Goal: Information Seeking & Learning: Learn about a topic

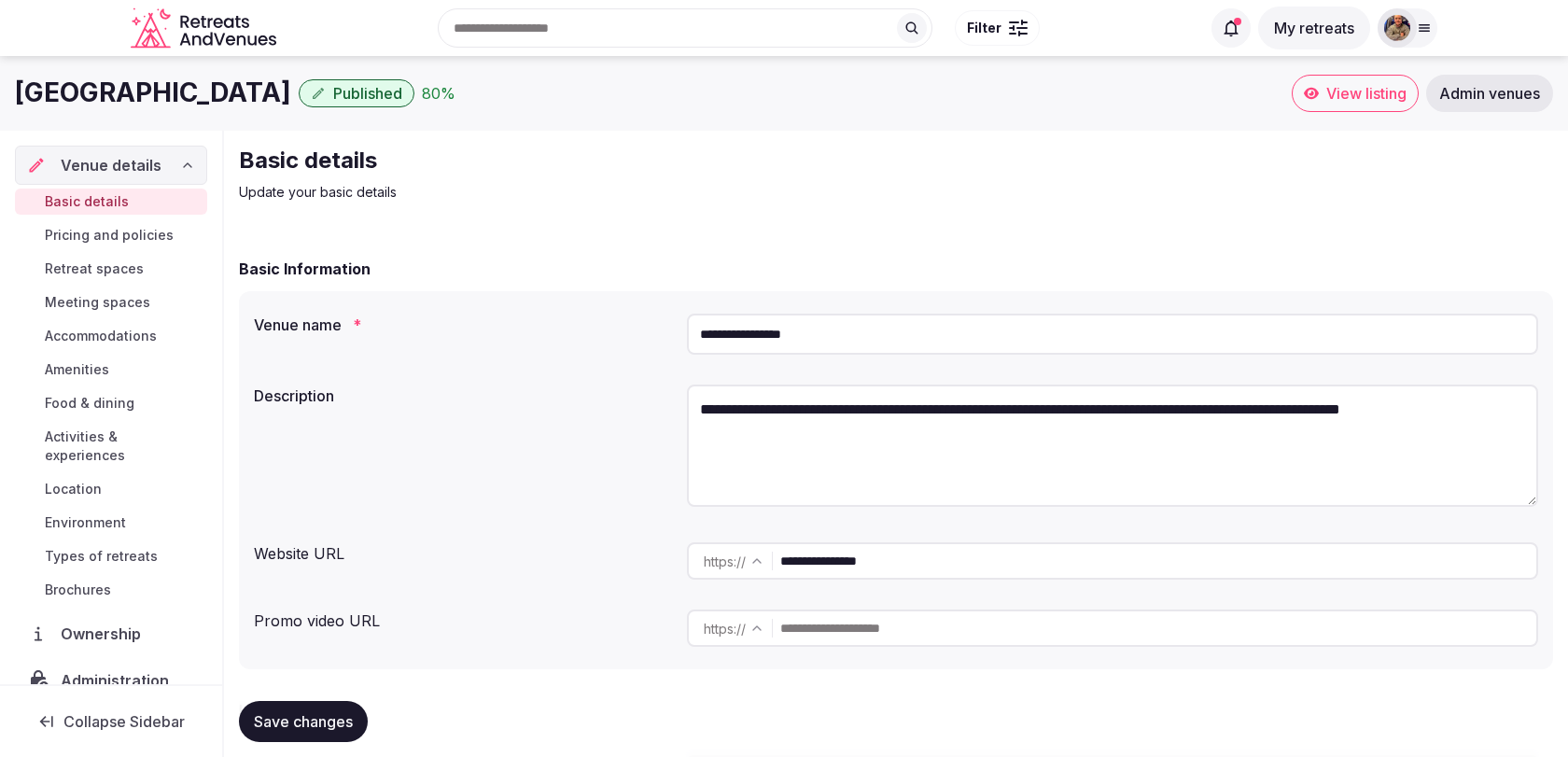
click at [1417, 29] on icon at bounding box center [1423, 27] width 15 height 15
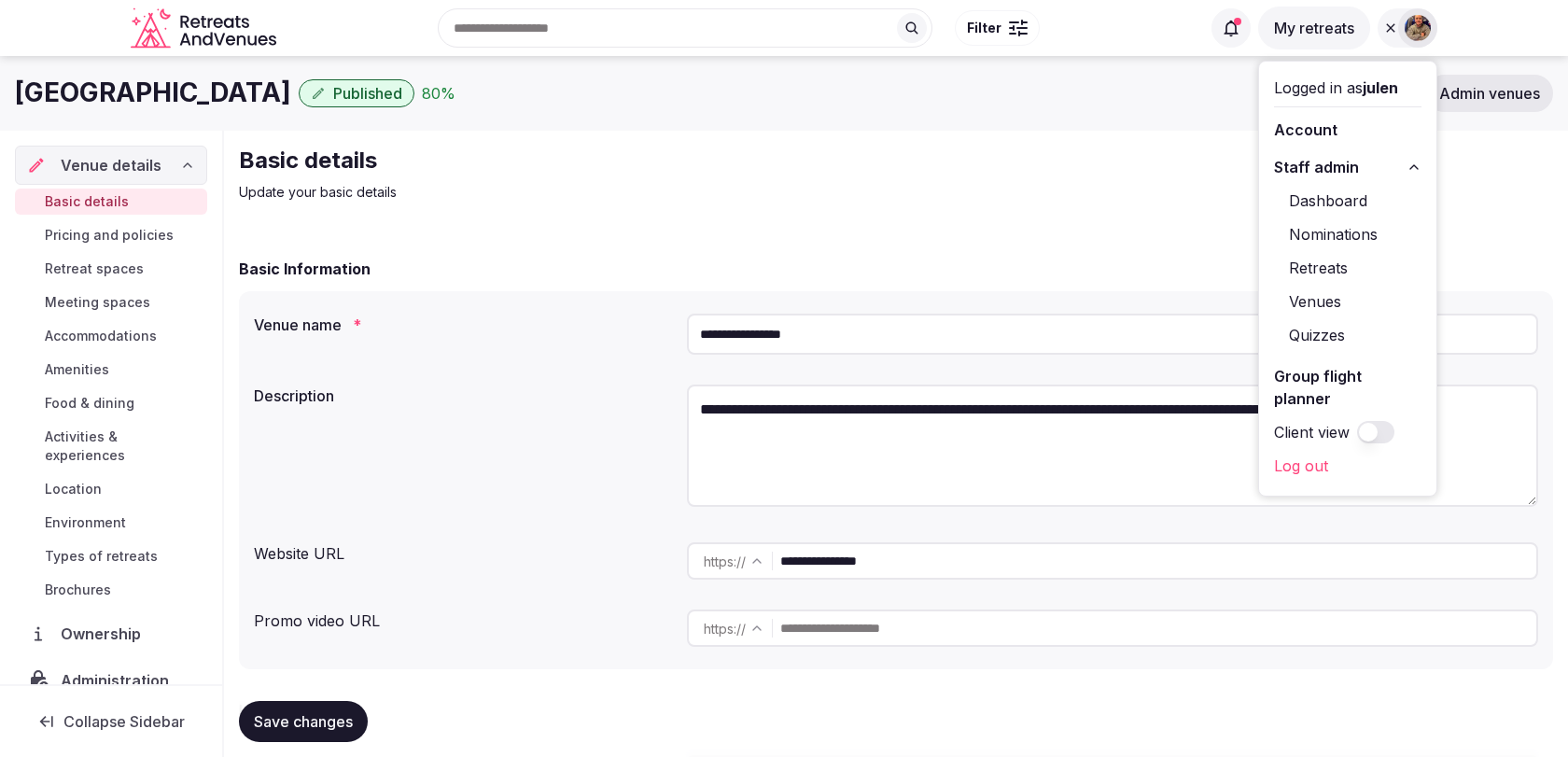
click at [1480, 96] on span "Admin venues" at bounding box center [1489, 92] width 101 height 18
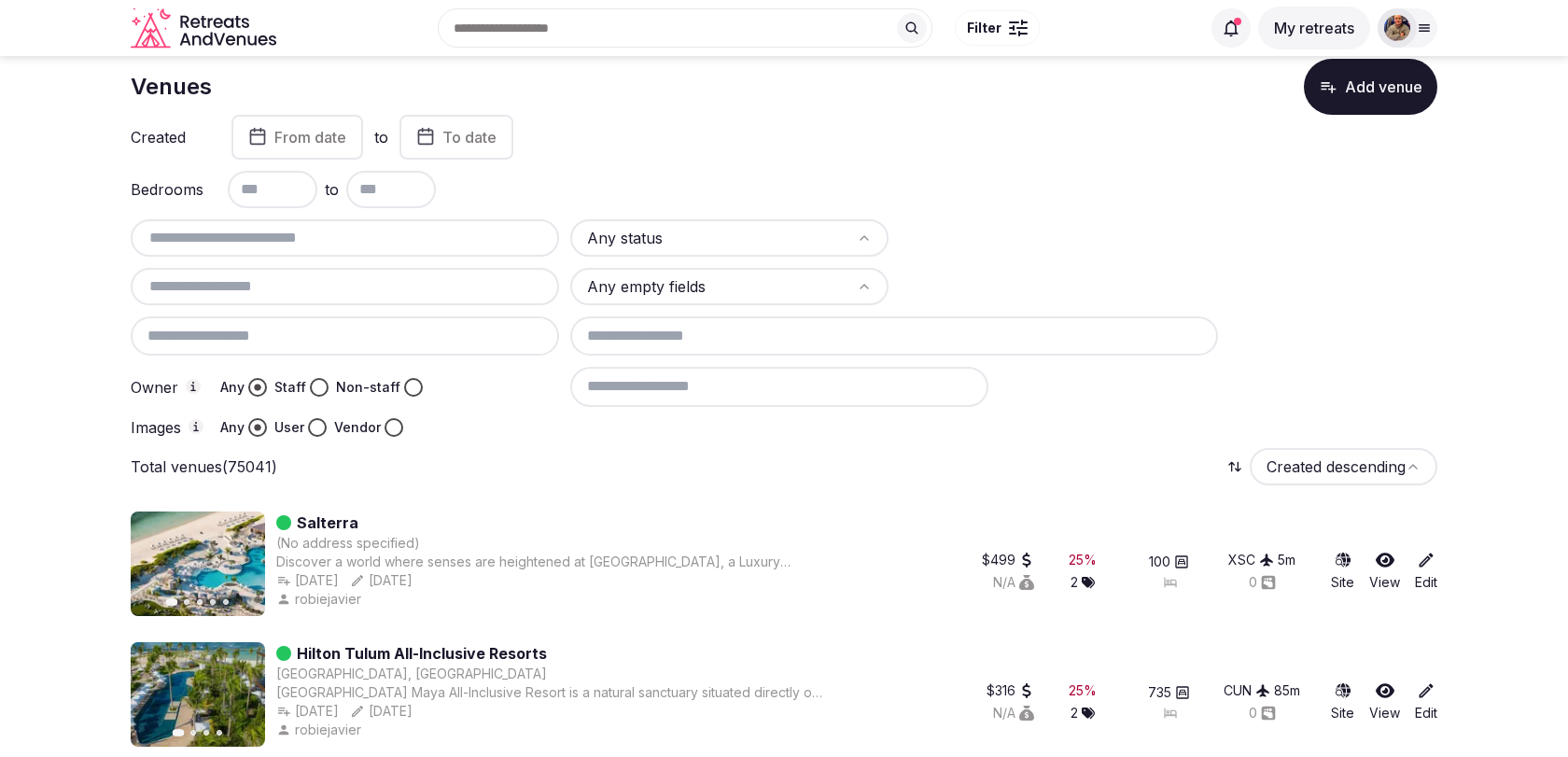
scroll to position [48, 0]
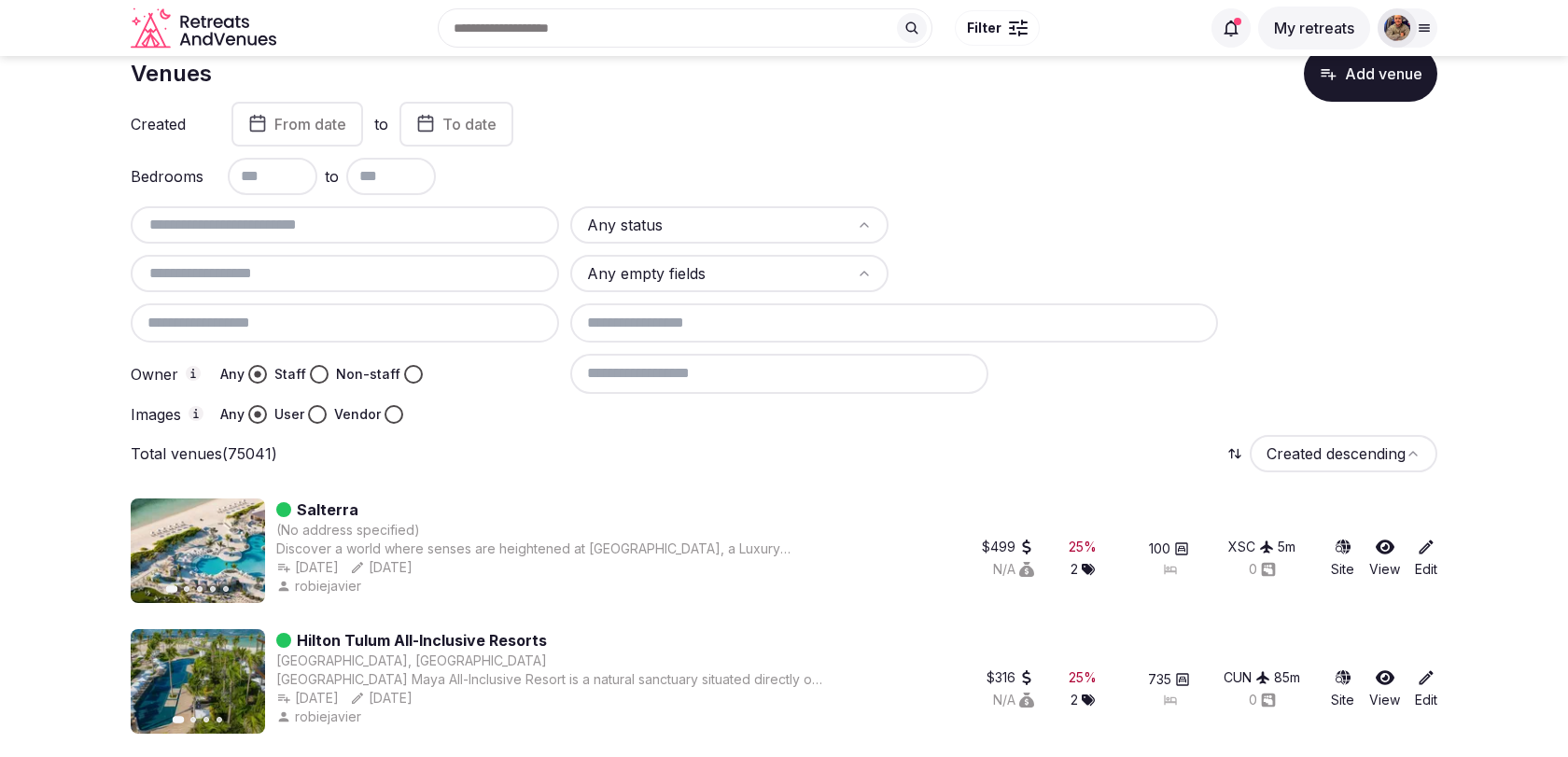
click at [506, 265] on input "text" at bounding box center [345, 272] width 414 height 22
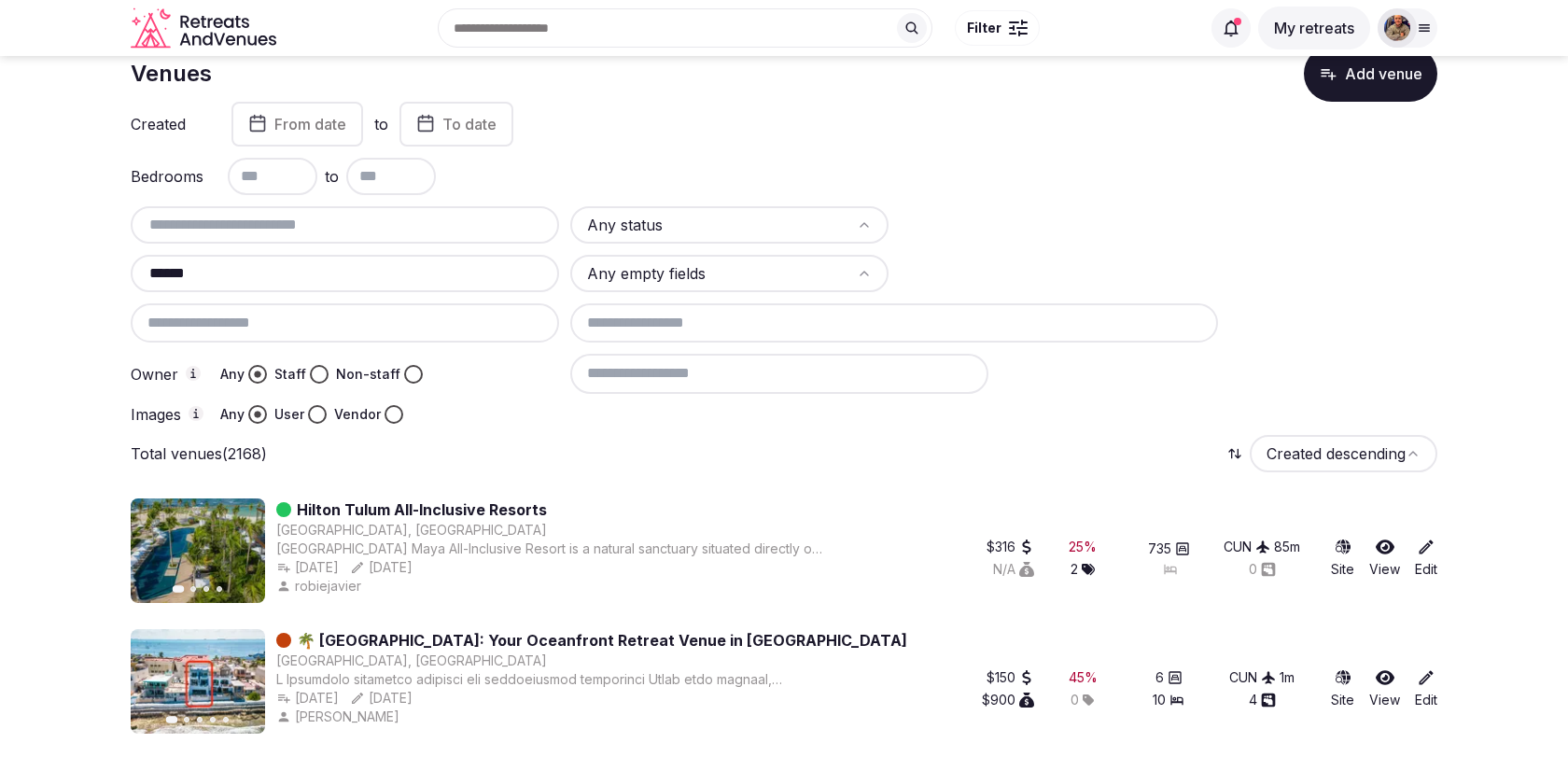
click at [475, 270] on input "******" at bounding box center [345, 272] width 414 height 22
type input "******"
click at [631, 257] on html "Recent searches Valencia, Spain Badalona, Barcelona, Spain 43840 Salou, Tarrago…" at bounding box center [784, 331] width 1568 height 757
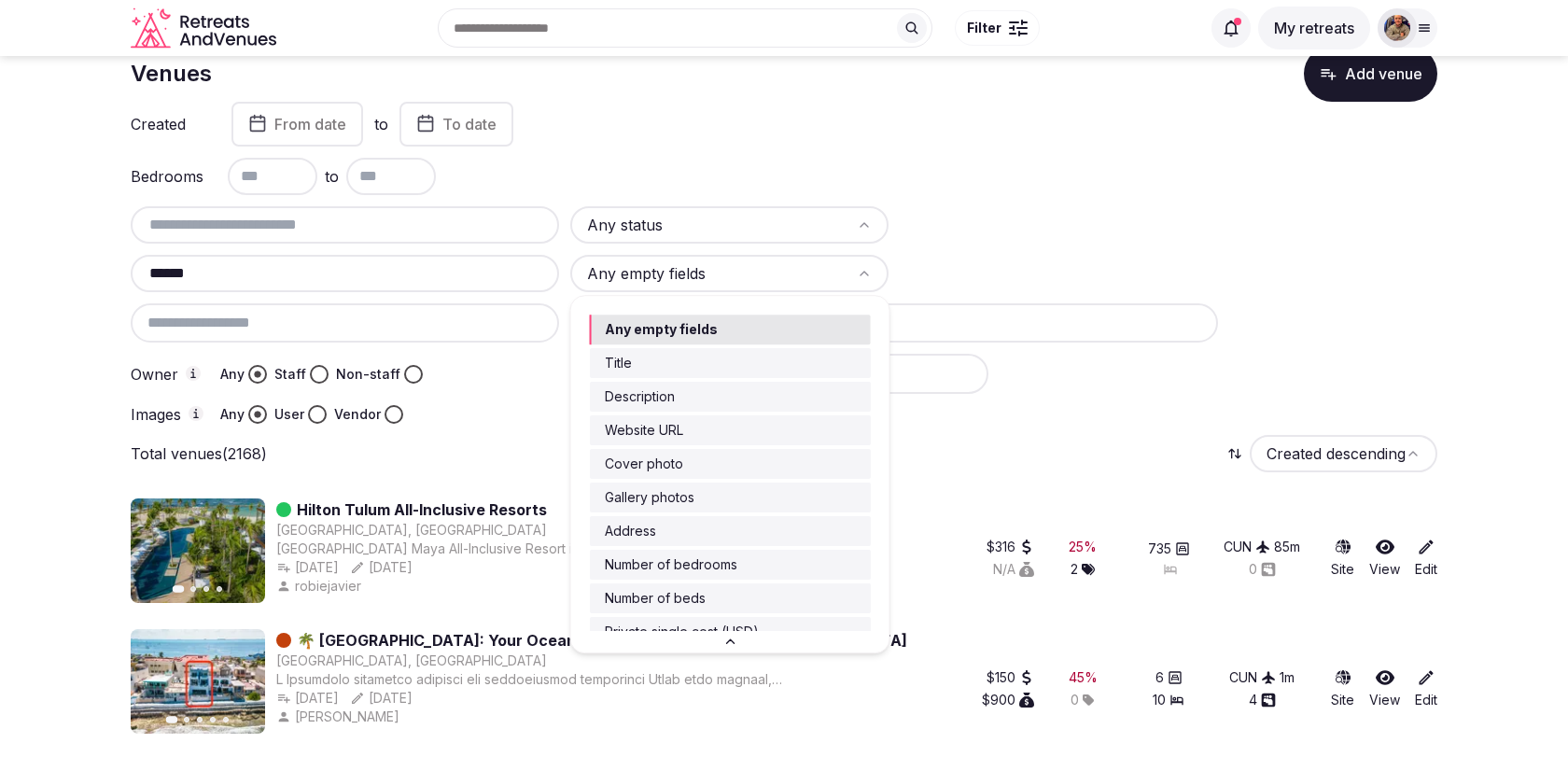
click at [629, 268] on html "Recent searches Valencia, Spain Badalona, Barcelona, Spain 43840 Salou, Tarrago…" at bounding box center [784, 331] width 1568 height 757
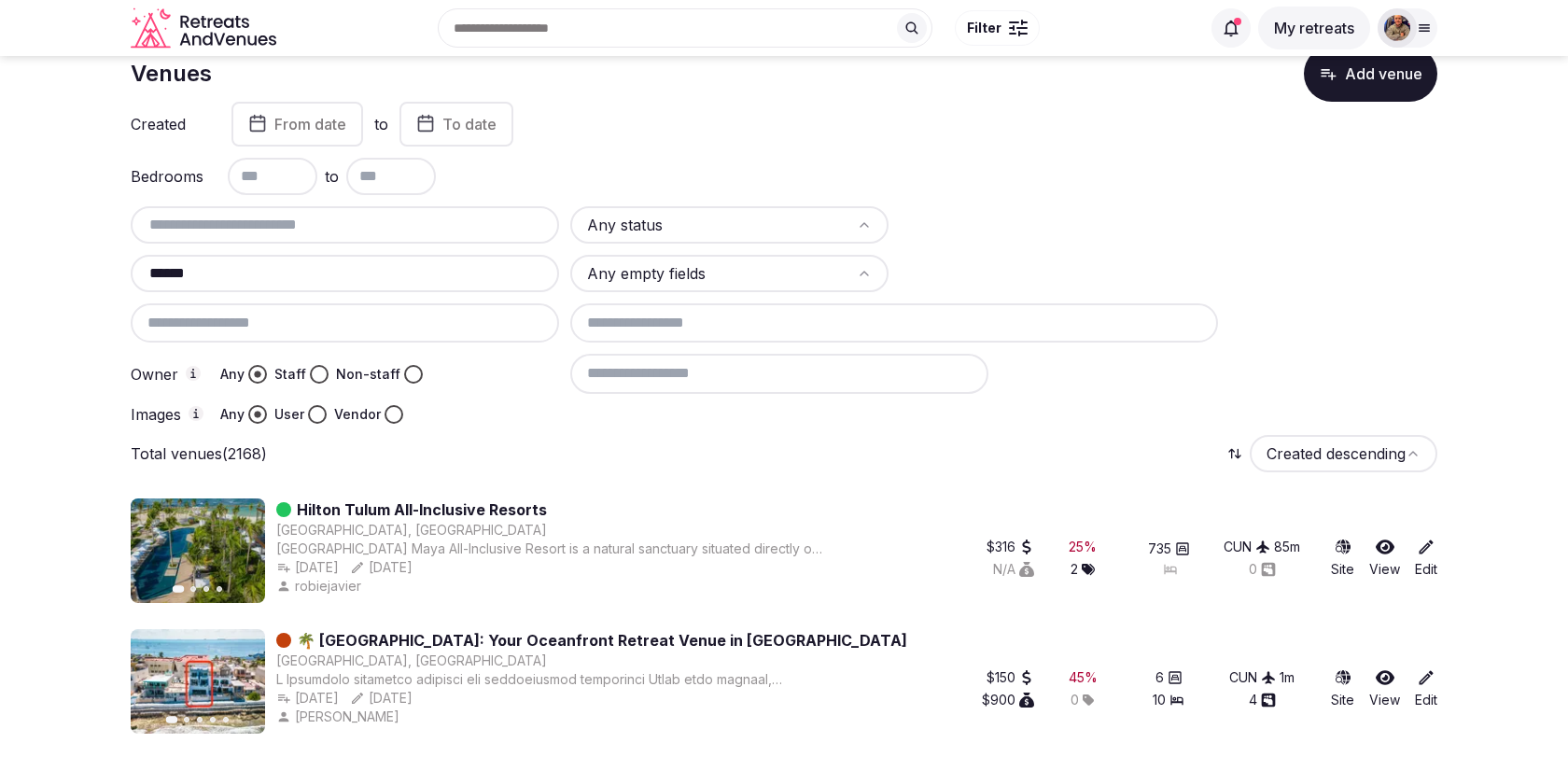
click at [615, 227] on html "Recent searches Valencia, Spain Badalona, Barcelona, Spain 43840 Salou, Tarrago…" at bounding box center [784, 331] width 1568 height 757
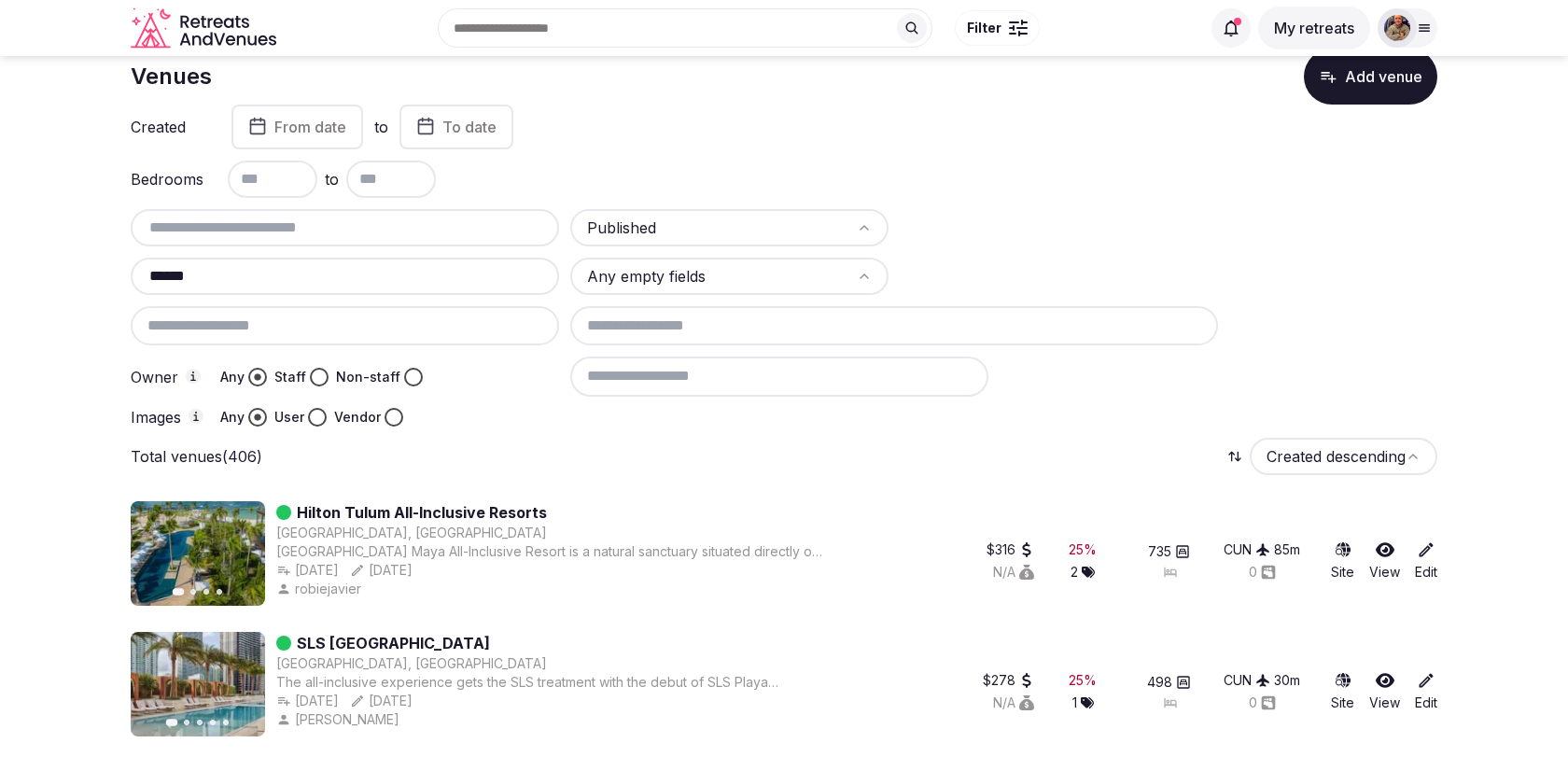
scroll to position [28, 0]
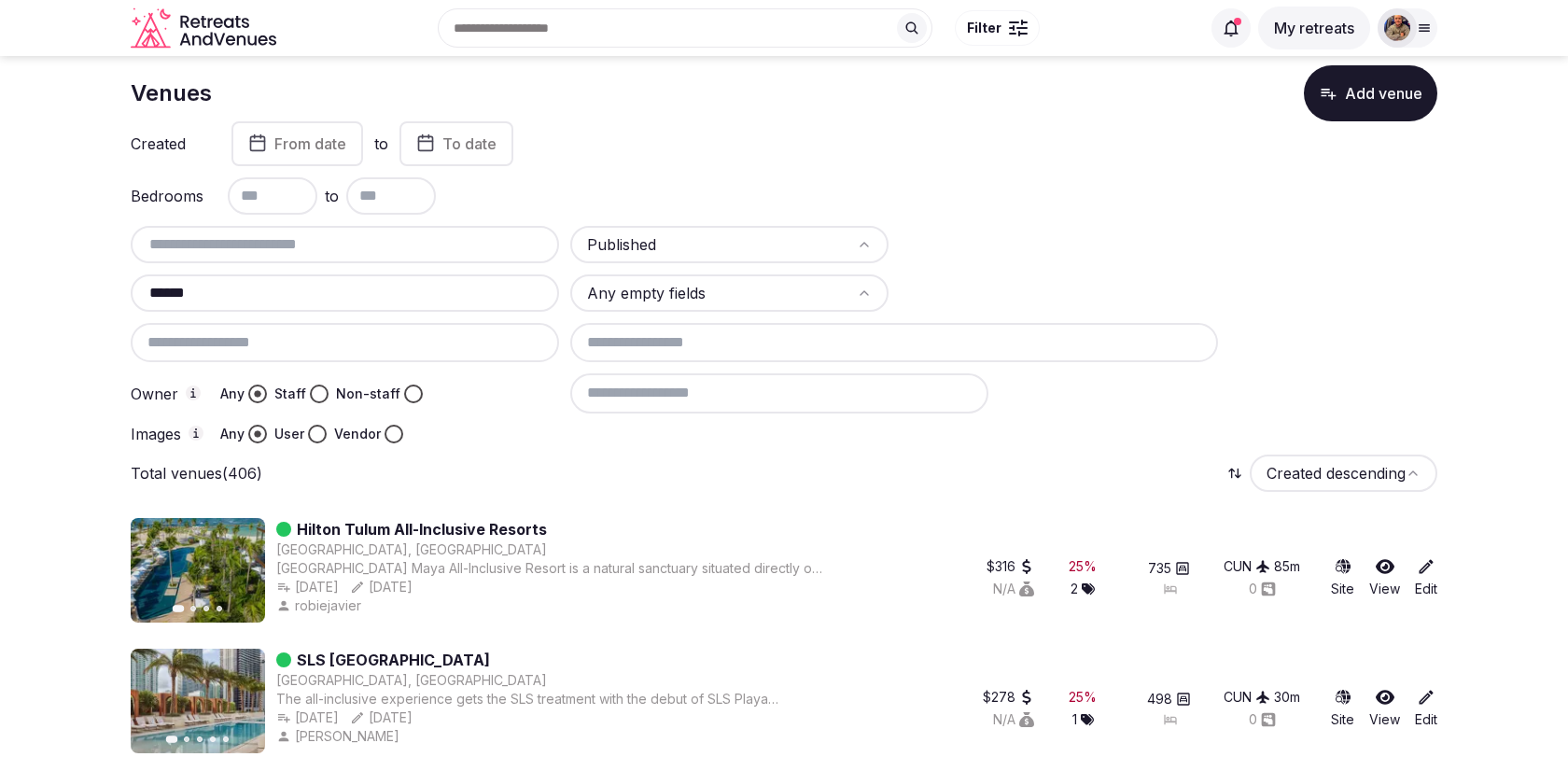
click at [636, 392] on input at bounding box center [780, 392] width 419 height 39
click at [537, 341] on div at bounding box center [345, 342] width 428 height 39
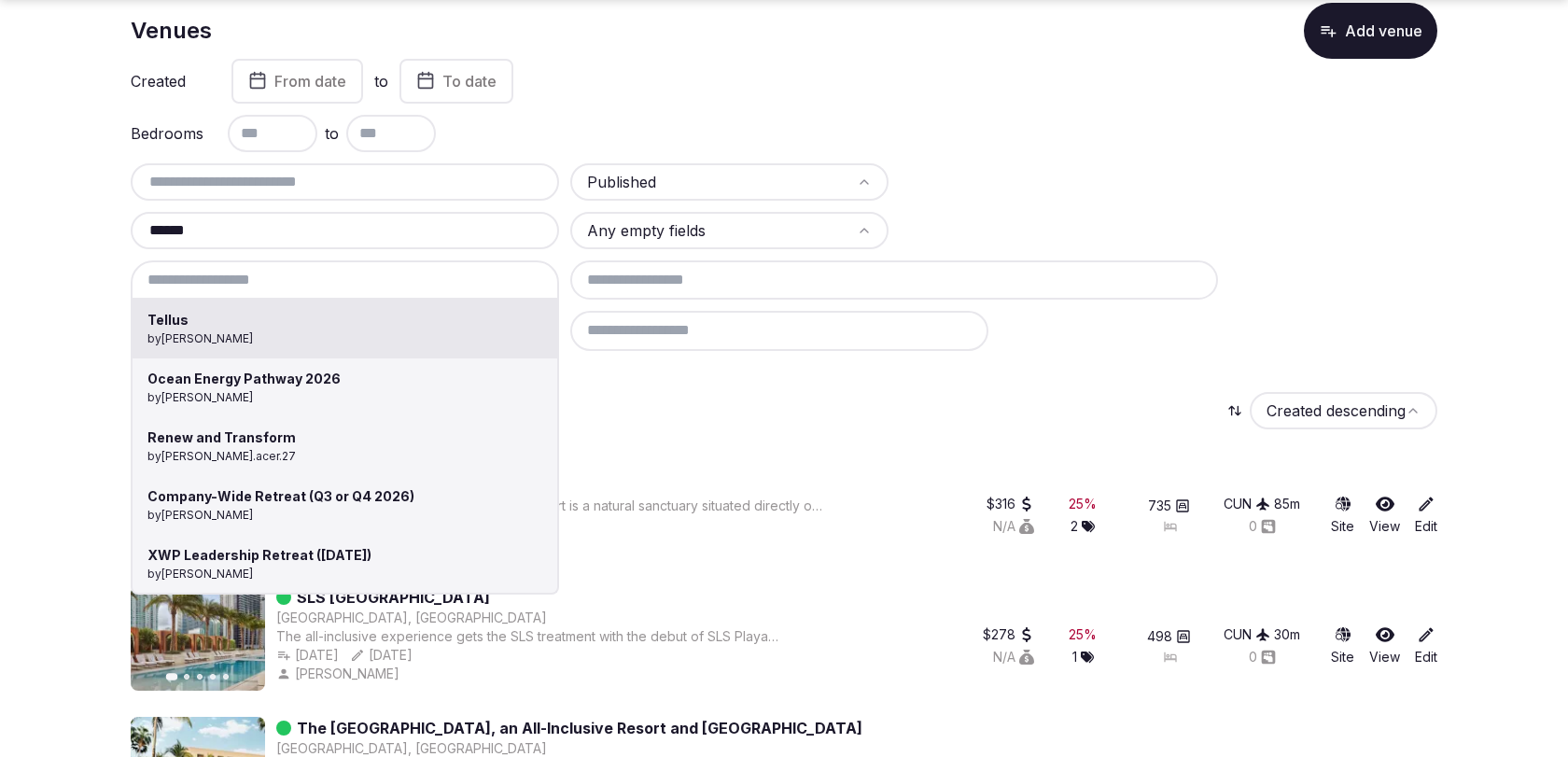
scroll to position [93, 0]
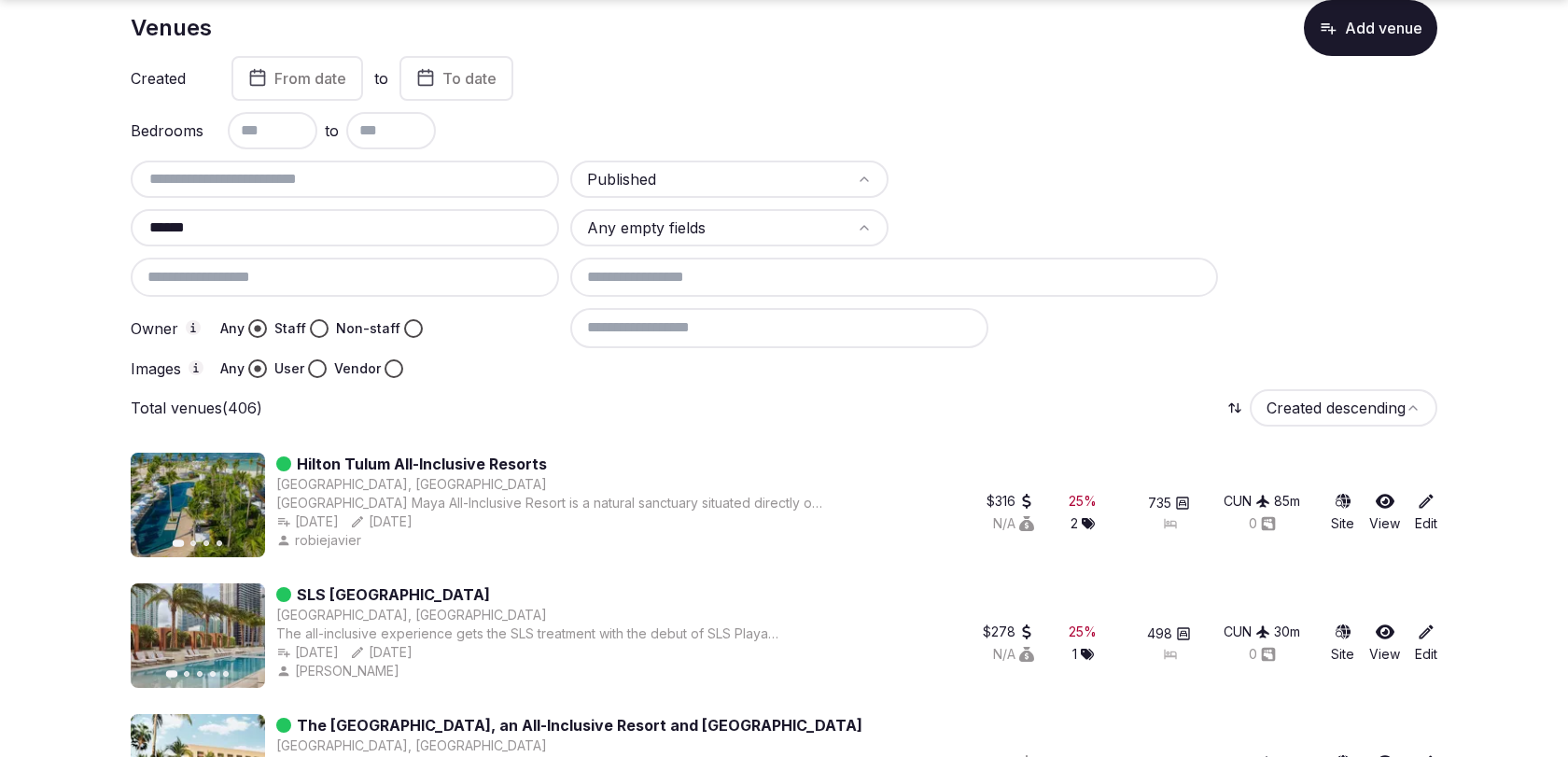
click at [383, 126] on input "text" at bounding box center [391, 130] width 90 height 37
type input "**"
click at [548, 104] on div "Created From date to To date Bedrooms to ** Published ****** Any empty fields O…" at bounding box center [784, 217] width 1306 height 322
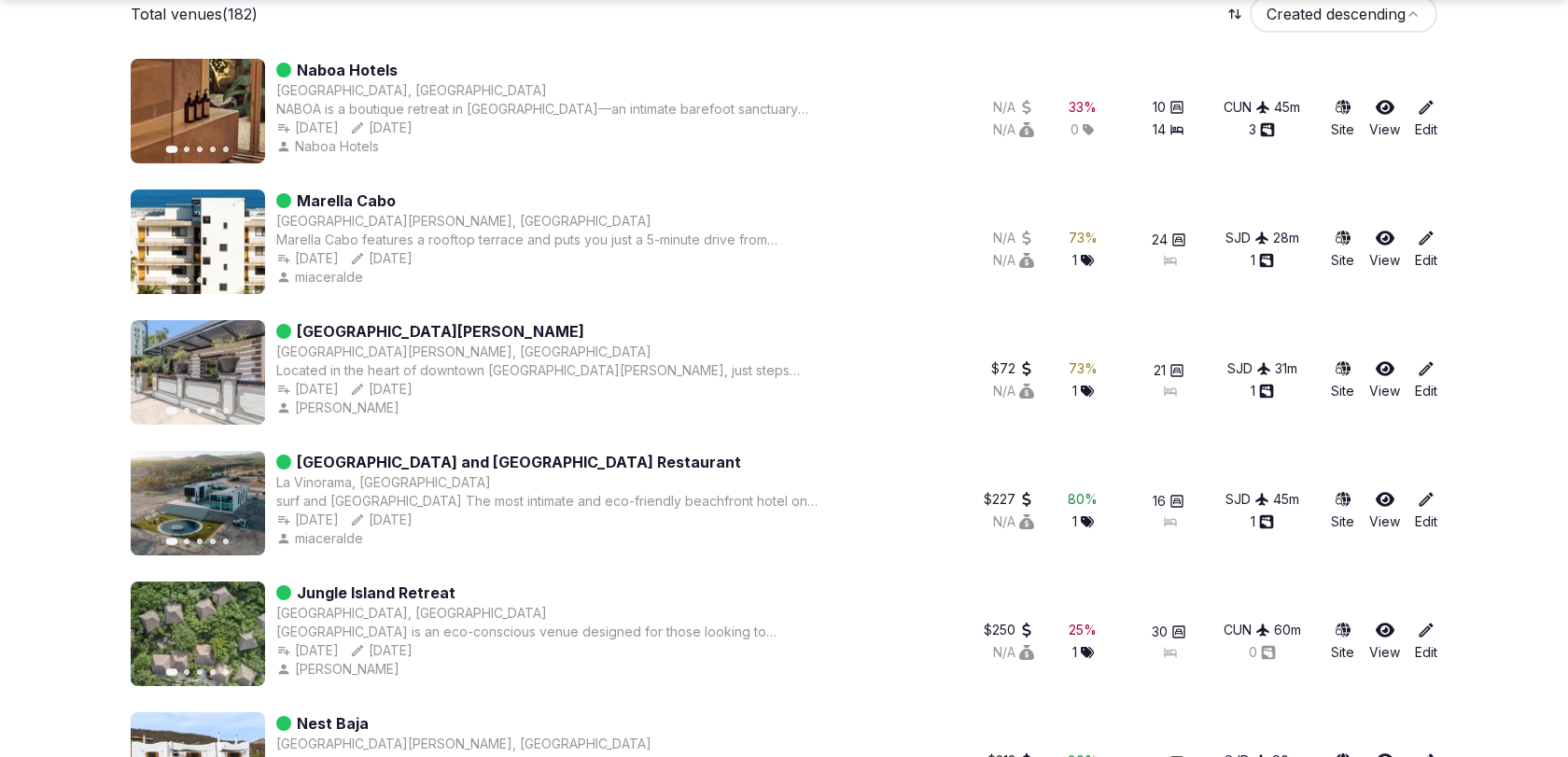
scroll to position [515, 0]
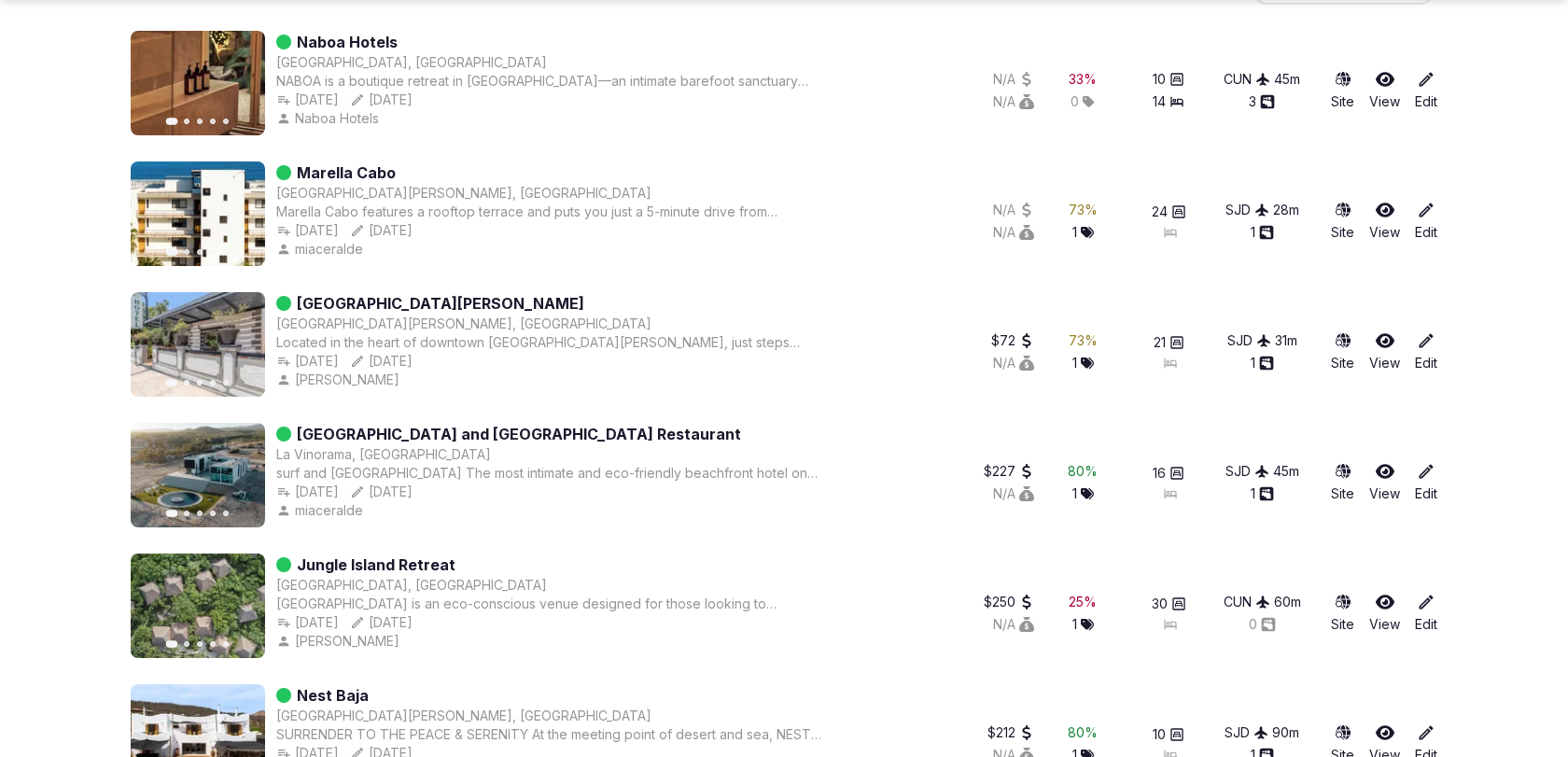
click at [235, 342] on icon "button" at bounding box center [238, 343] width 15 height 15
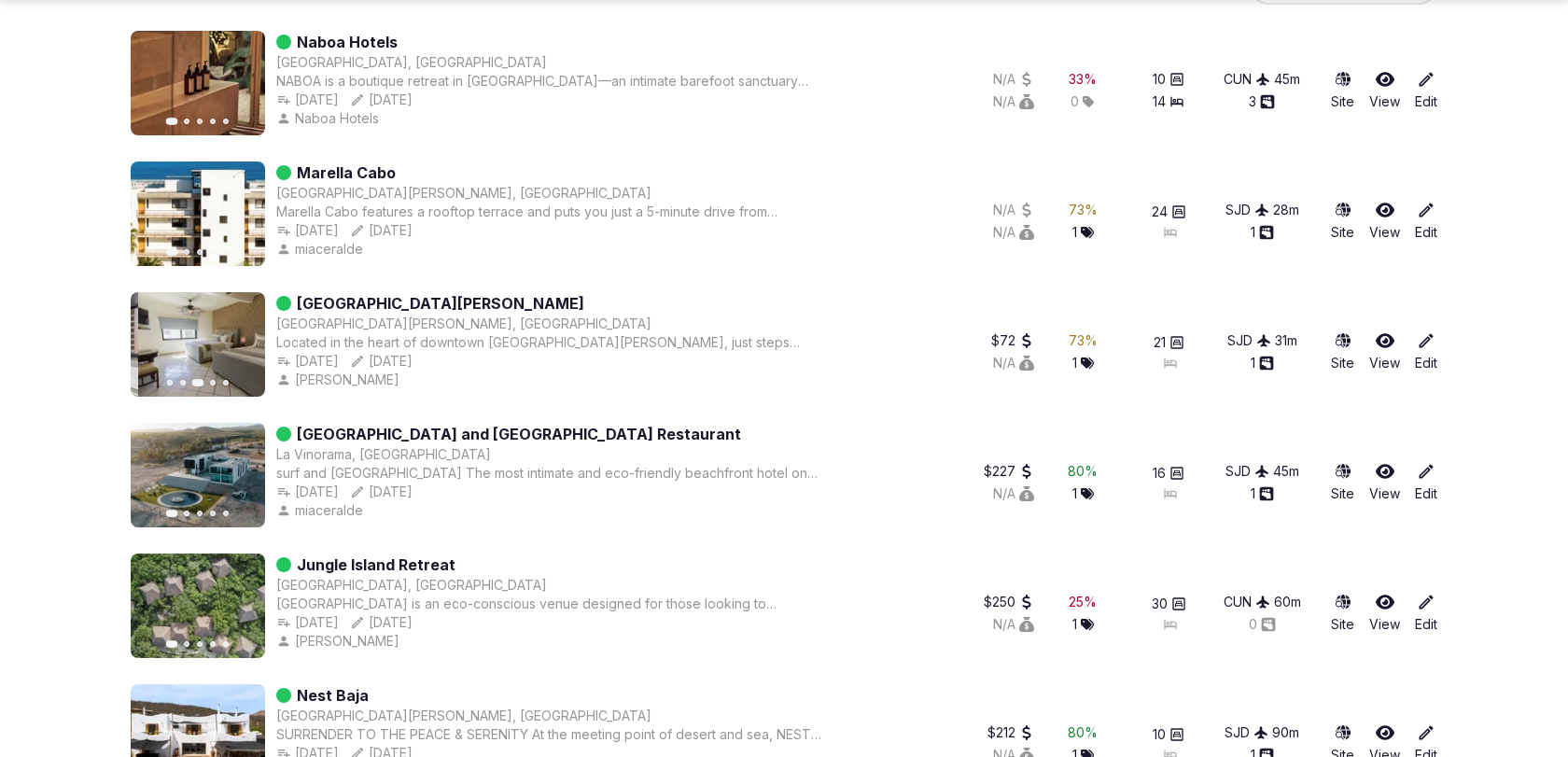
click at [235, 342] on icon "button" at bounding box center [238, 343] width 15 height 15
click at [255, 469] on img at bounding box center [198, 474] width 134 height 104
click at [244, 472] on icon "button" at bounding box center [238, 474] width 15 height 15
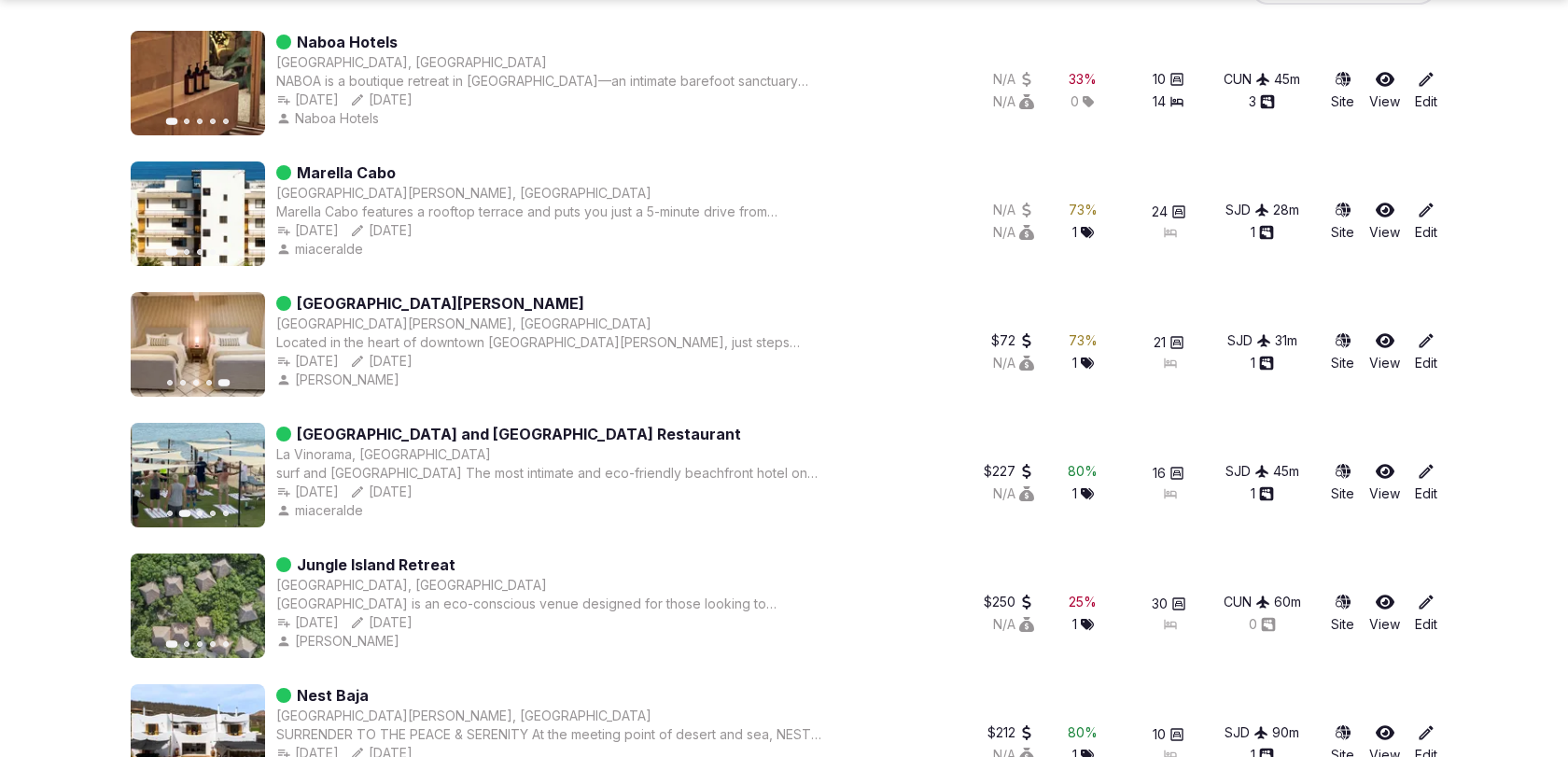
click at [244, 472] on icon "button" at bounding box center [238, 474] width 15 height 15
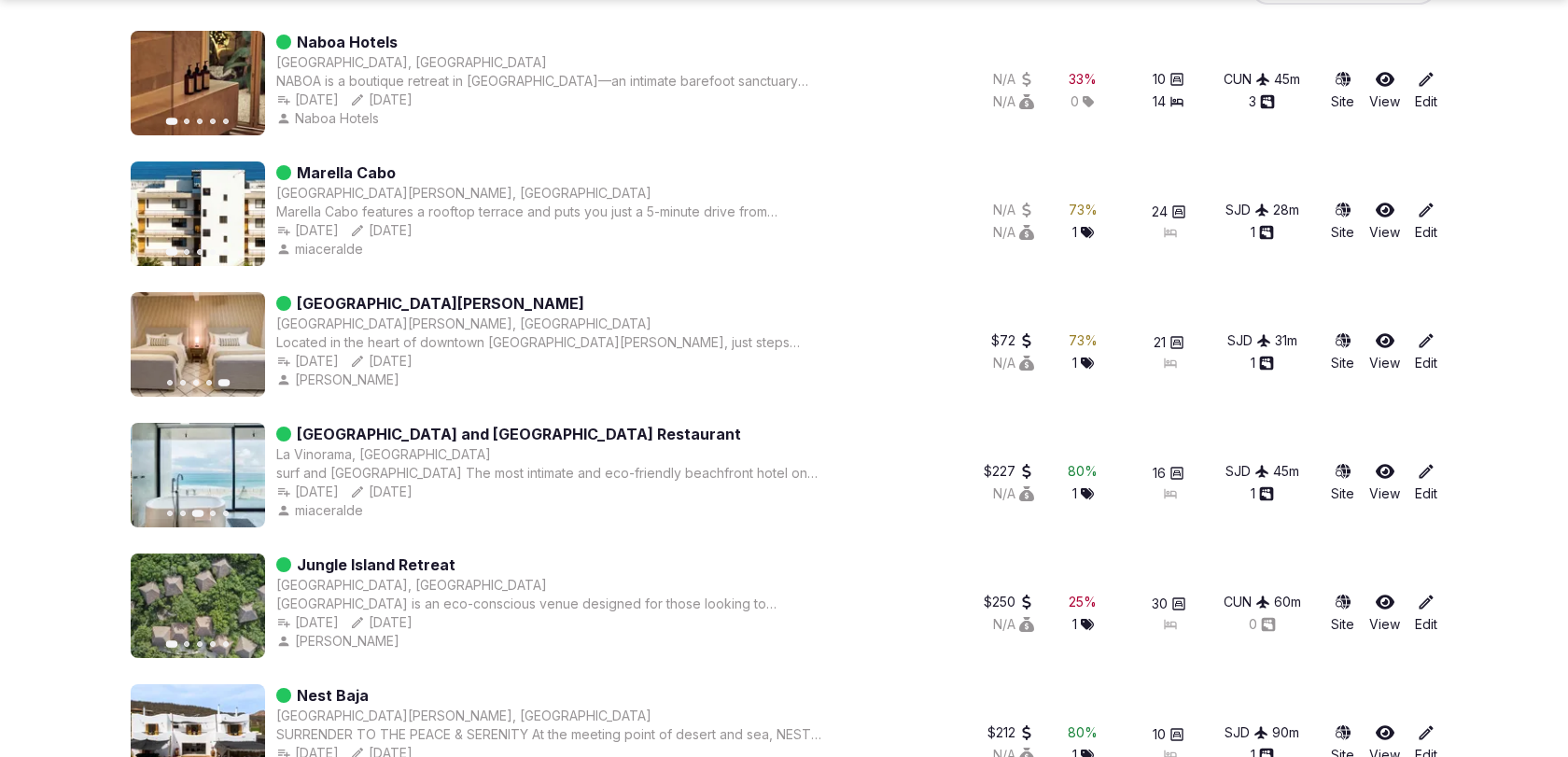
click at [244, 472] on icon "button" at bounding box center [238, 474] width 15 height 15
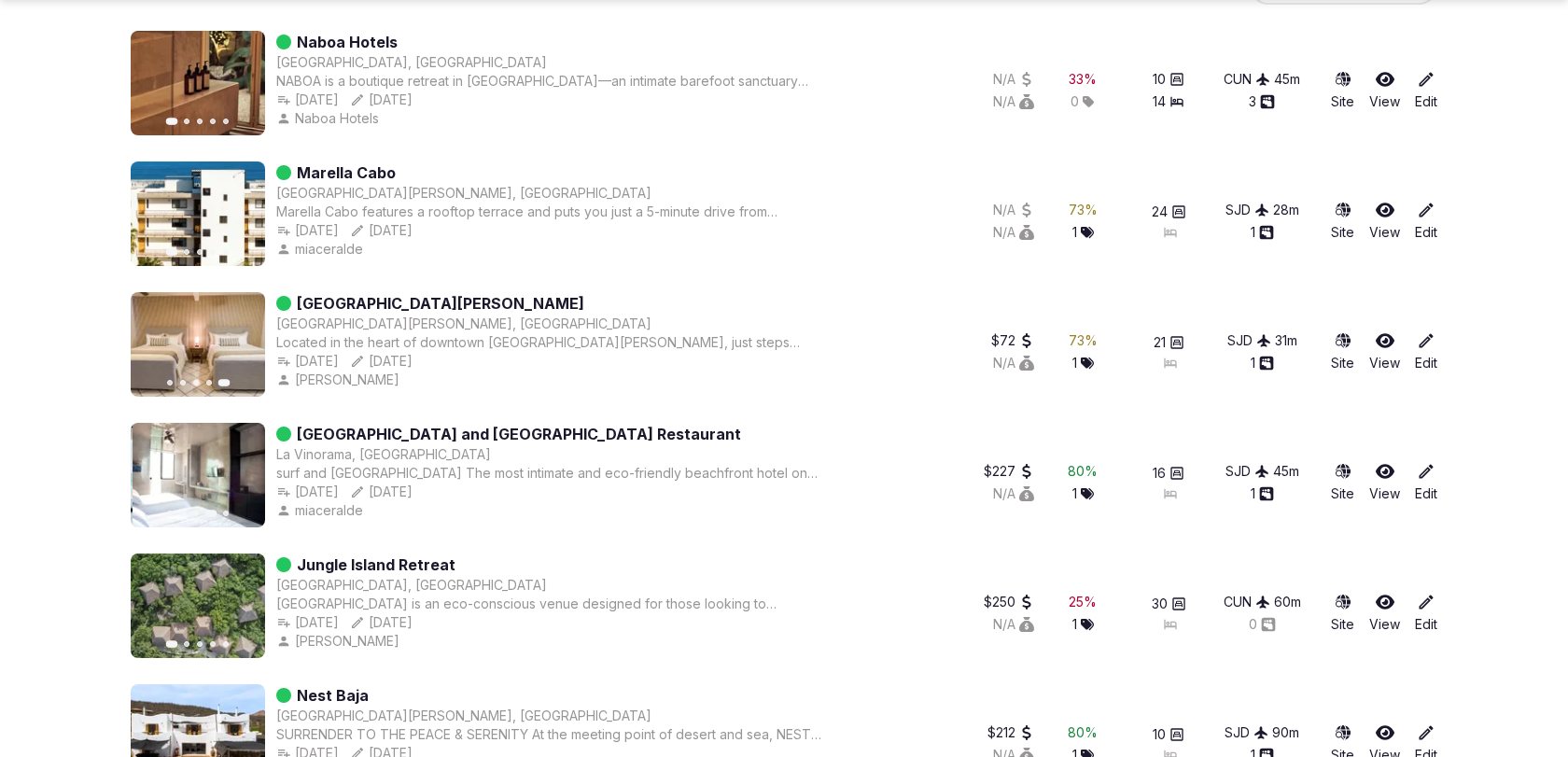
click at [244, 472] on icon "button" at bounding box center [238, 474] width 15 height 15
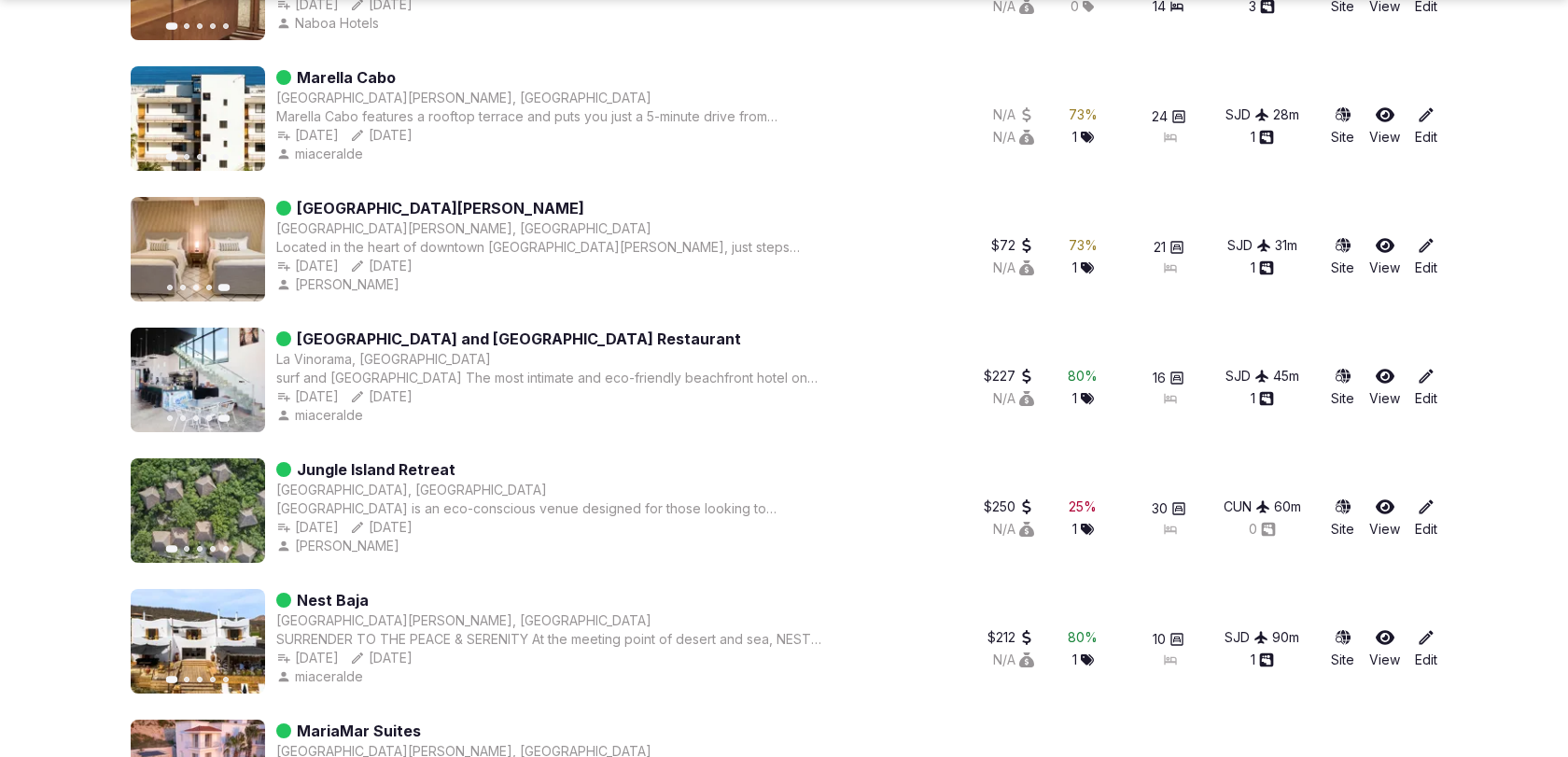
scroll to position [694, 0]
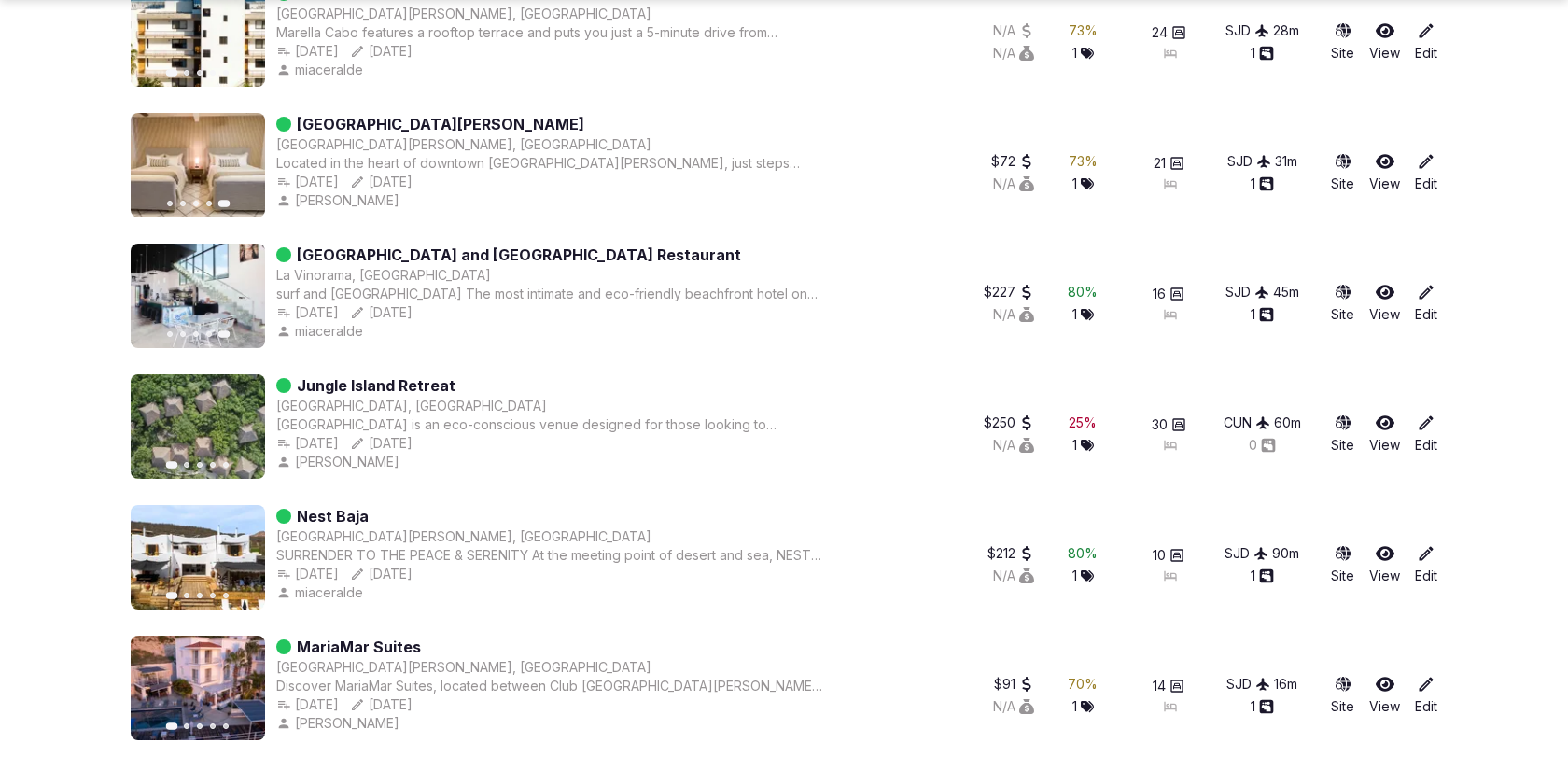
click at [243, 434] on button "Next slide" at bounding box center [238, 426] width 30 height 30
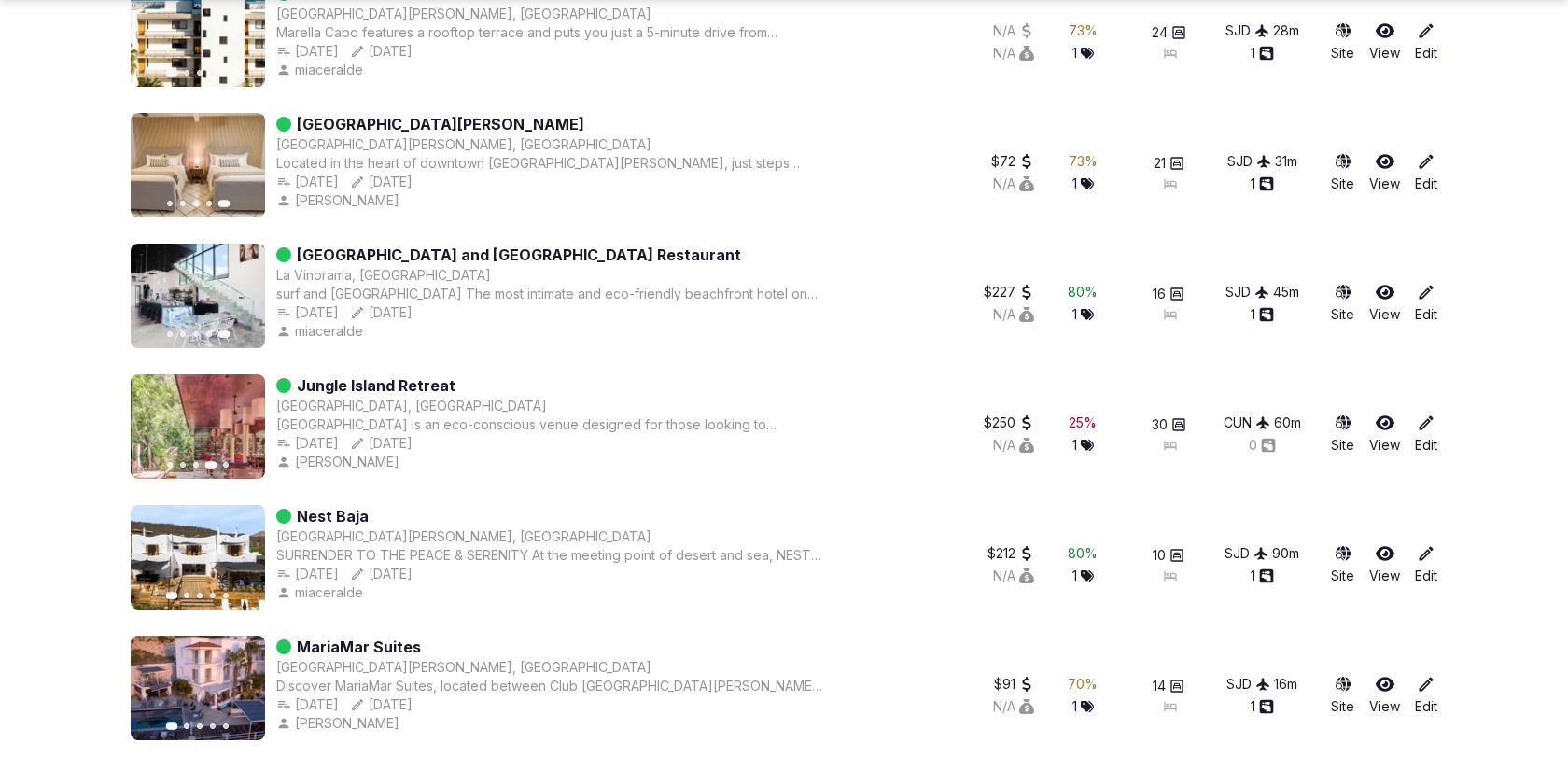
click at [243, 434] on button "Next slide" at bounding box center [238, 426] width 30 height 30
click at [410, 379] on link "Jungle Island Retreat" at bounding box center [376, 384] width 159 height 22
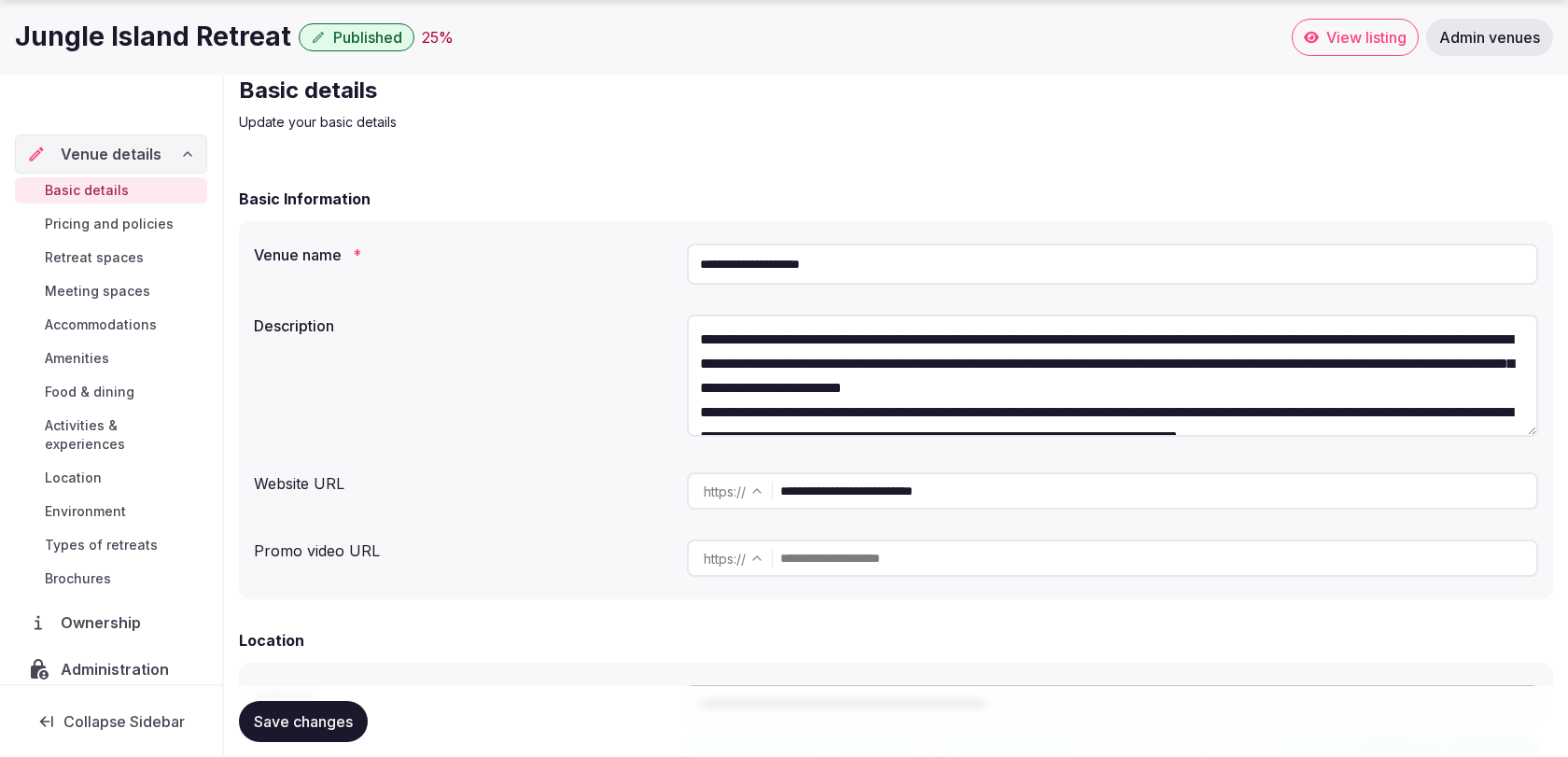
scroll to position [77, 0]
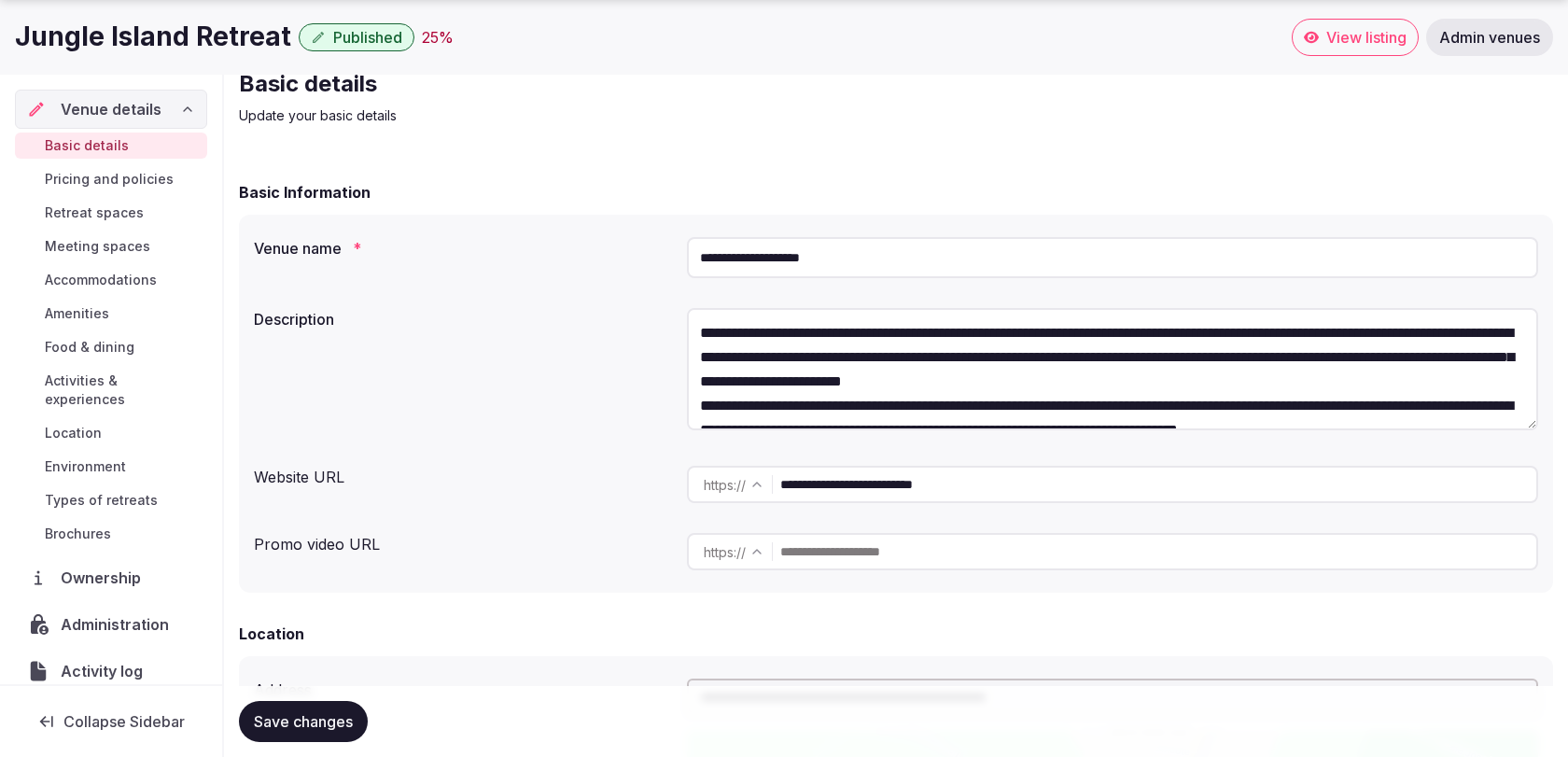
click at [813, 488] on input "**********" at bounding box center [1158, 484] width 756 height 37
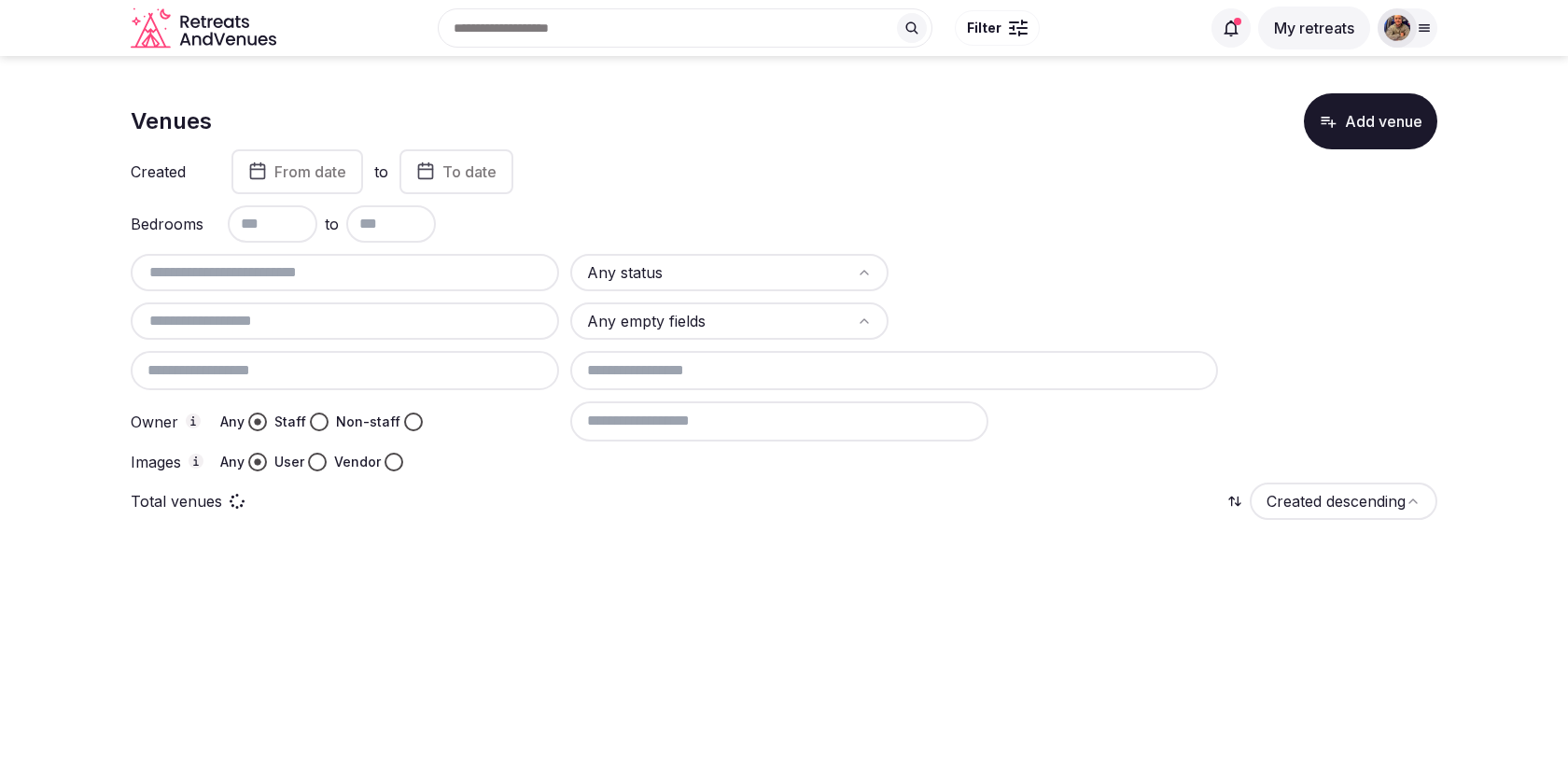
click at [428, 310] on input "text" at bounding box center [345, 320] width 414 height 22
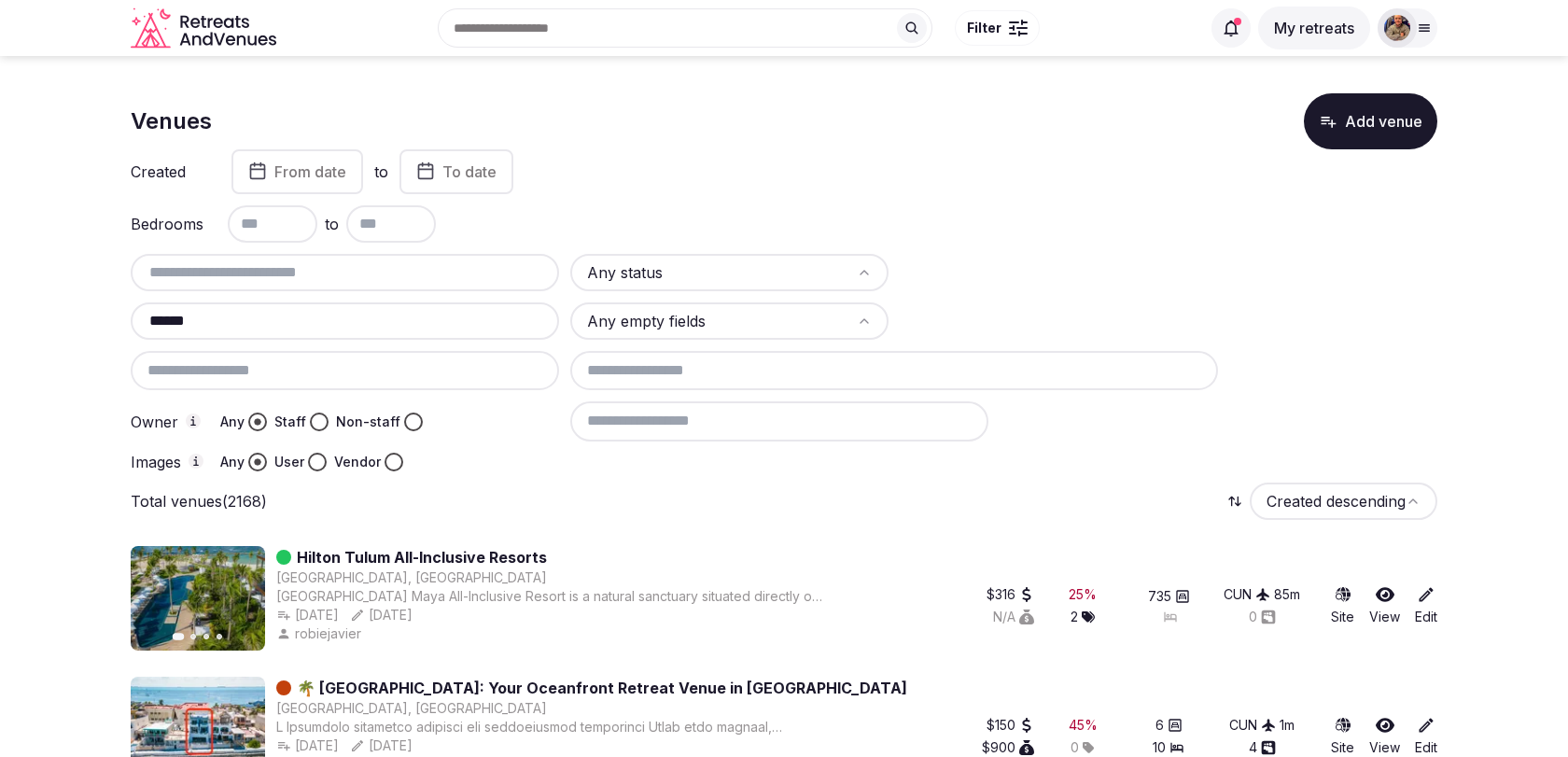
type input "******"
click at [625, 273] on html "Recent searches Valencia, Spain Badalona, Barcelona, Spain 43840 Salou, Tarrago…" at bounding box center [784, 378] width 1568 height 757
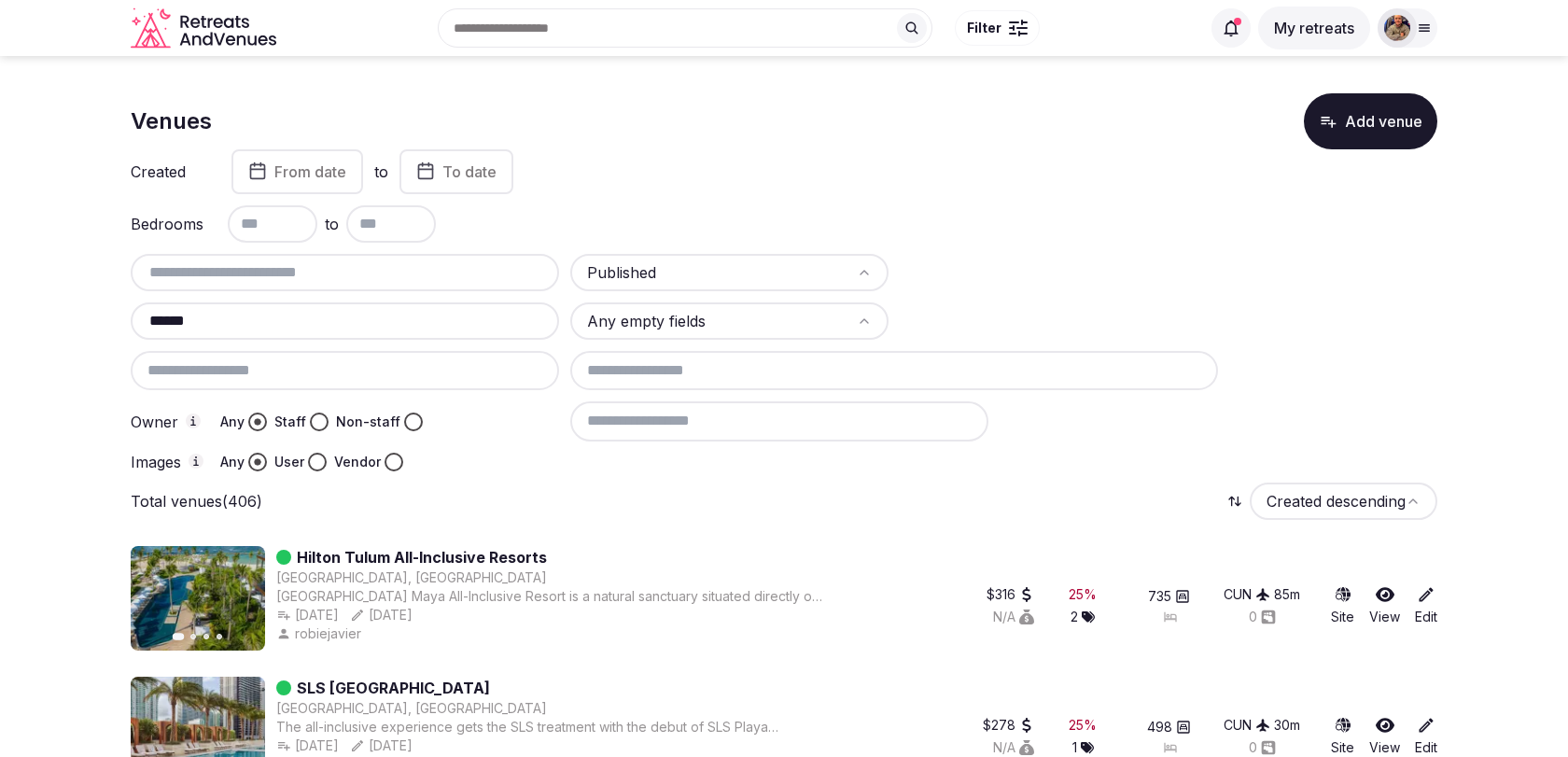
click at [396, 220] on input "text" at bounding box center [391, 224] width 90 height 37
type input "**"
click at [534, 199] on div "Created From date to To date Bedrooms to ** Published ****** Any empty fields O…" at bounding box center [784, 309] width 1306 height 322
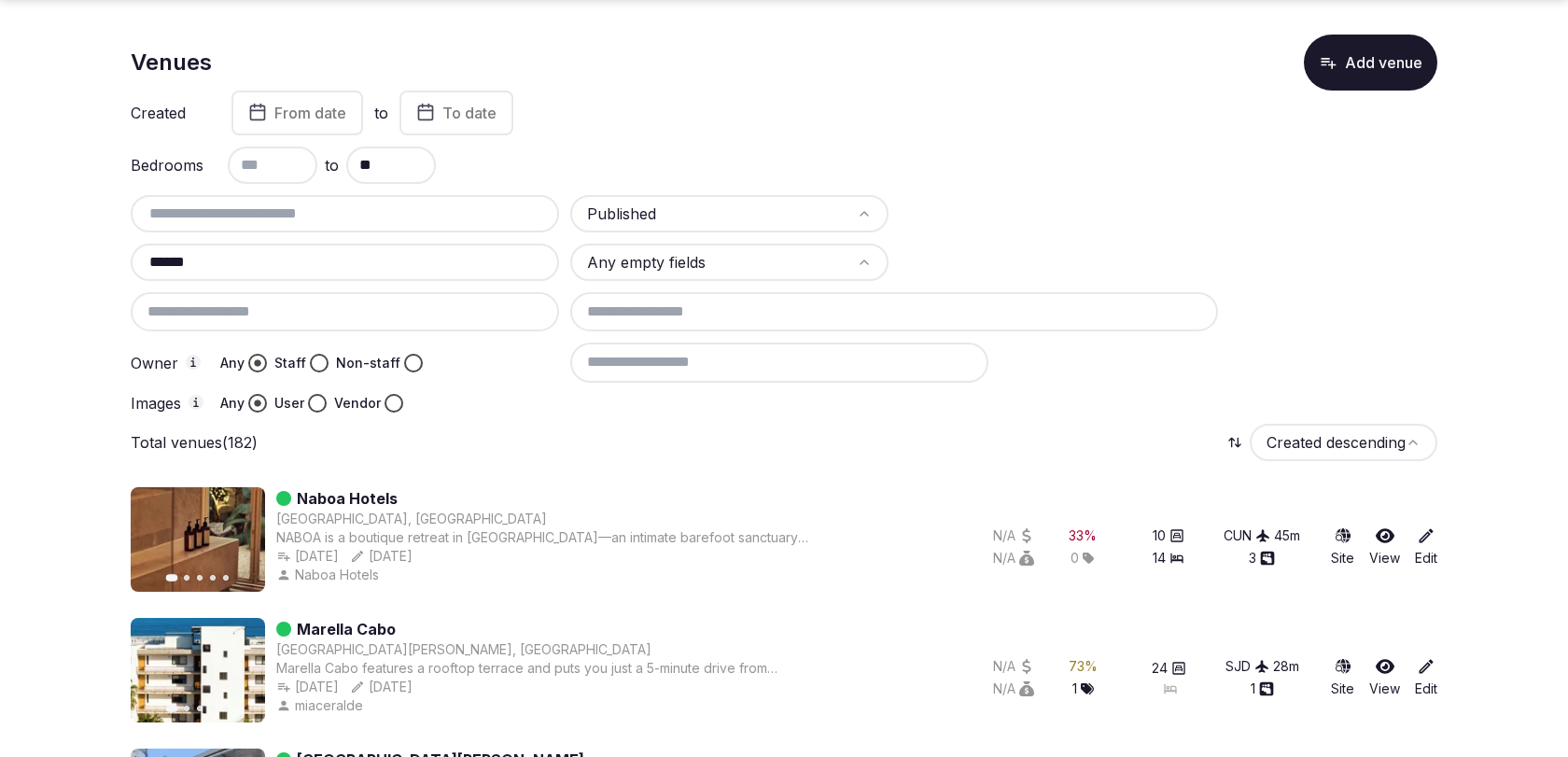
scroll to position [61, 0]
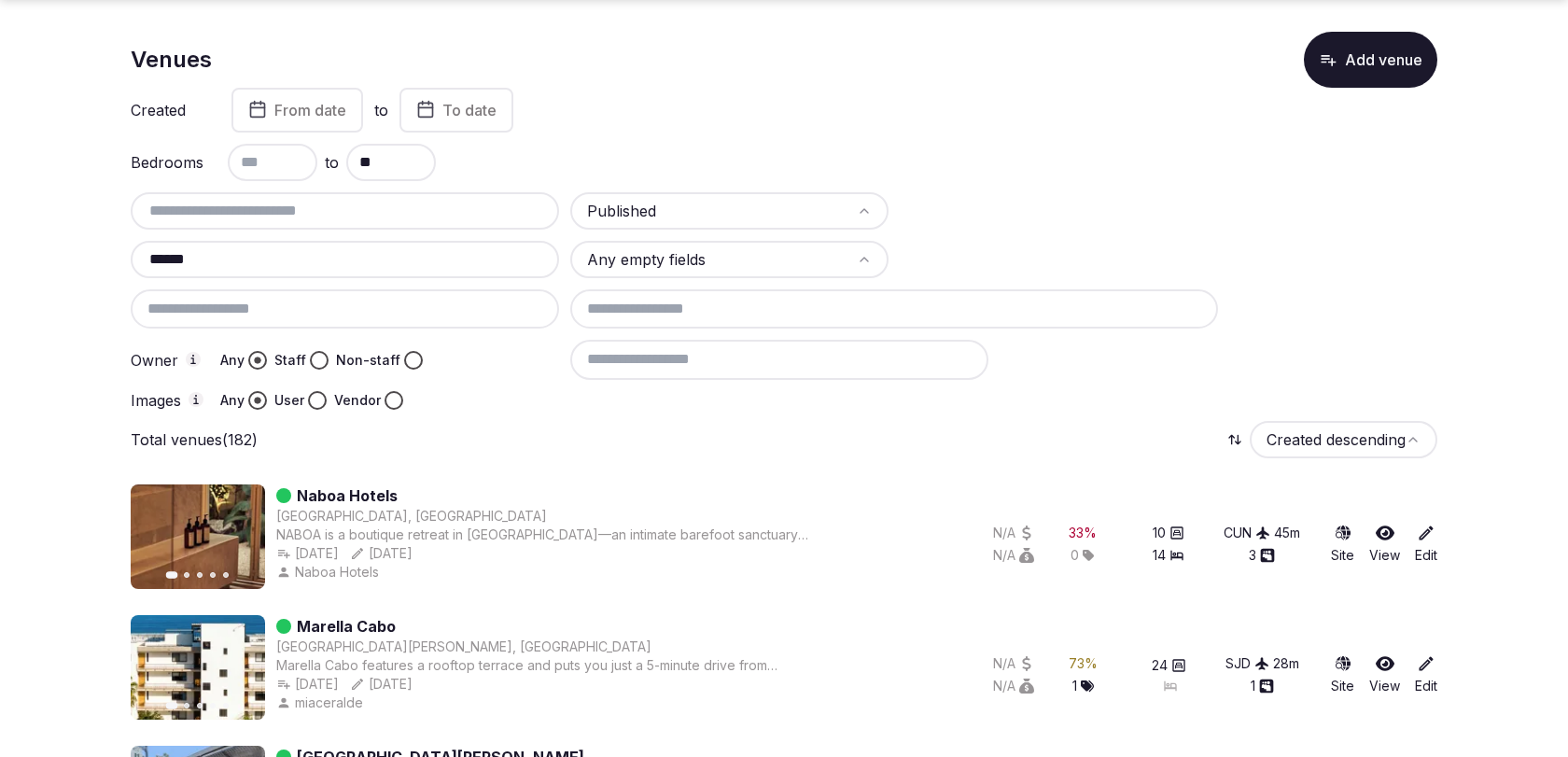
click at [436, 306] on div at bounding box center [345, 308] width 428 height 39
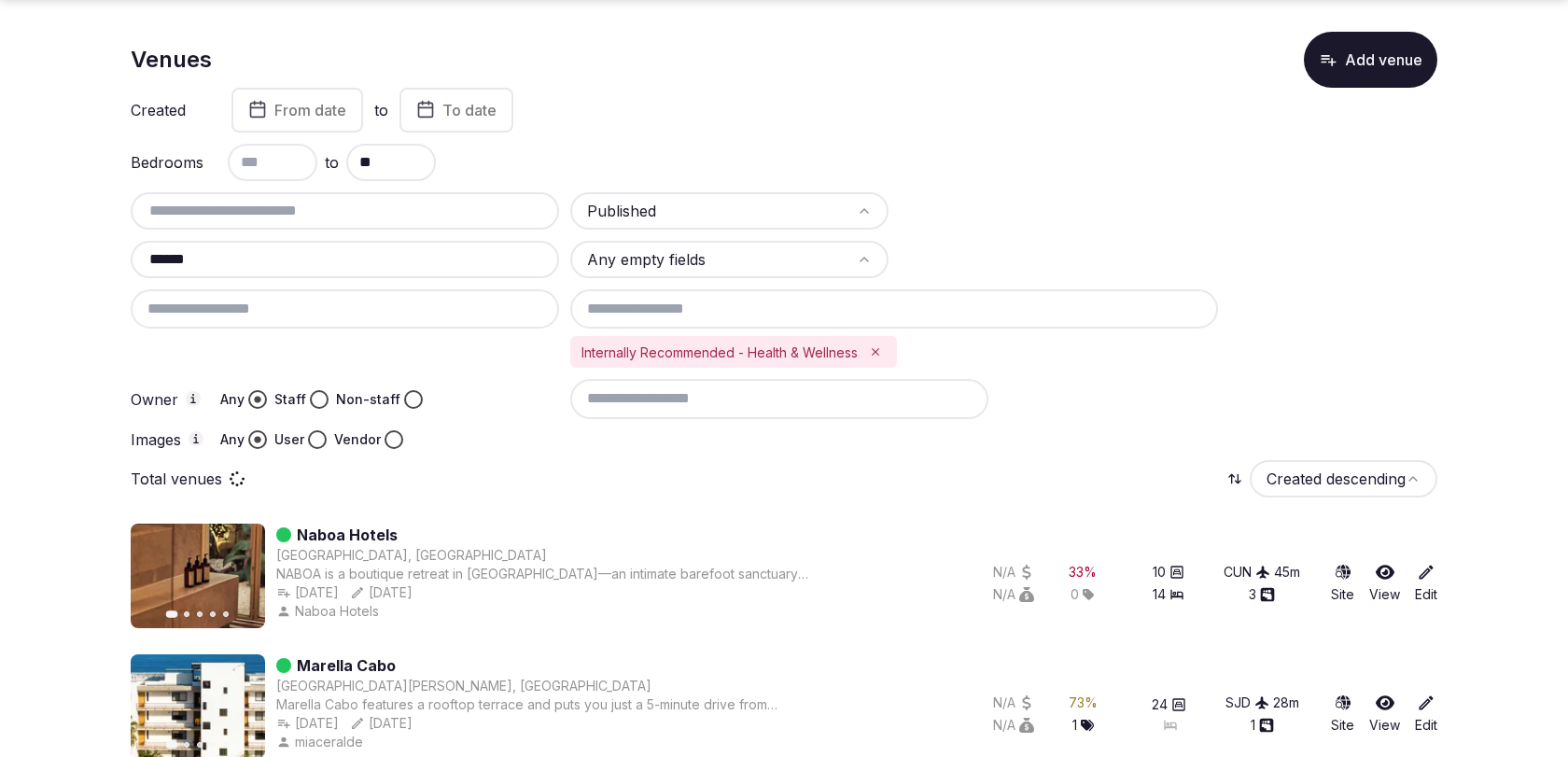
scroll to position [0, 0]
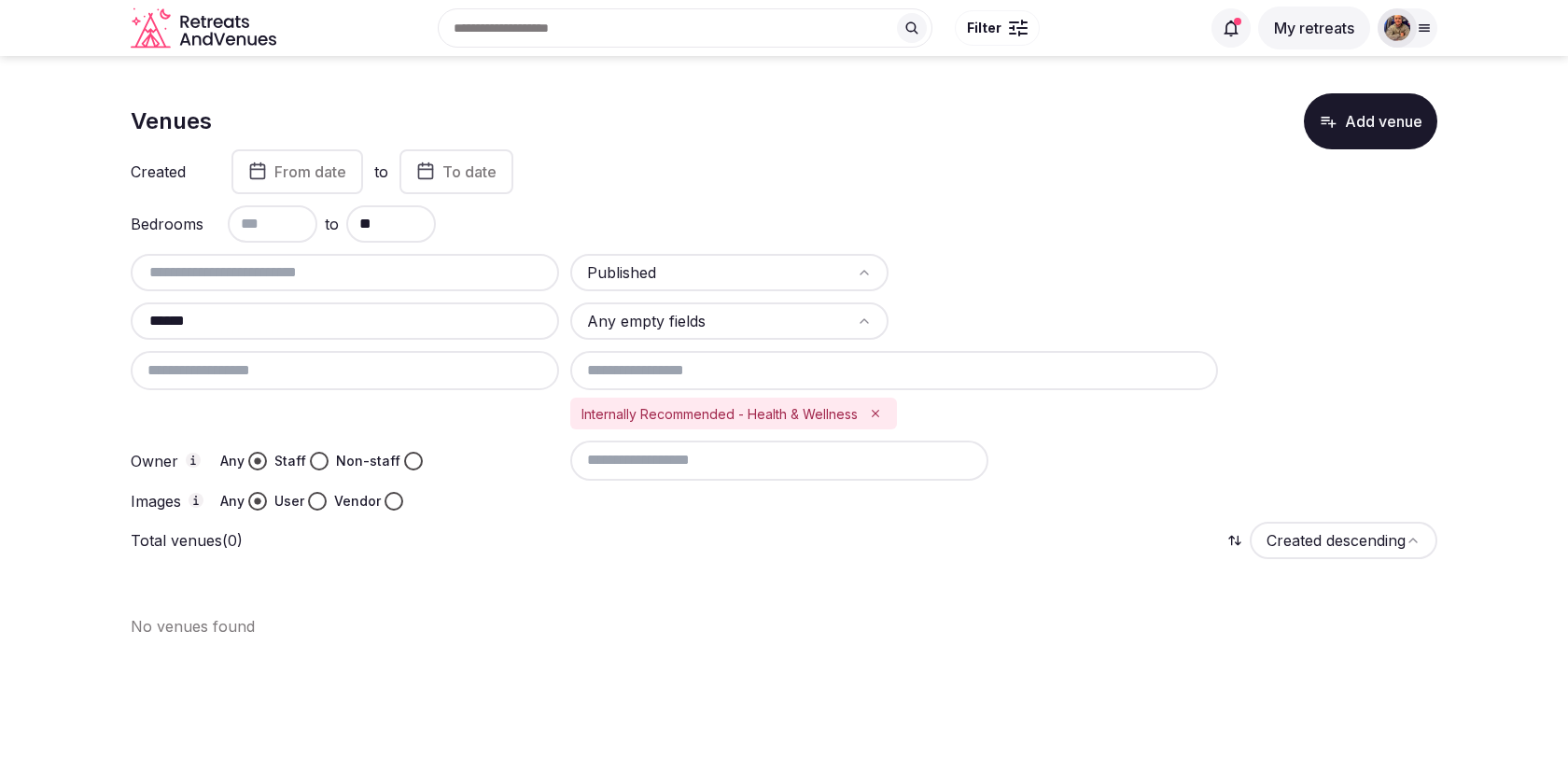
click at [735, 527] on div "Total venues (0) Created descending" at bounding box center [784, 540] width 1306 height 37
click at [878, 414] on icon "Remove Internally Recommended - Health & Wellness" at bounding box center [875, 414] width 8 height 8
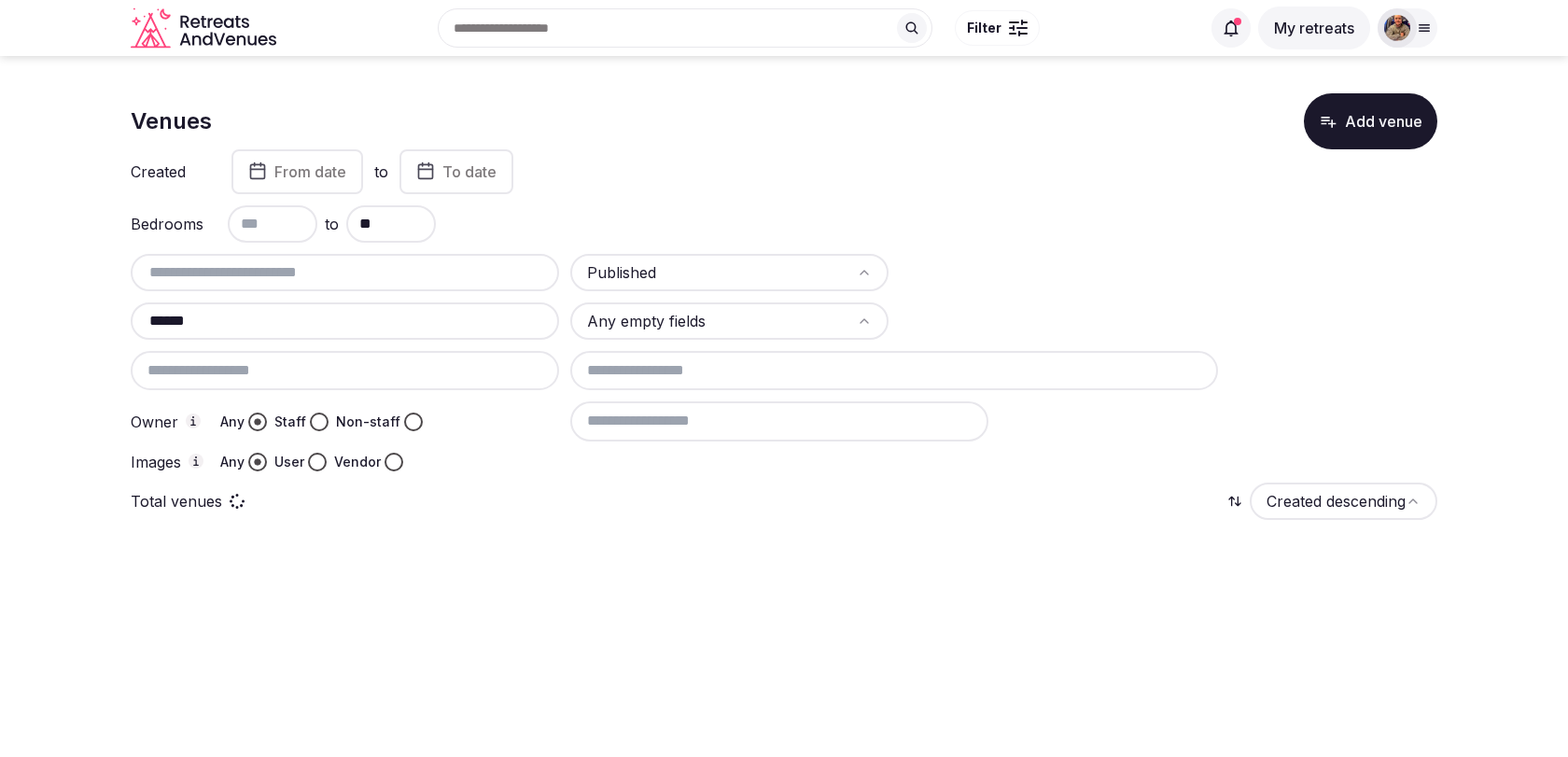
click at [832, 382] on input at bounding box center [893, 370] width 647 height 39
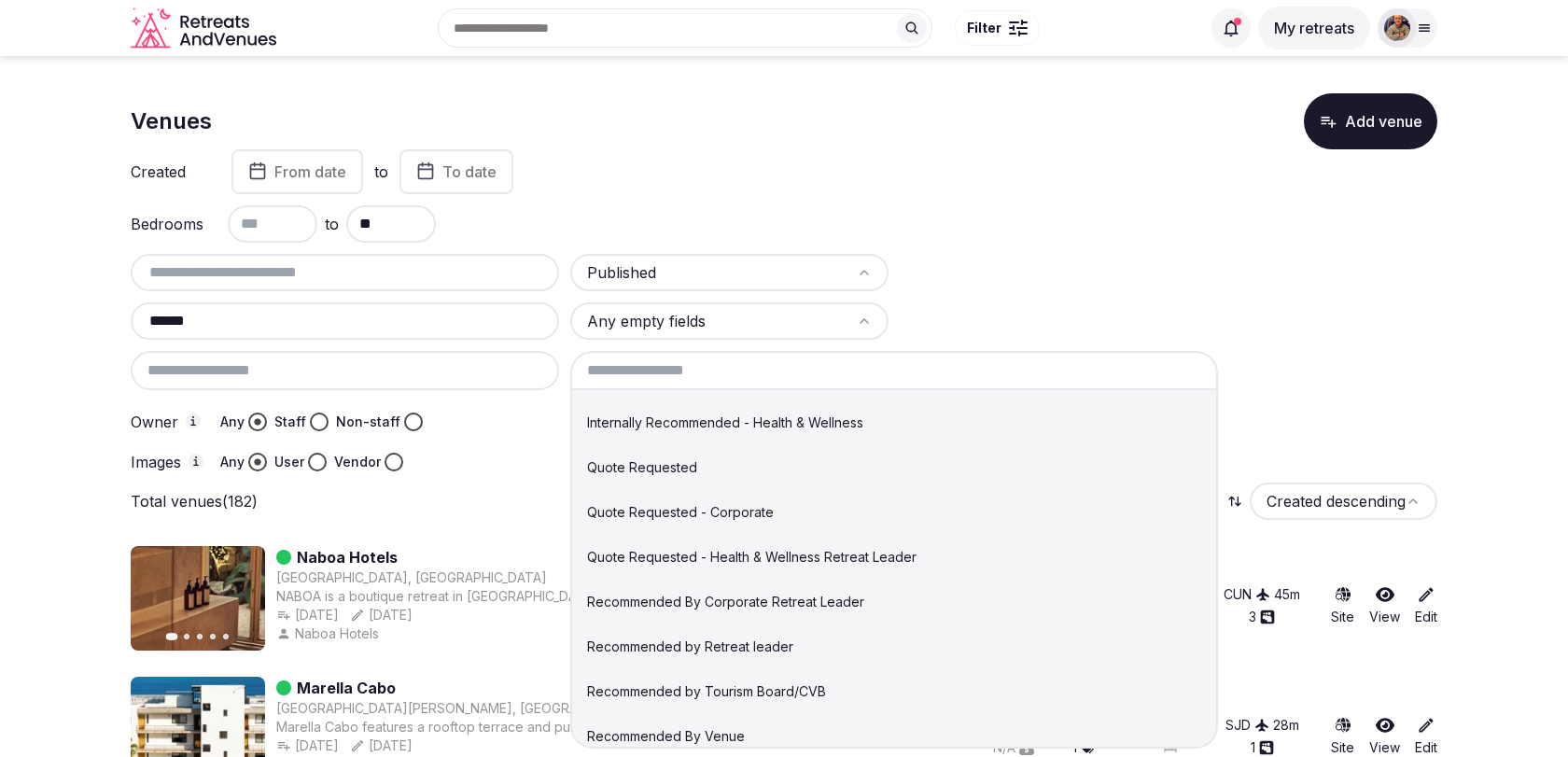
scroll to position [226, 0]
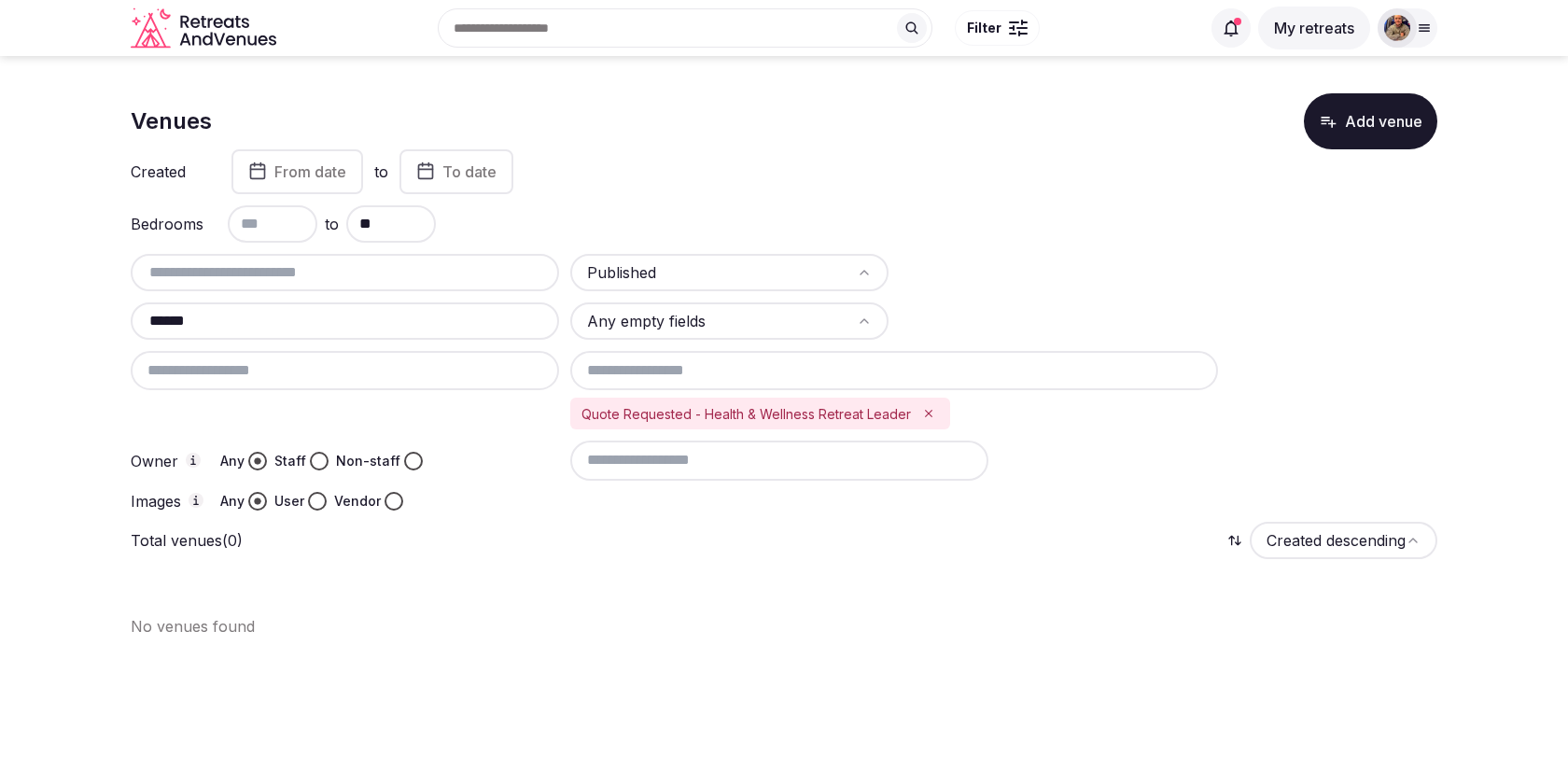
click at [936, 412] on div "Quote Requested - Health & Wellness Retreat Leader" at bounding box center [760, 413] width 380 height 32
click at [925, 412] on icon "Remove Quote Requested - Health & Wellness Retreat Leader" at bounding box center [929, 414] width 8 height 8
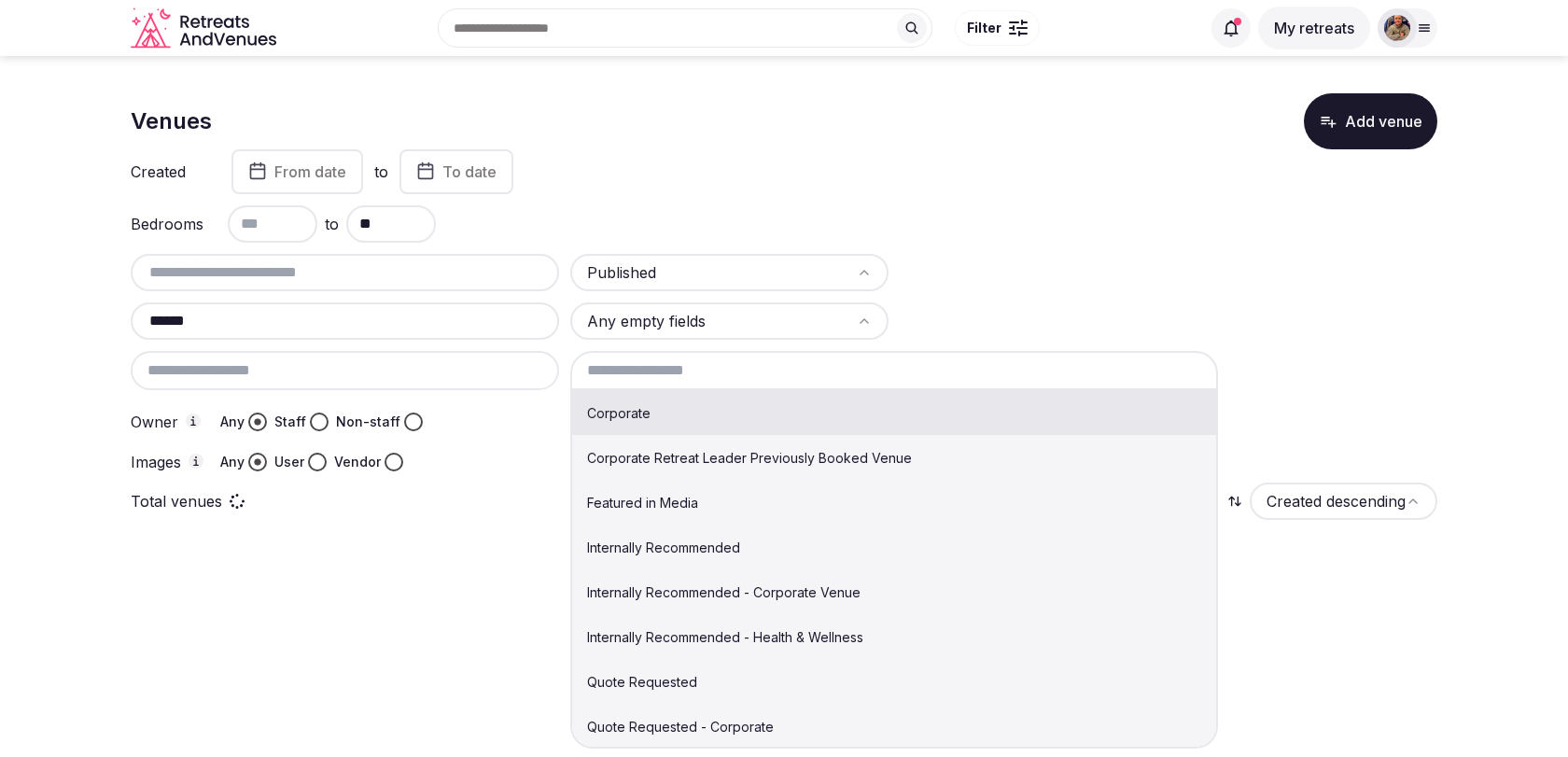
click at [913, 374] on input at bounding box center [893, 370] width 647 height 39
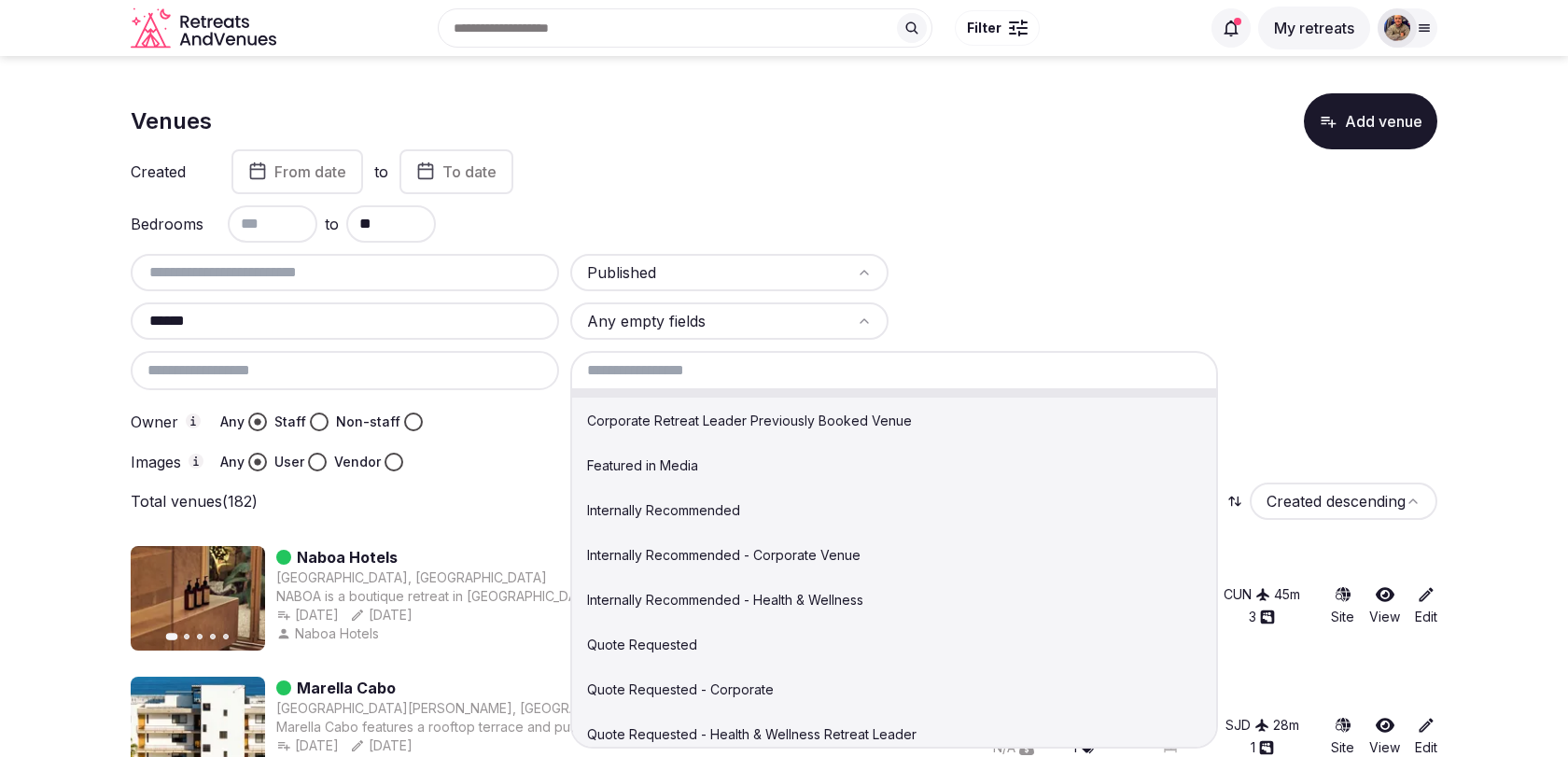
scroll to position [0, 0]
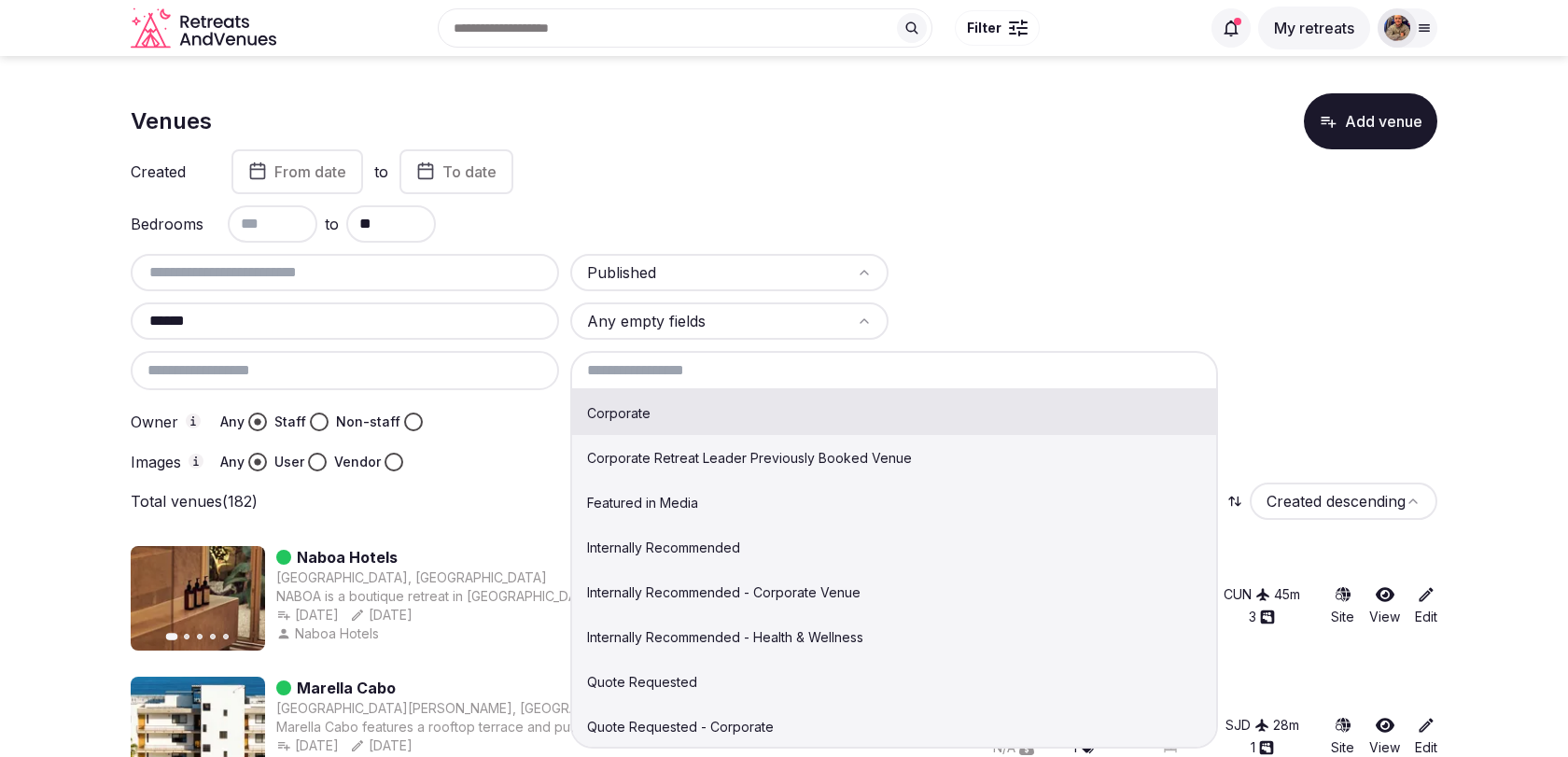
click at [1029, 273] on div at bounding box center [1058, 272] width 318 height 37
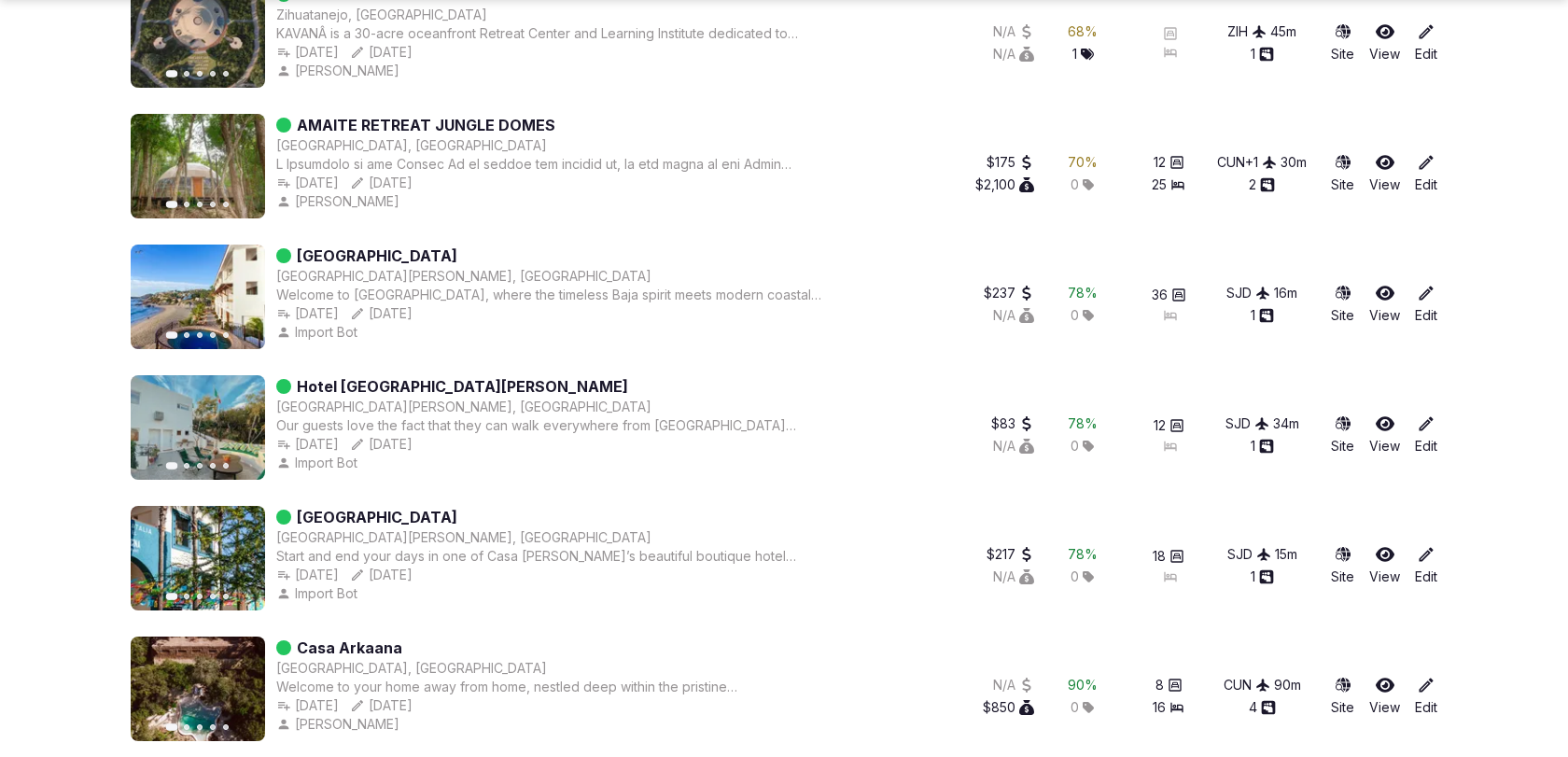
scroll to position [2522, 0]
click at [242, 162] on icon "button" at bounding box center [240, 164] width 8 height 13
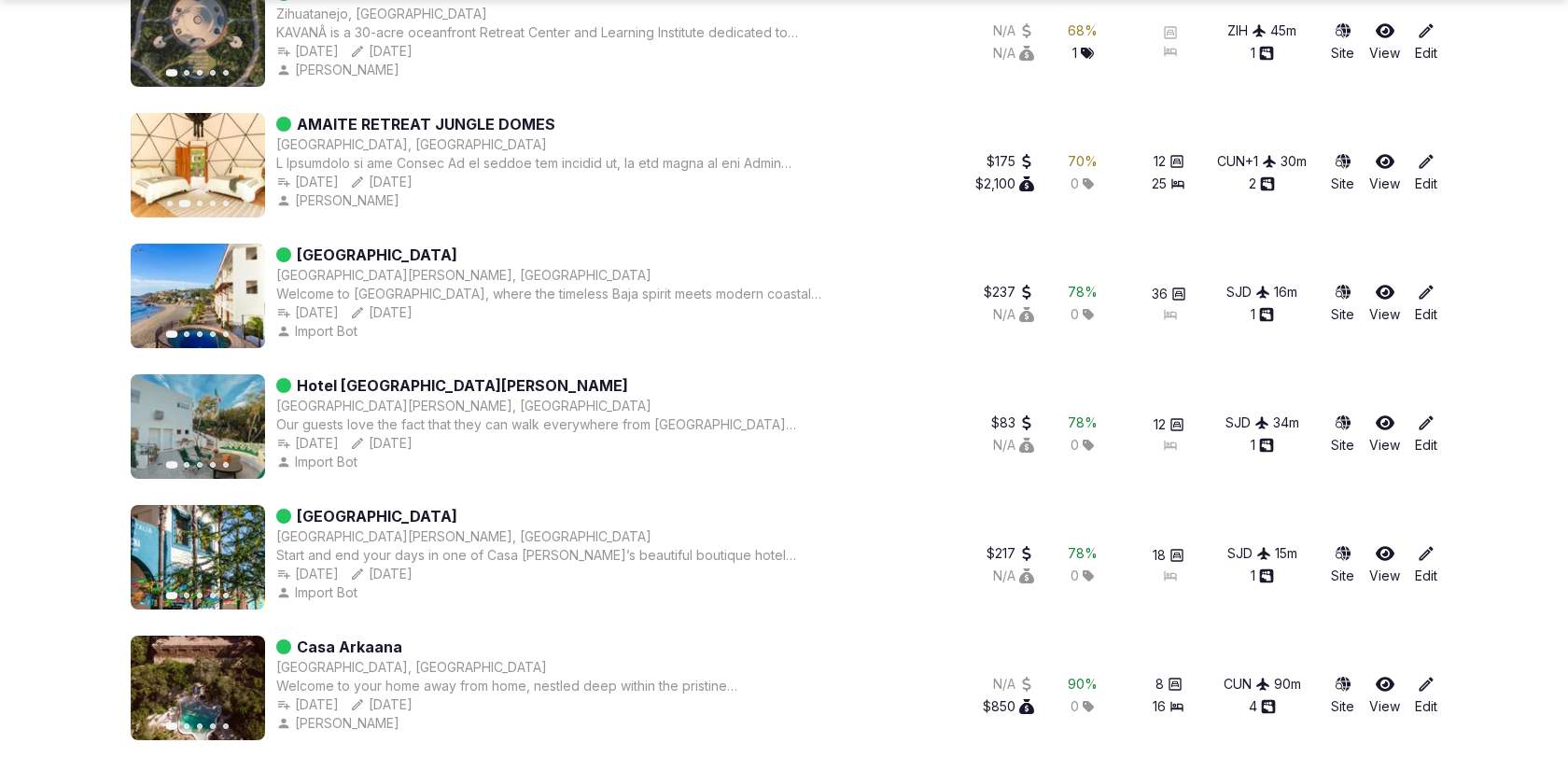
click at [242, 162] on icon "button" at bounding box center [240, 164] width 8 height 13
click at [235, 296] on icon "button" at bounding box center [238, 295] width 15 height 15
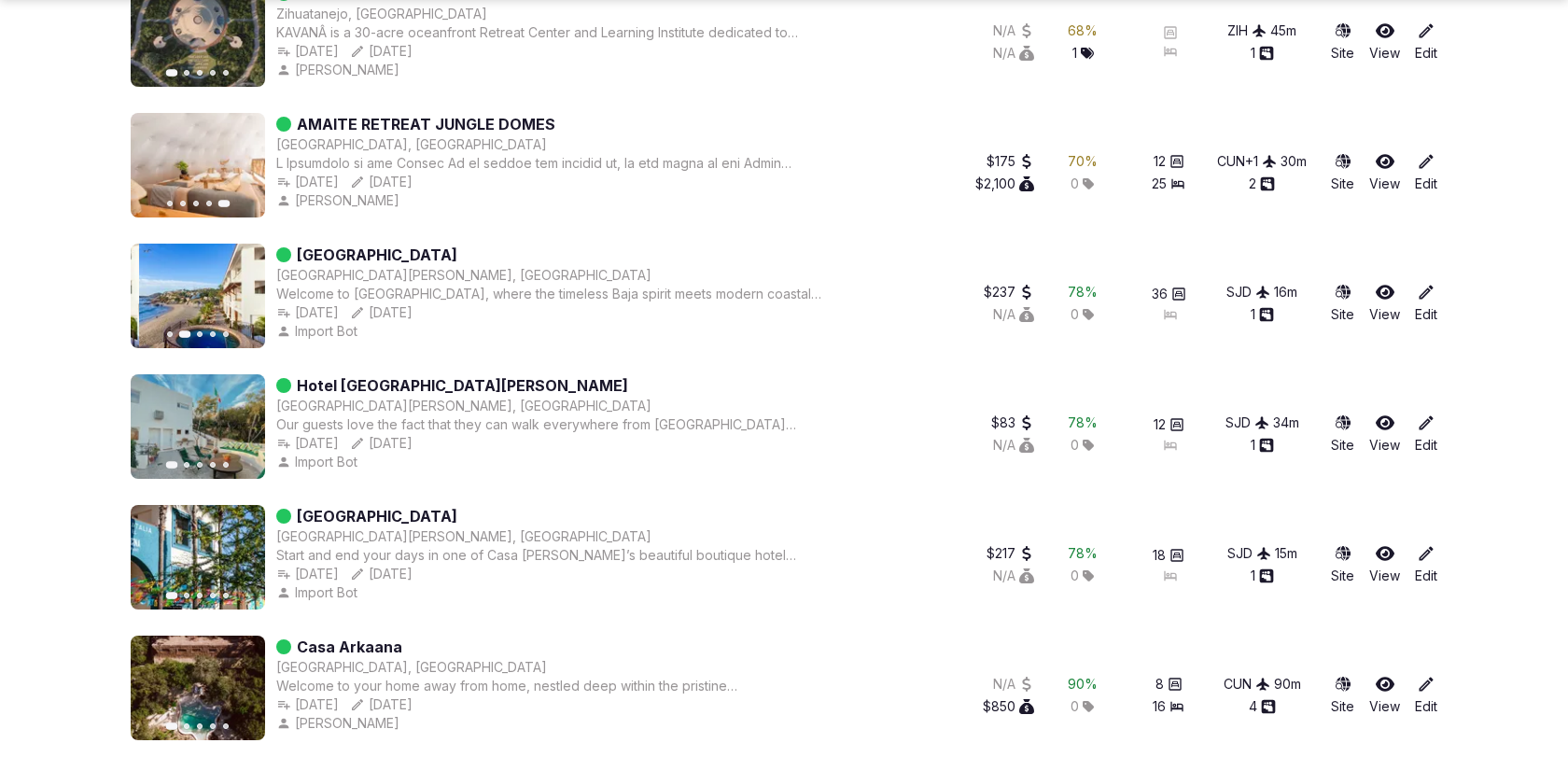
click at [235, 296] on icon "button" at bounding box center [238, 295] width 15 height 15
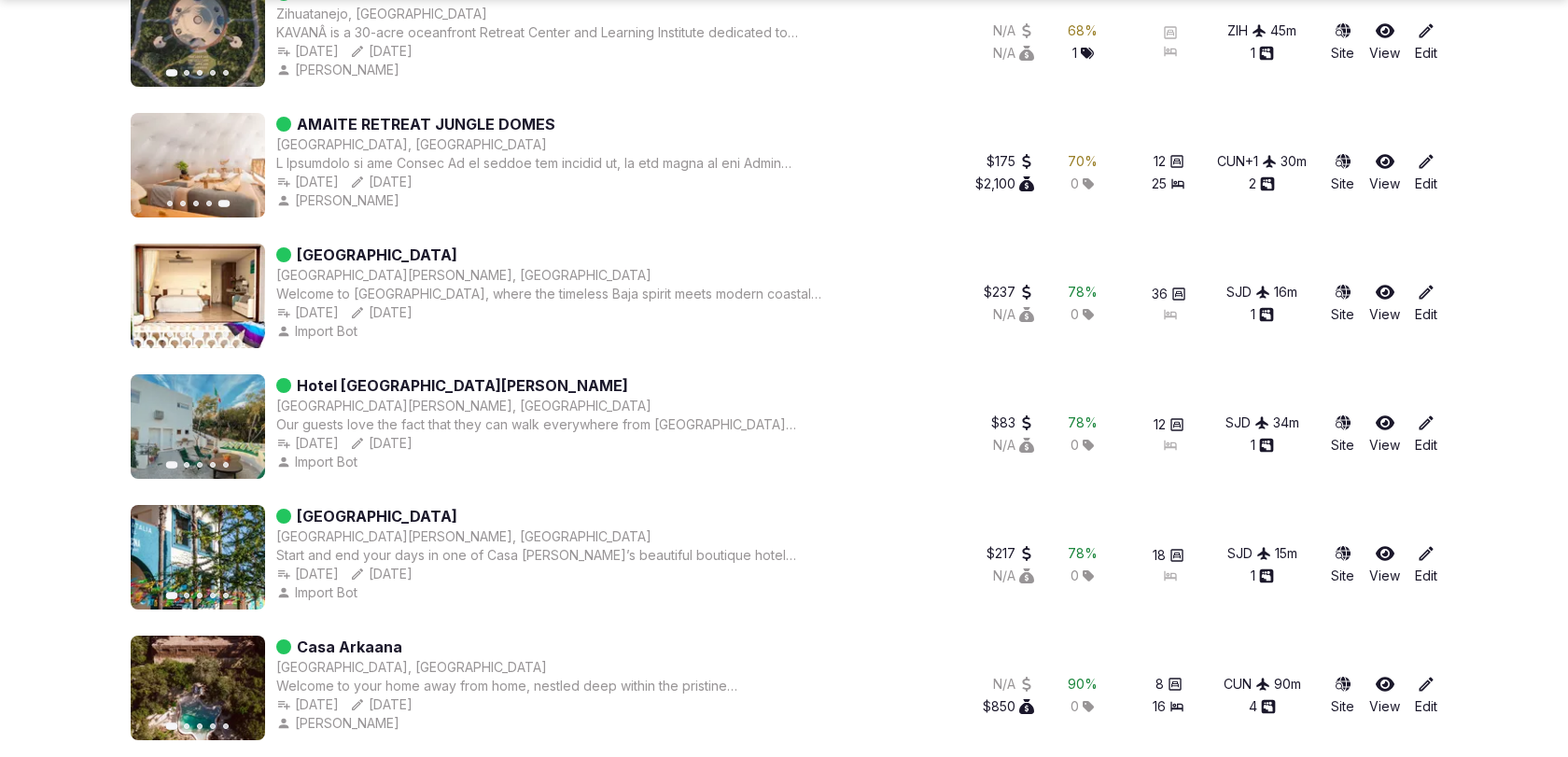
click at [235, 296] on icon "button" at bounding box center [238, 295] width 15 height 15
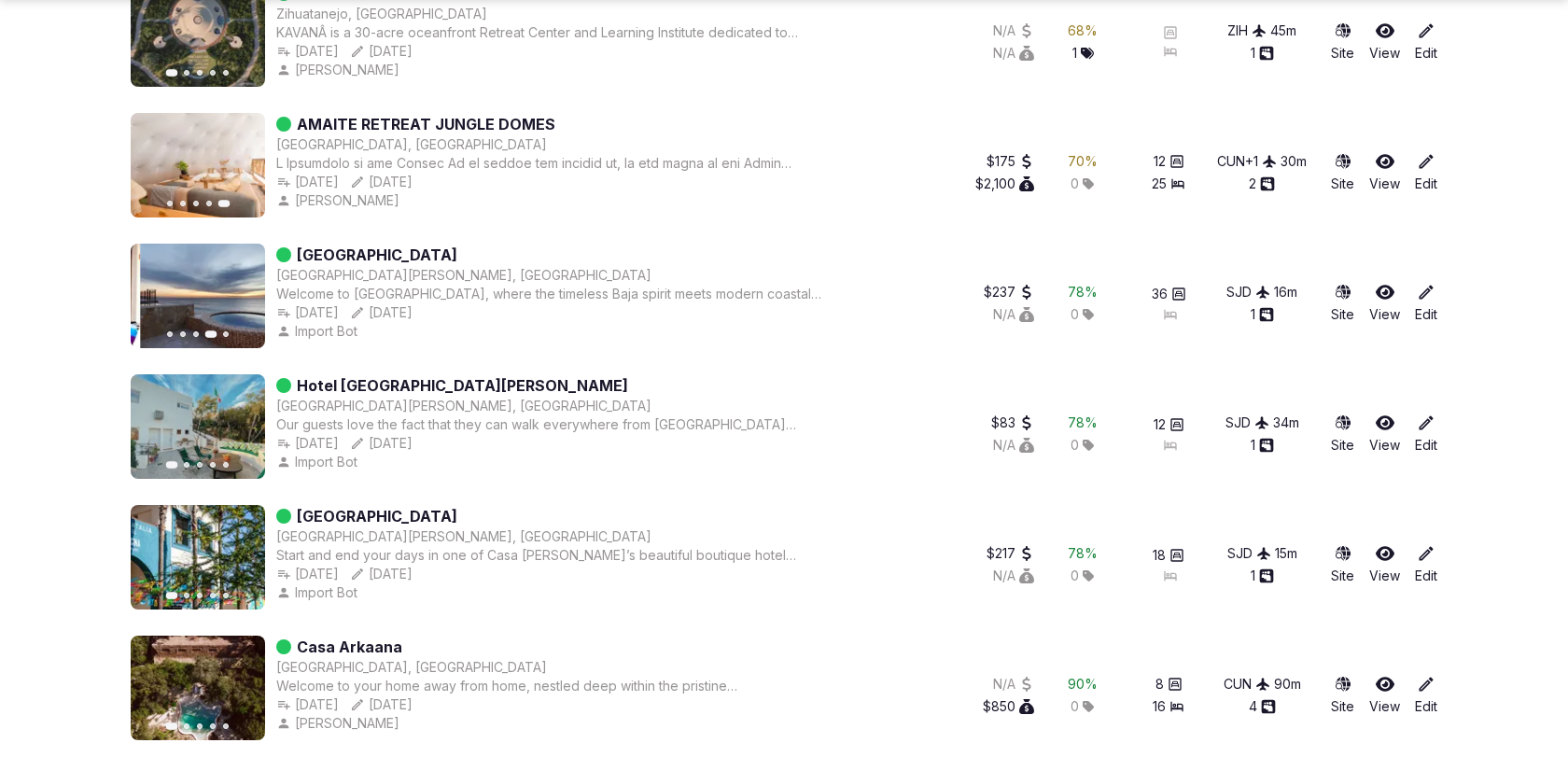
click at [235, 296] on icon "button" at bounding box center [238, 295] width 15 height 15
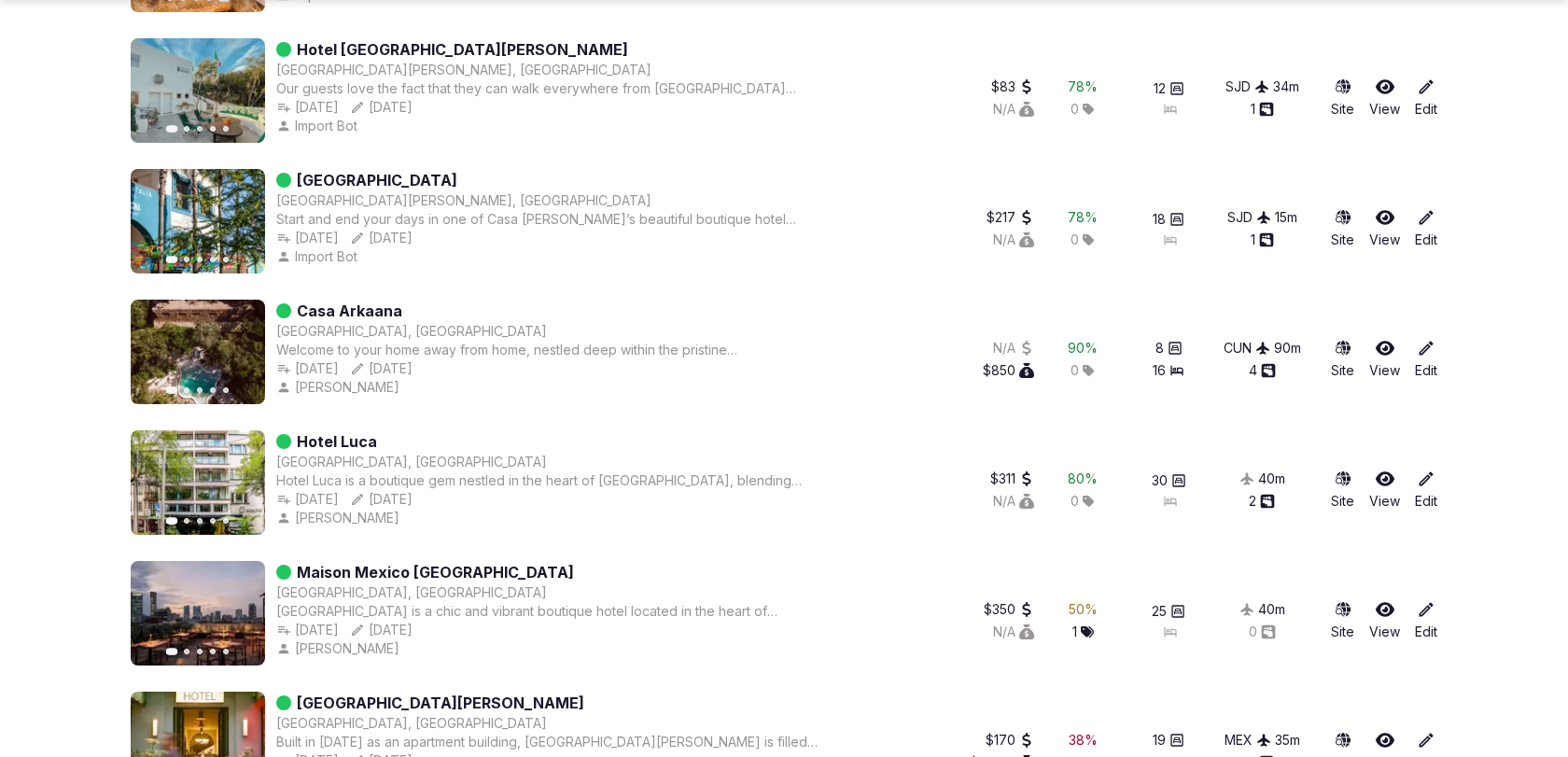
scroll to position [2889, 0]
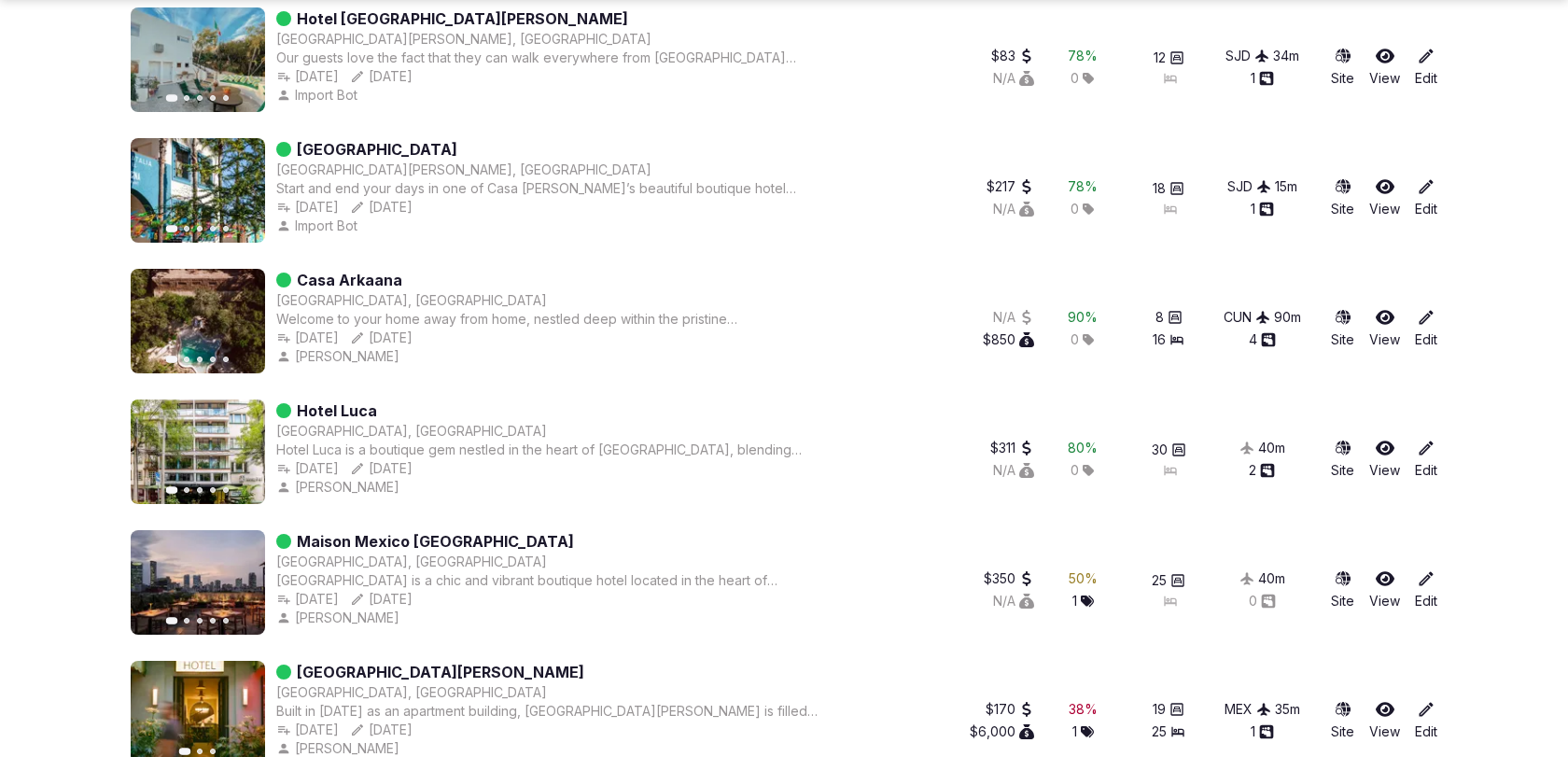
click at [245, 320] on icon "button" at bounding box center [238, 320] width 15 height 15
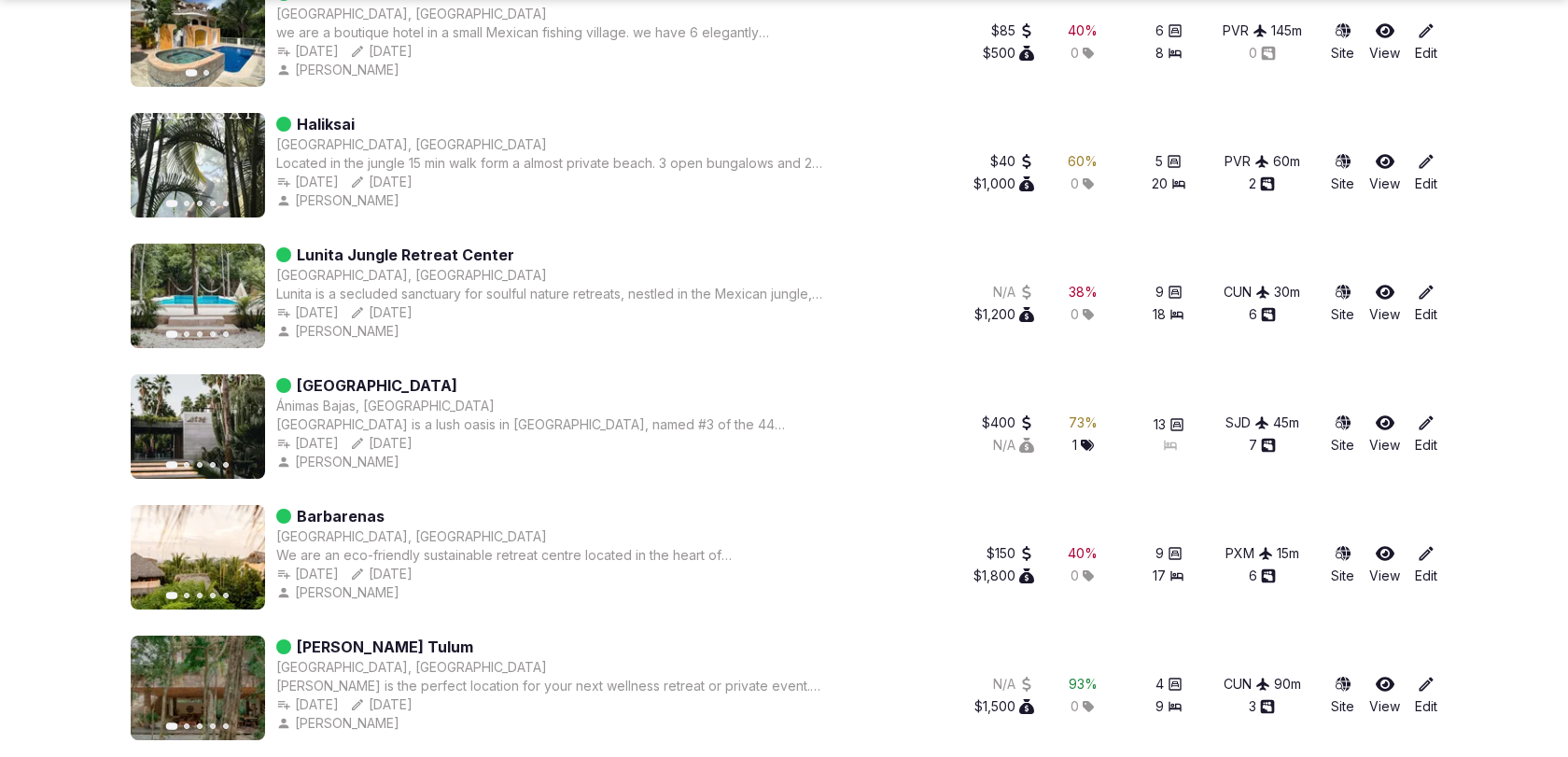
scroll to position [3703, 0]
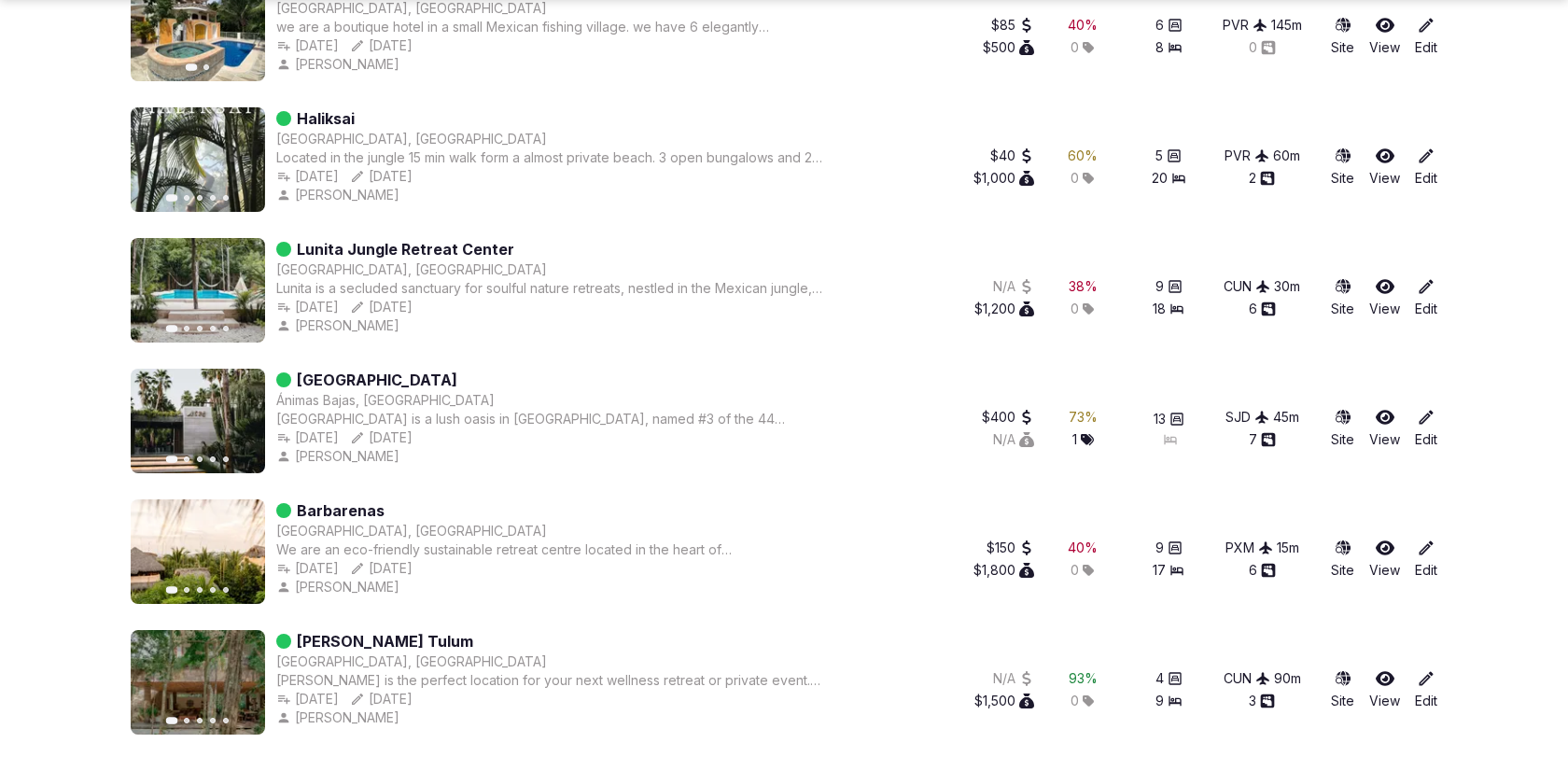
click at [243, 287] on icon "button" at bounding box center [238, 289] width 15 height 15
click at [238, 544] on icon "button" at bounding box center [238, 551] width 15 height 15
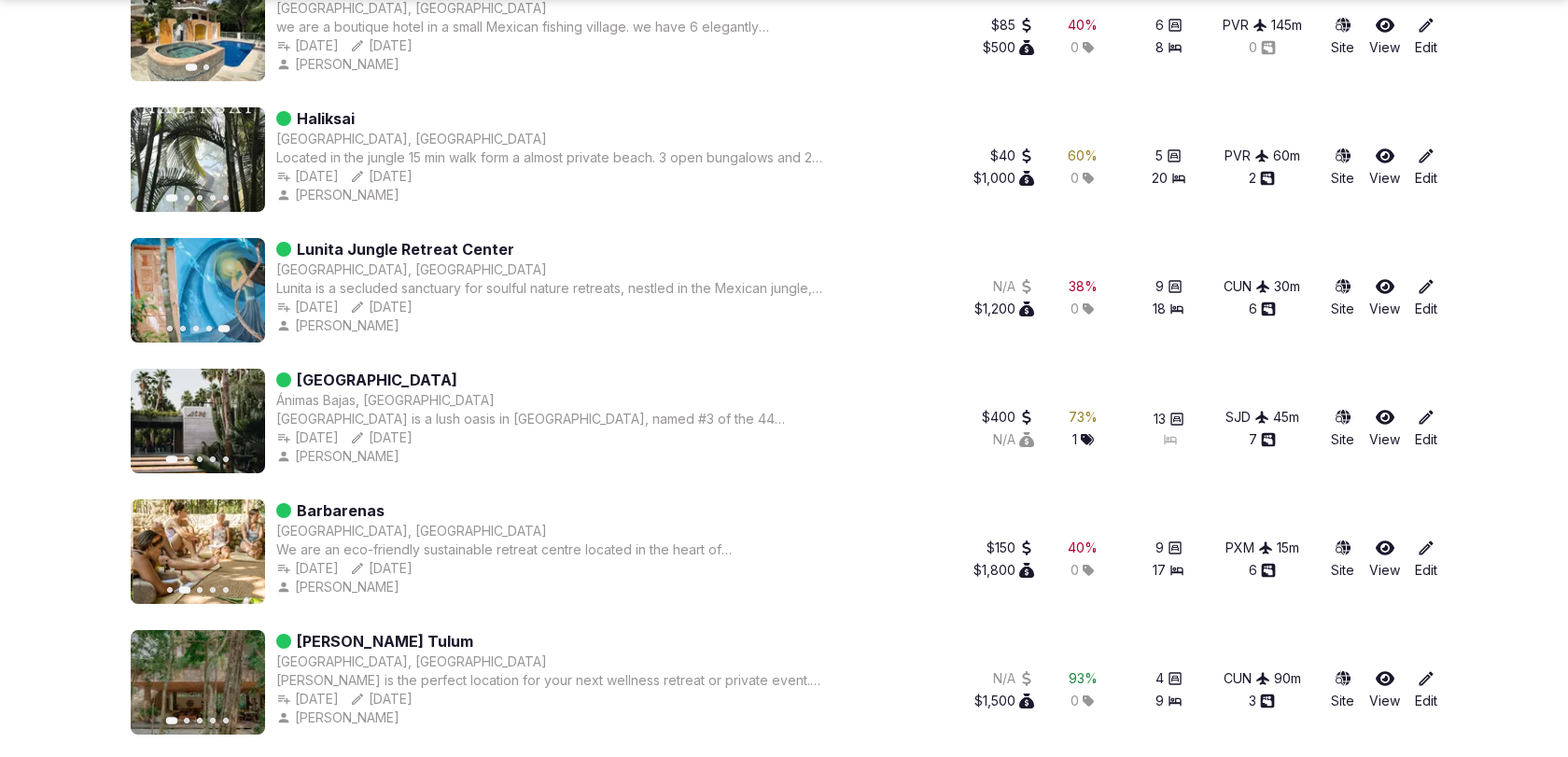
click at [238, 544] on icon "button" at bounding box center [238, 551] width 15 height 15
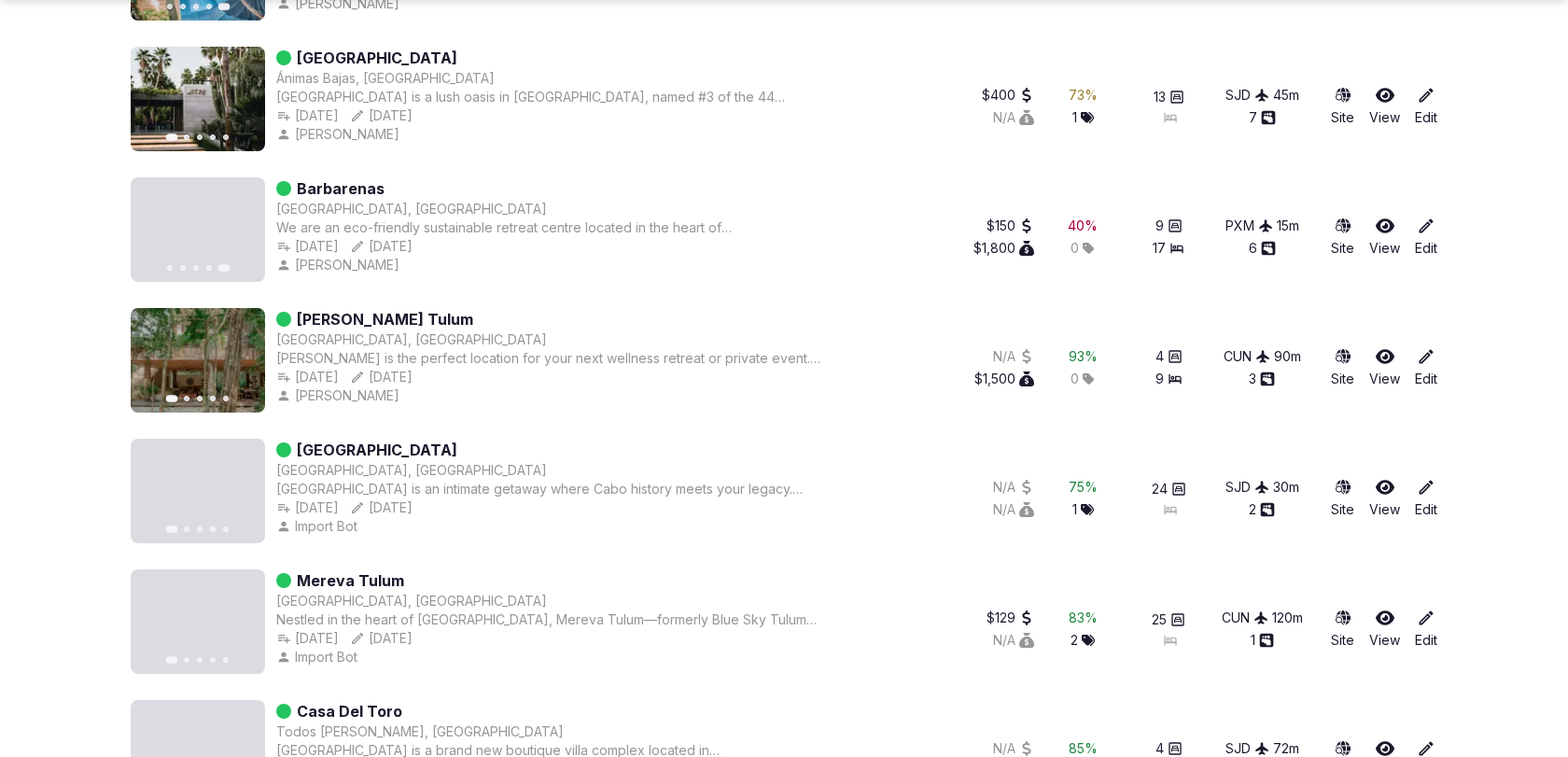
scroll to position [4027, 0]
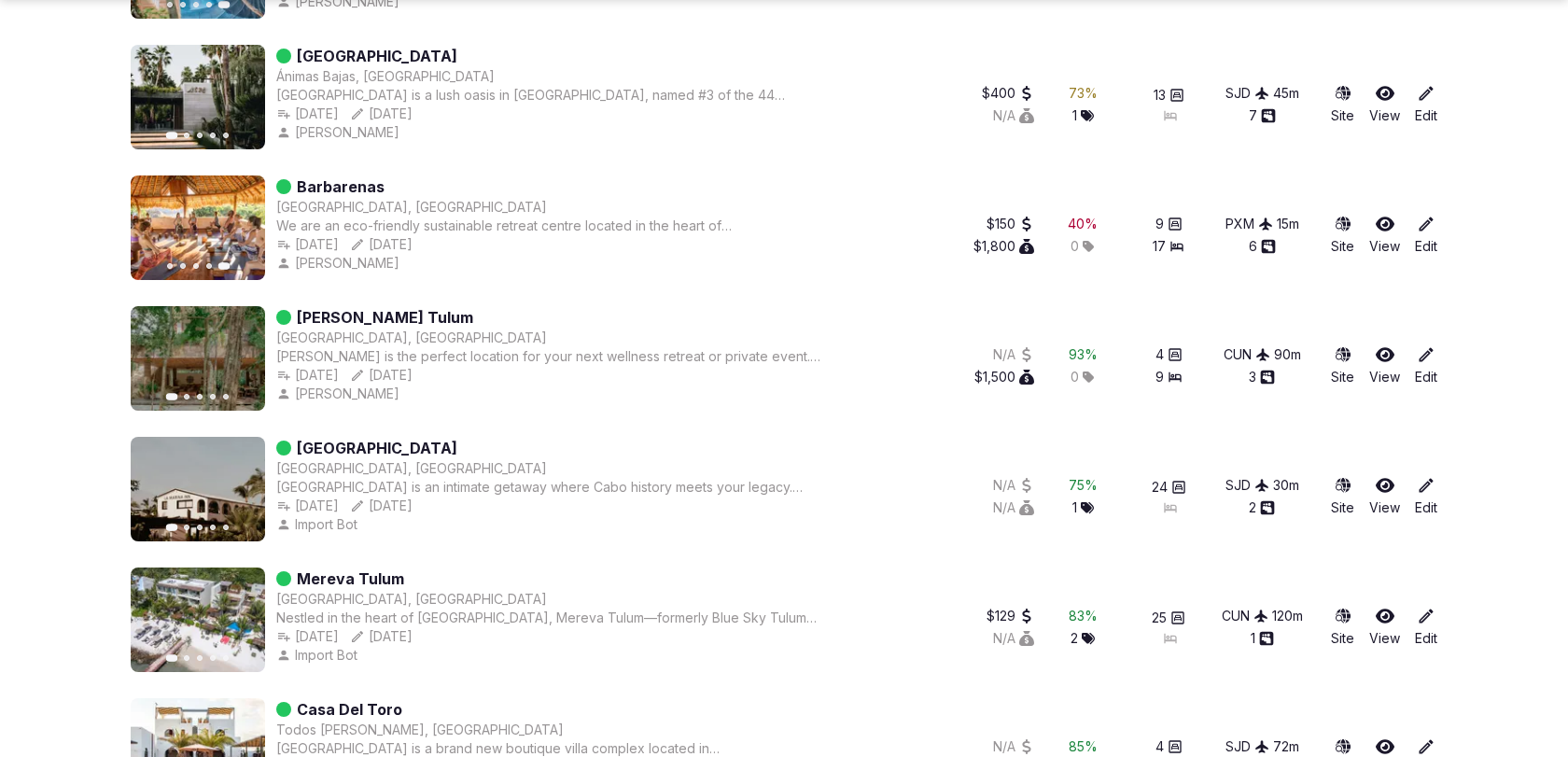
click at [246, 487] on button "Next slide" at bounding box center [238, 488] width 30 height 30
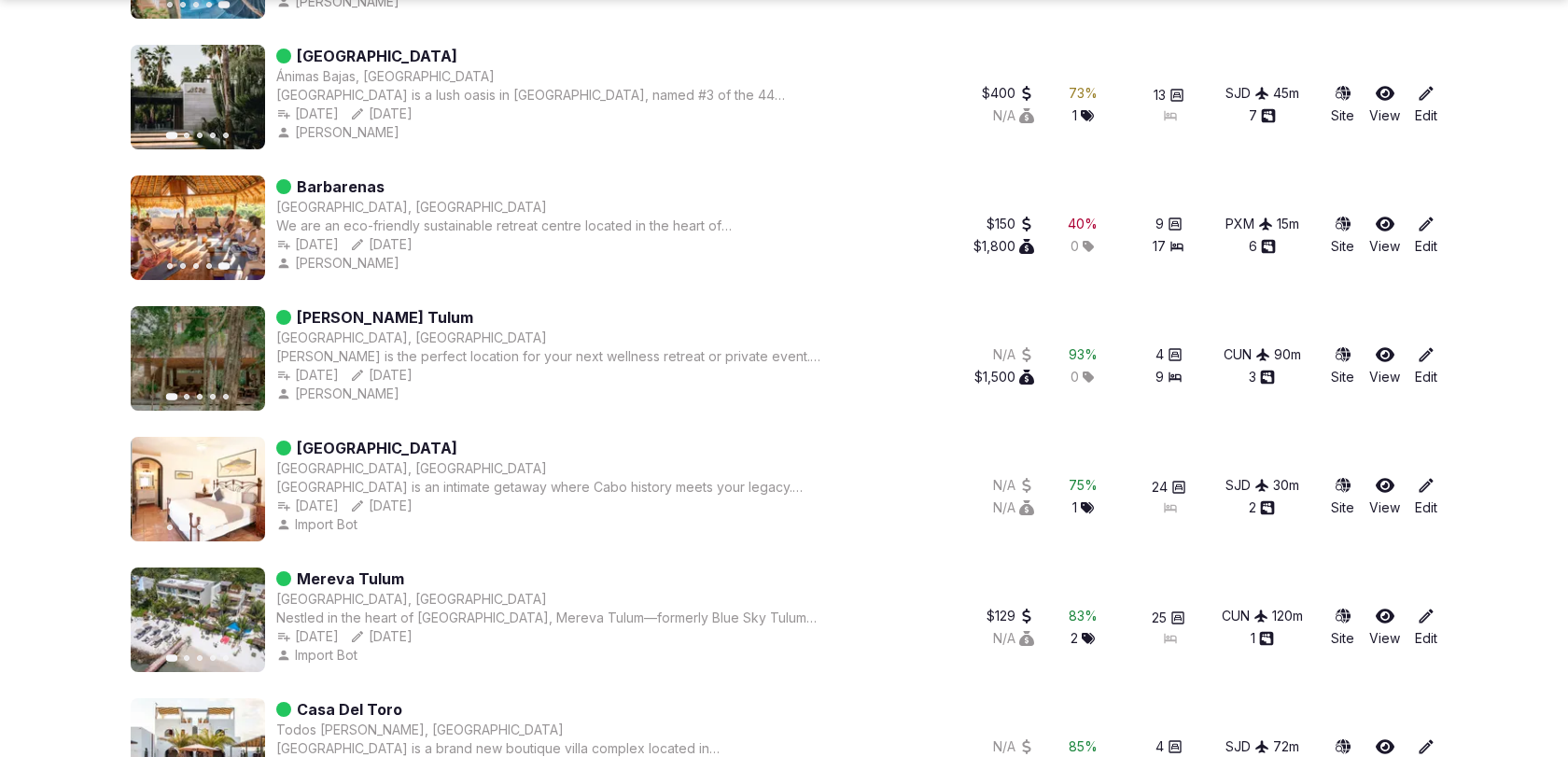
click at [246, 487] on button "Next slide" at bounding box center [238, 488] width 30 height 30
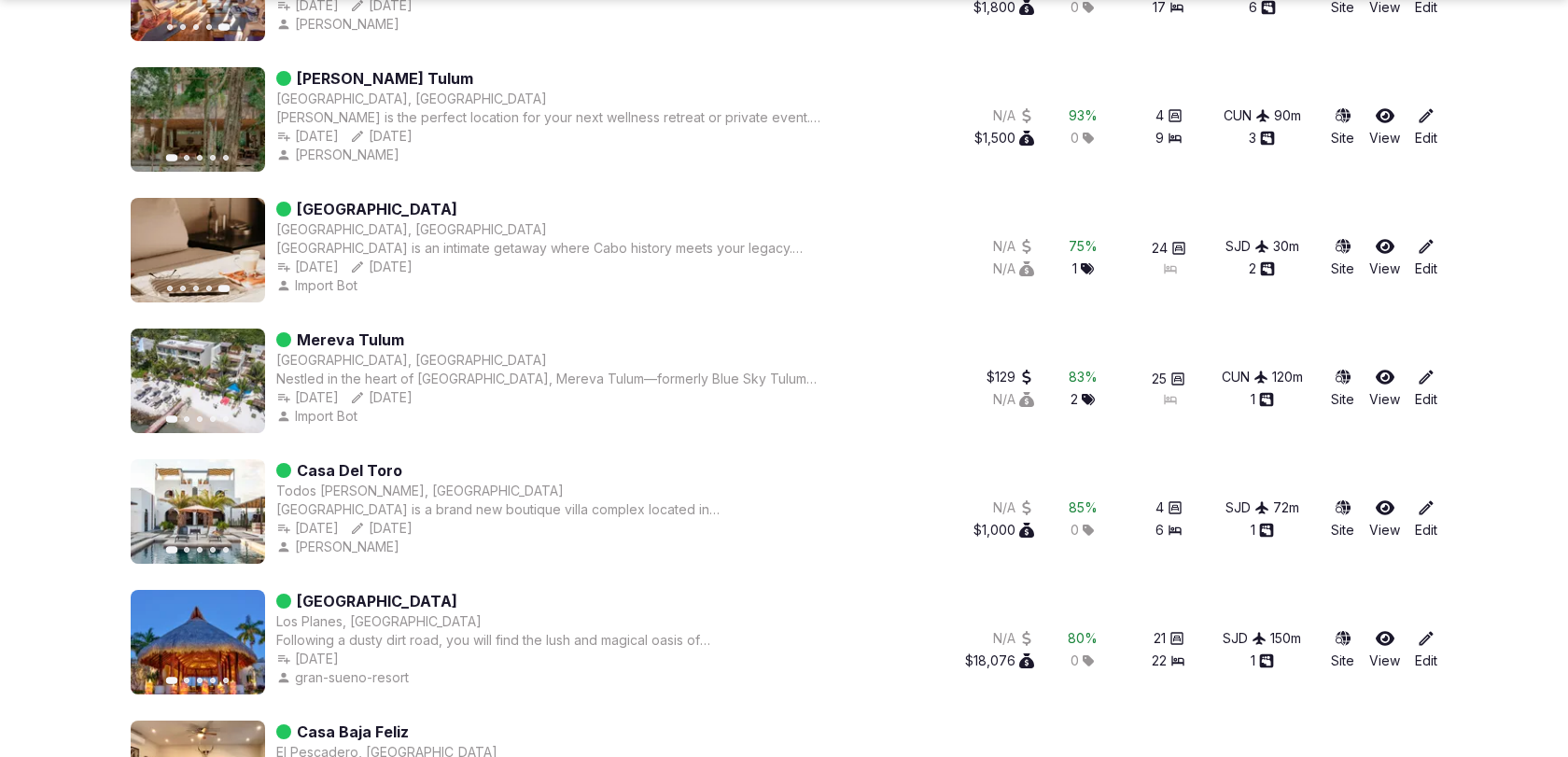
scroll to position [4312, 0]
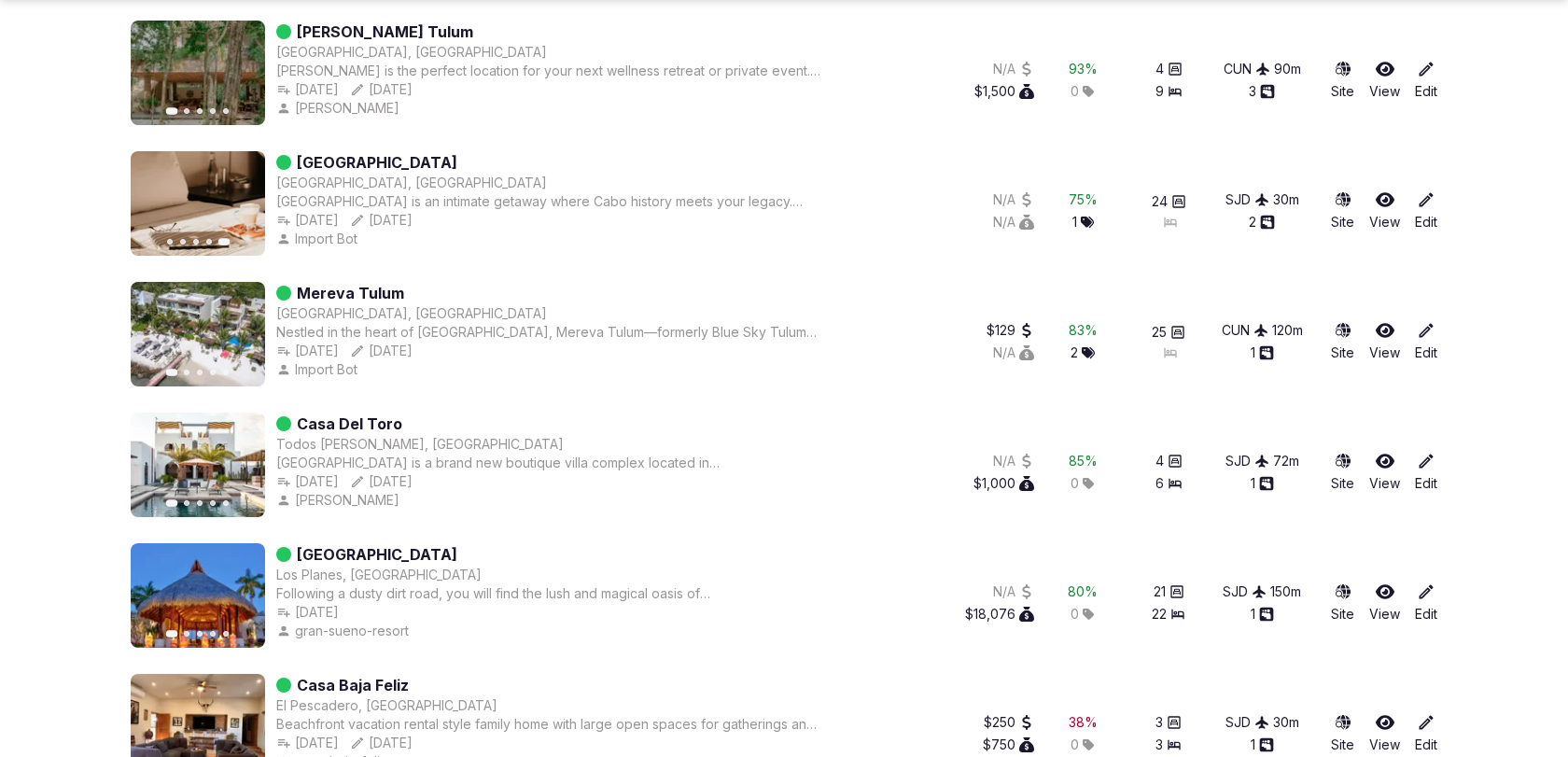
click at [239, 462] on icon "button" at bounding box center [238, 464] width 15 height 15
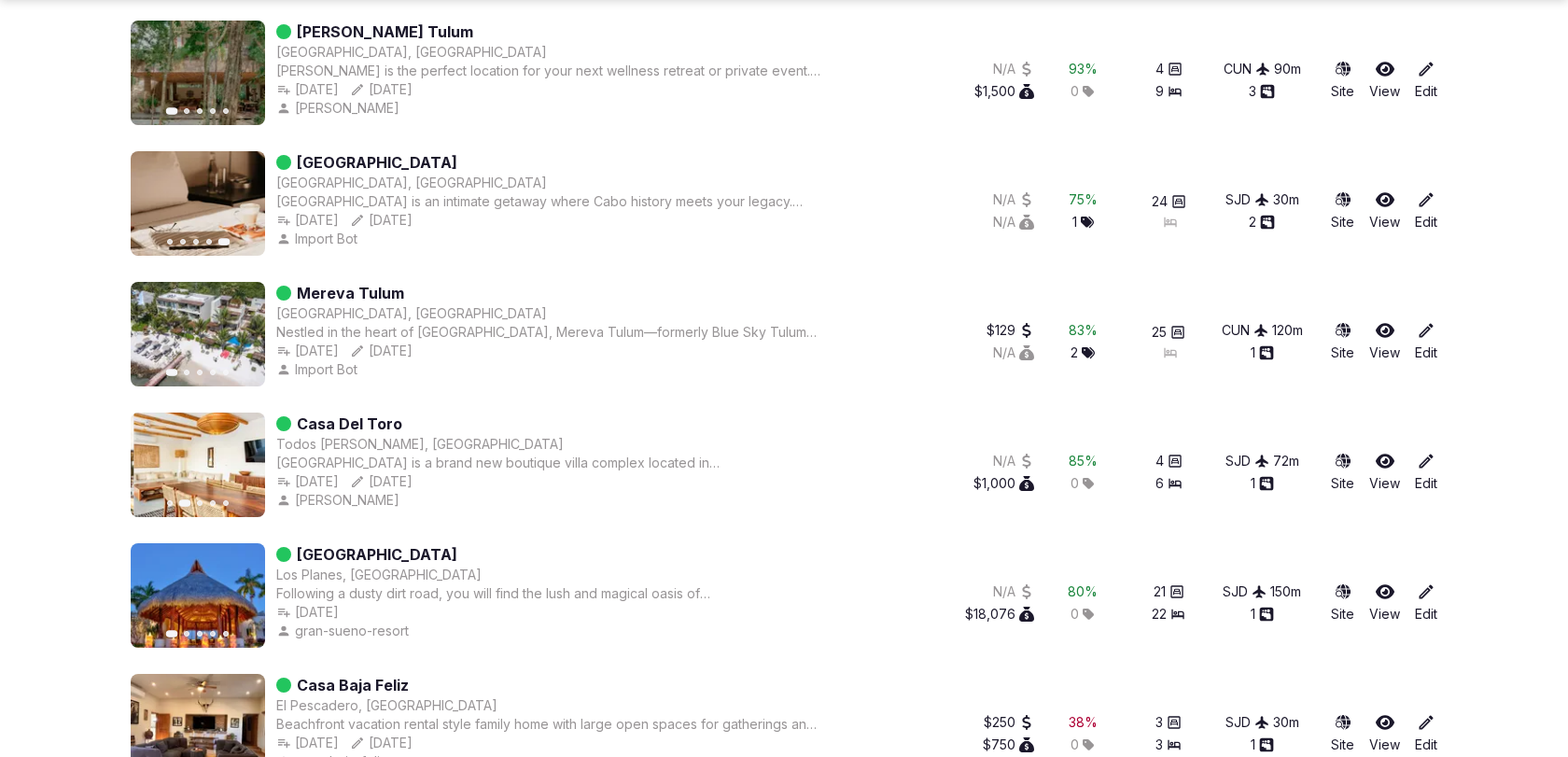
click at [239, 462] on icon "button" at bounding box center [238, 464] width 15 height 15
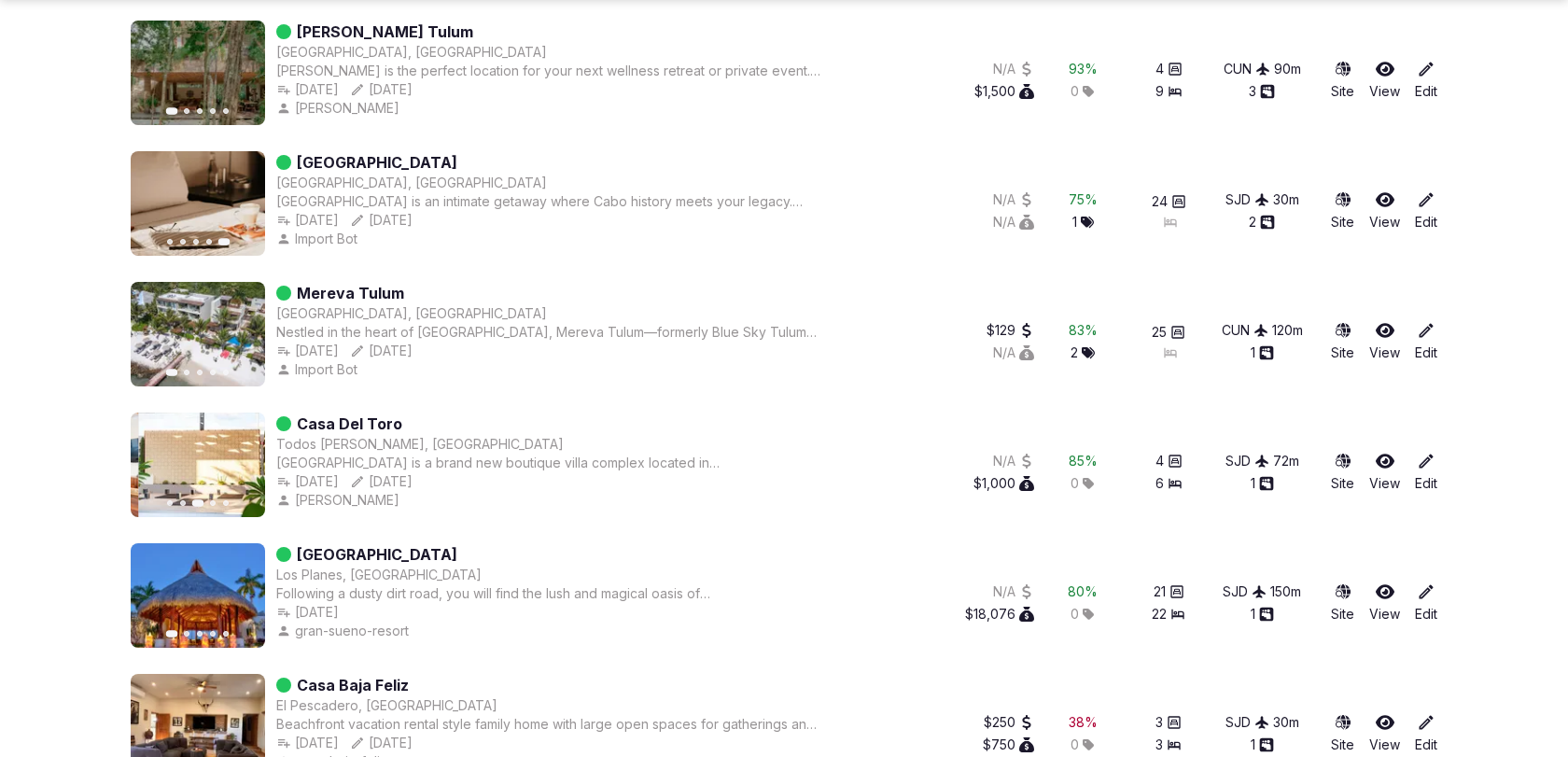
click at [239, 462] on icon "button" at bounding box center [238, 464] width 15 height 15
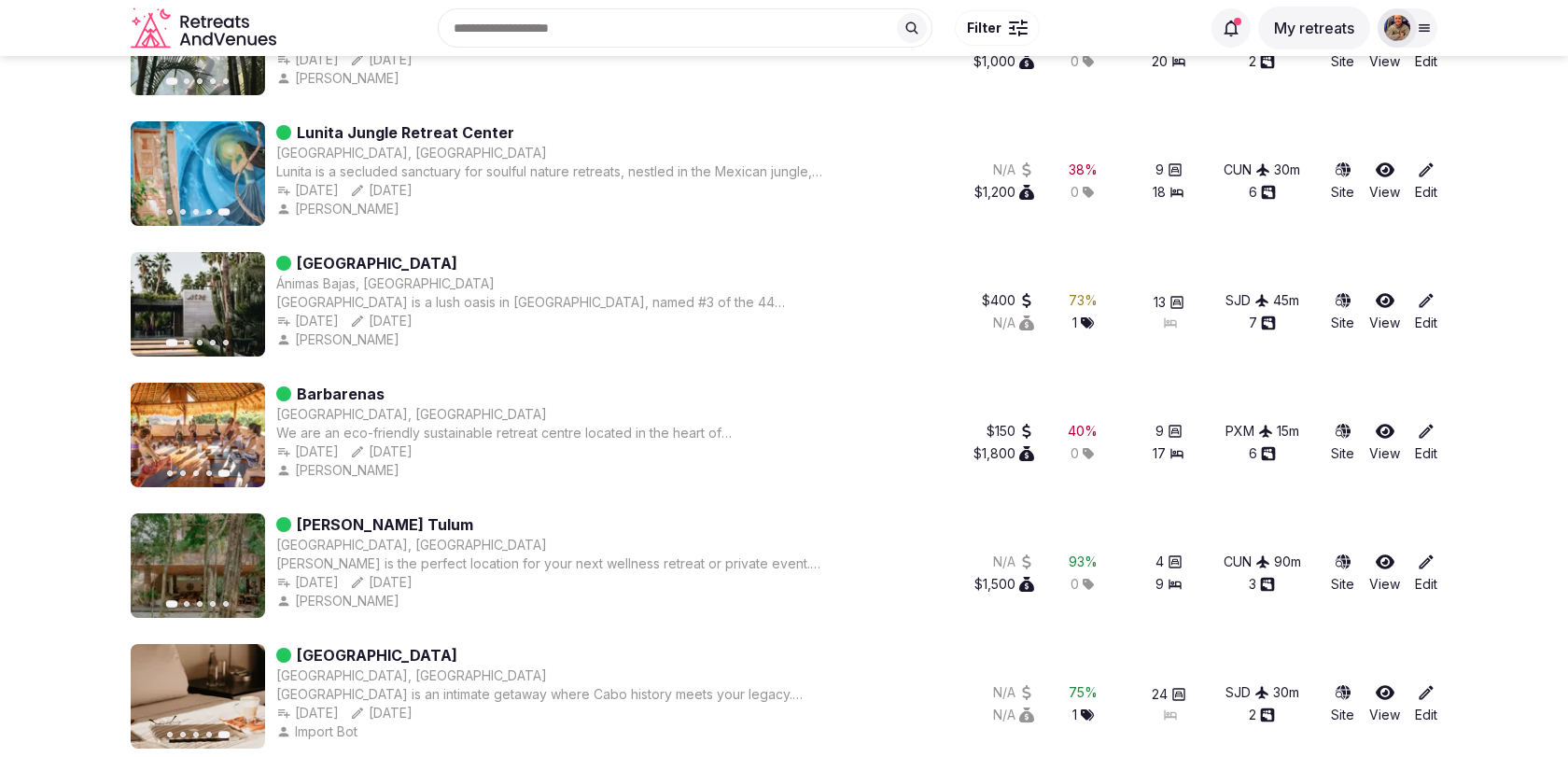
scroll to position [3804, 0]
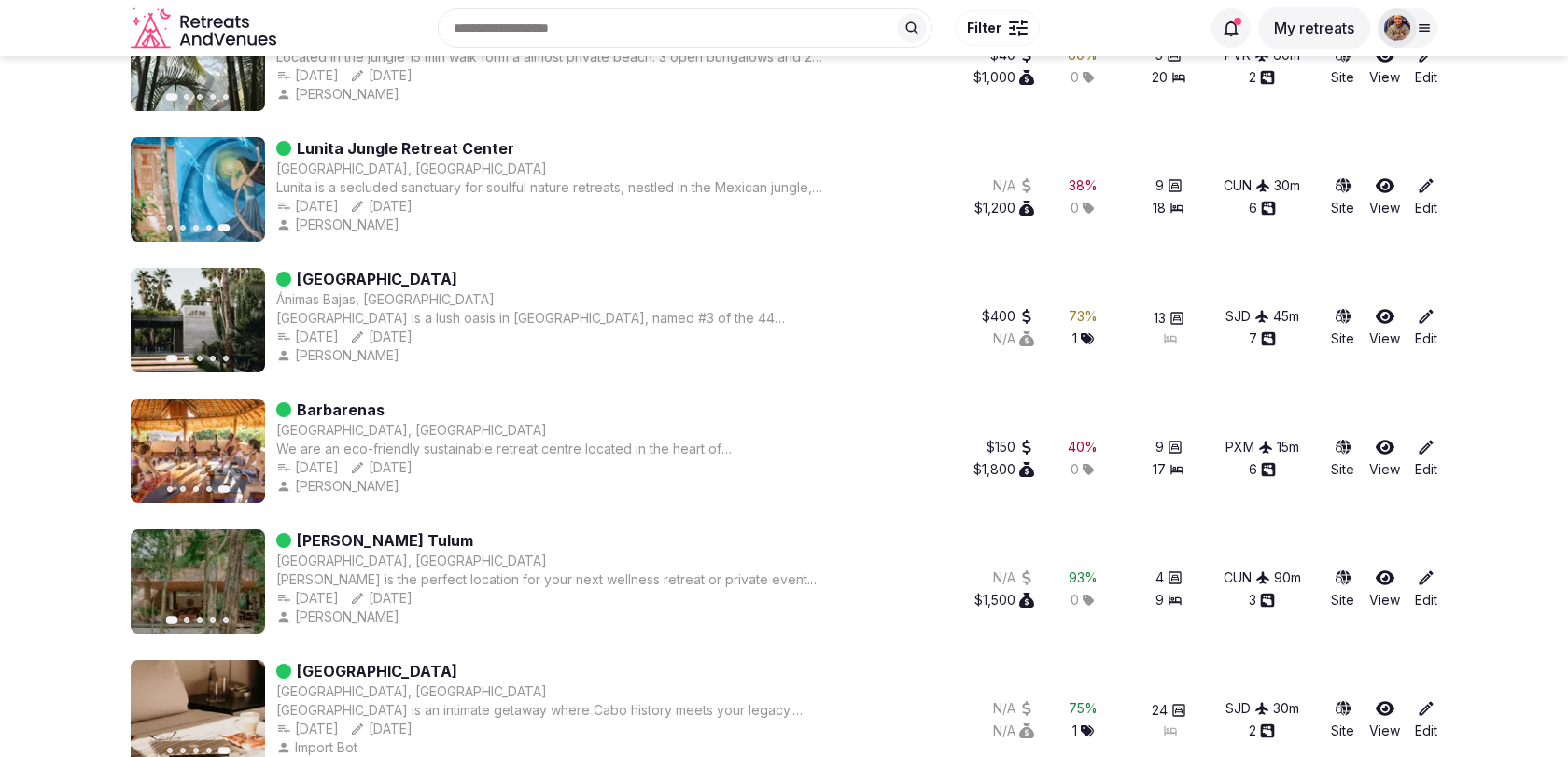
click at [332, 404] on link "Barbarenas" at bounding box center [341, 409] width 88 height 22
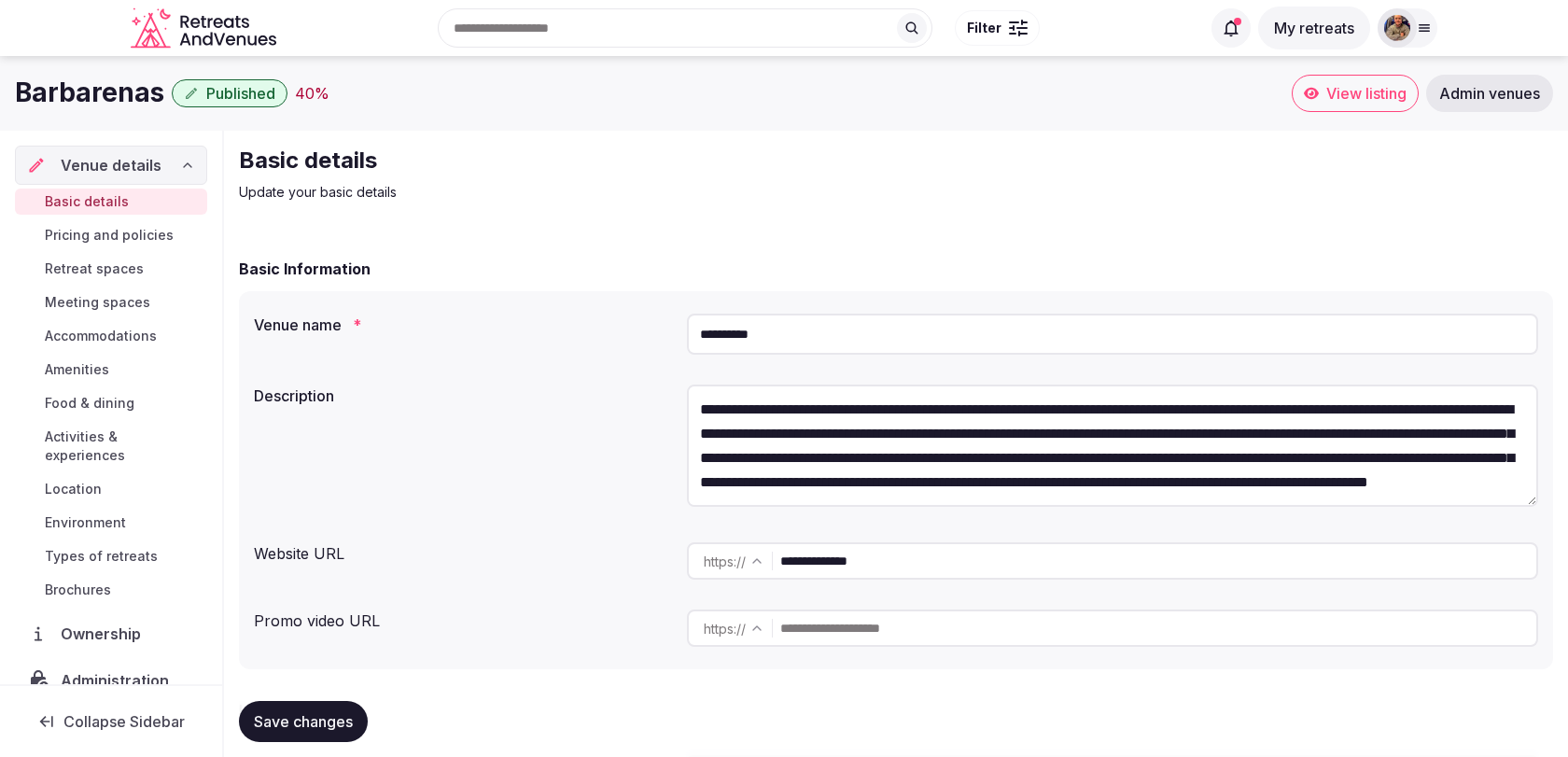
click at [848, 559] on input "**********" at bounding box center [1158, 560] width 756 height 37
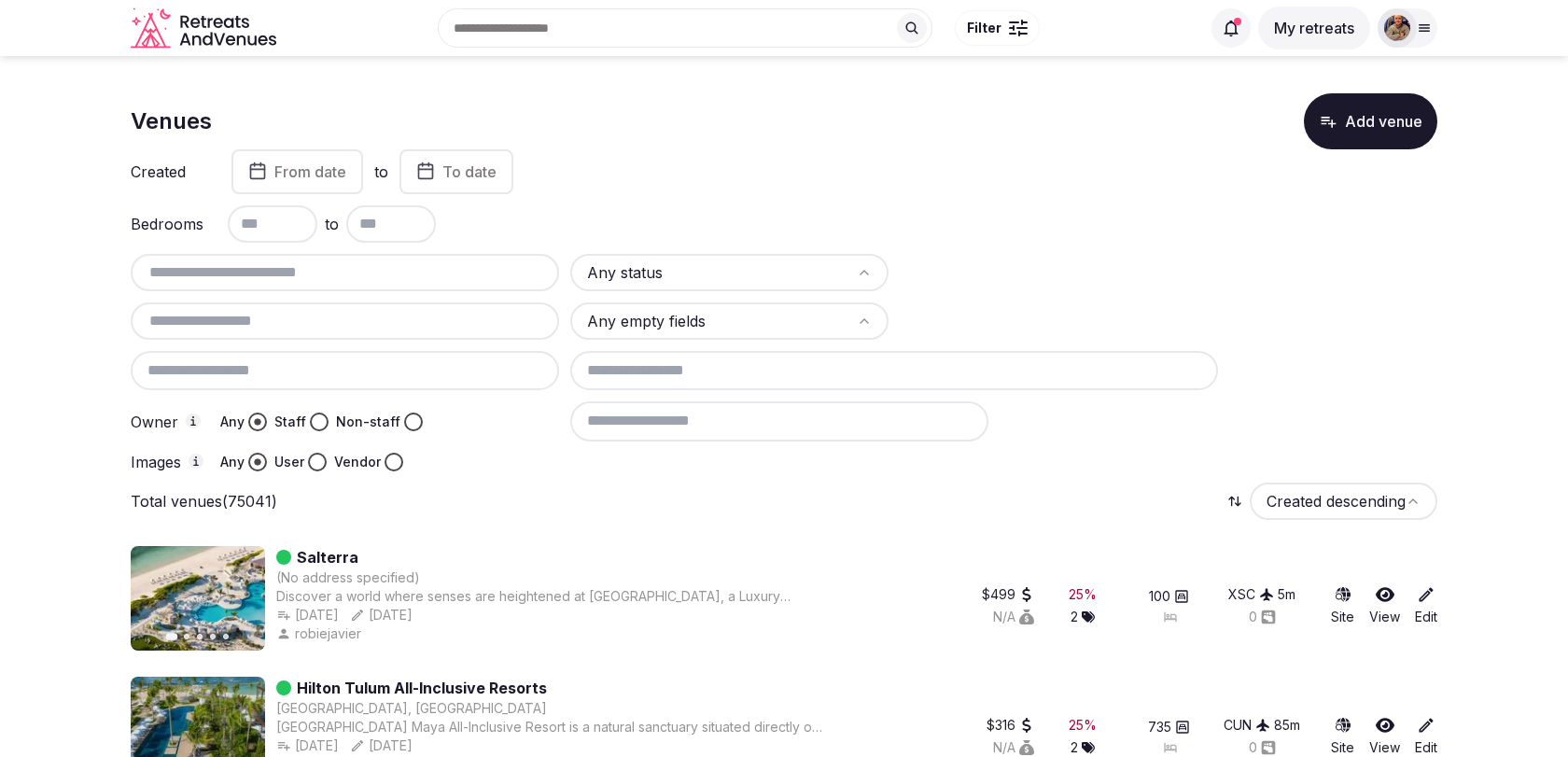
click at [839, 29] on input "text" at bounding box center [685, 28] width 494 height 39
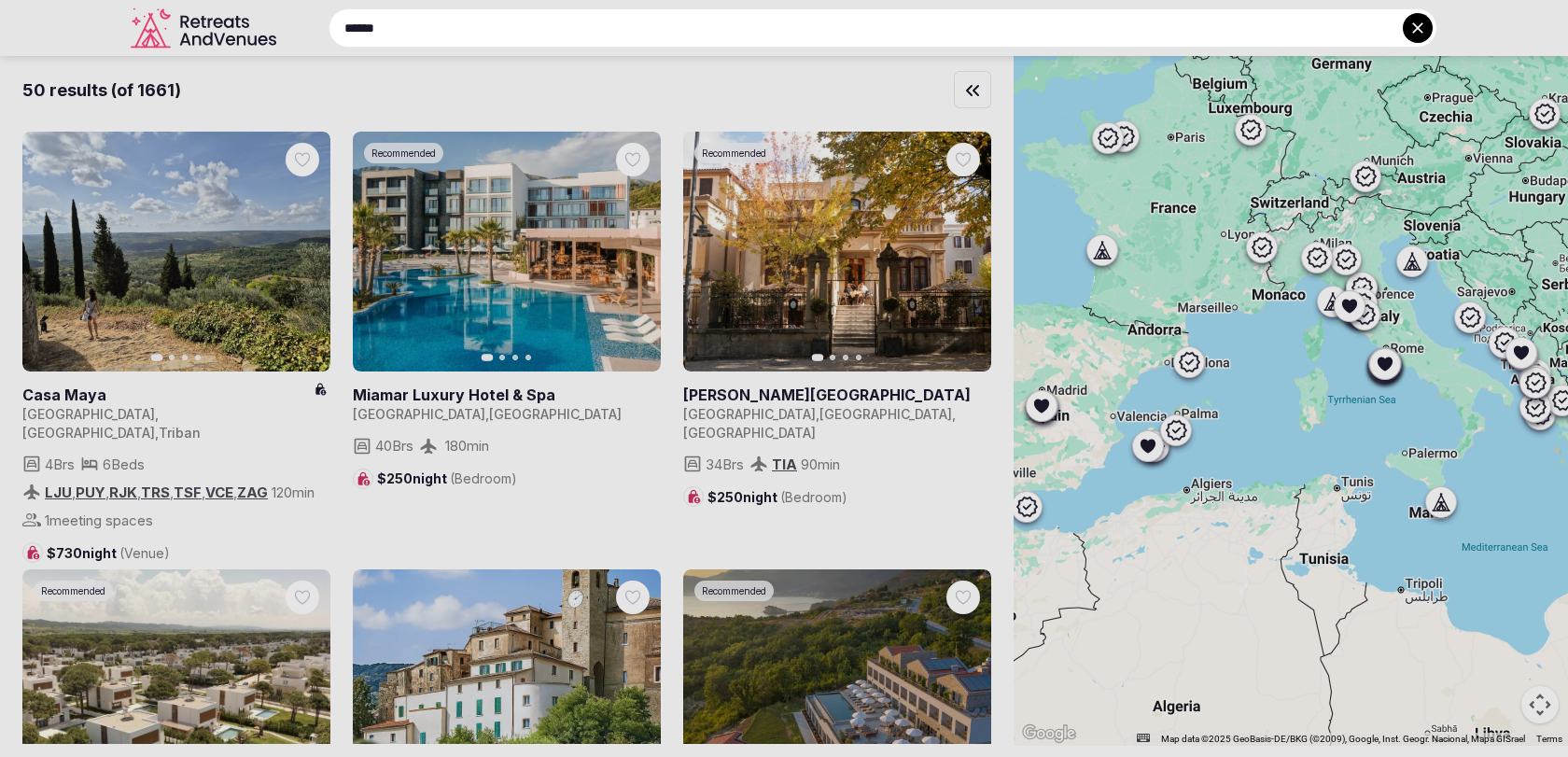
type input "******"
click at [871, 70] on div at bounding box center [784, 378] width 1568 height 757
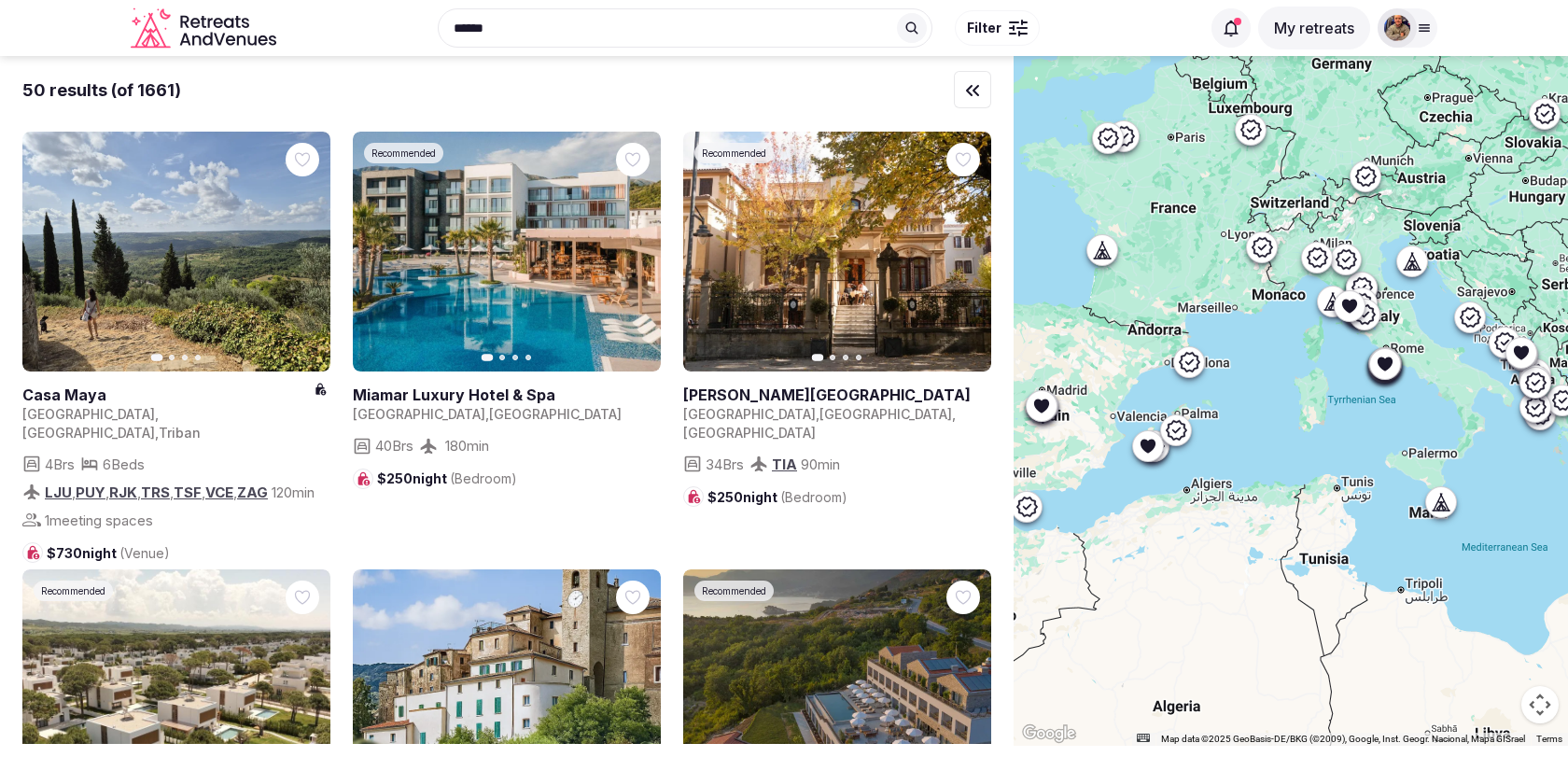
click at [1003, 44] on button "Filter" at bounding box center [997, 28] width 85 height 35
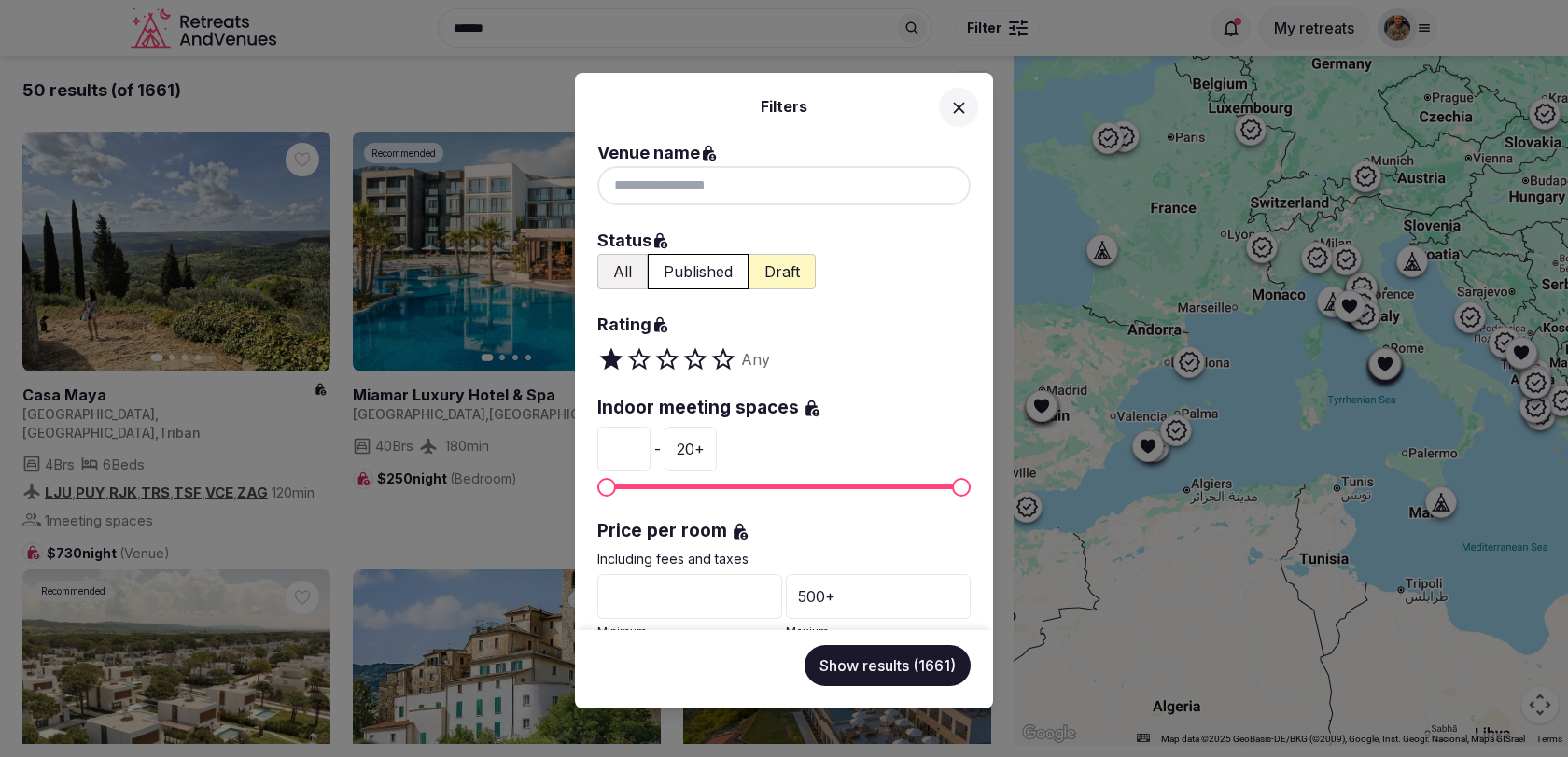
click at [703, 271] on button "Published" at bounding box center [698, 271] width 101 height 35
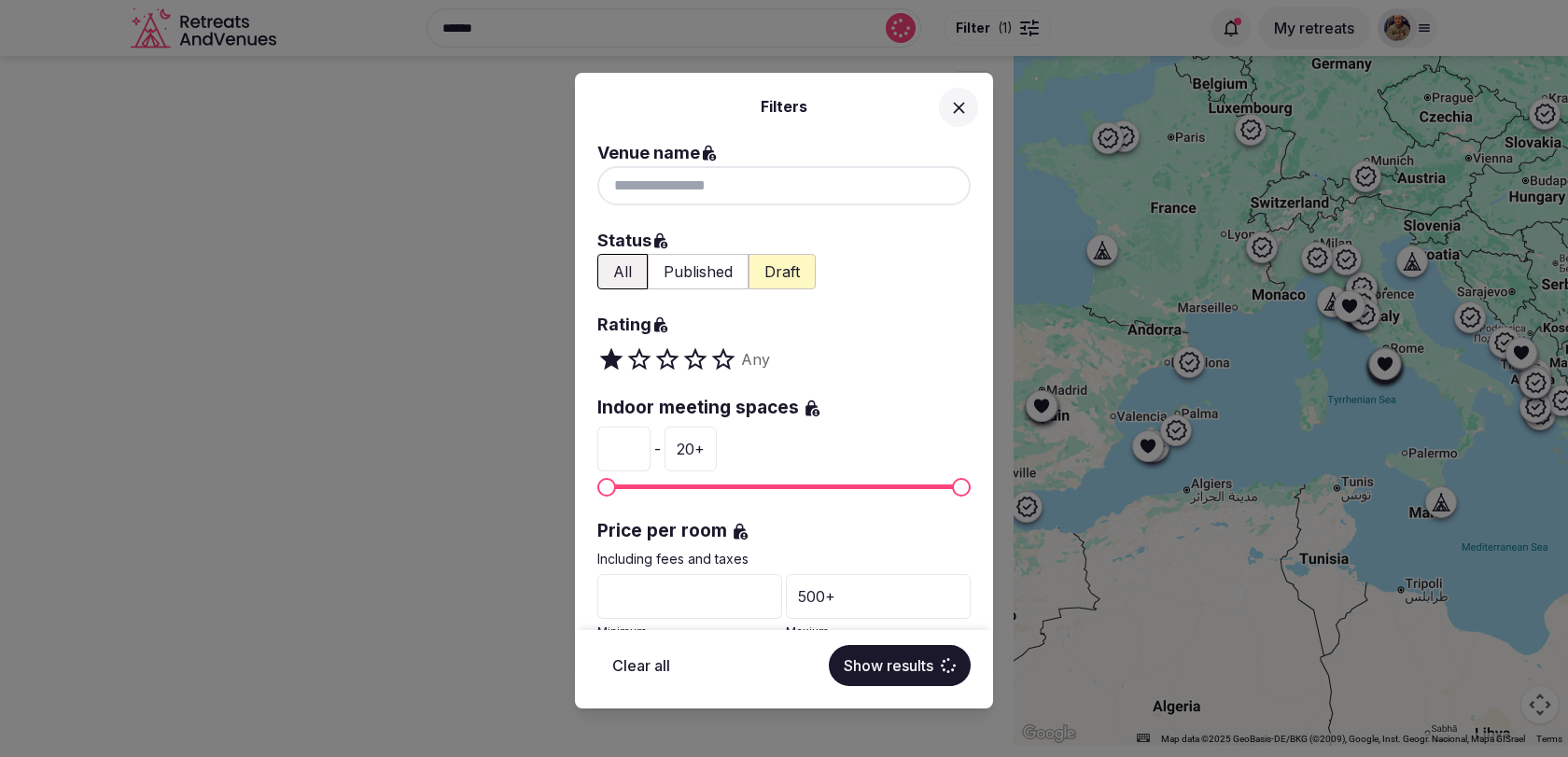
click at [703, 271] on button "Published" at bounding box center [698, 271] width 101 height 35
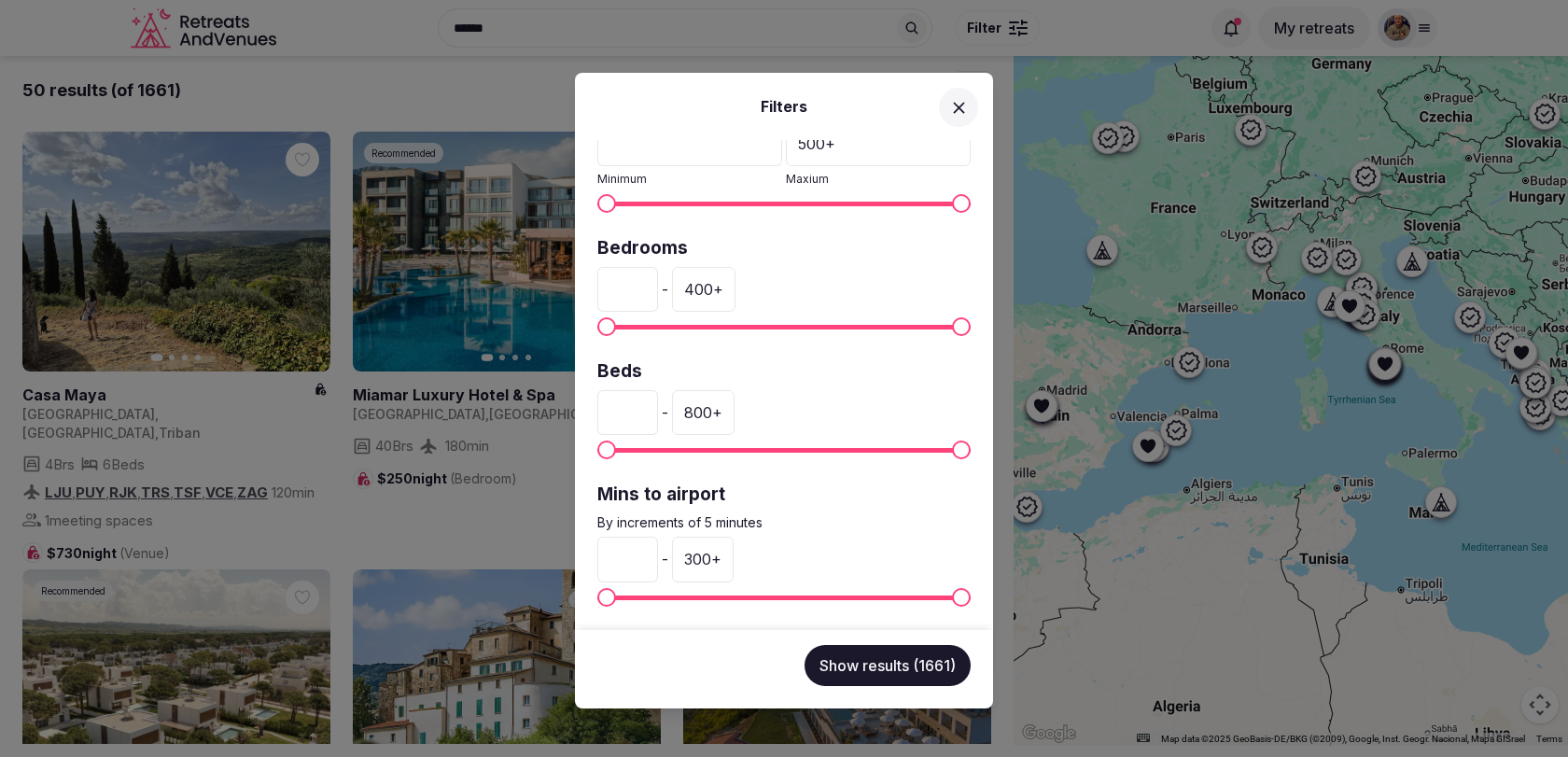
scroll to position [415, 0]
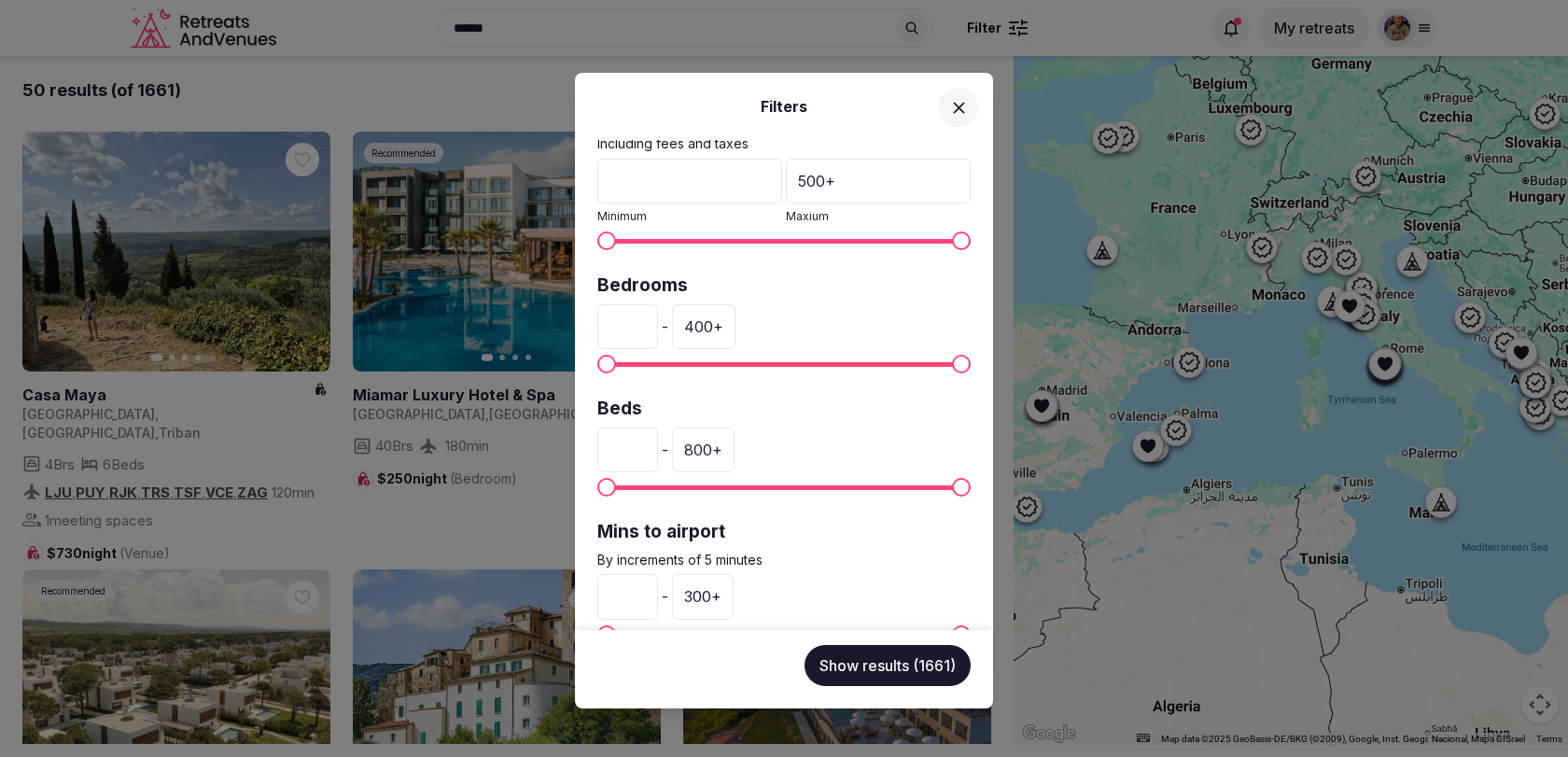
click at [707, 325] on div "400 +" at bounding box center [703, 327] width 63 height 45
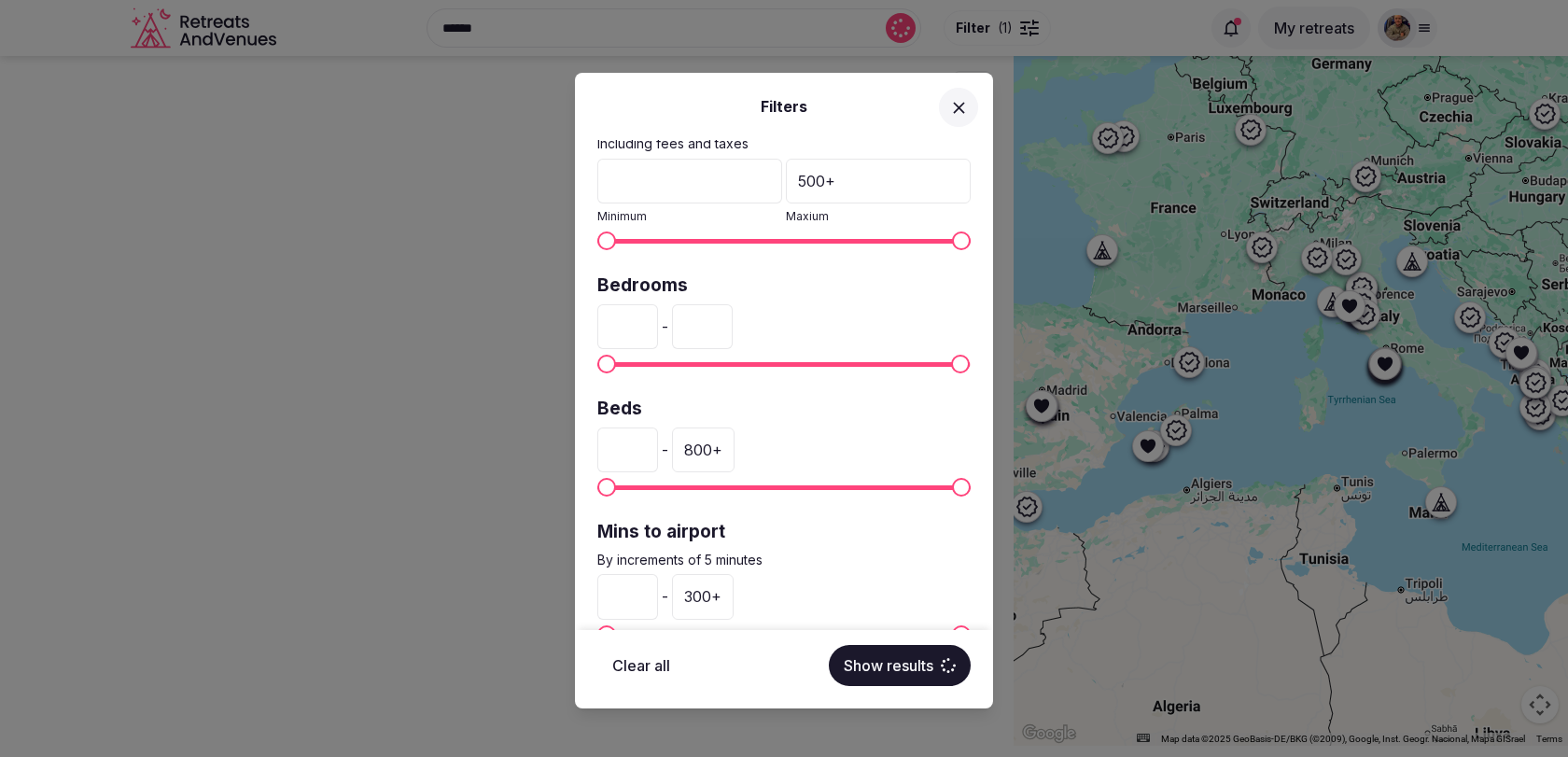
click at [707, 325] on input "***" at bounding box center [702, 327] width 60 height 45
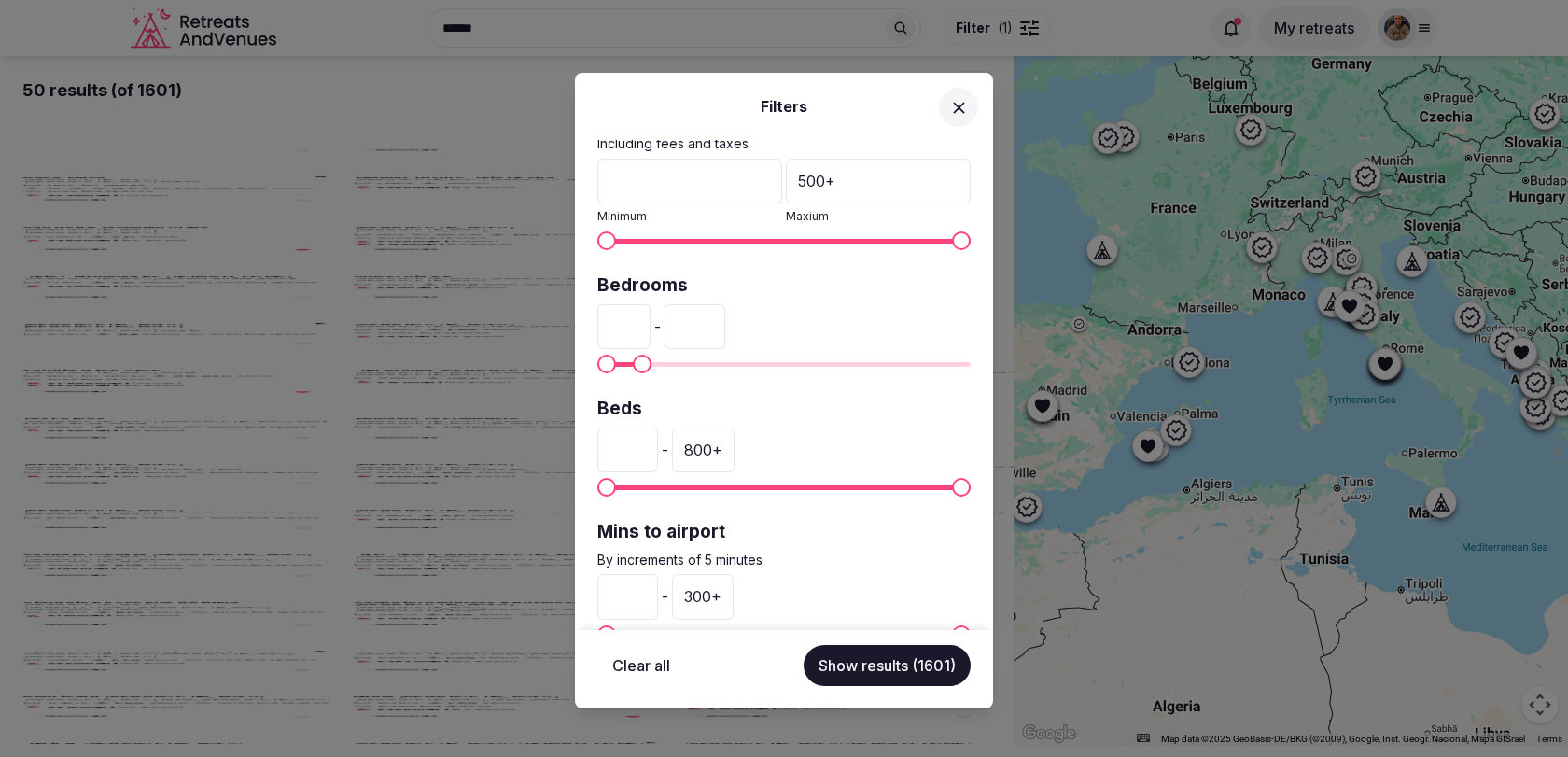
type input "**"
click at [835, 288] on label "Bedrooms" at bounding box center [784, 286] width 373 height 25
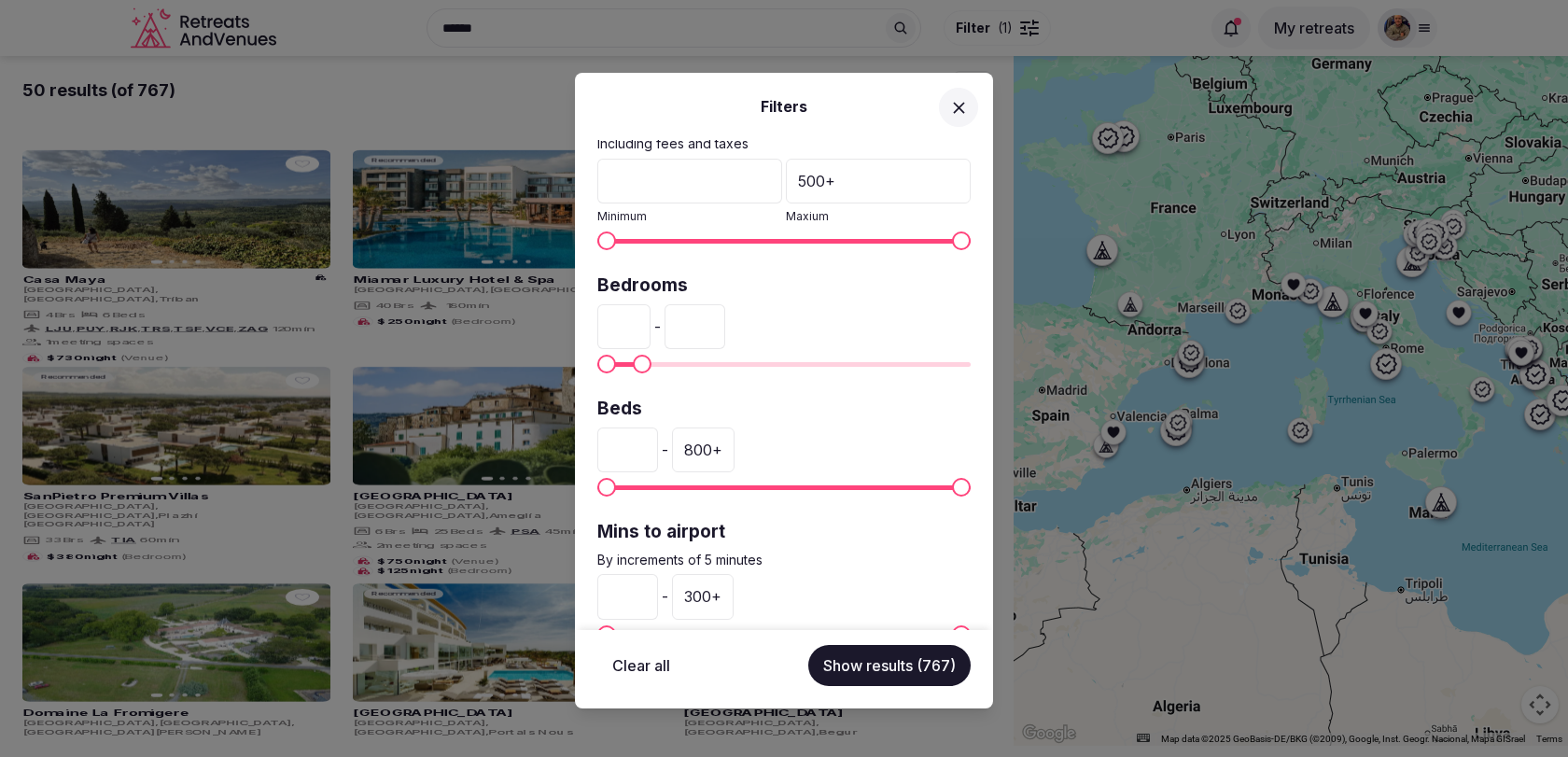
scroll to position [452, 0]
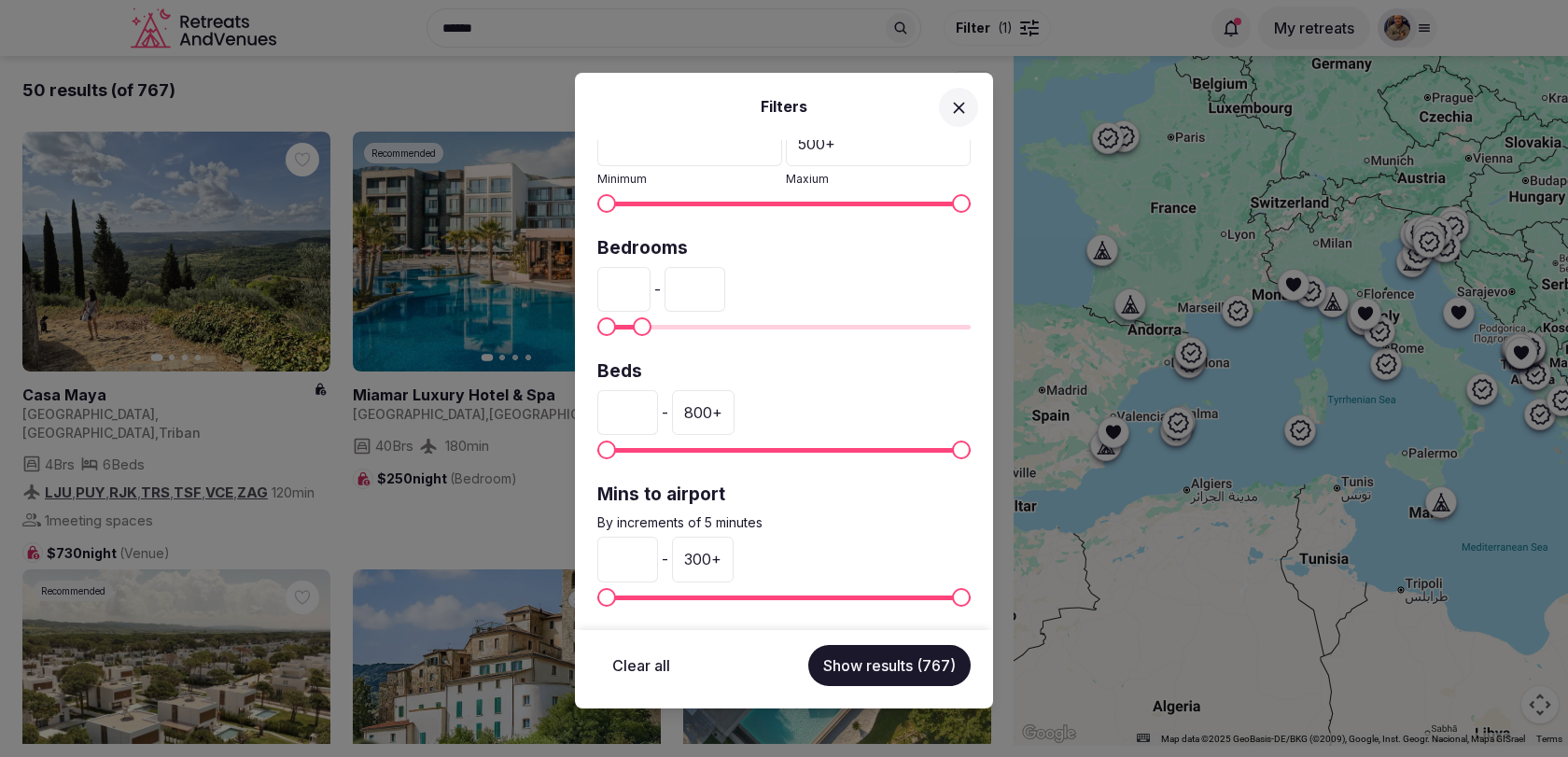
click at [706, 409] on div "800 +" at bounding box center [703, 413] width 62 height 45
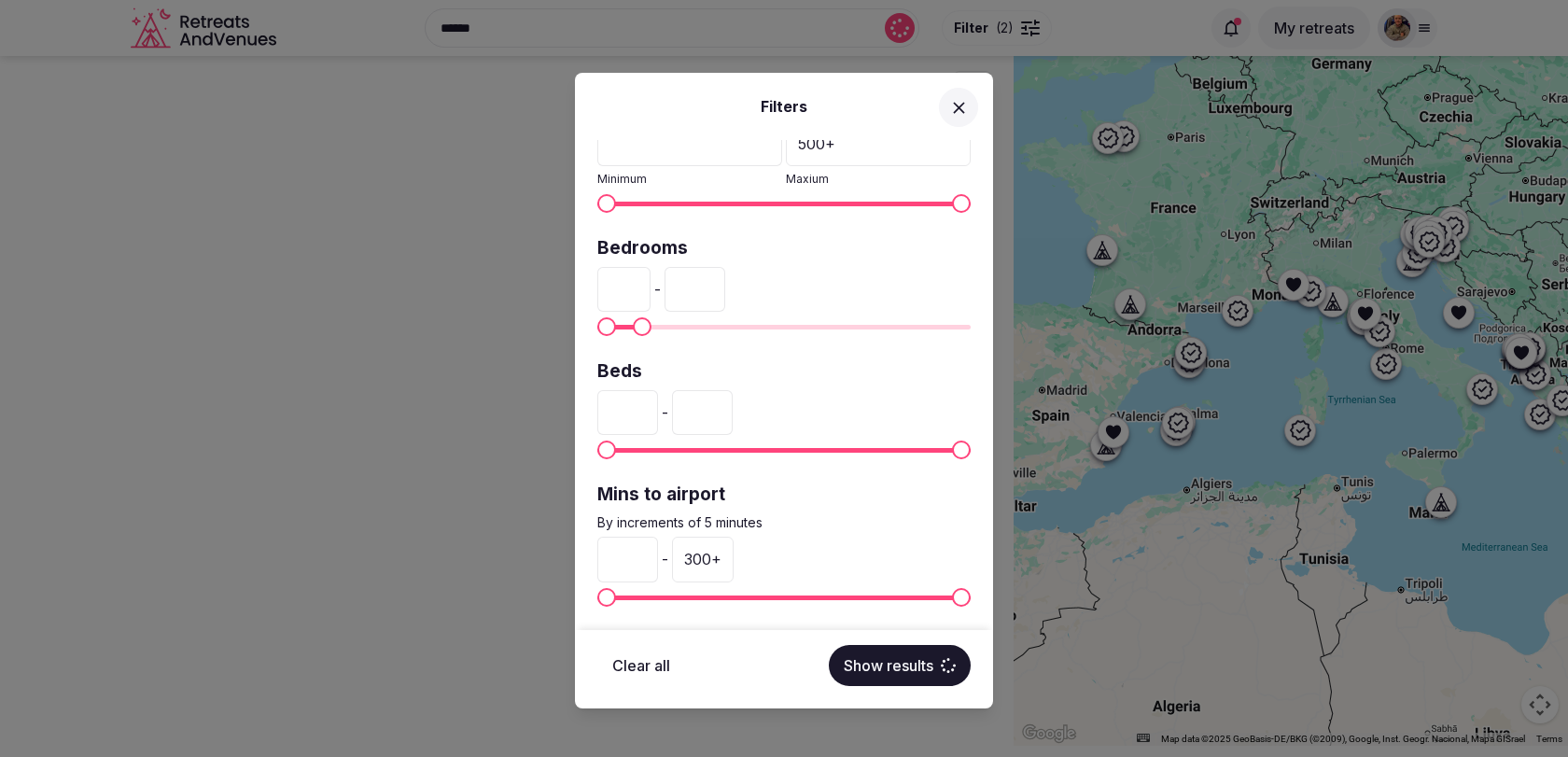
click at [706, 409] on input "***" at bounding box center [702, 413] width 60 height 45
click at [636, 409] on input "*" at bounding box center [628, 413] width 60 height 45
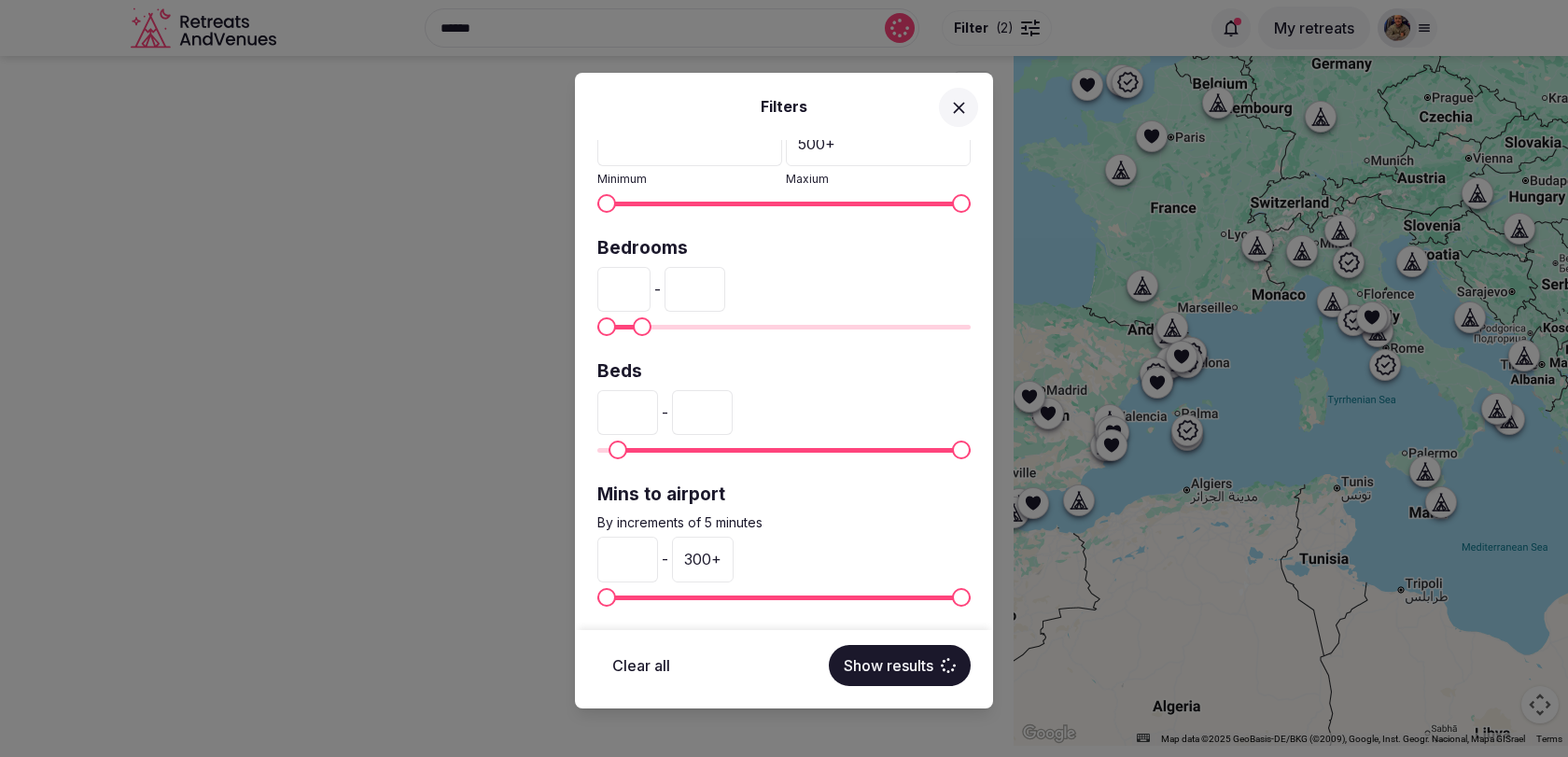
type input "**"
click at [797, 359] on label "Beds" at bounding box center [784, 372] width 373 height 25
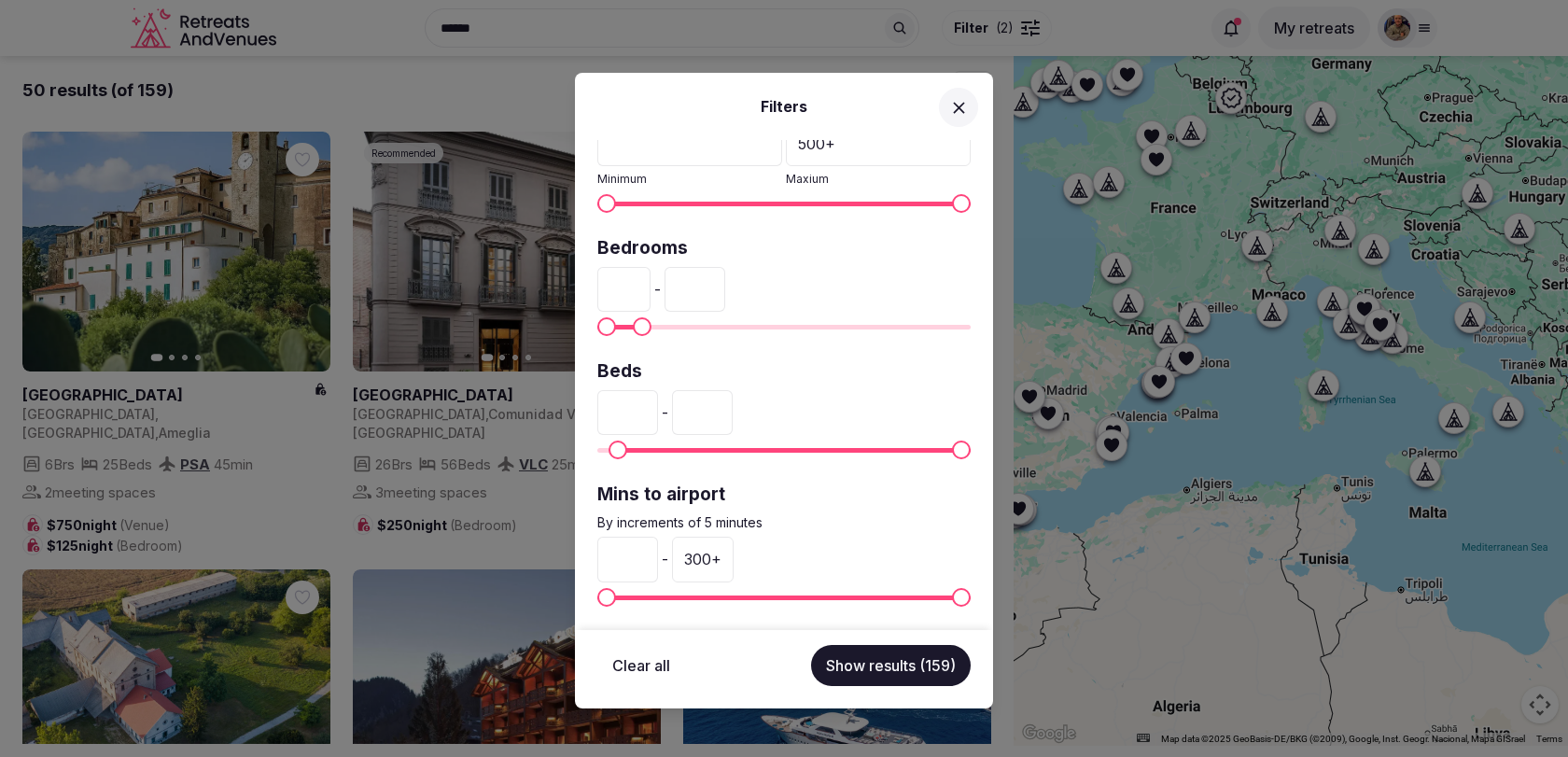
click at [717, 412] on input "***" at bounding box center [702, 413] width 60 height 45
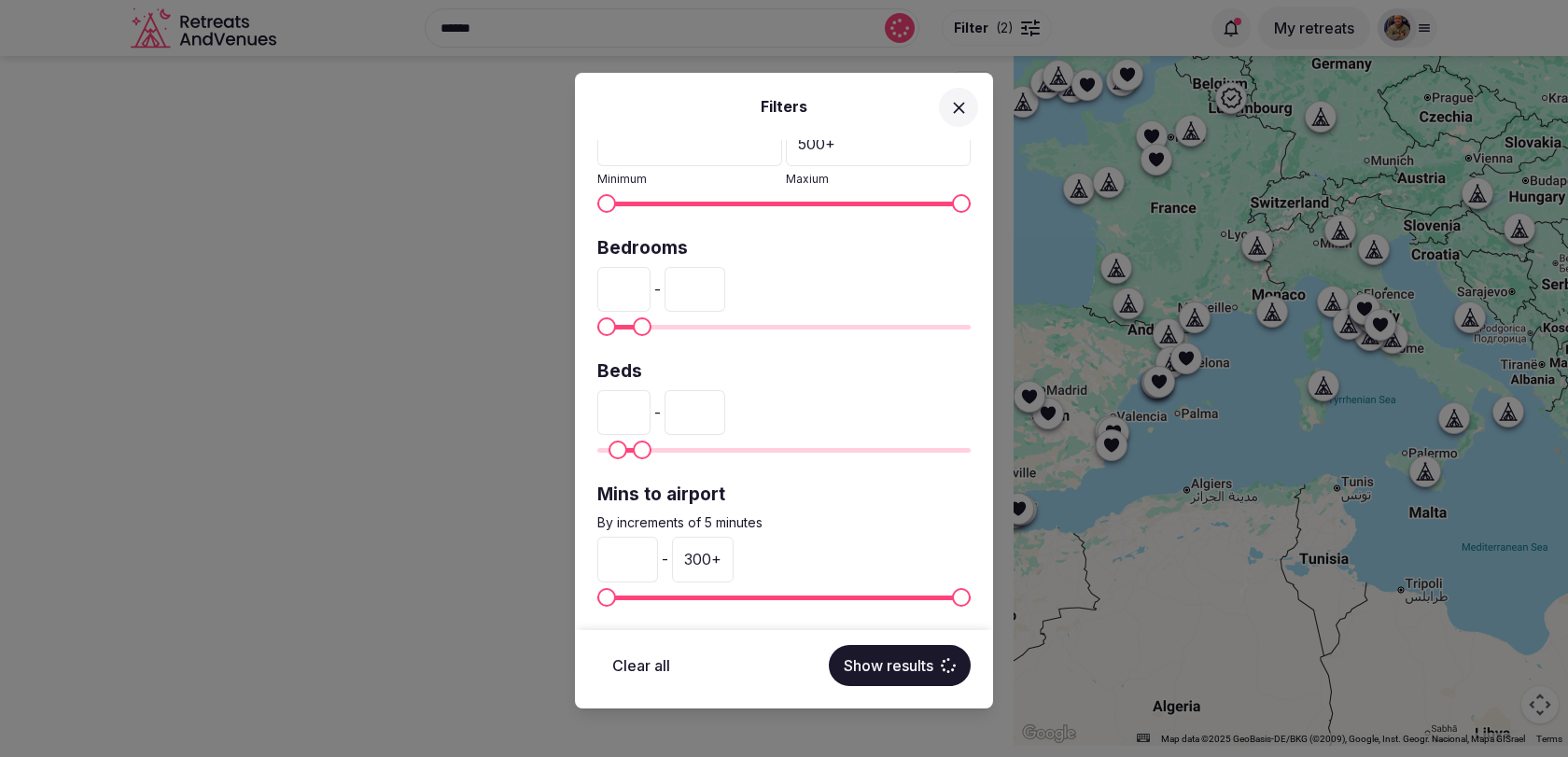
type input "**"
click at [830, 350] on div "Venue name Status All Published Draft Rating Any Indoor meeting spaces * - 20 +…" at bounding box center [784, 384] width 419 height 489
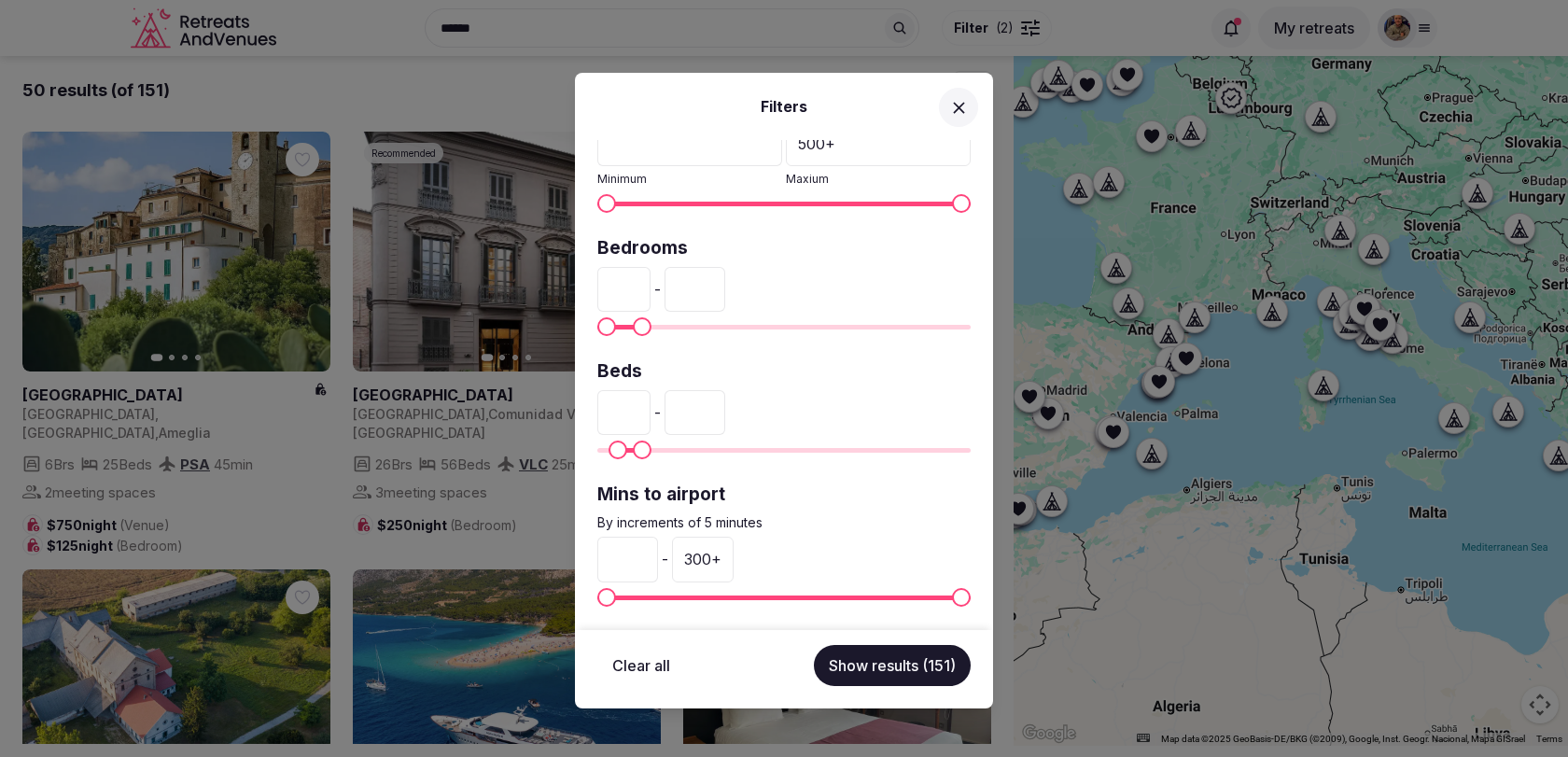
click at [876, 667] on button "Show results (151)" at bounding box center [892, 665] width 157 height 41
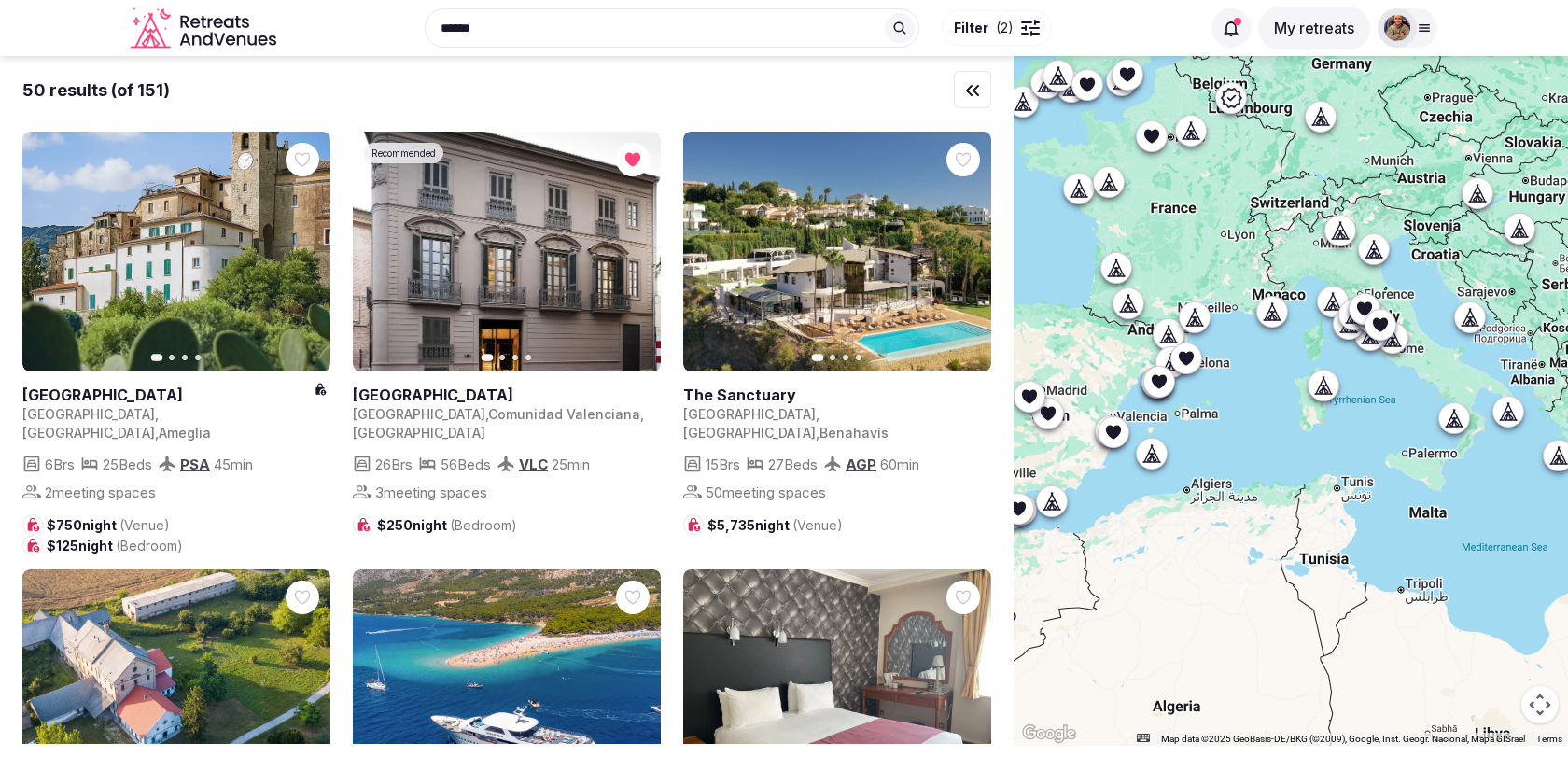
click at [977, 25] on span "Filter" at bounding box center [970, 27] width 34 height 18
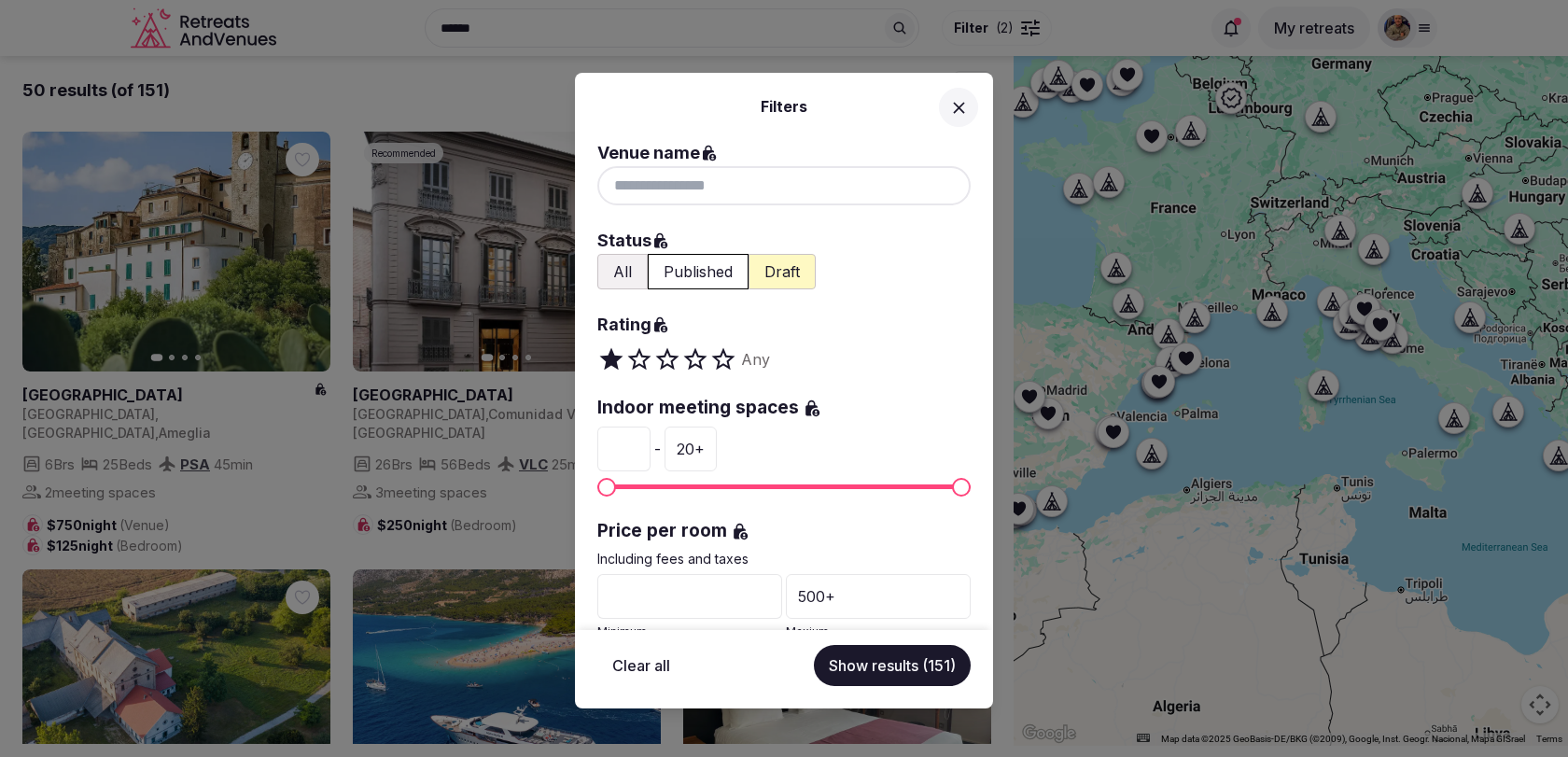
click at [746, 192] on div at bounding box center [784, 186] width 373 height 39
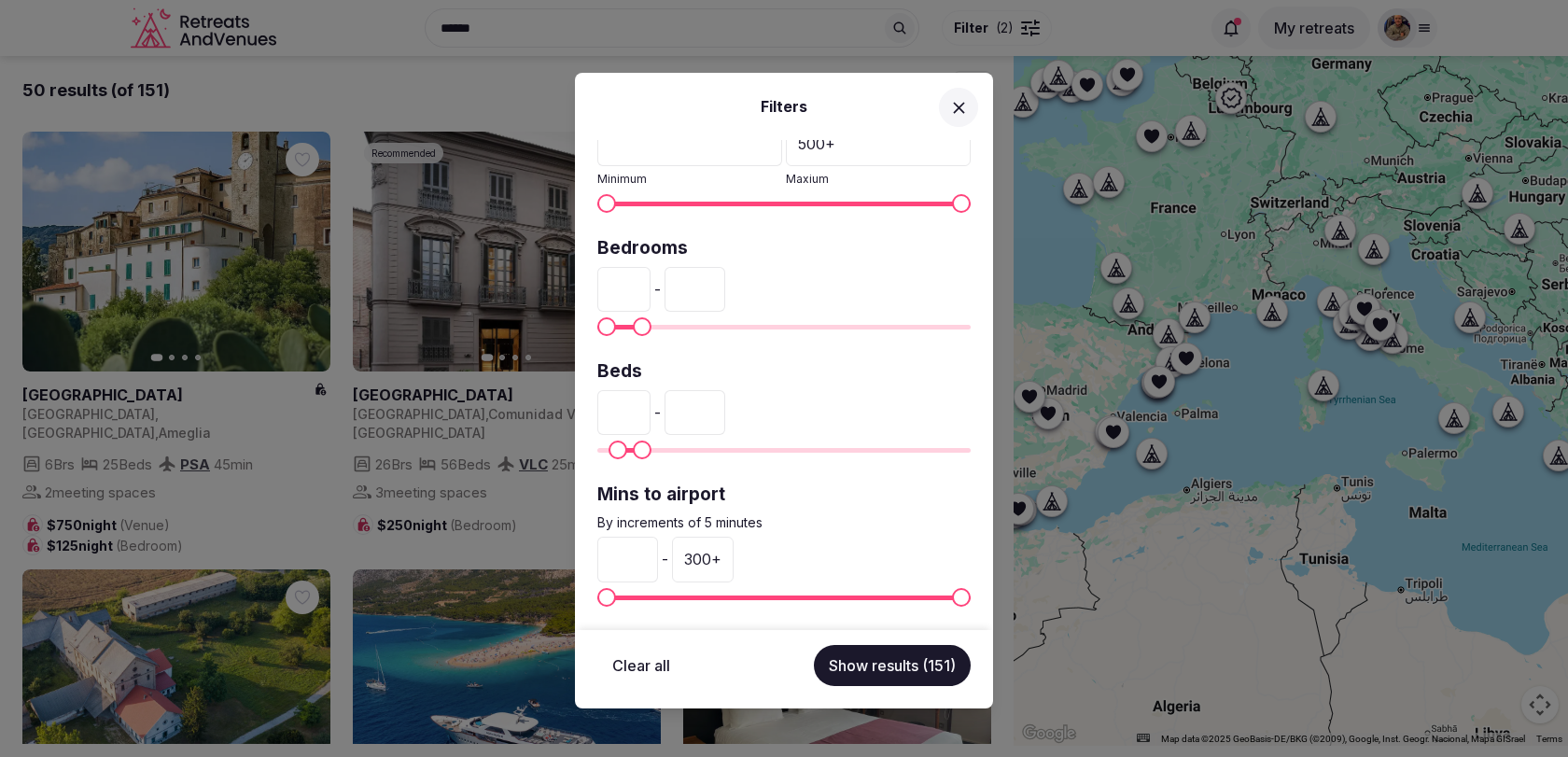
click at [949, 107] on icon at bounding box center [959, 108] width 19 height 19
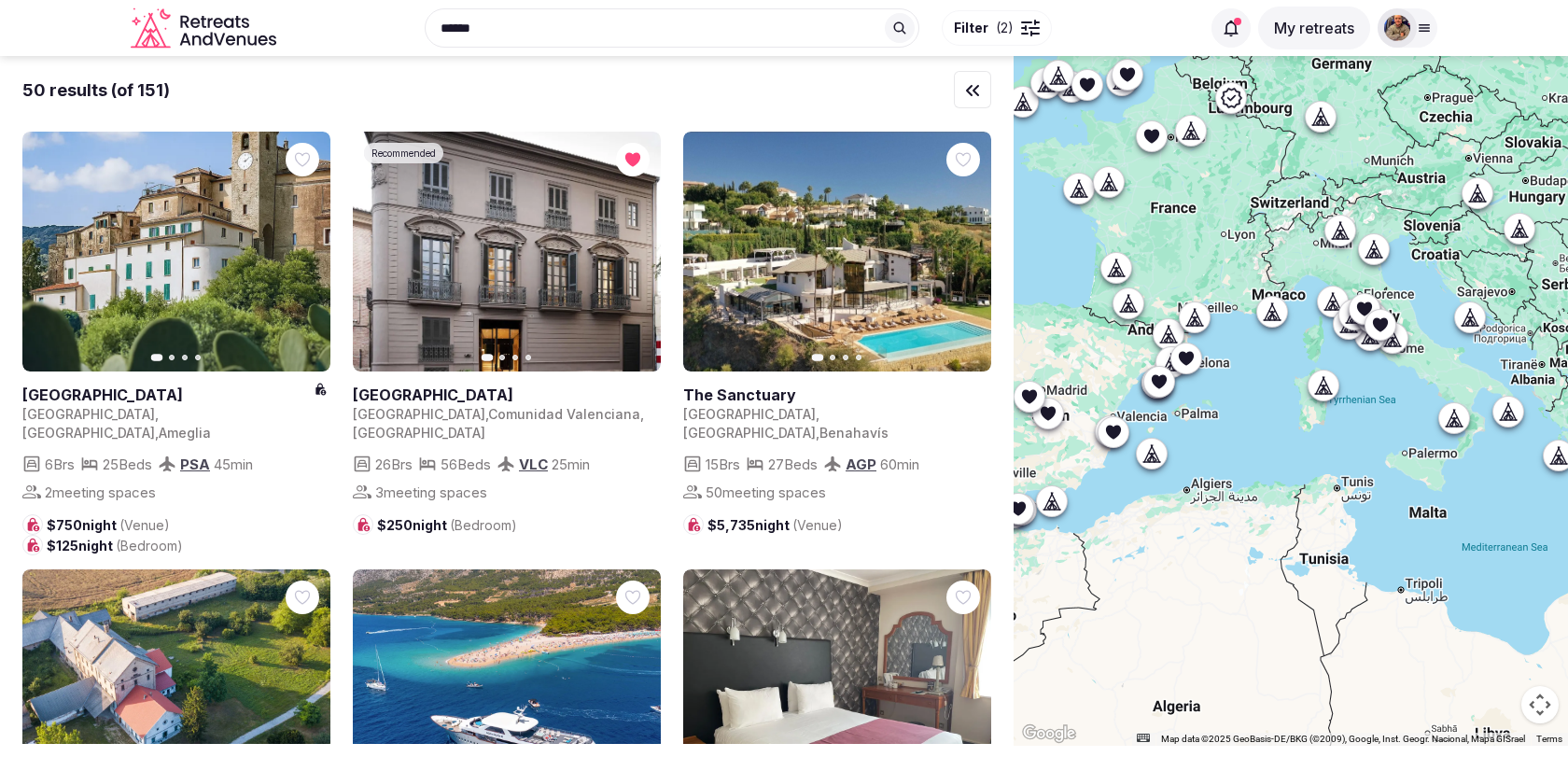
click at [676, 34] on input "******" at bounding box center [672, 28] width 494 height 39
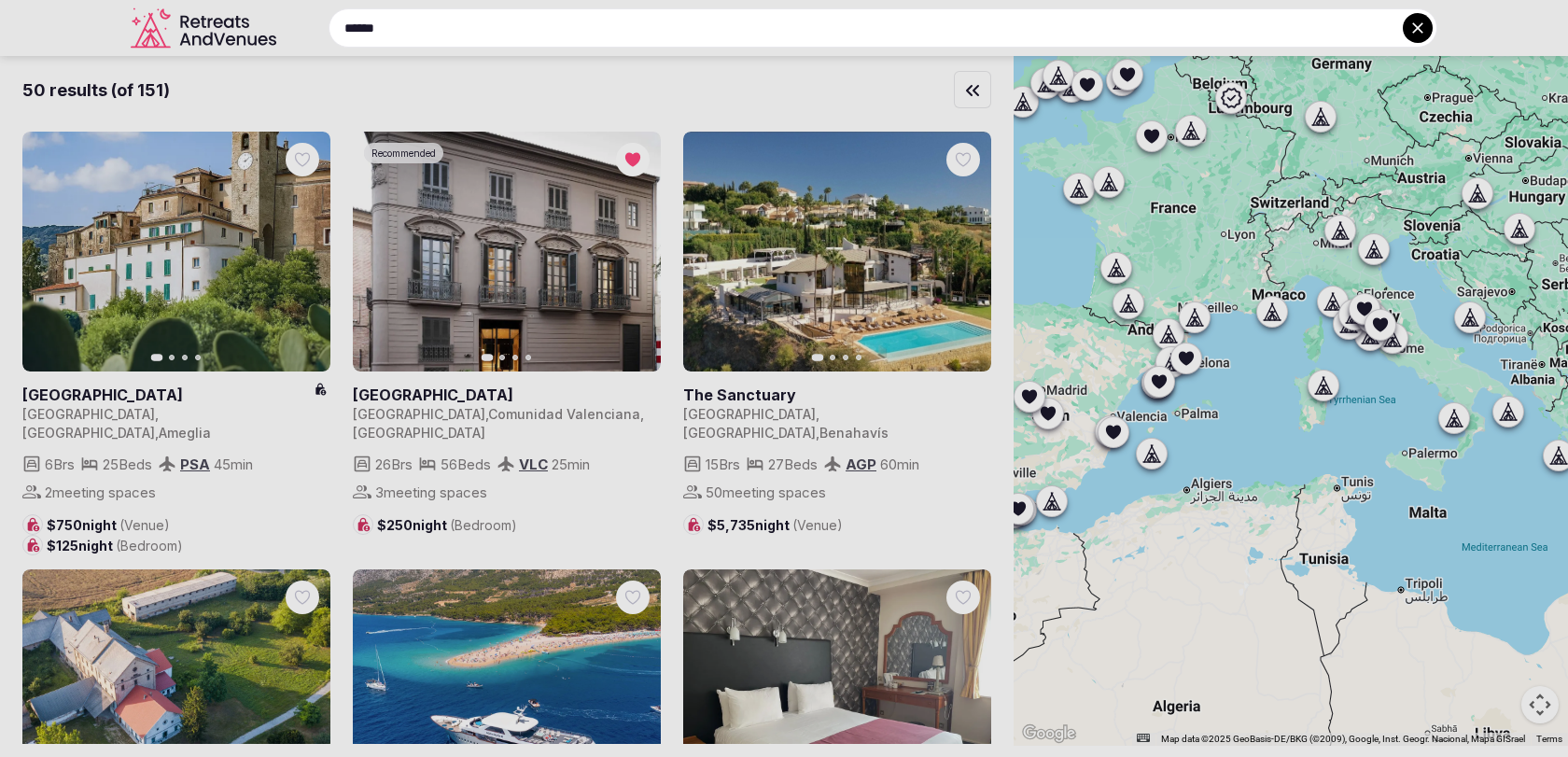
click at [676, 34] on input "******" at bounding box center [882, 28] width 1109 height 39
click at [683, 76] on div at bounding box center [784, 378] width 1568 height 757
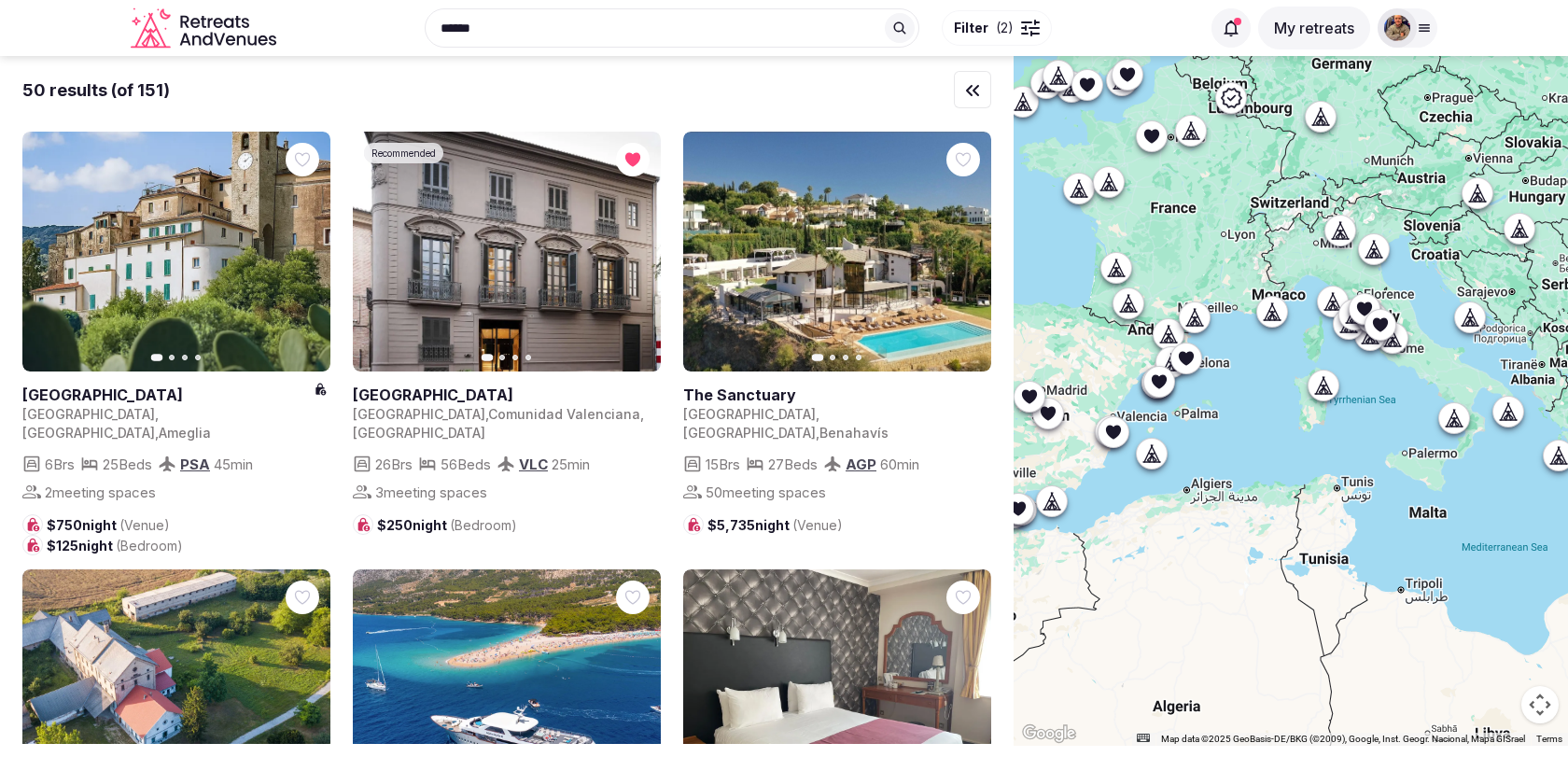
drag, startPoint x: 1085, startPoint y: 348, endPoint x: 1488, endPoint y: 244, distance: 416.2
click at [1477, 244] on div at bounding box center [1290, 401] width 554 height 690
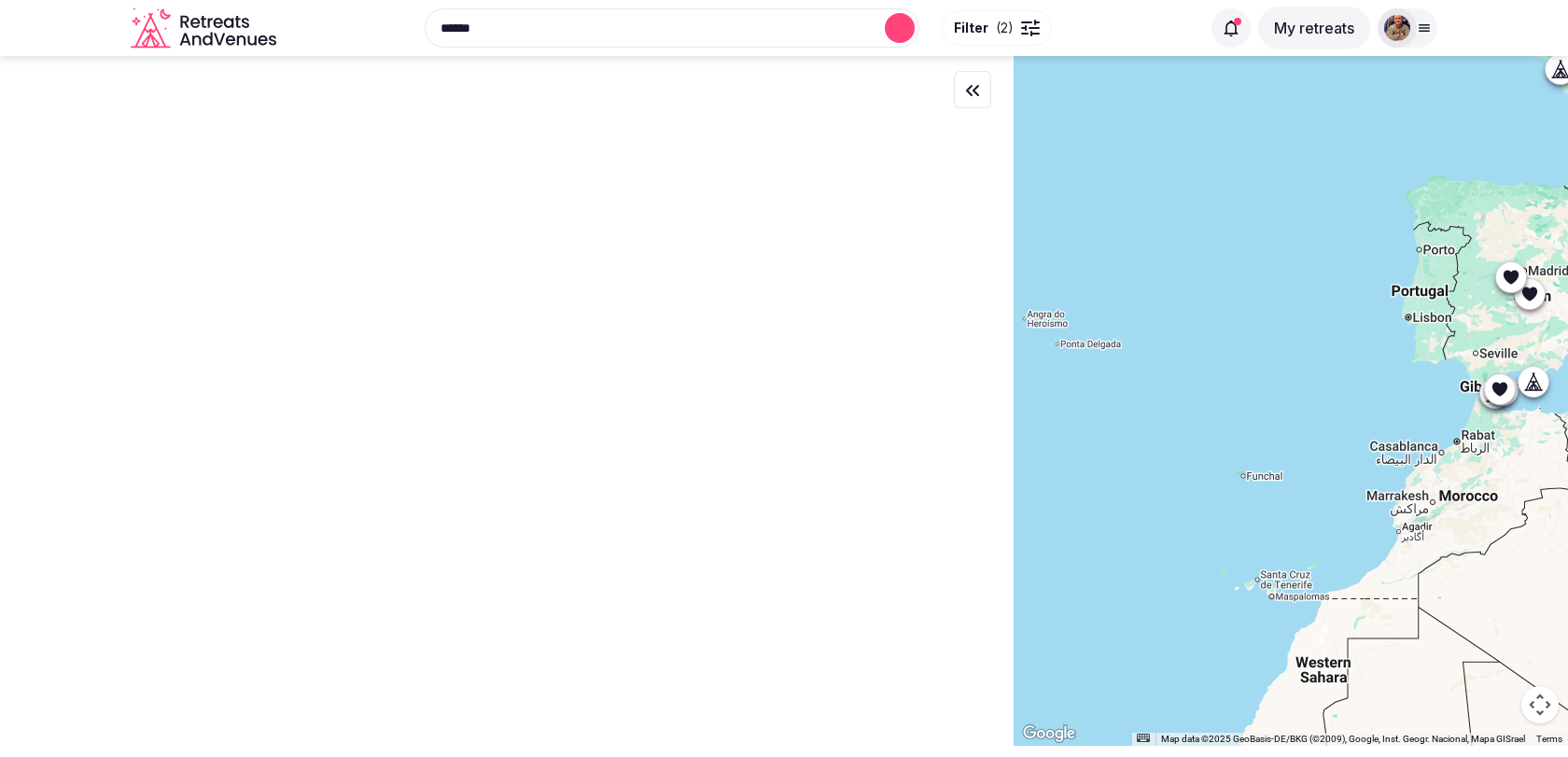
drag, startPoint x: 1165, startPoint y: 353, endPoint x: 1530, endPoint y: 270, distance: 374.3
click at [1499, 270] on div at bounding box center [1290, 401] width 554 height 690
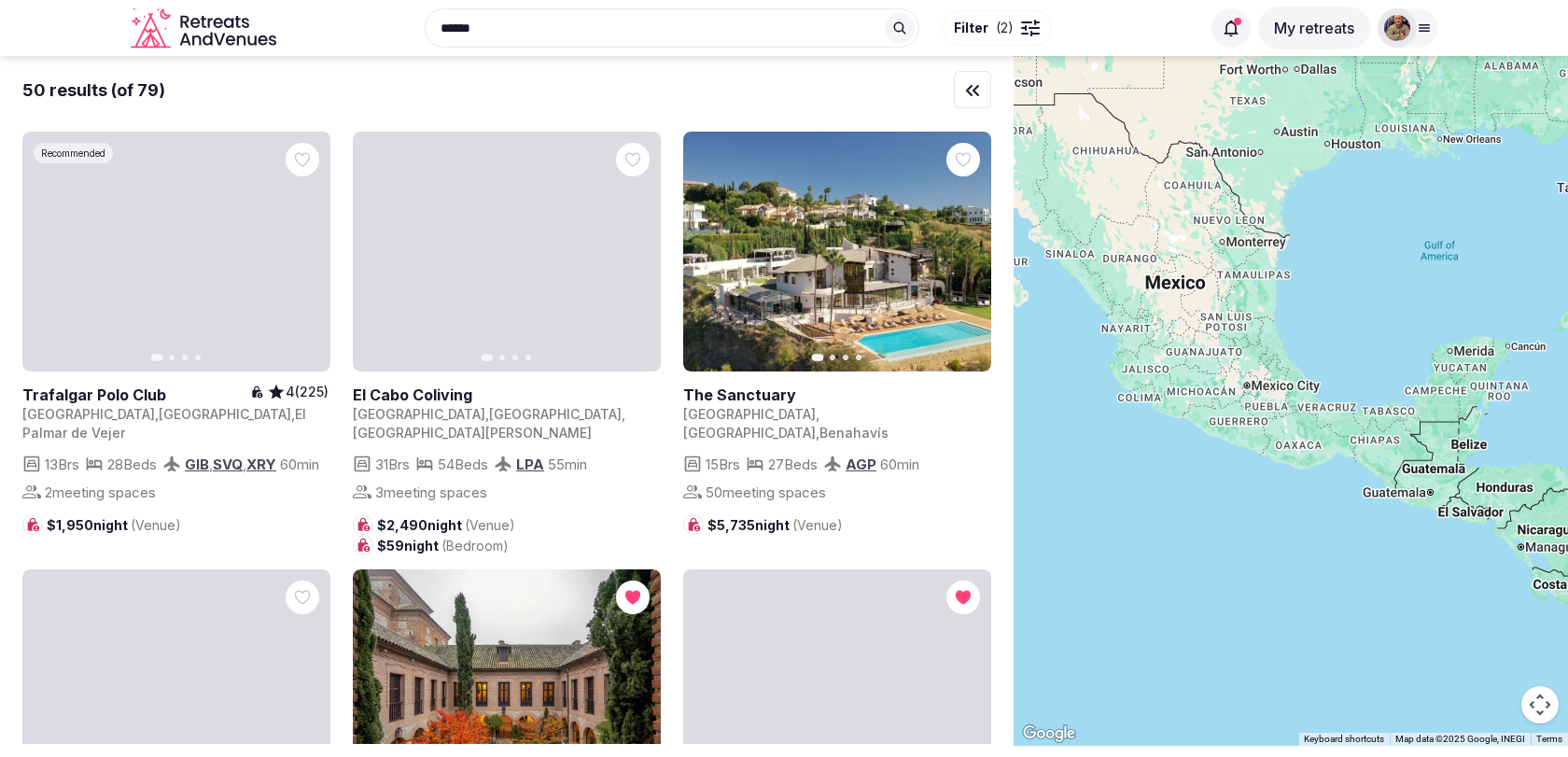
drag, startPoint x: 1172, startPoint y: 345, endPoint x: 1368, endPoint y: 336, distance: 196.2
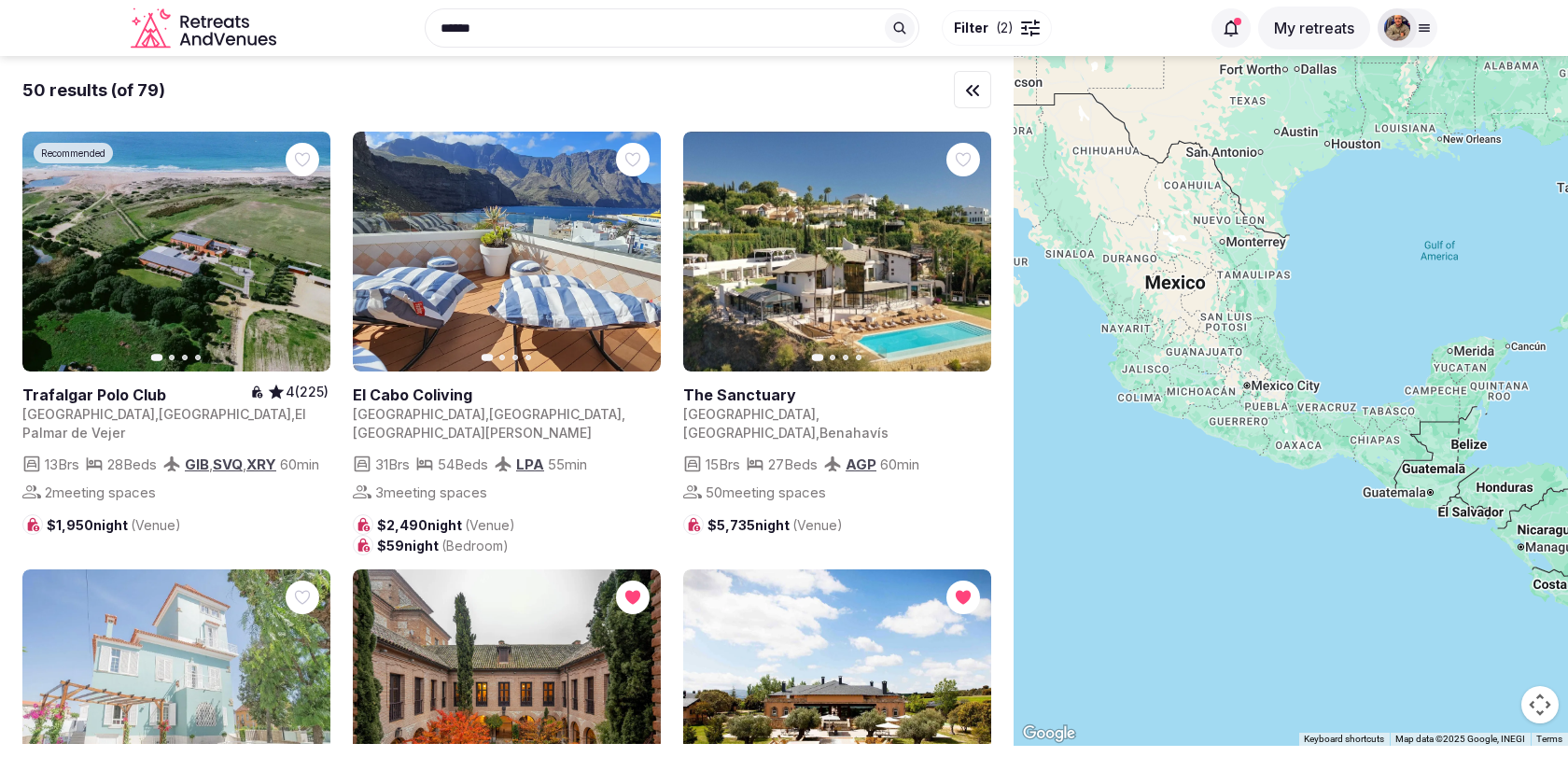
click at [1368, 337] on div at bounding box center [1290, 401] width 554 height 690
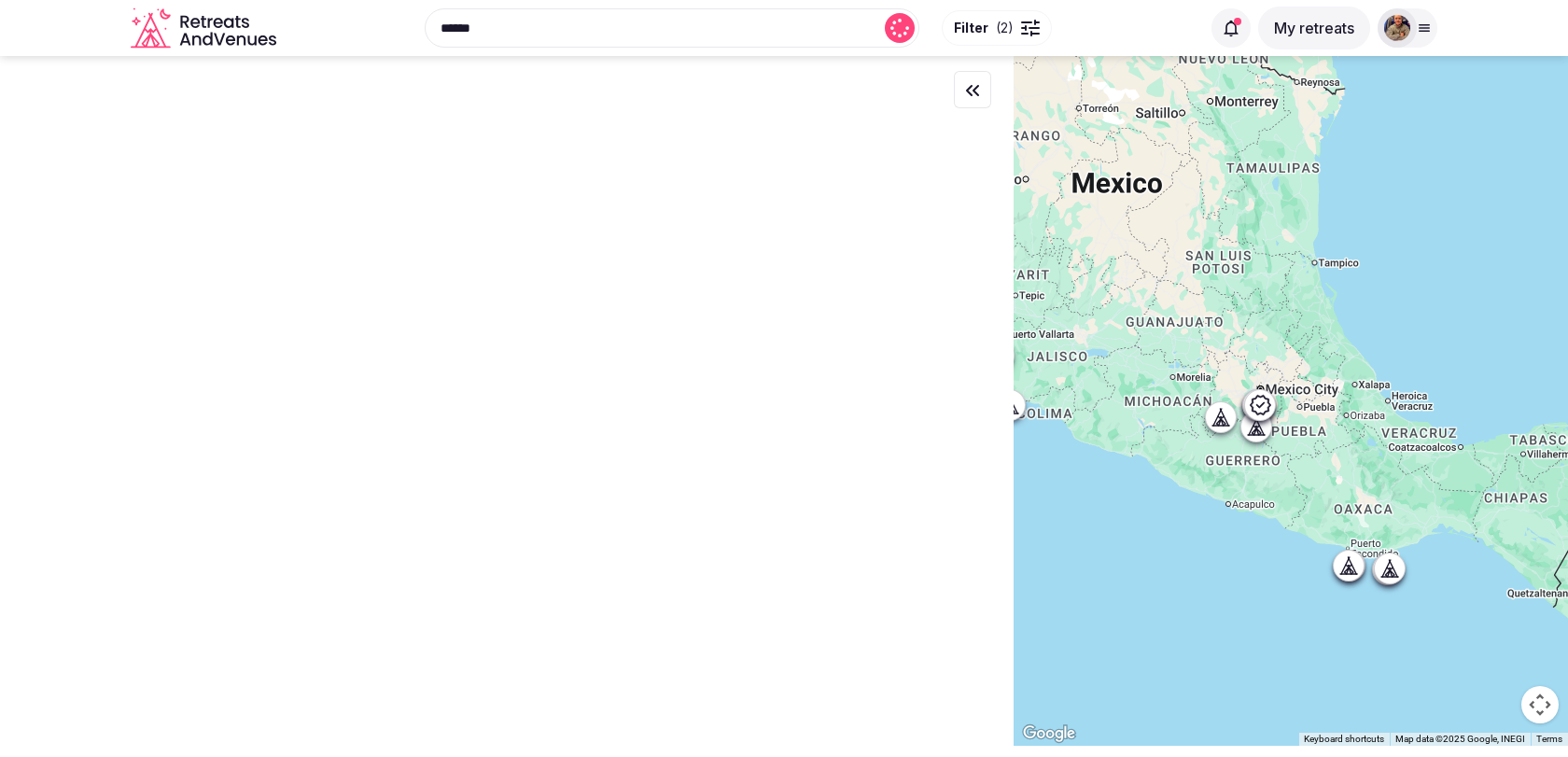
drag, startPoint x: 1323, startPoint y: 263, endPoint x: 1459, endPoint y: 306, distance: 142.6
click at [1459, 306] on div at bounding box center [1290, 401] width 554 height 690
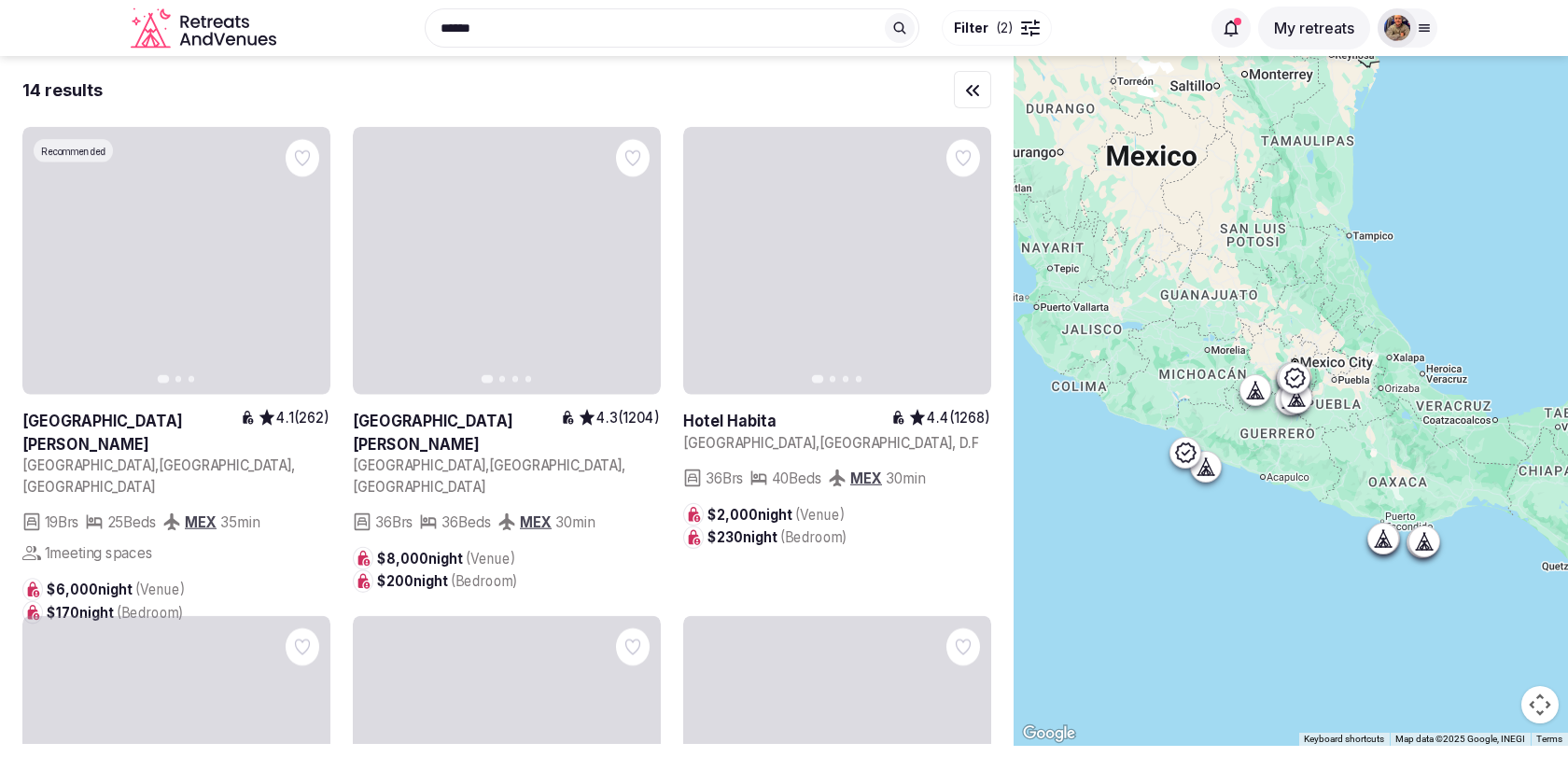
drag, startPoint x: 1455, startPoint y: 306, endPoint x: 1490, endPoint y: 277, distance: 45.5
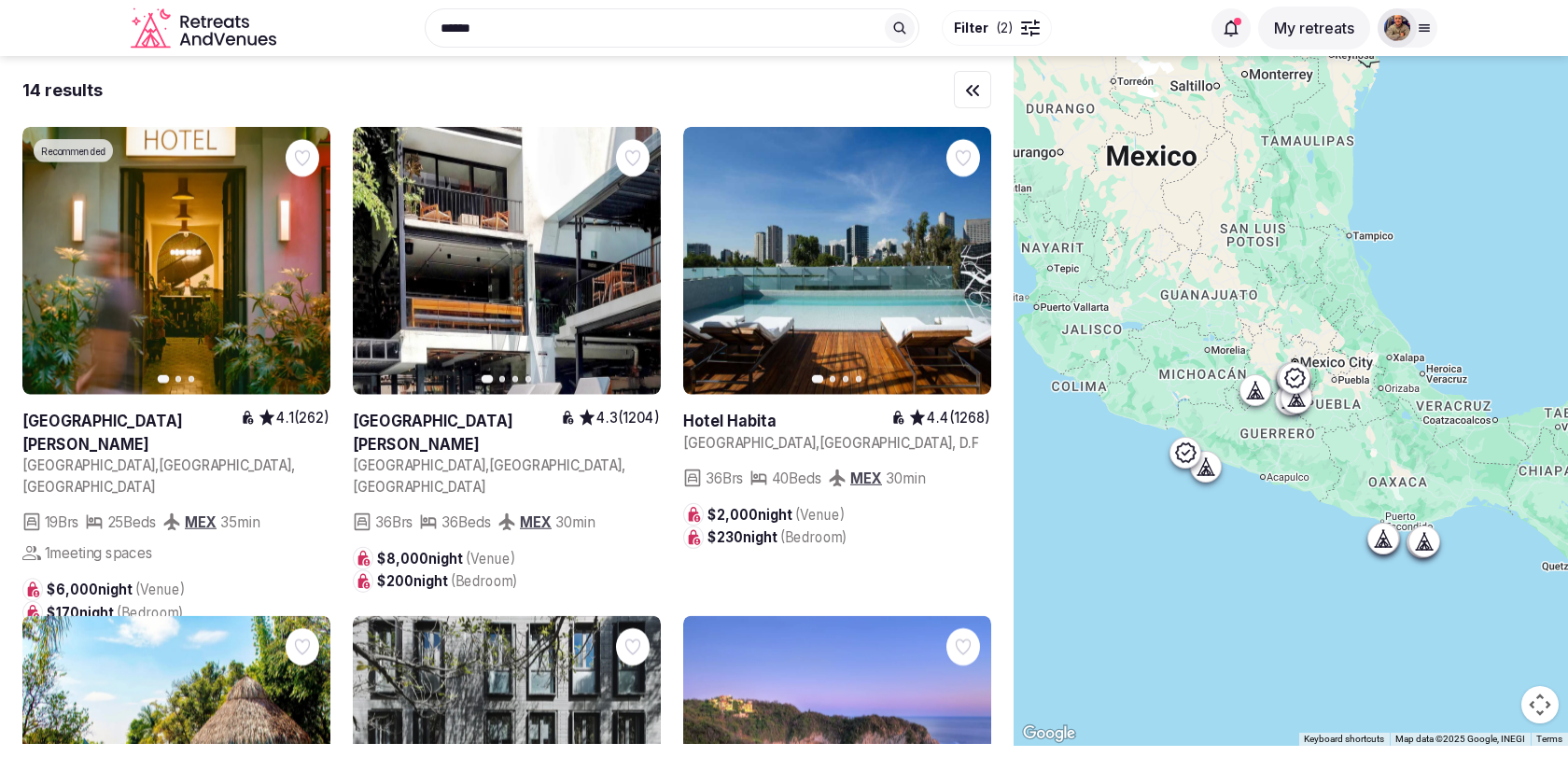
click at [1490, 277] on div at bounding box center [1290, 401] width 554 height 690
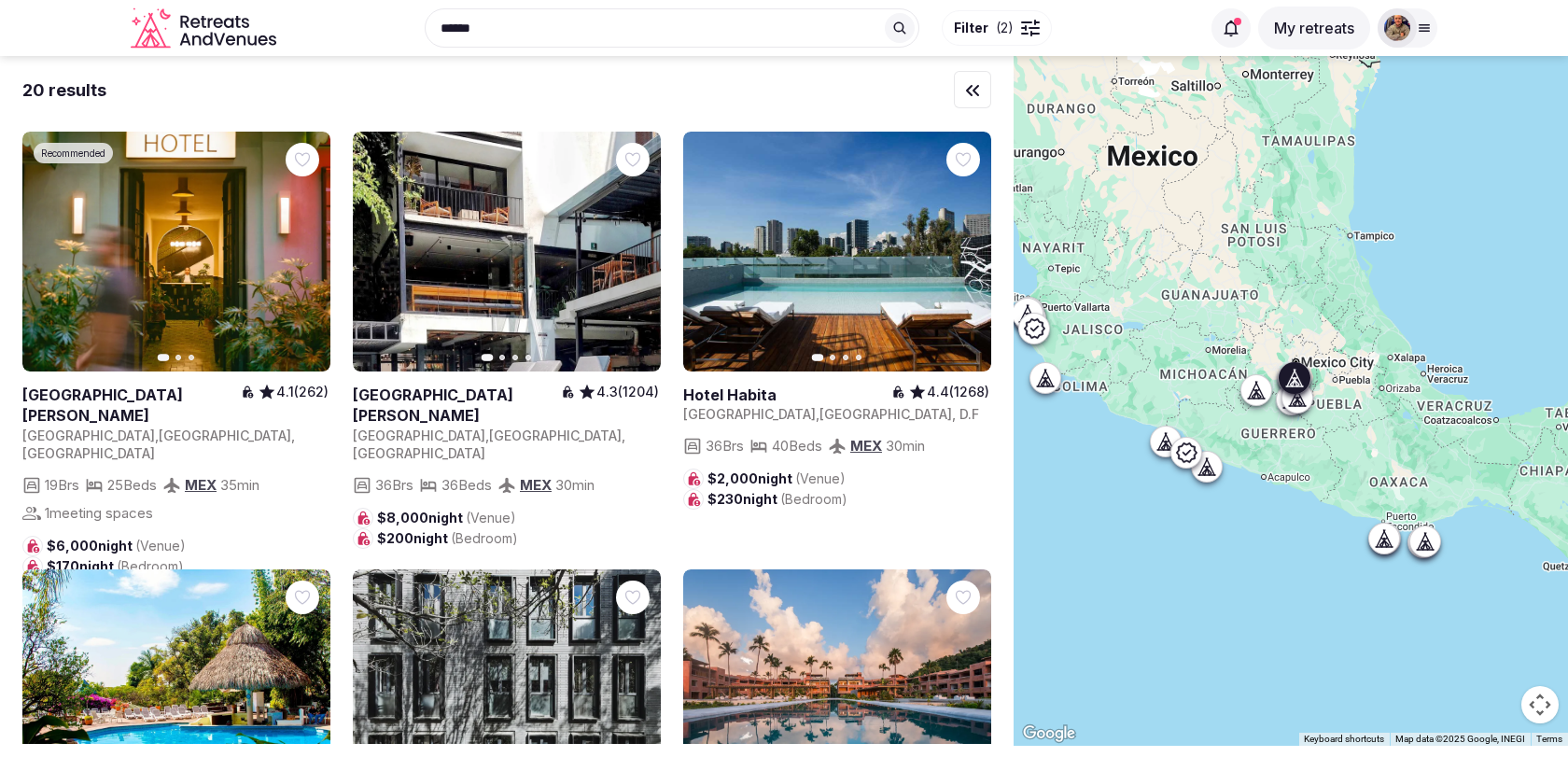
click at [604, 310] on link at bounding box center [506, 251] width 308 height 239
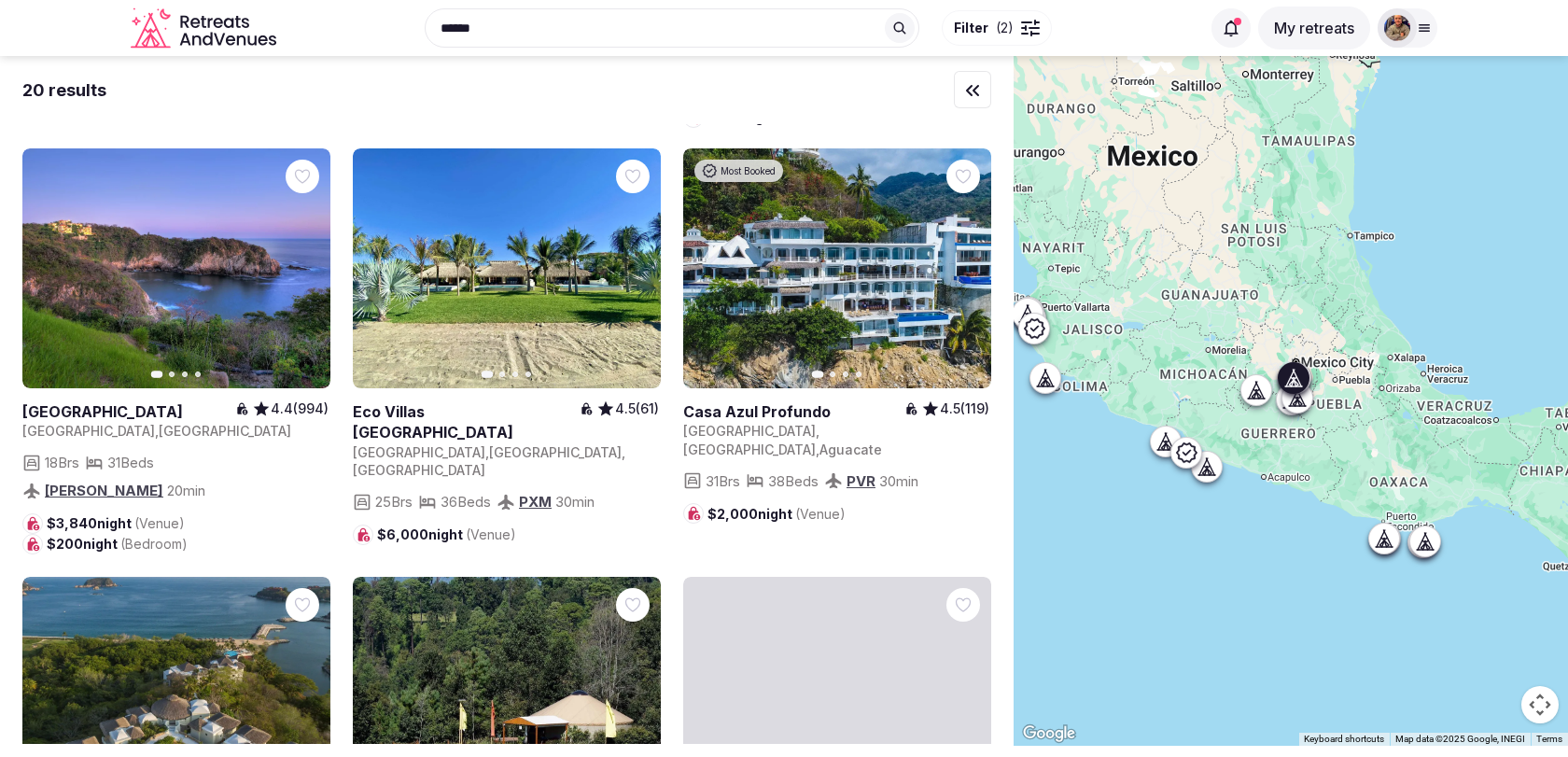
scroll to position [869, 0]
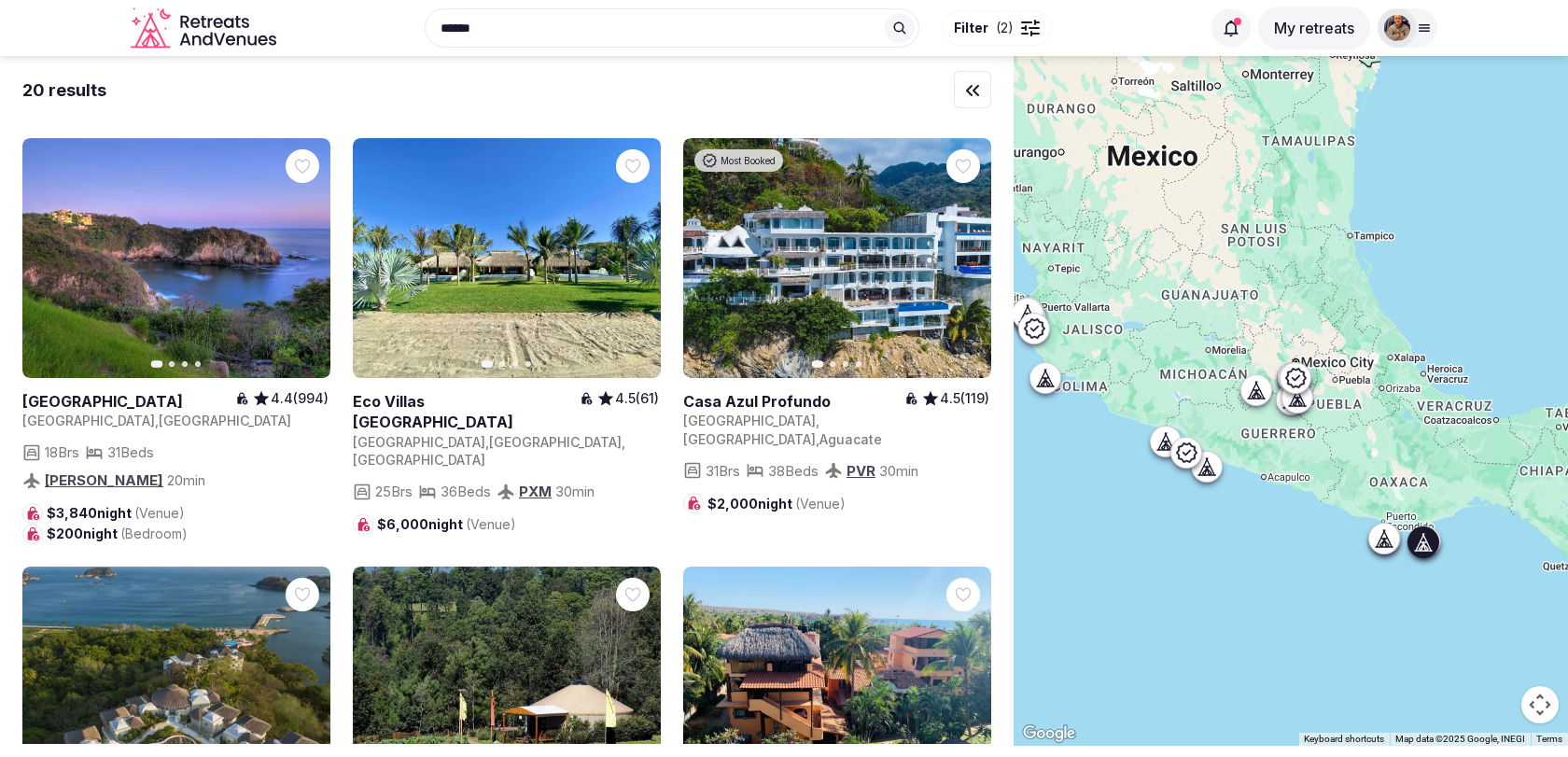
click at [302, 250] on icon "button" at bounding box center [304, 257] width 15 height 15
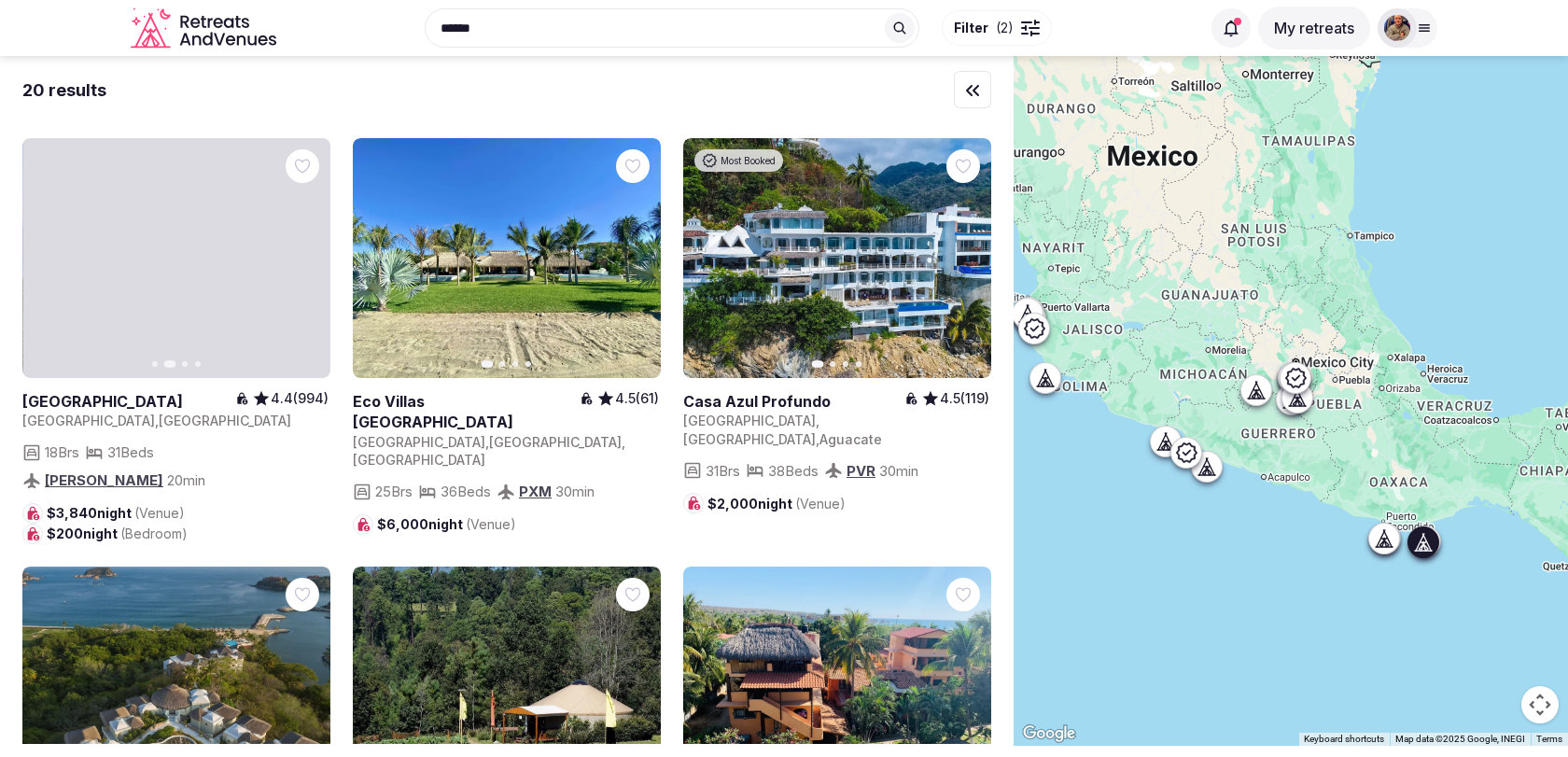
click at [302, 250] on icon "button" at bounding box center [304, 257] width 15 height 15
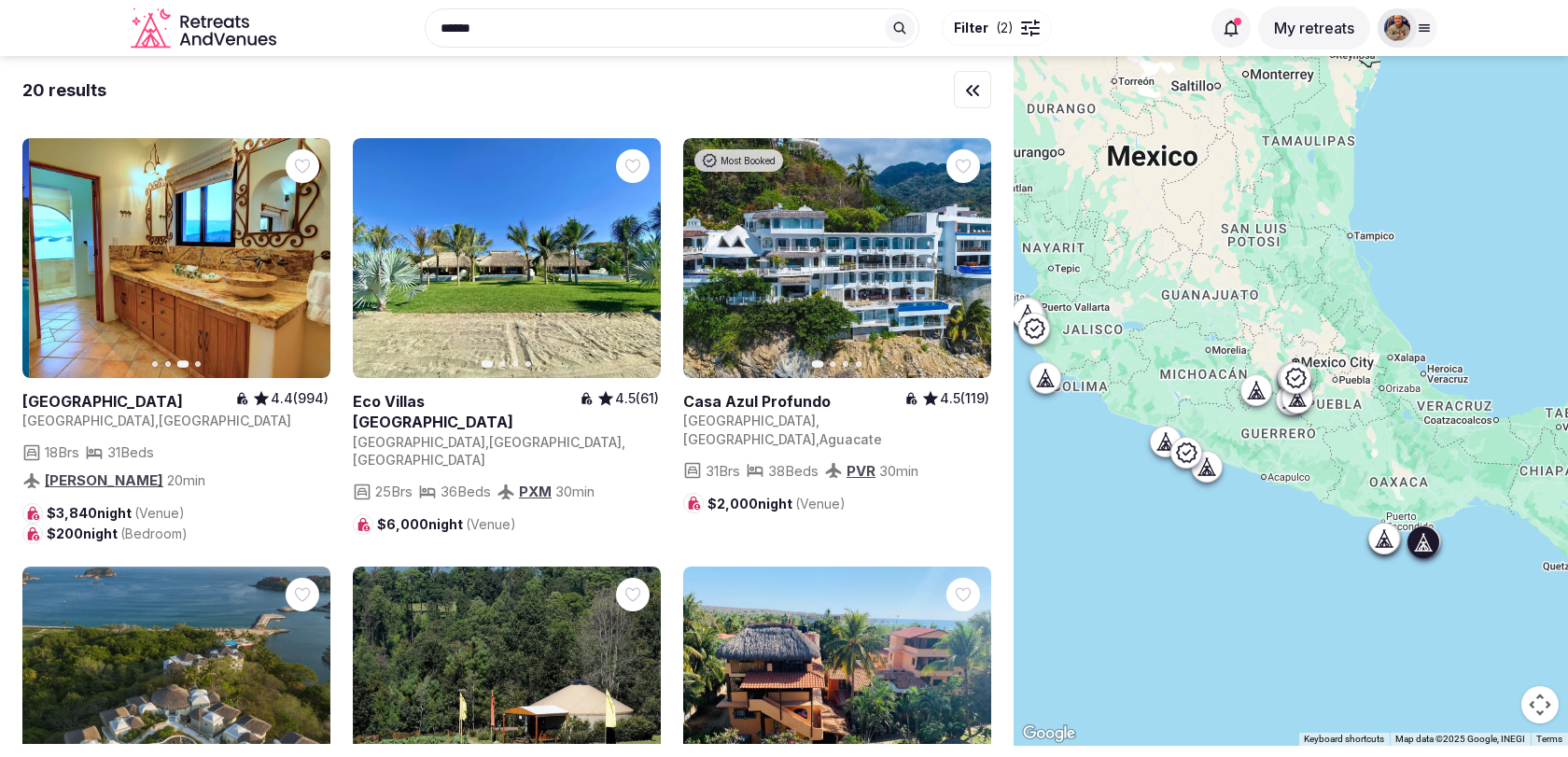
click at [302, 250] on icon "button" at bounding box center [304, 257] width 15 height 15
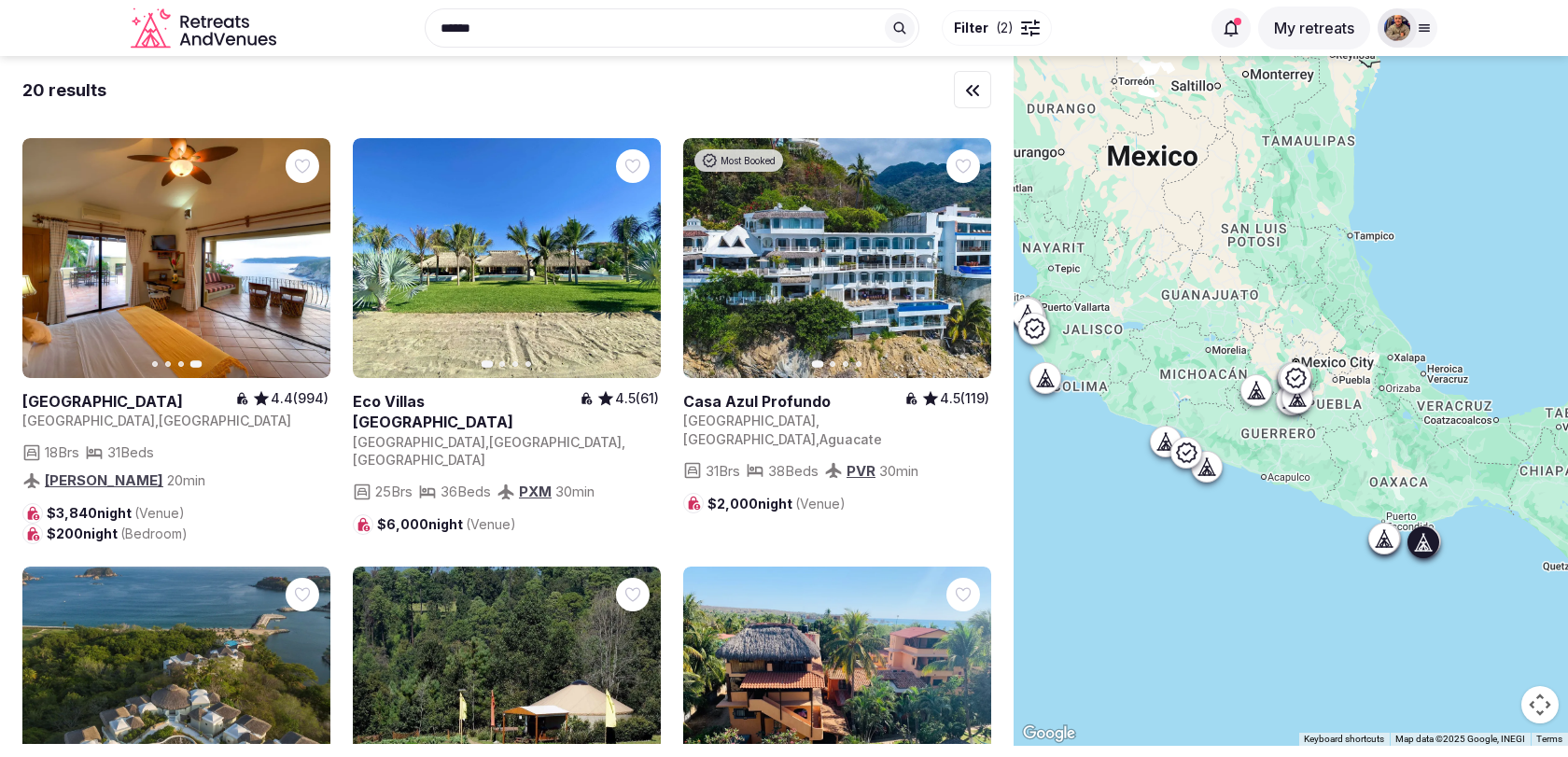
click at [56, 242] on button "Previous slide" at bounding box center [49, 257] width 30 height 30
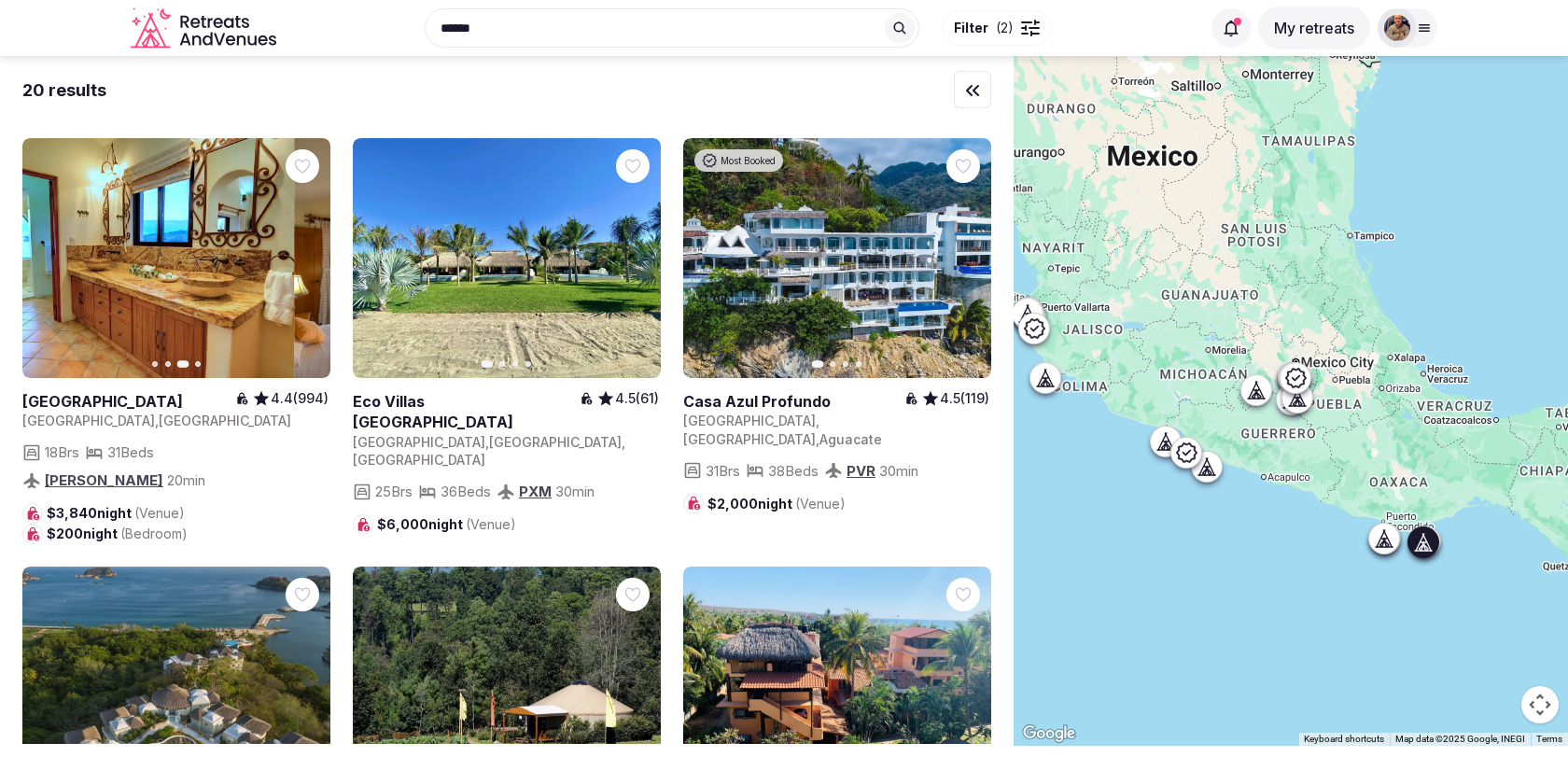
click at [56, 242] on button "Previous slide" at bounding box center [49, 257] width 30 height 30
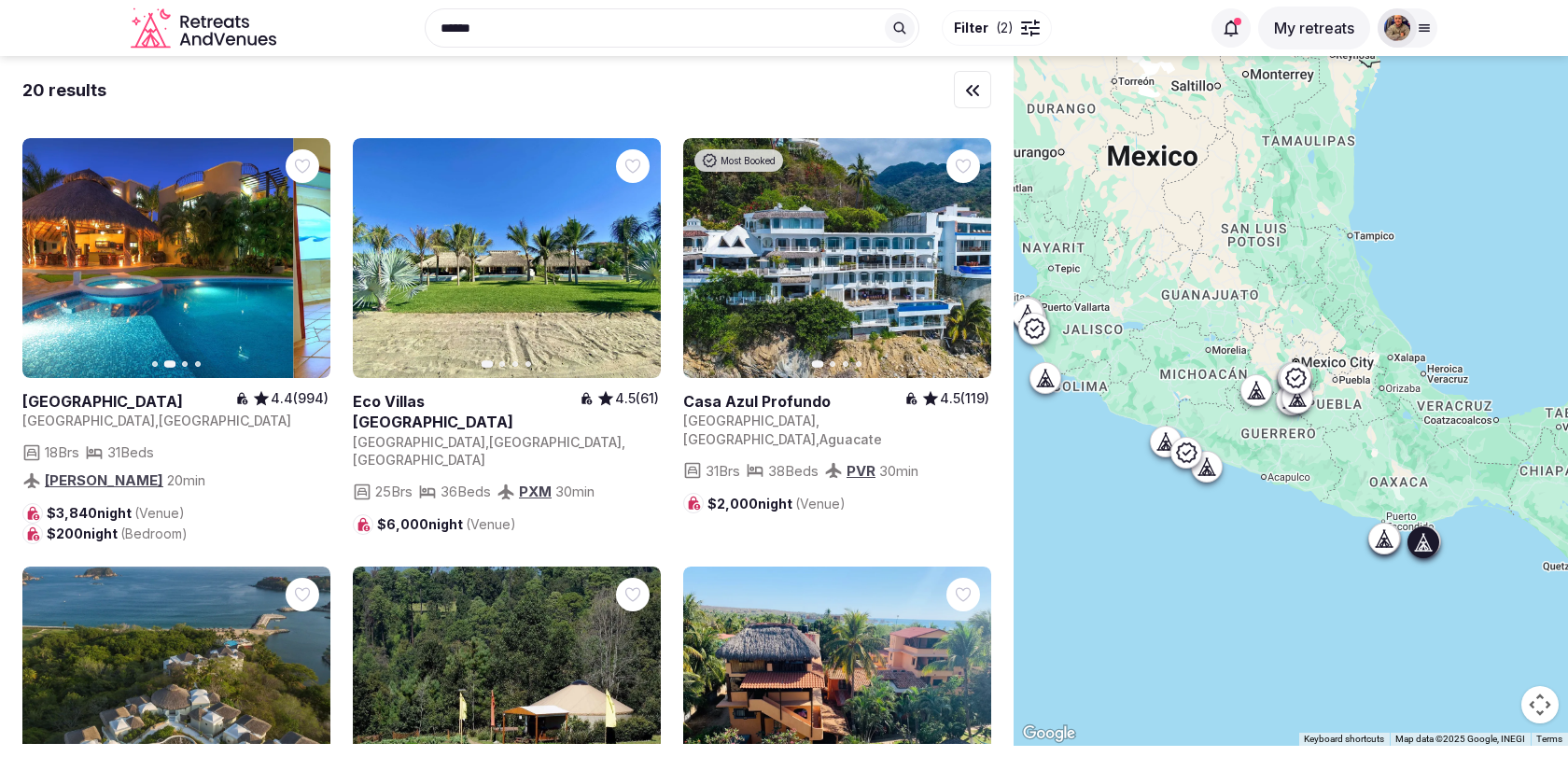
click at [56, 242] on button "Previous slide" at bounding box center [49, 257] width 30 height 30
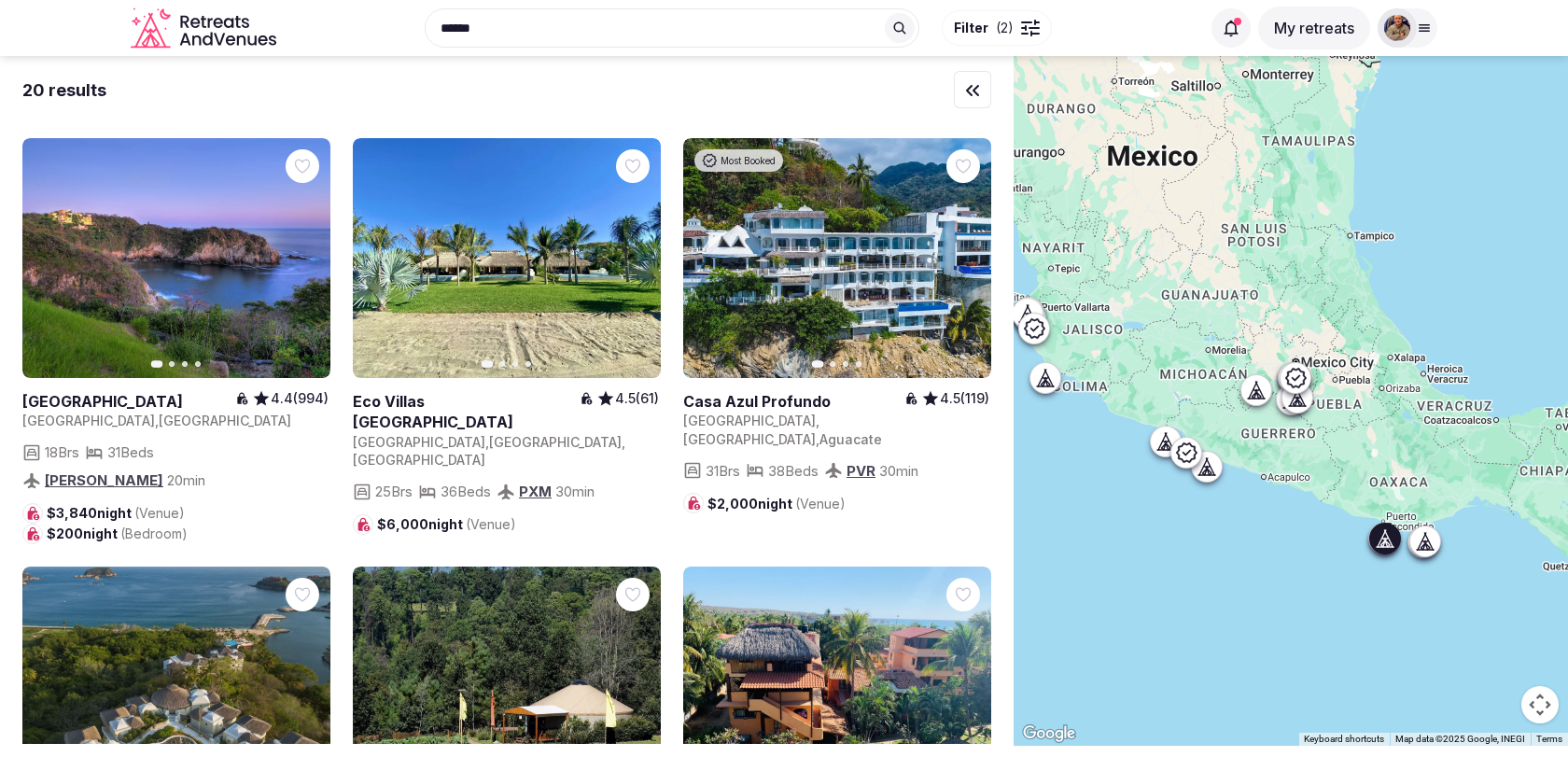
click at [627, 250] on icon "button" at bounding box center [634, 257] width 15 height 15
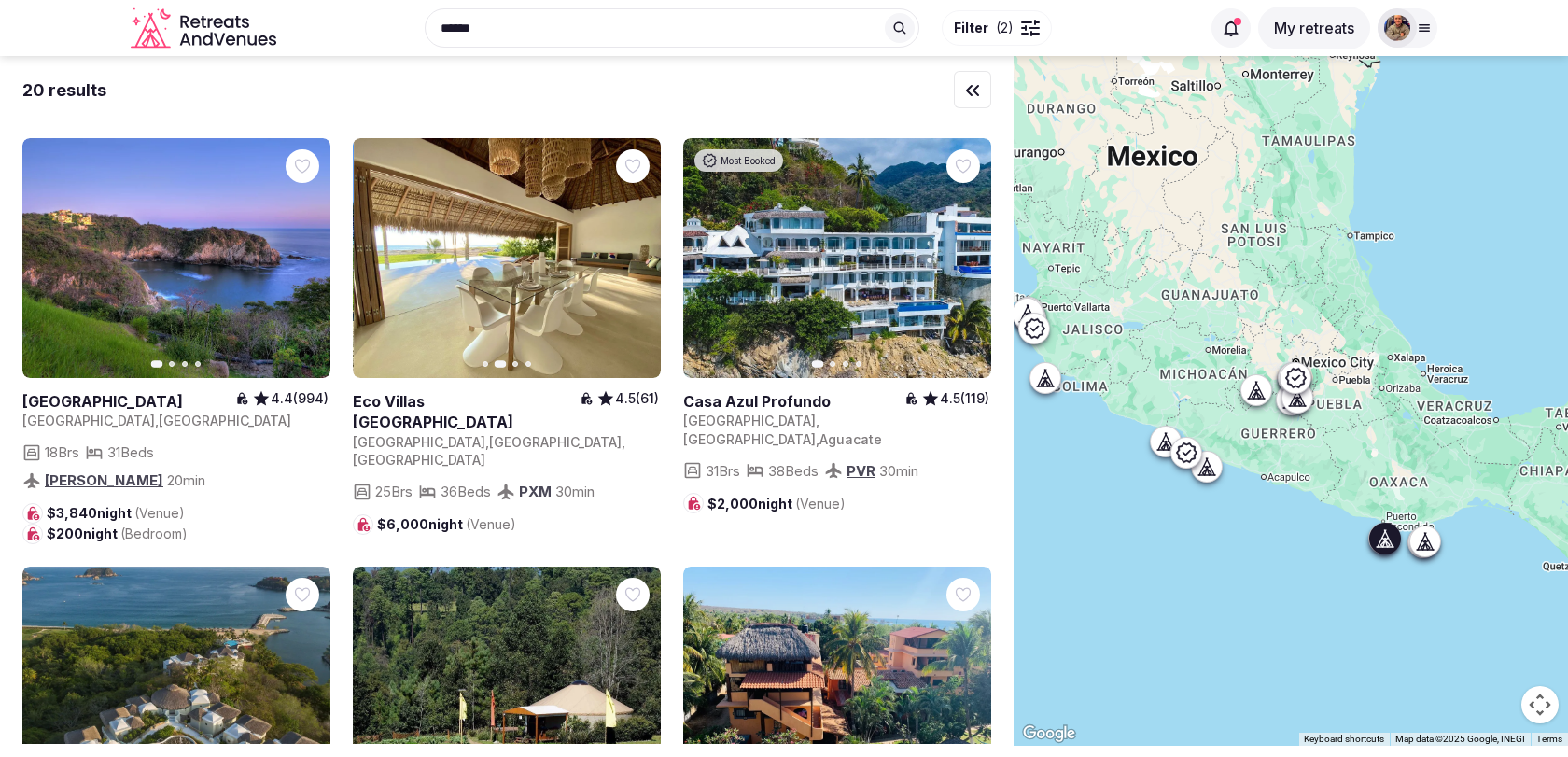
click at [627, 250] on icon "button" at bounding box center [634, 257] width 15 height 15
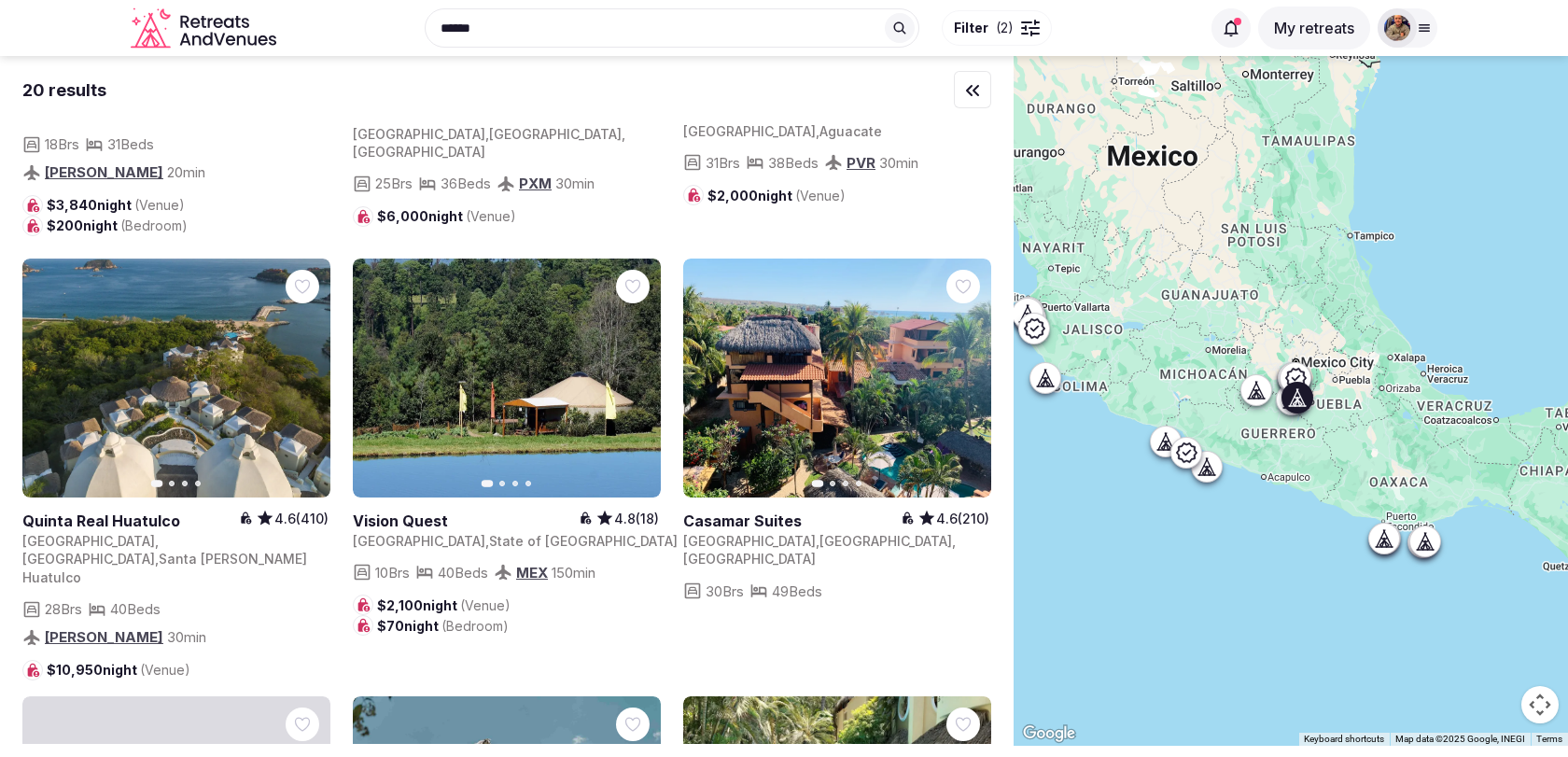
scroll to position [1162, 0]
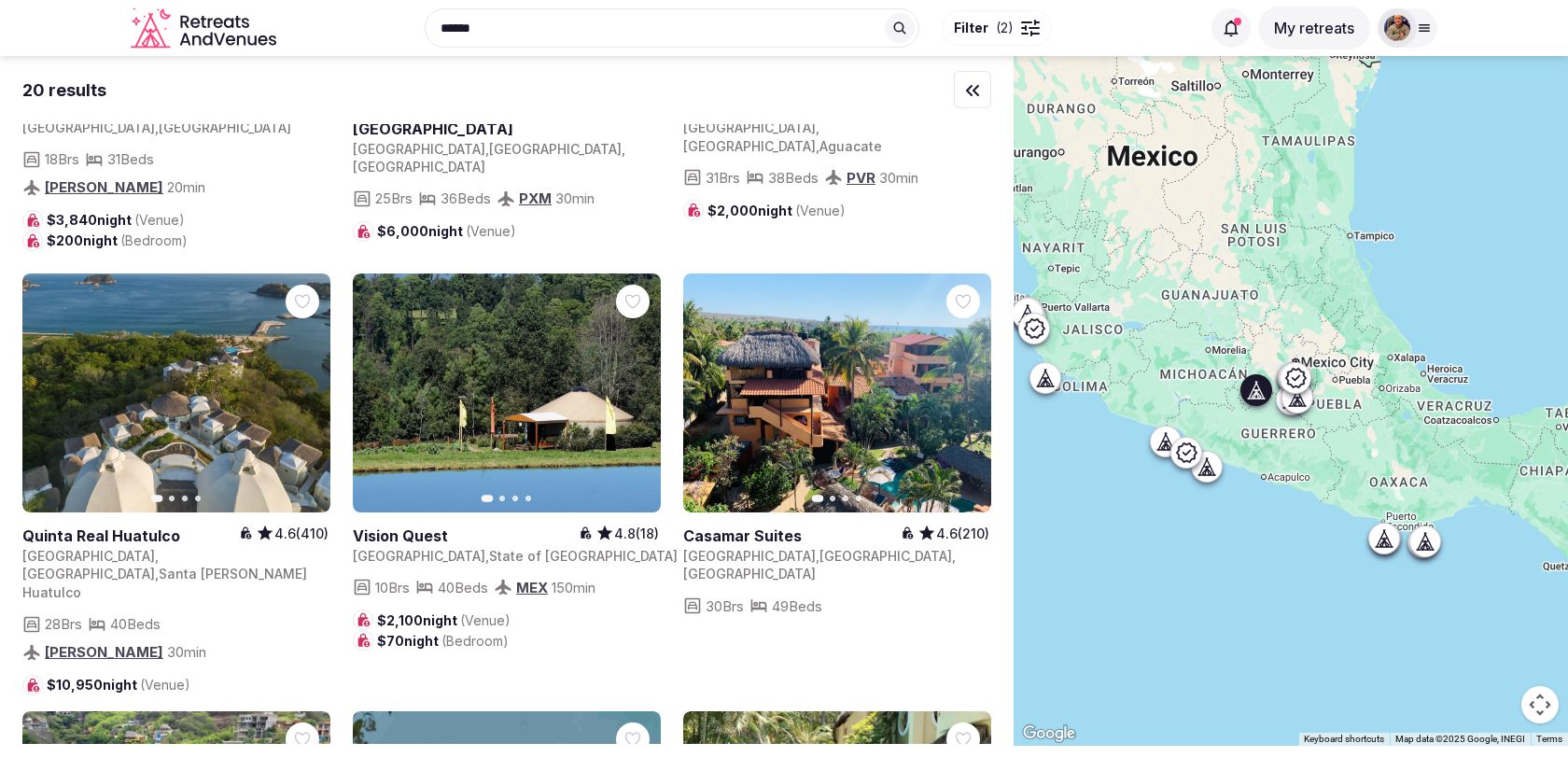
click at [637, 378] on button "Next slide" at bounding box center [635, 392] width 30 height 30
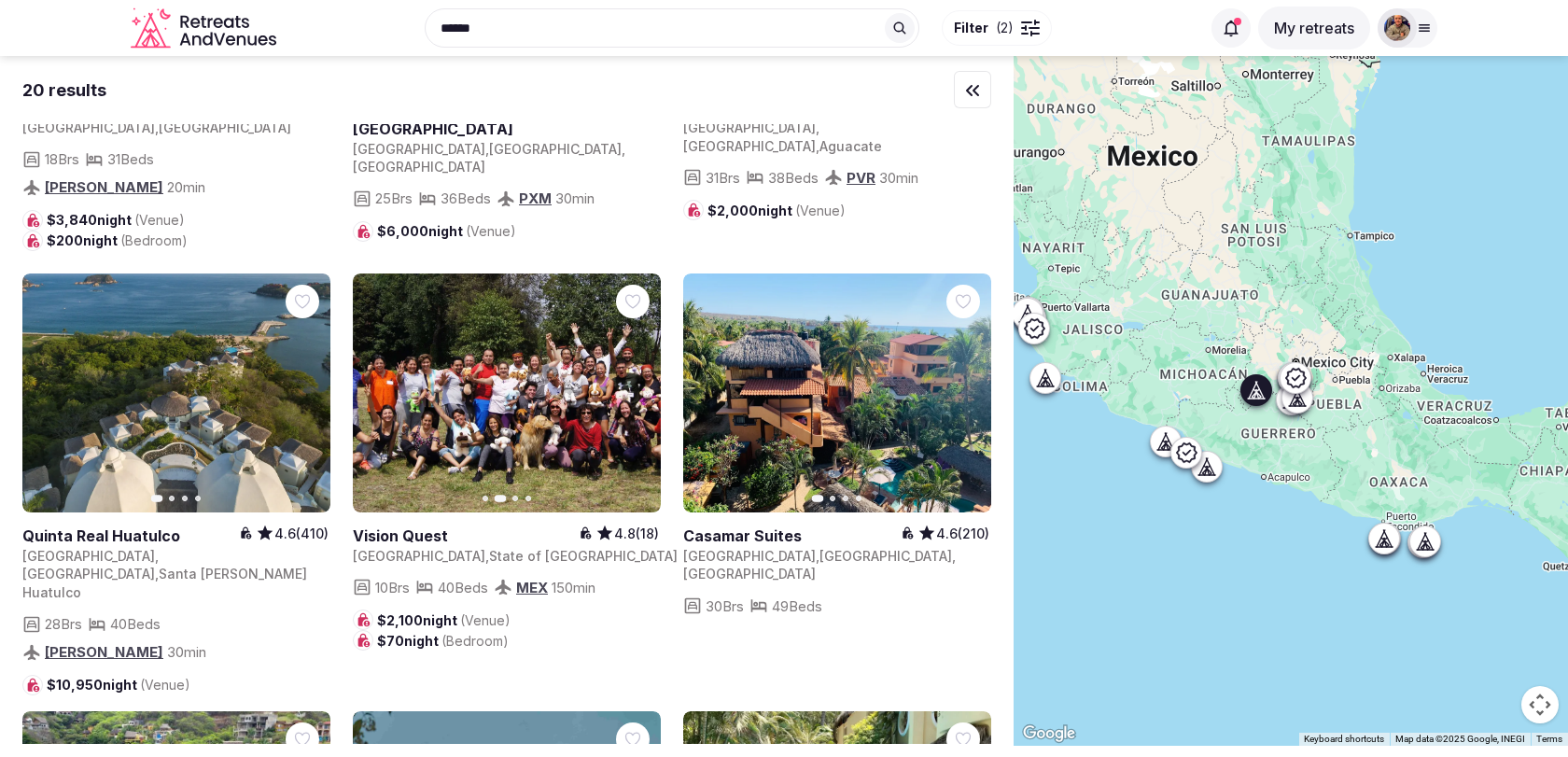
click at [637, 386] on icon "button" at bounding box center [636, 392] width 8 height 13
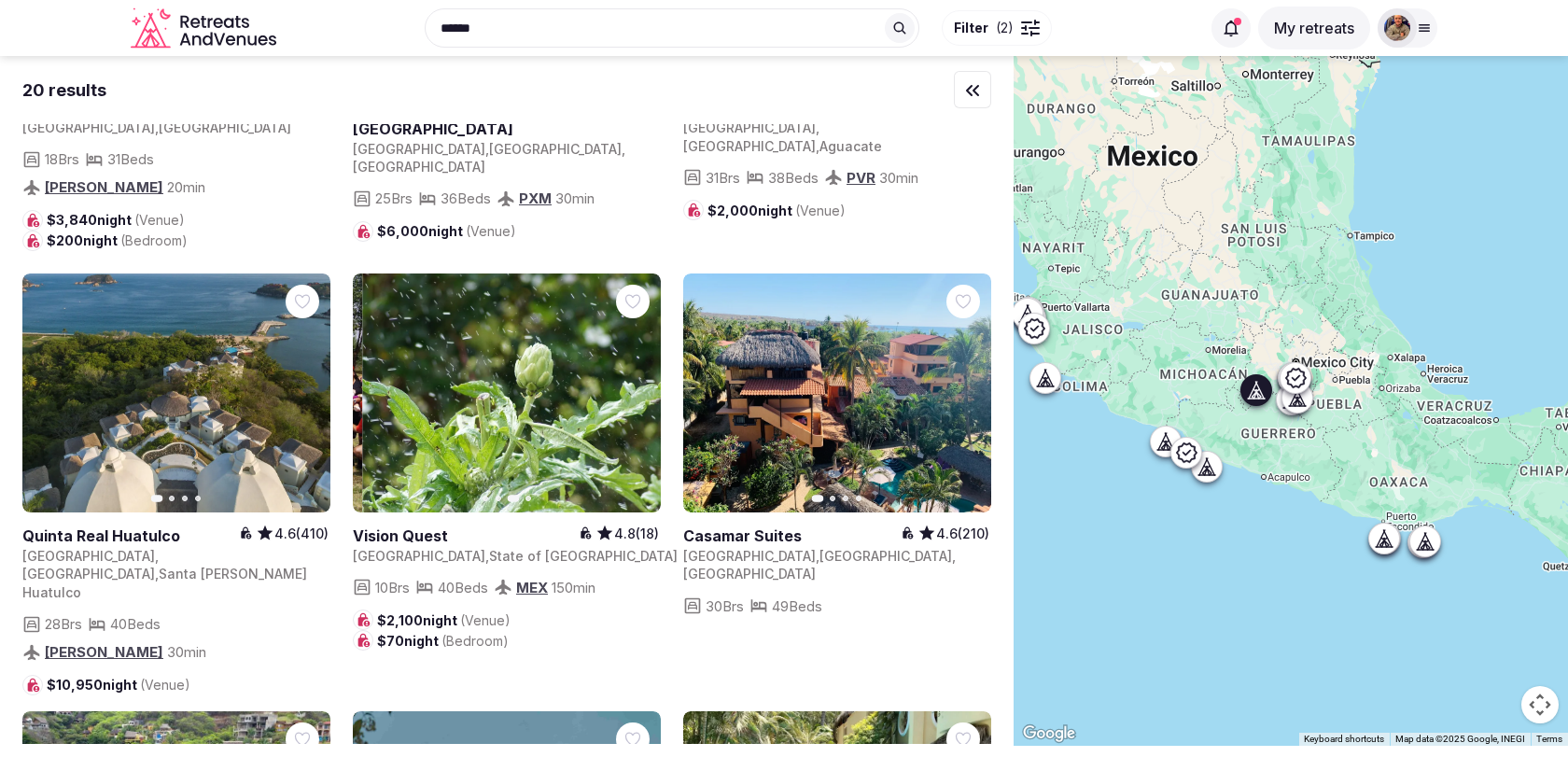
click at [637, 386] on icon "button" at bounding box center [636, 392] width 8 height 13
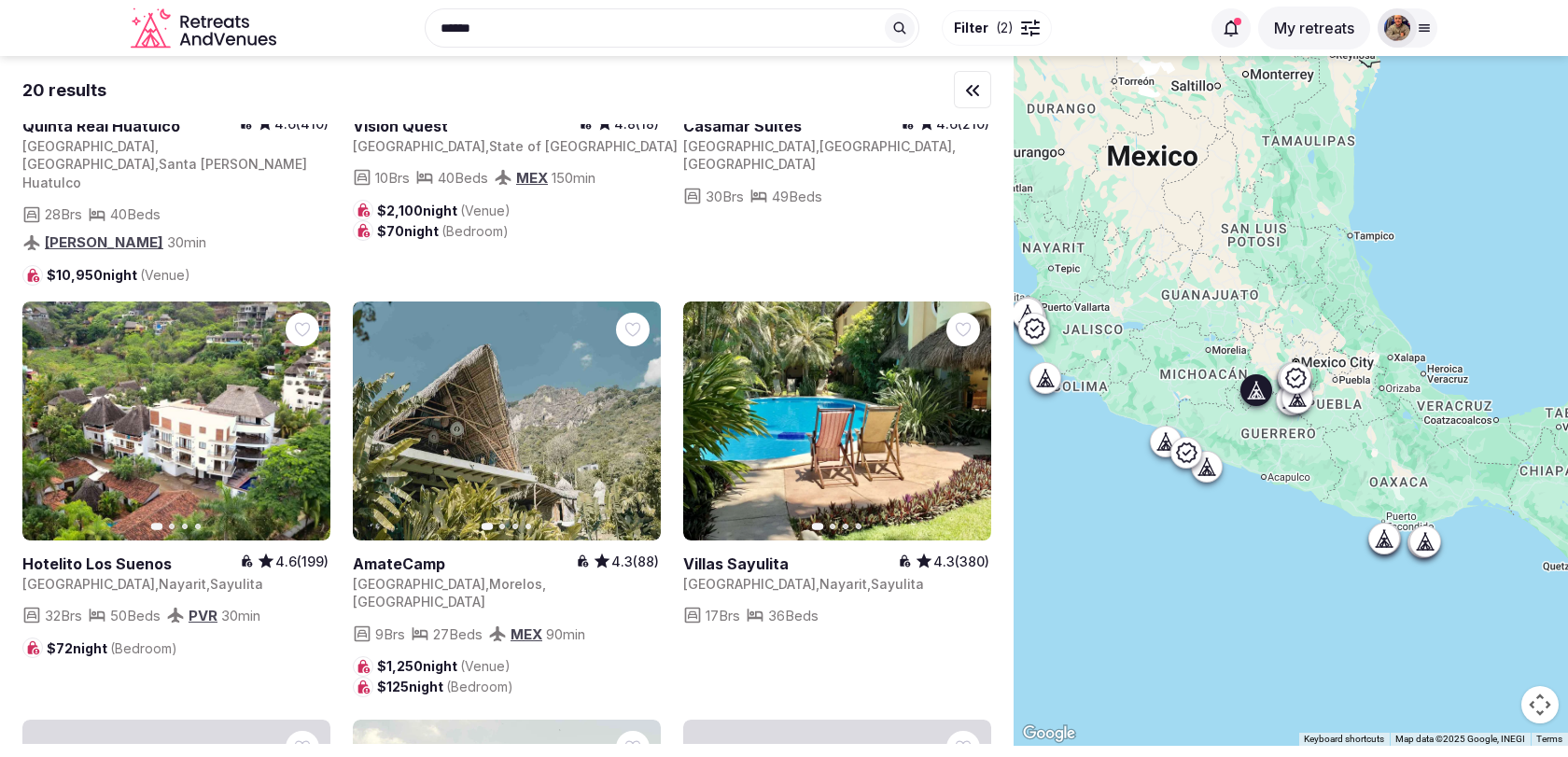
scroll to position [1583, 0]
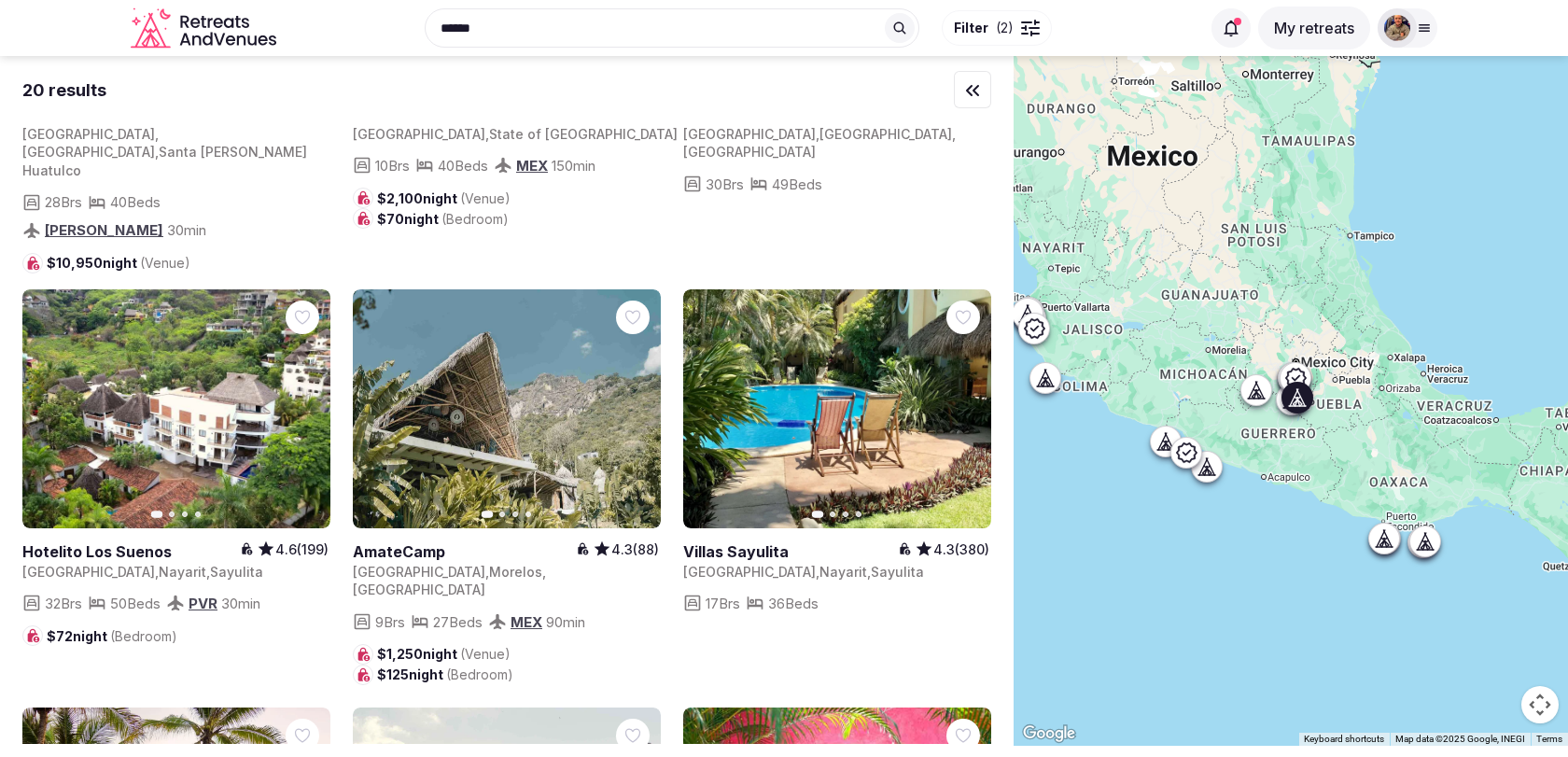
click at [638, 401] on icon "button" at bounding box center [634, 408] width 15 height 15
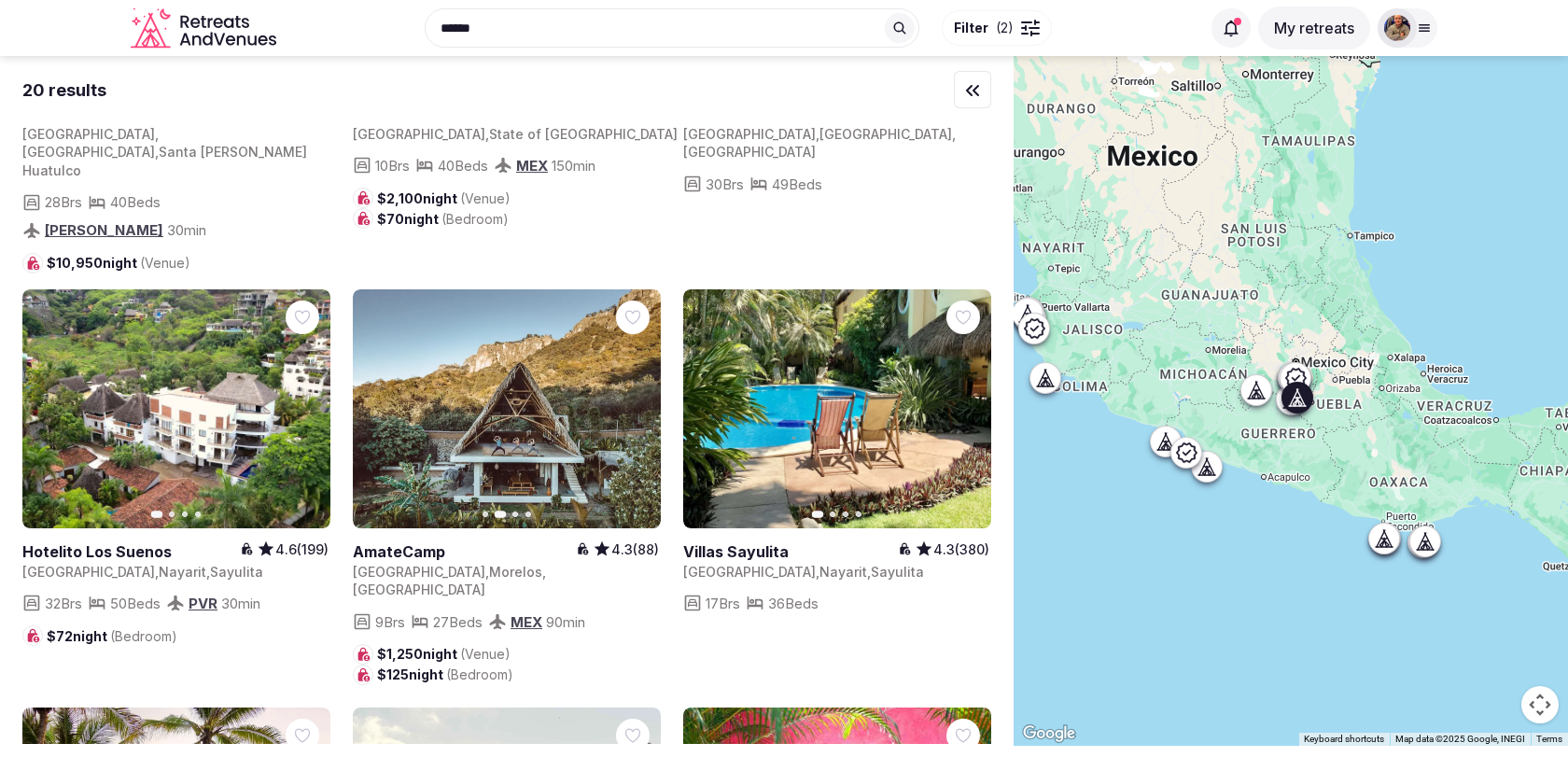
click at [638, 401] on icon "button" at bounding box center [634, 408] width 15 height 15
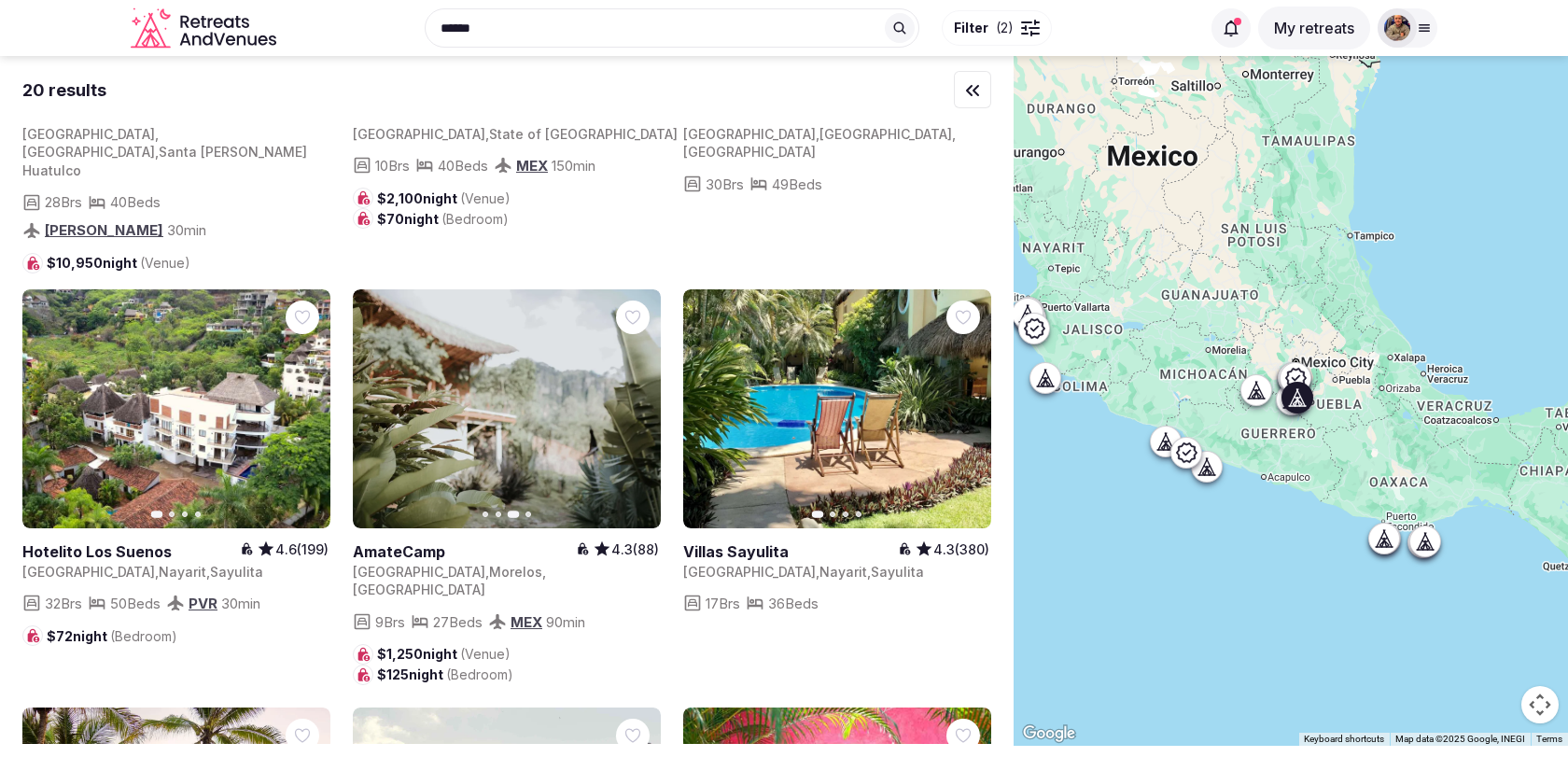
click at [383, 401] on icon "button" at bounding box center [379, 408] width 15 height 15
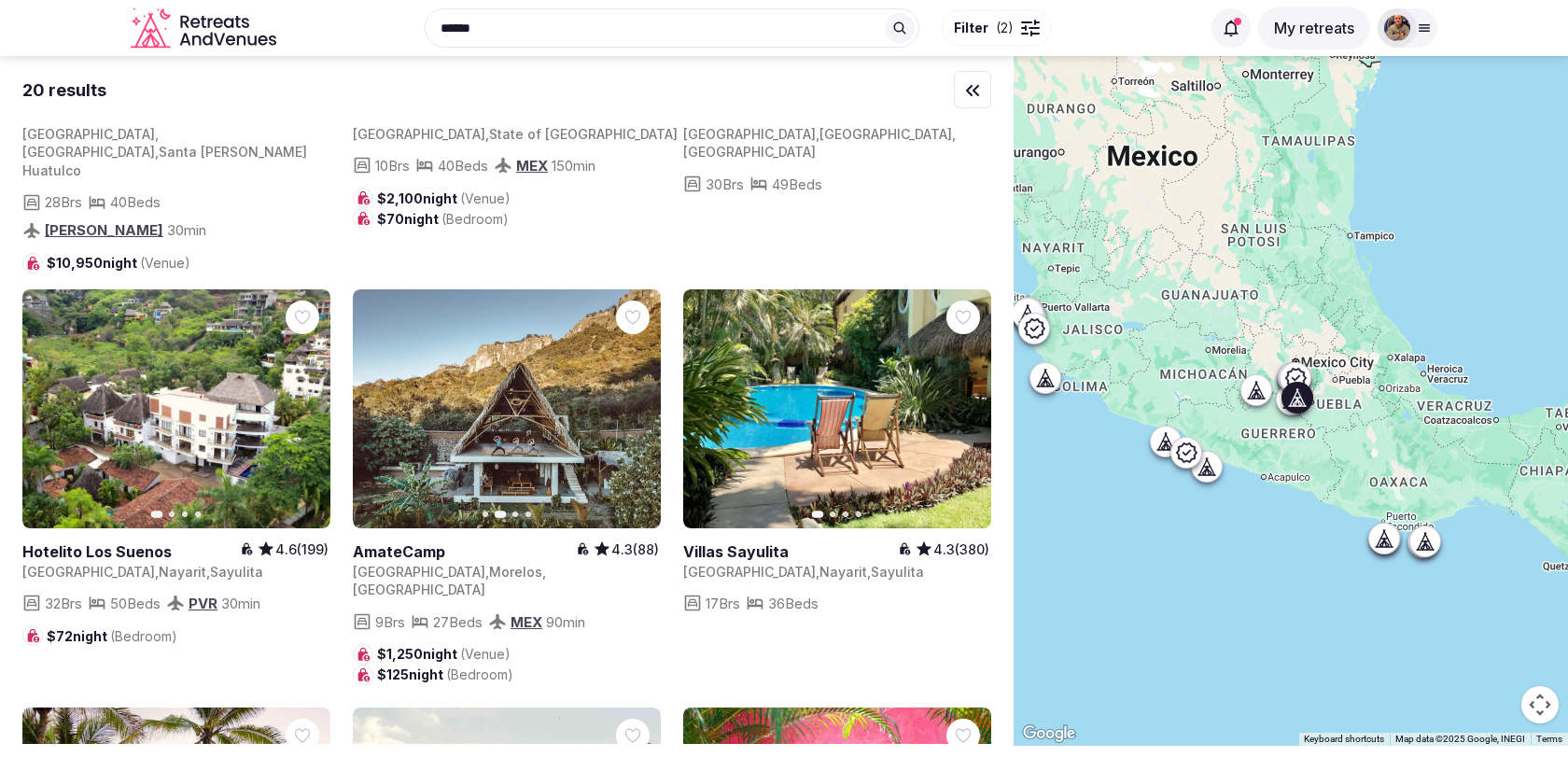
click at [629, 401] on icon "button" at bounding box center [634, 408] width 15 height 15
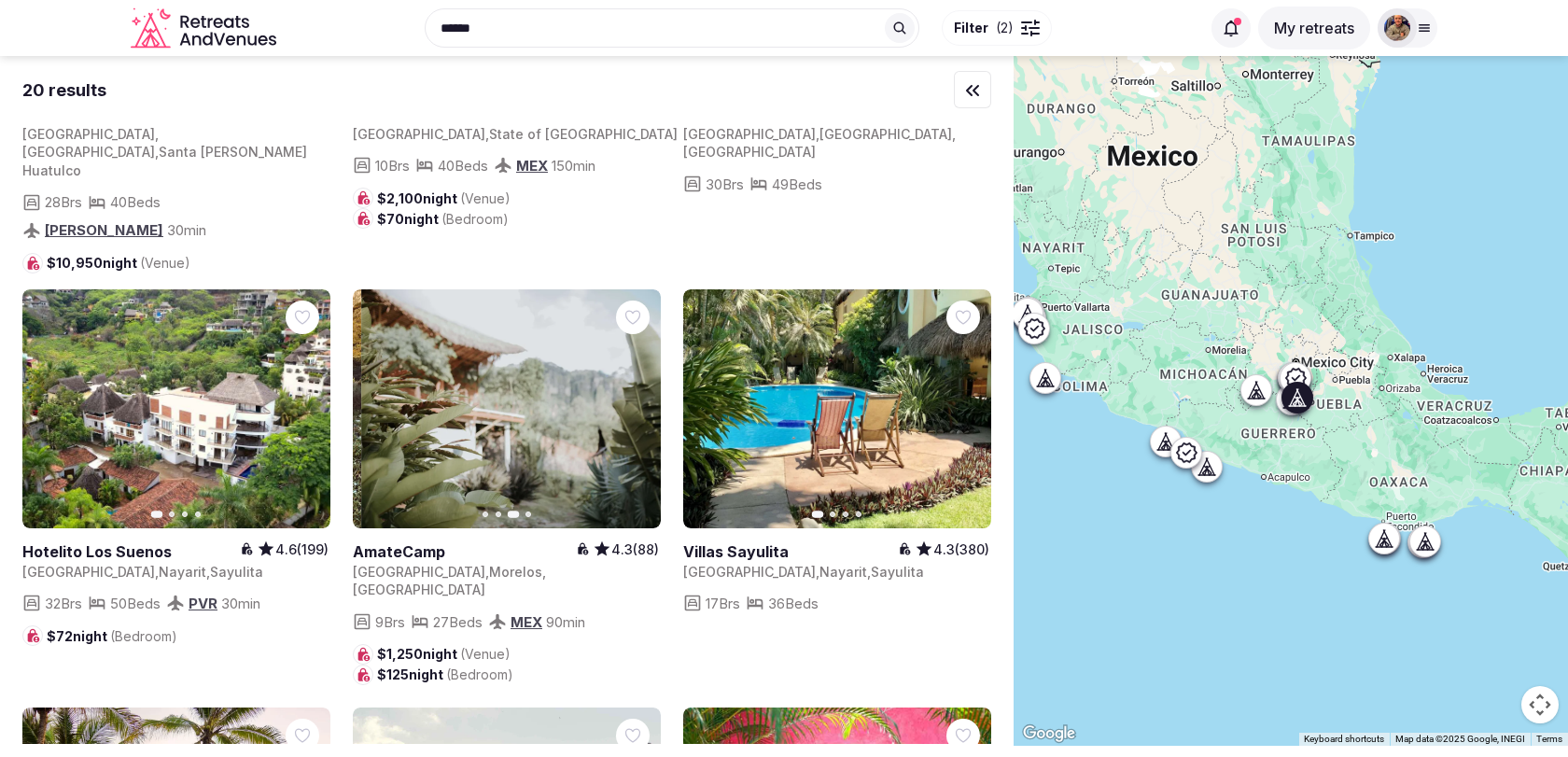
click at [629, 401] on icon "button" at bounding box center [634, 408] width 15 height 15
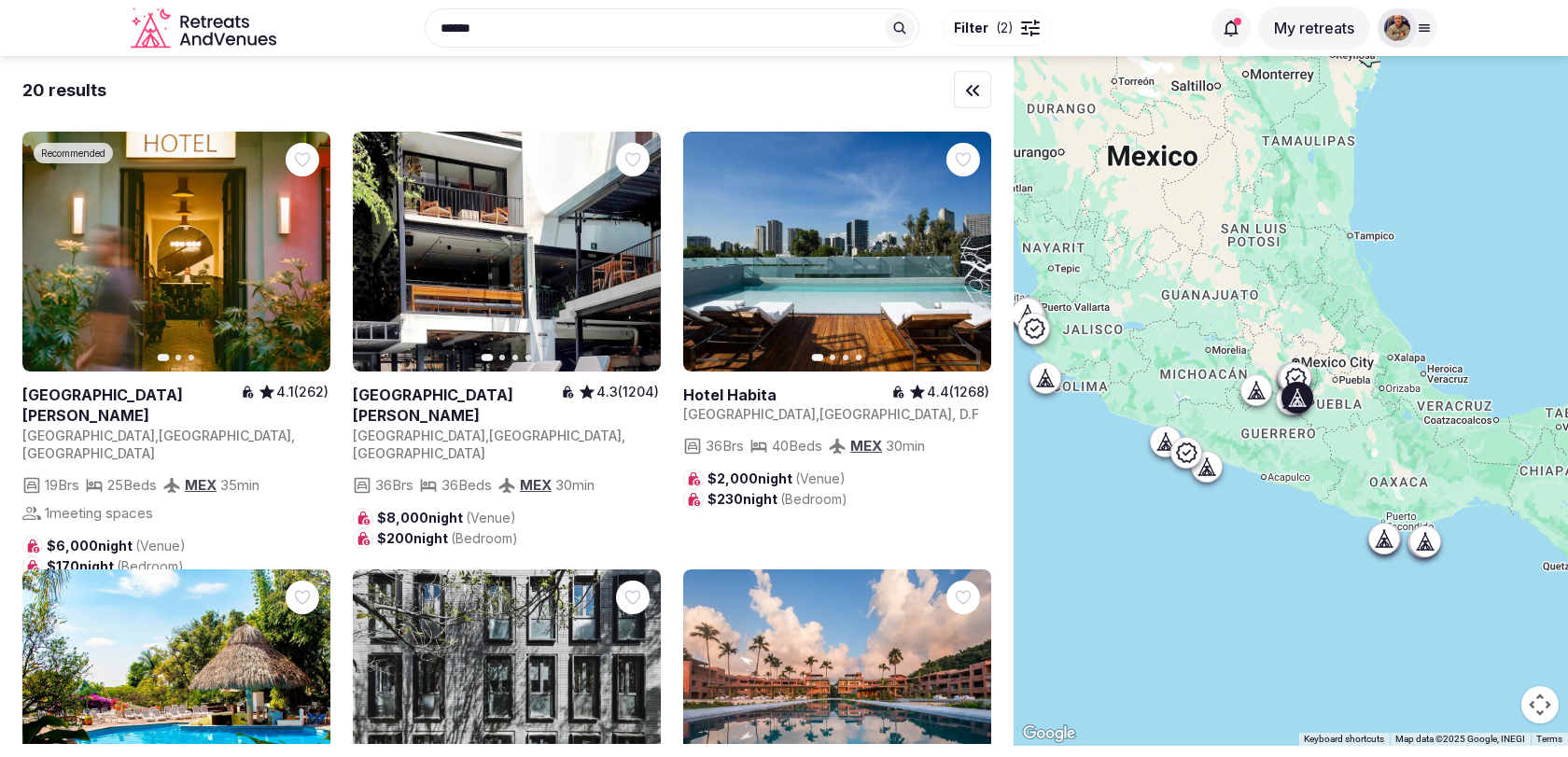
scroll to position [1583, 0]
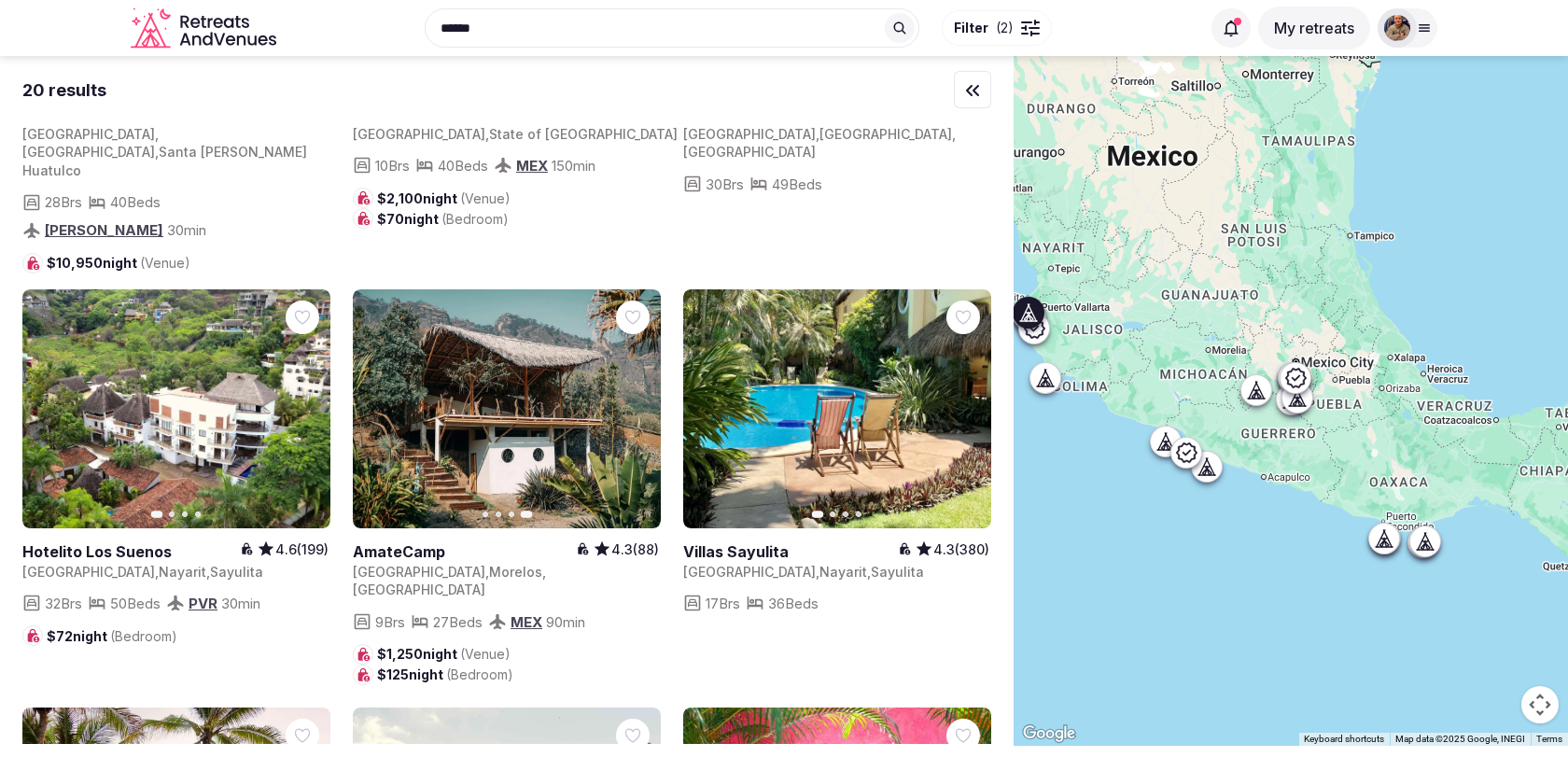
click at [970, 394] on button "Next slide" at bounding box center [965, 409] width 30 height 30
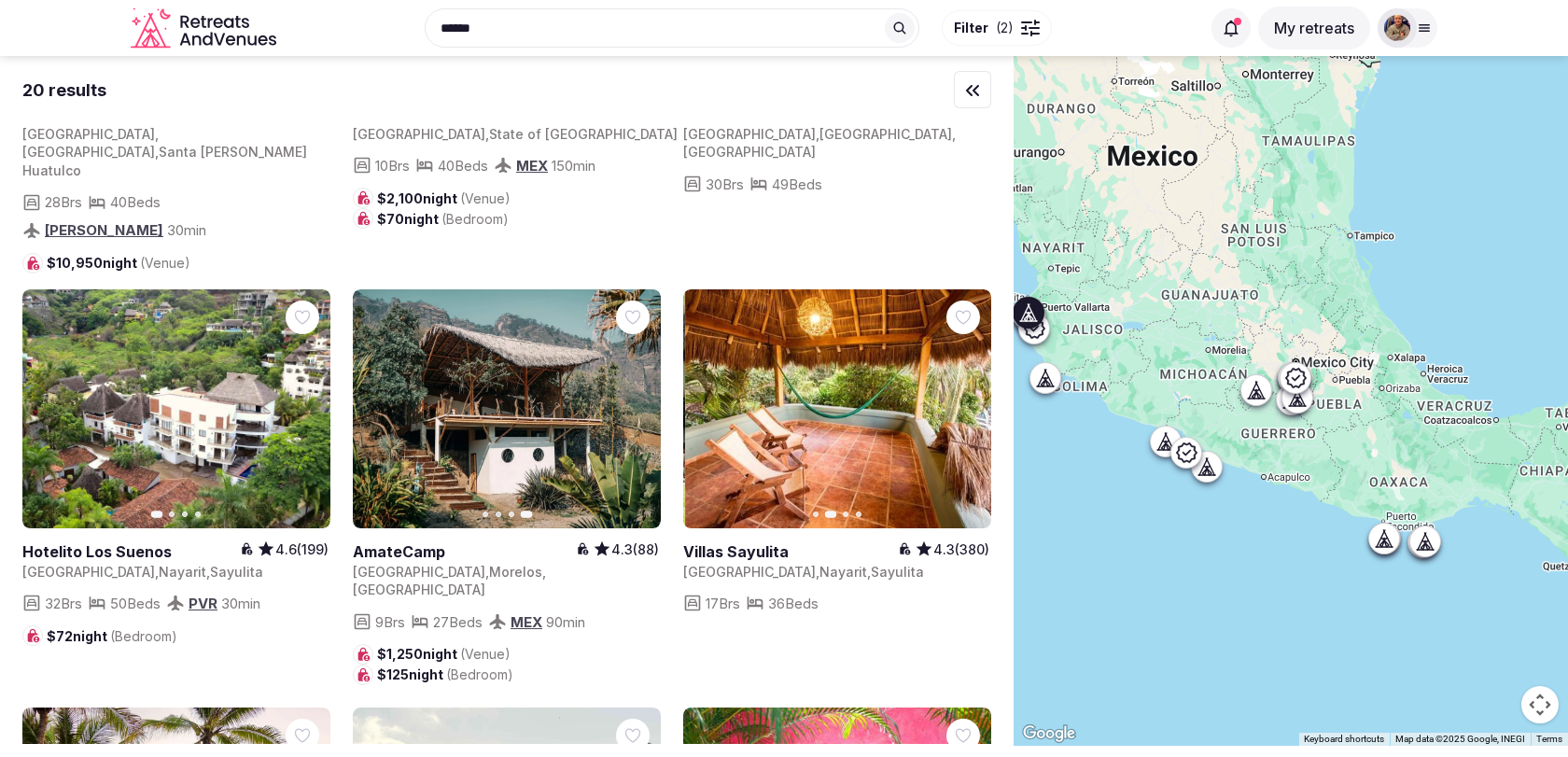
click at [970, 394] on button "Next slide" at bounding box center [965, 409] width 30 height 30
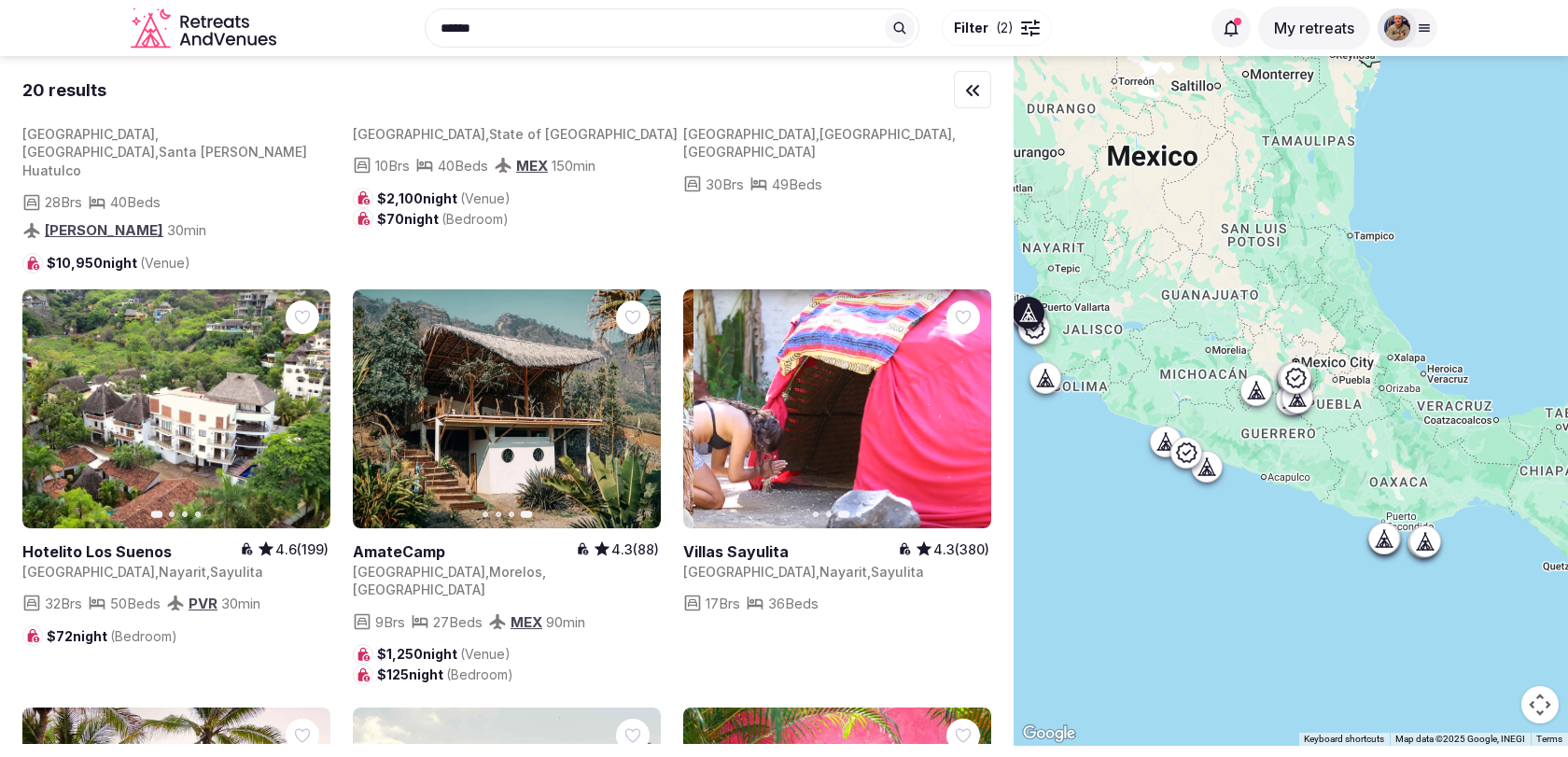
click at [970, 394] on button "Next slide" at bounding box center [965, 409] width 30 height 30
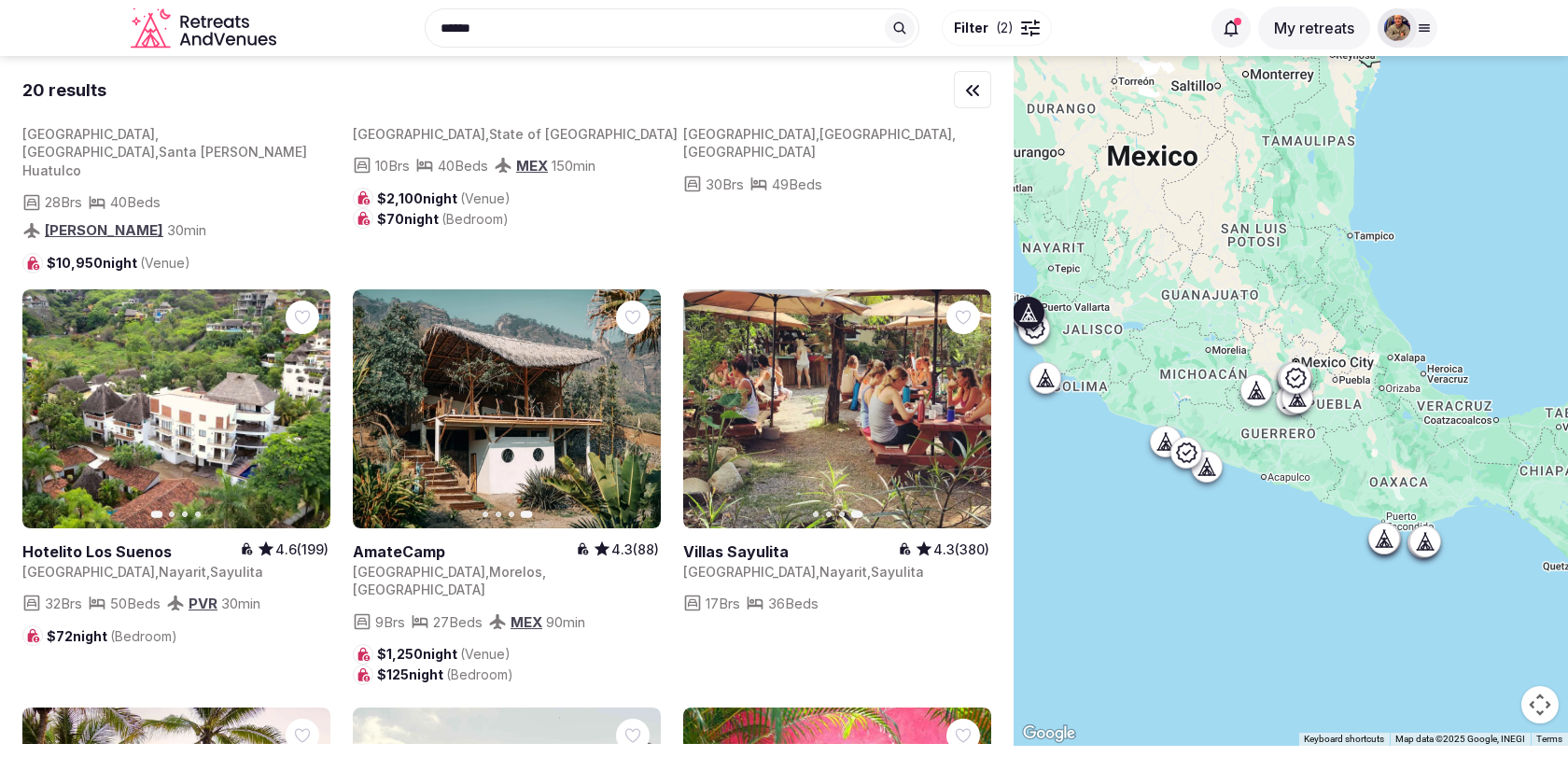
click at [710, 401] on icon "button" at bounding box center [709, 408] width 15 height 15
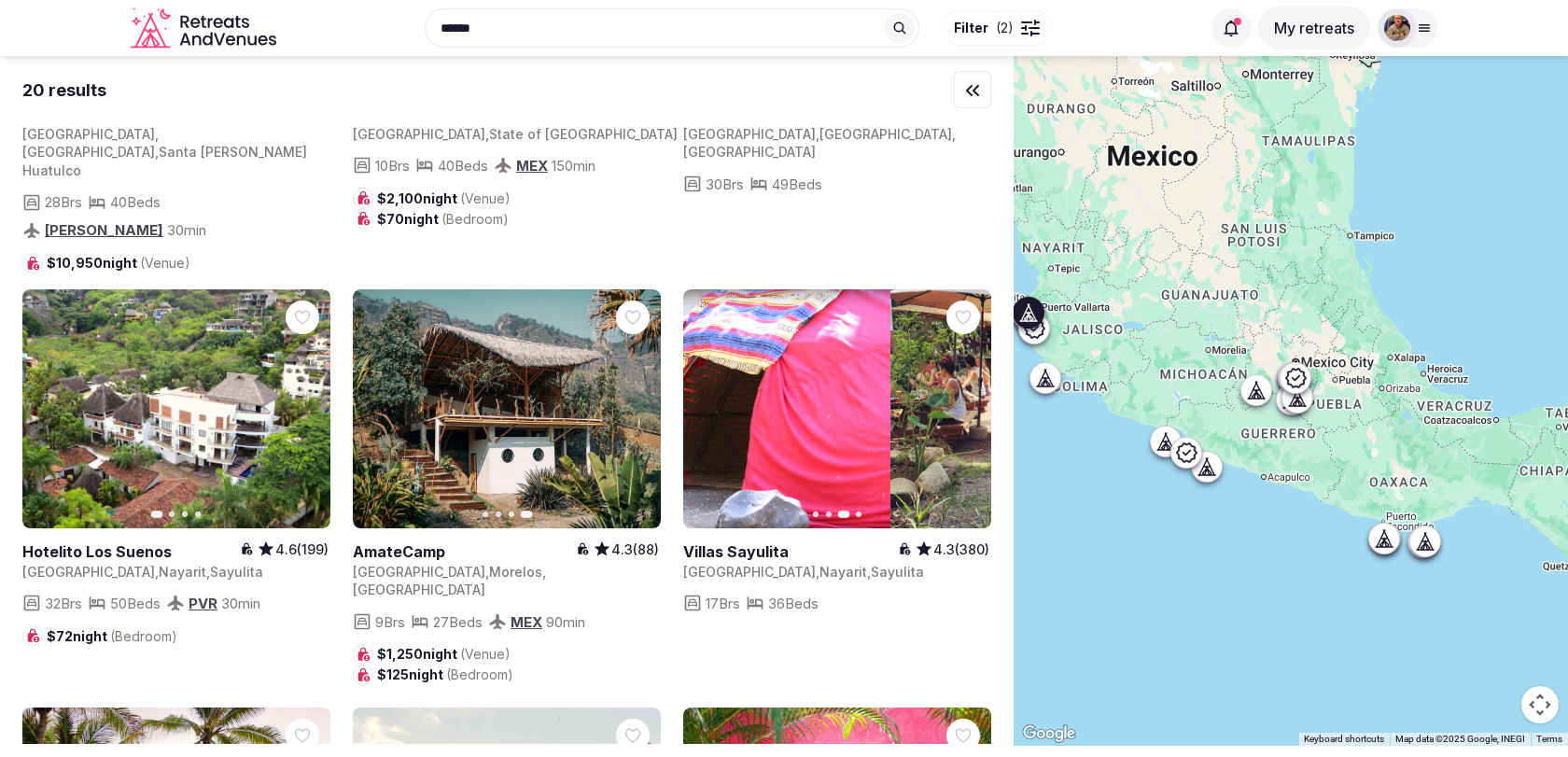
click at [710, 401] on icon "button" at bounding box center [709, 408] width 15 height 15
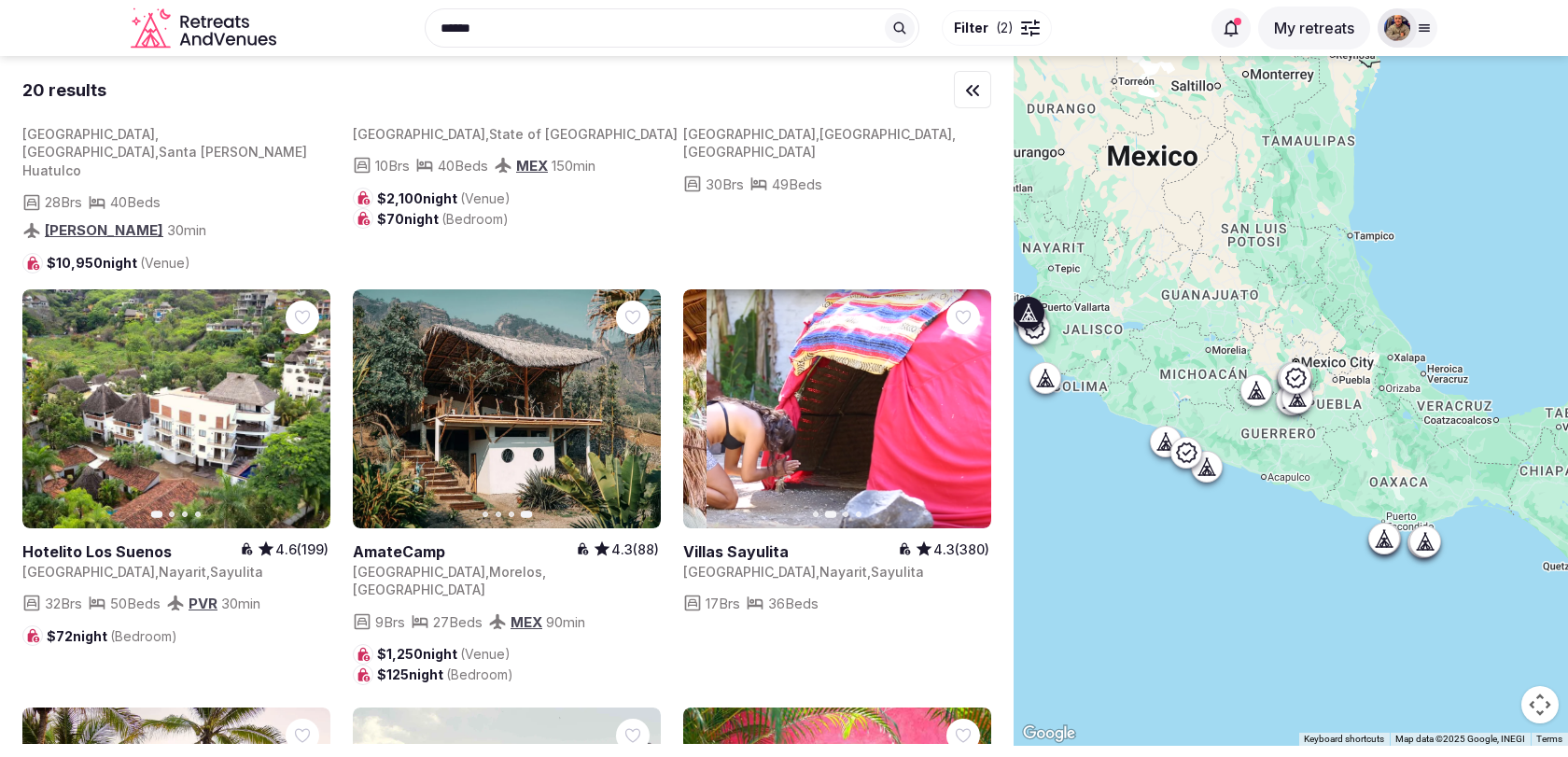
click at [710, 401] on icon "button" at bounding box center [709, 408] width 15 height 15
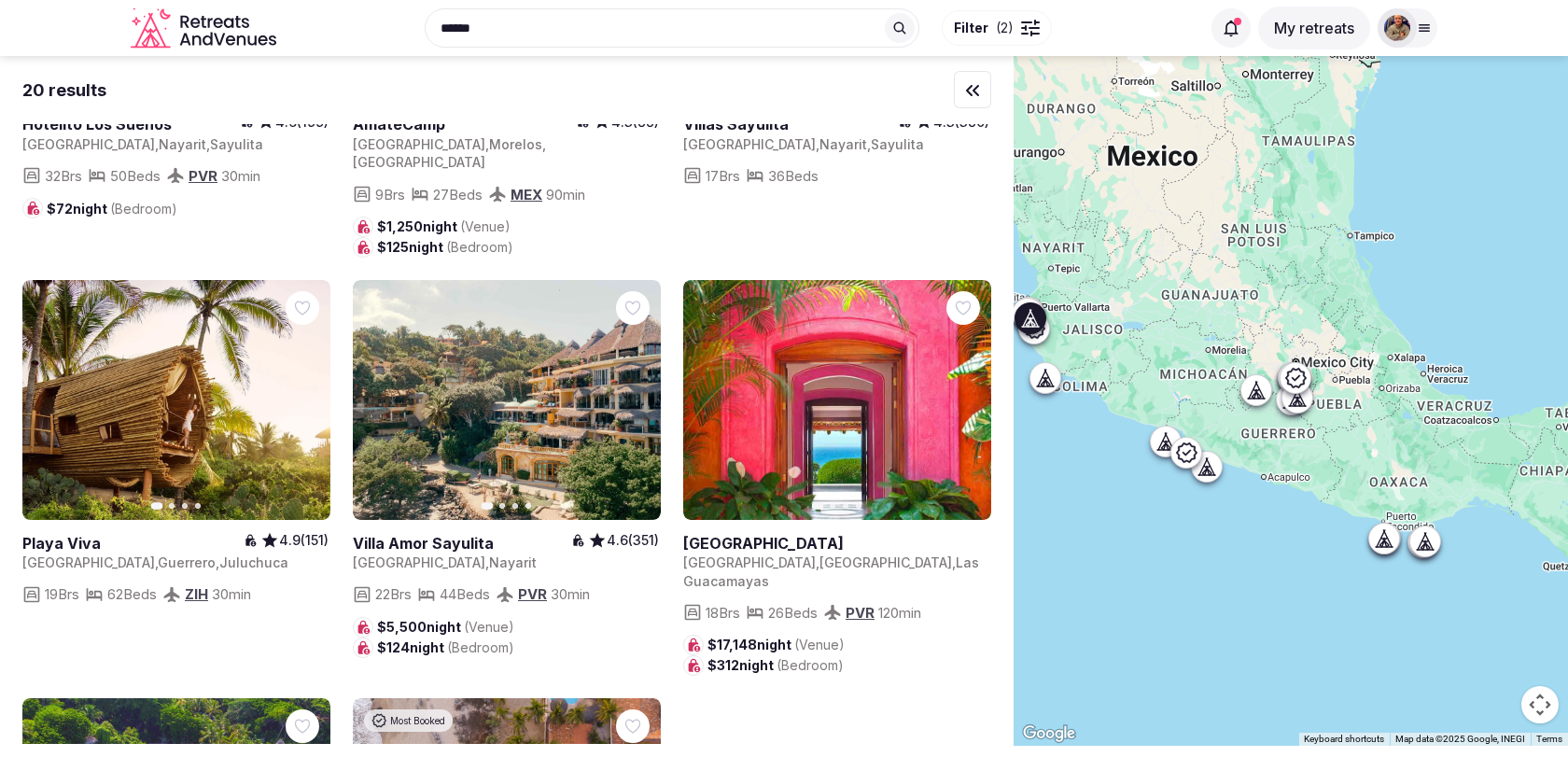
scroll to position [2008, 0]
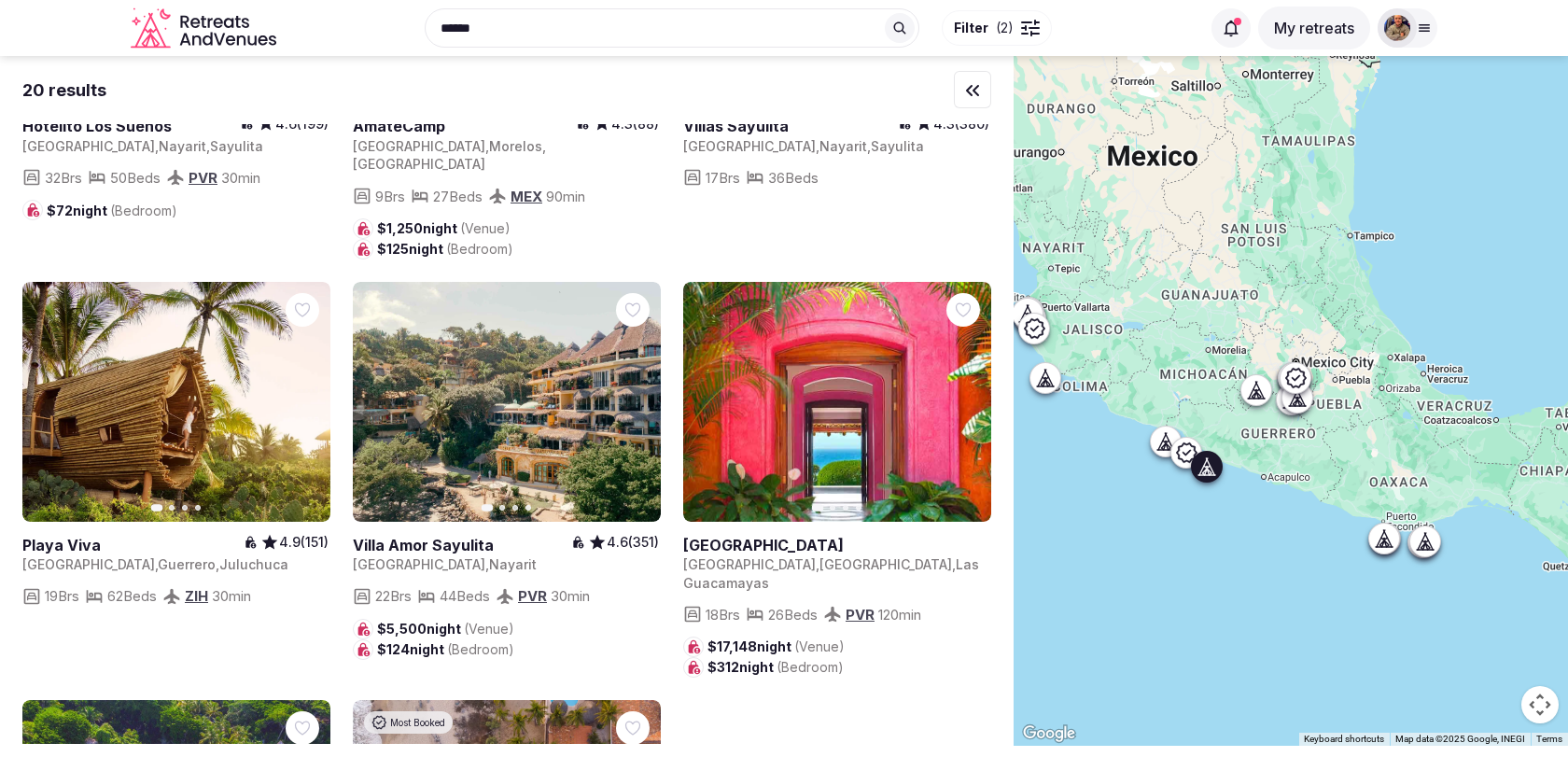
click at [306, 394] on icon "button" at bounding box center [304, 401] width 15 height 15
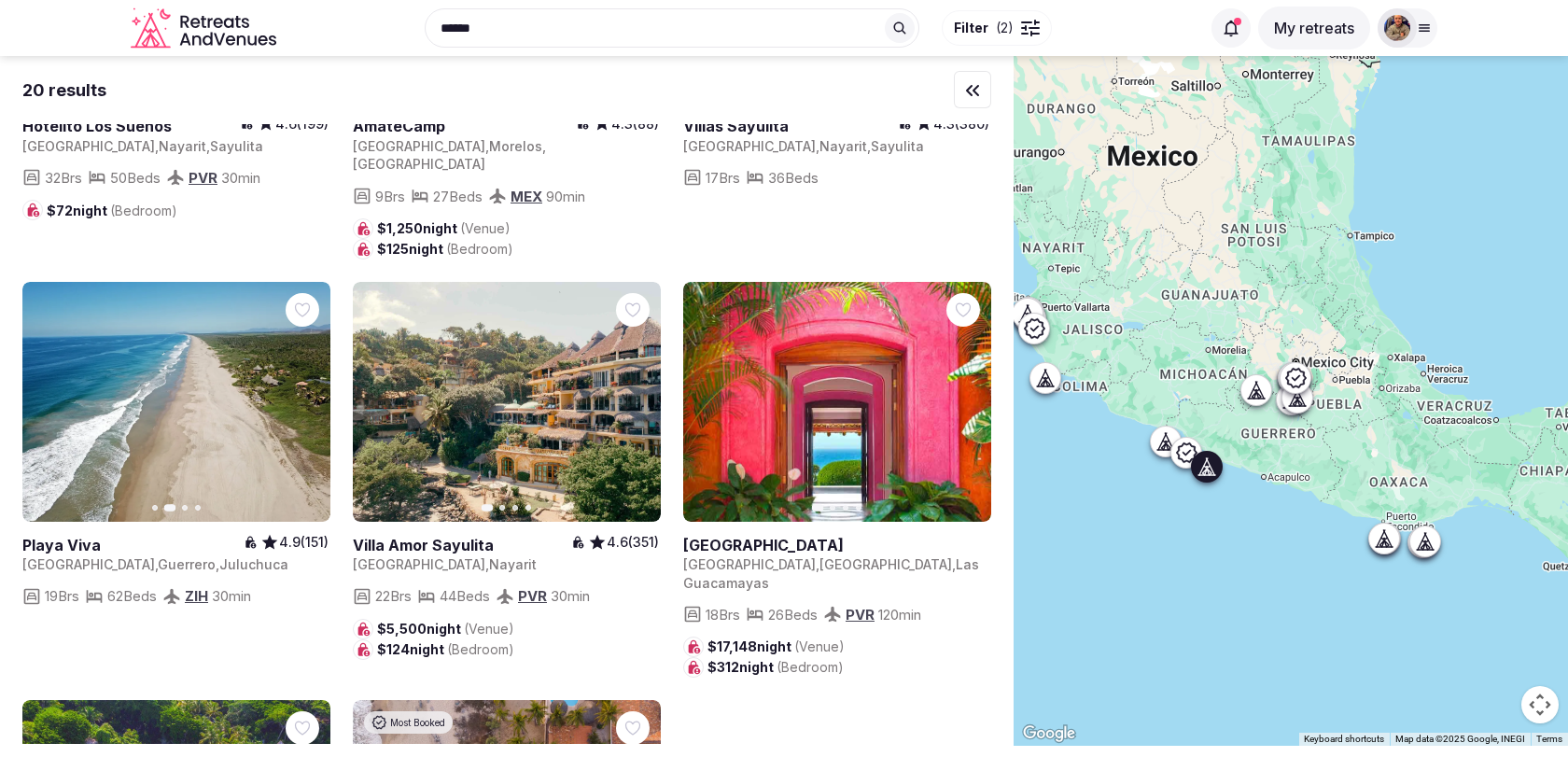
click at [306, 394] on icon "button" at bounding box center [304, 401] width 15 height 15
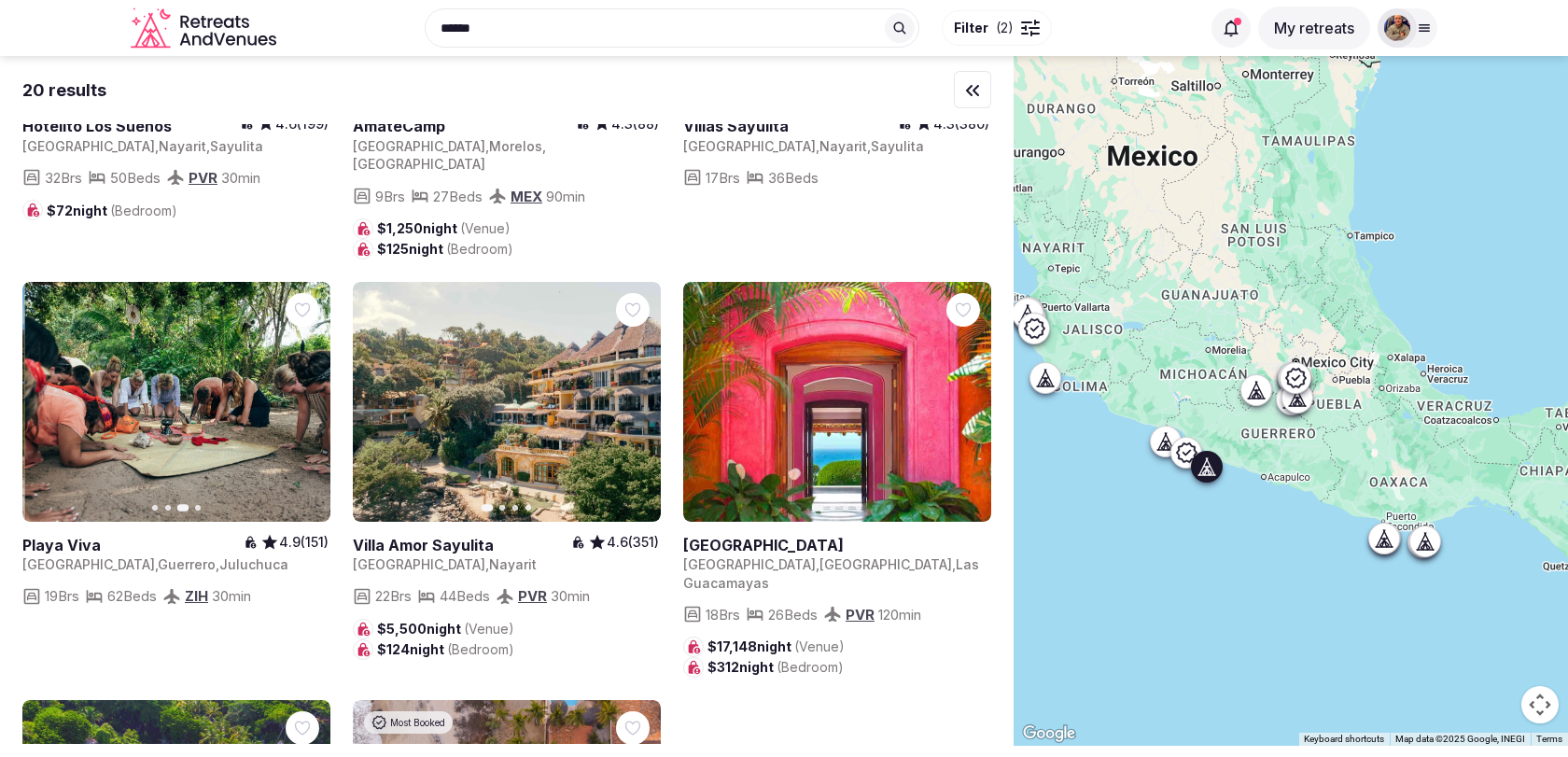
click at [306, 394] on icon "button" at bounding box center [304, 401] width 15 height 15
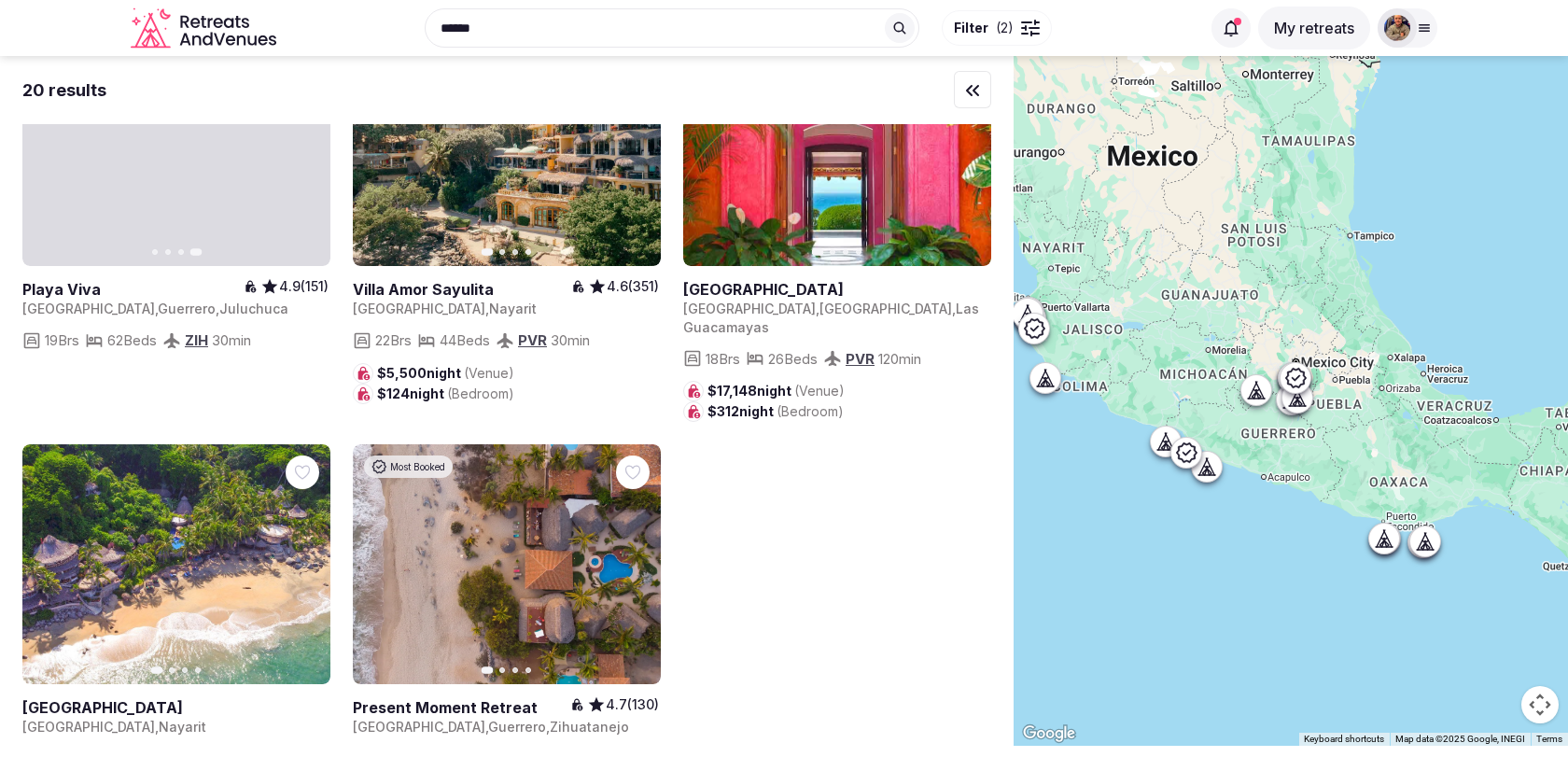
scroll to position [2270, 0]
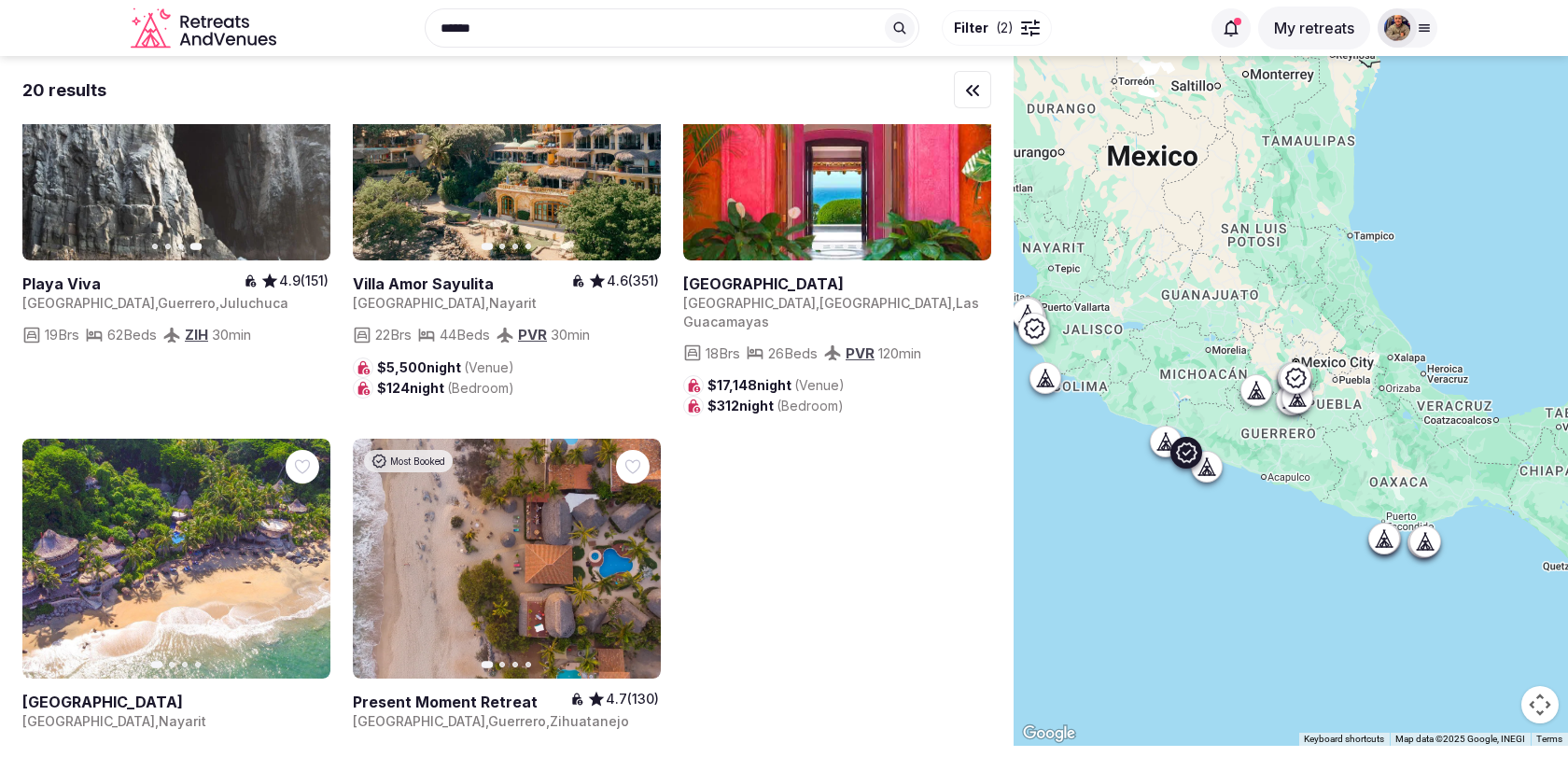
click at [633, 552] on icon "button" at bounding box center [634, 559] width 15 height 15
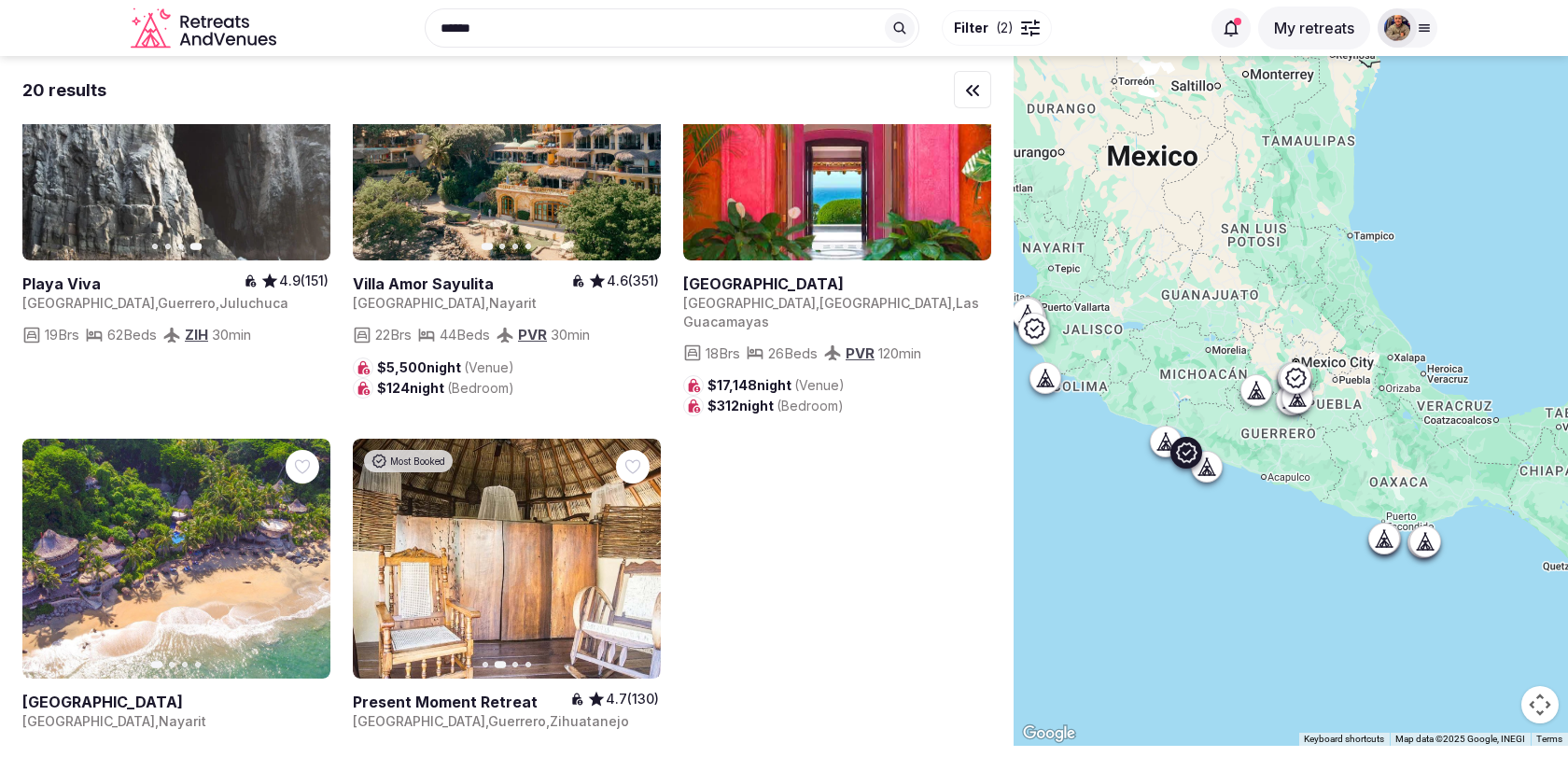
click at [633, 552] on icon "button" at bounding box center [634, 559] width 15 height 15
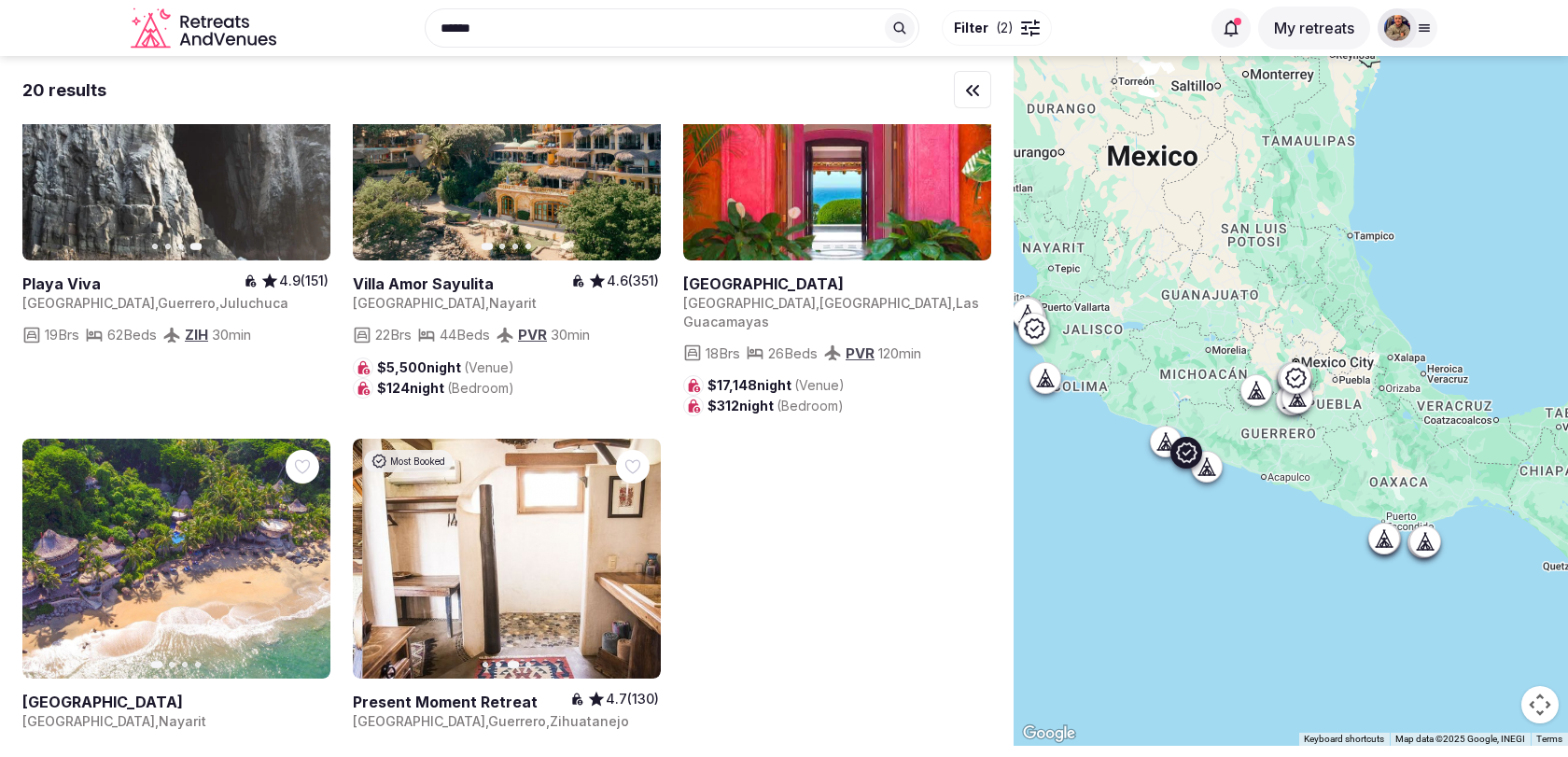
click at [633, 552] on icon "button" at bounding box center [634, 559] width 15 height 15
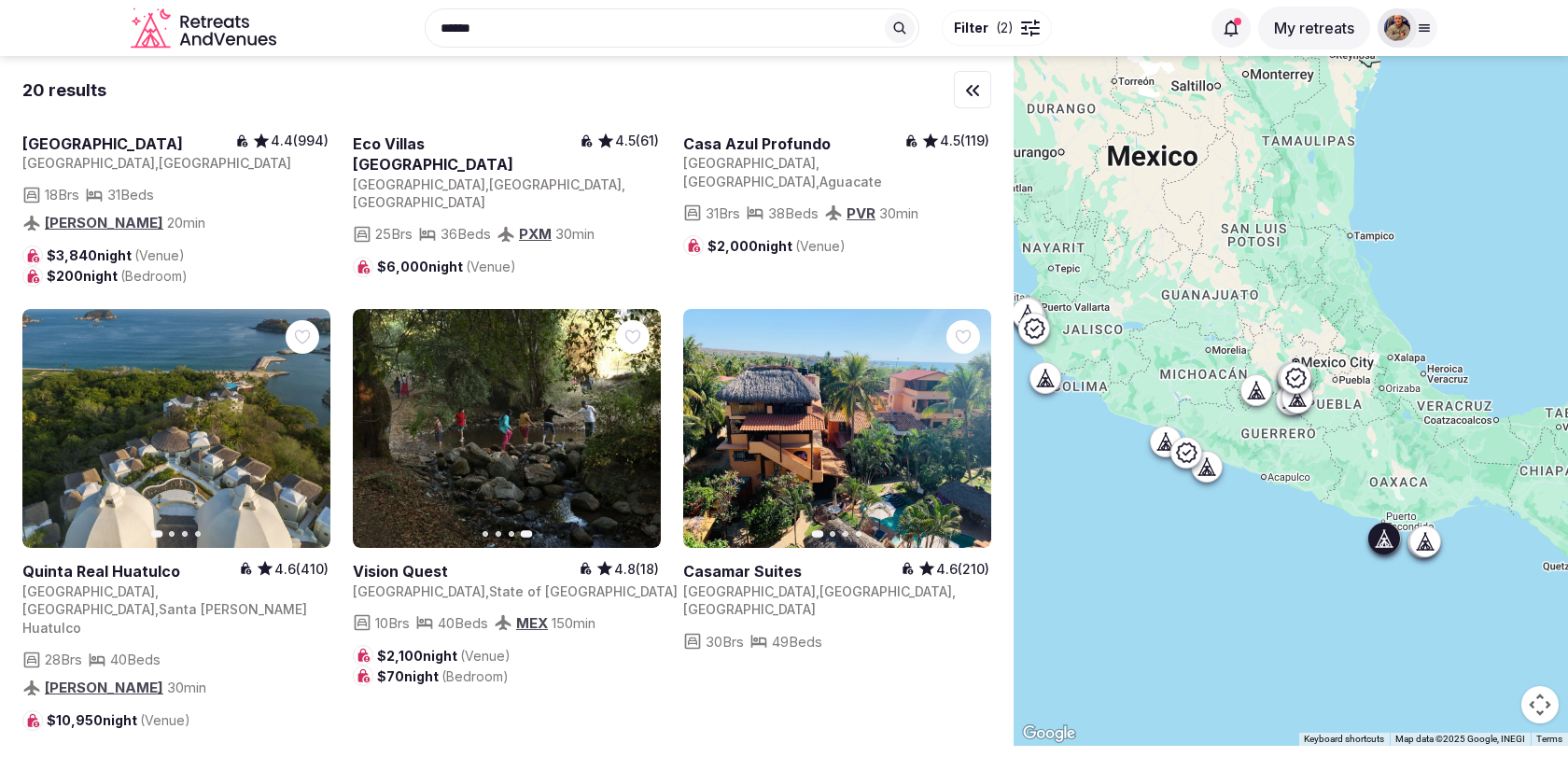
scroll to position [1108, 0]
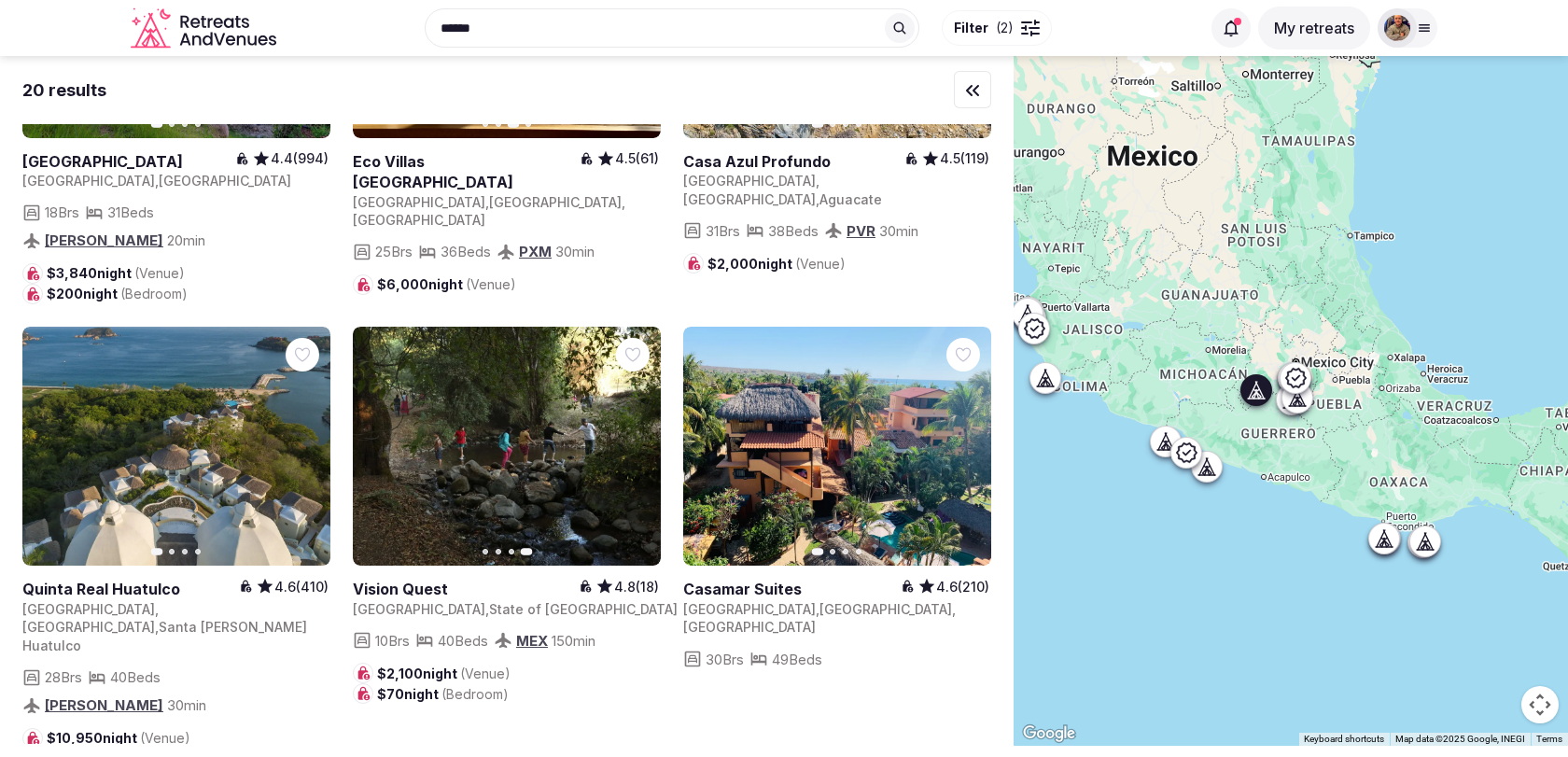
click at [529, 411] on link at bounding box center [506, 447] width 308 height 239
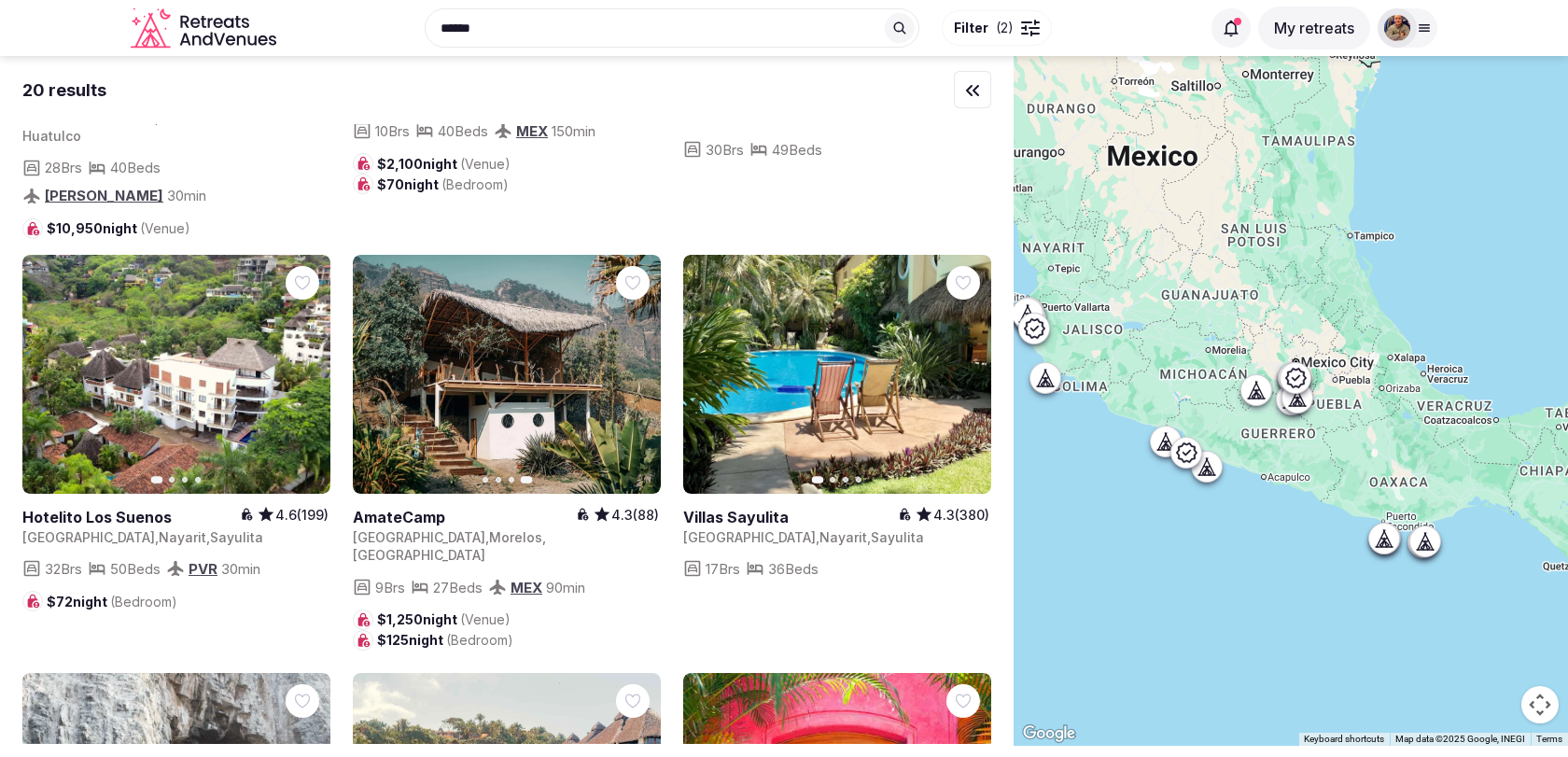
scroll to position [1602, 0]
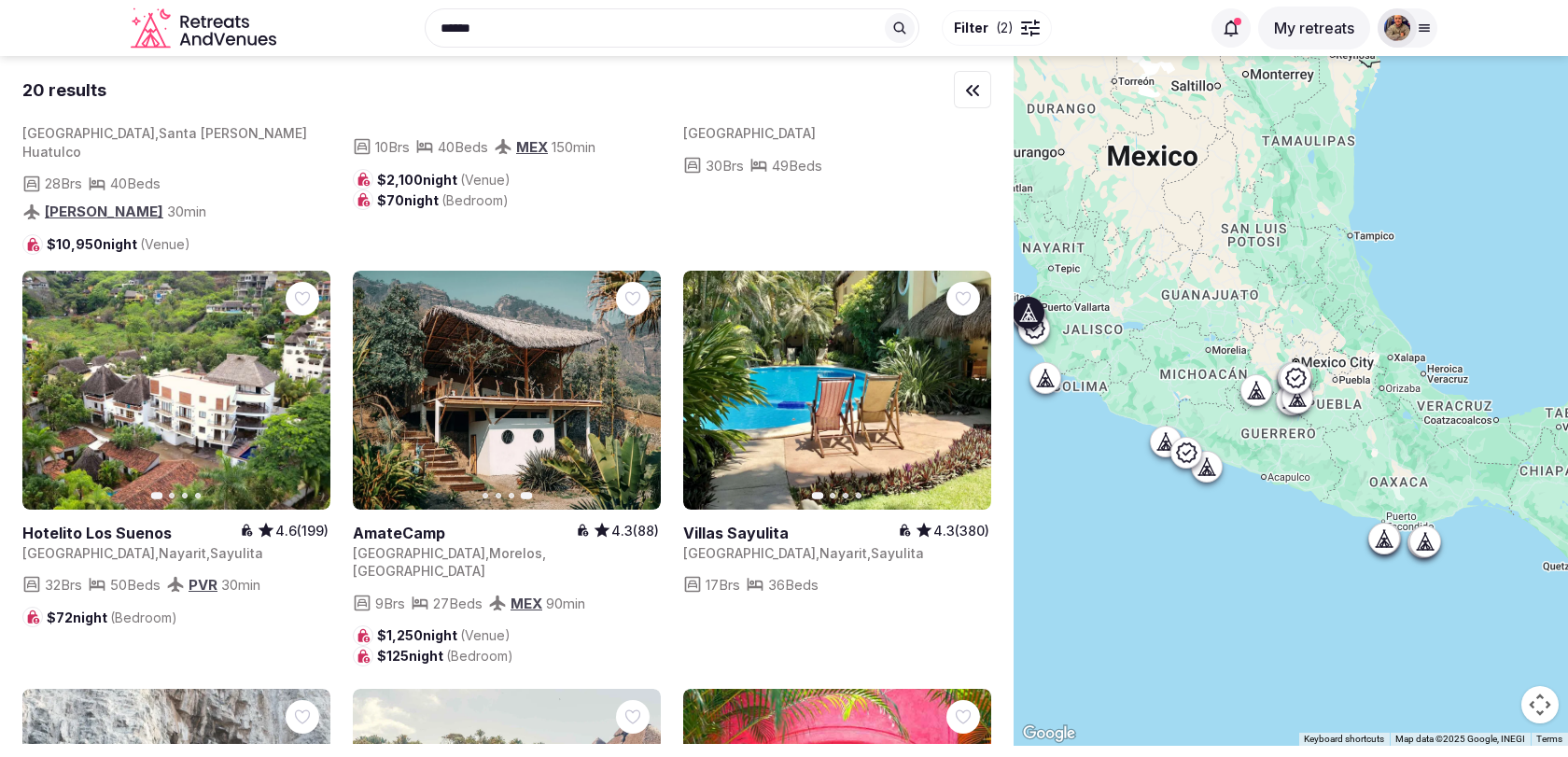
click at [313, 375] on button "Next slide" at bounding box center [304, 389] width 30 height 30
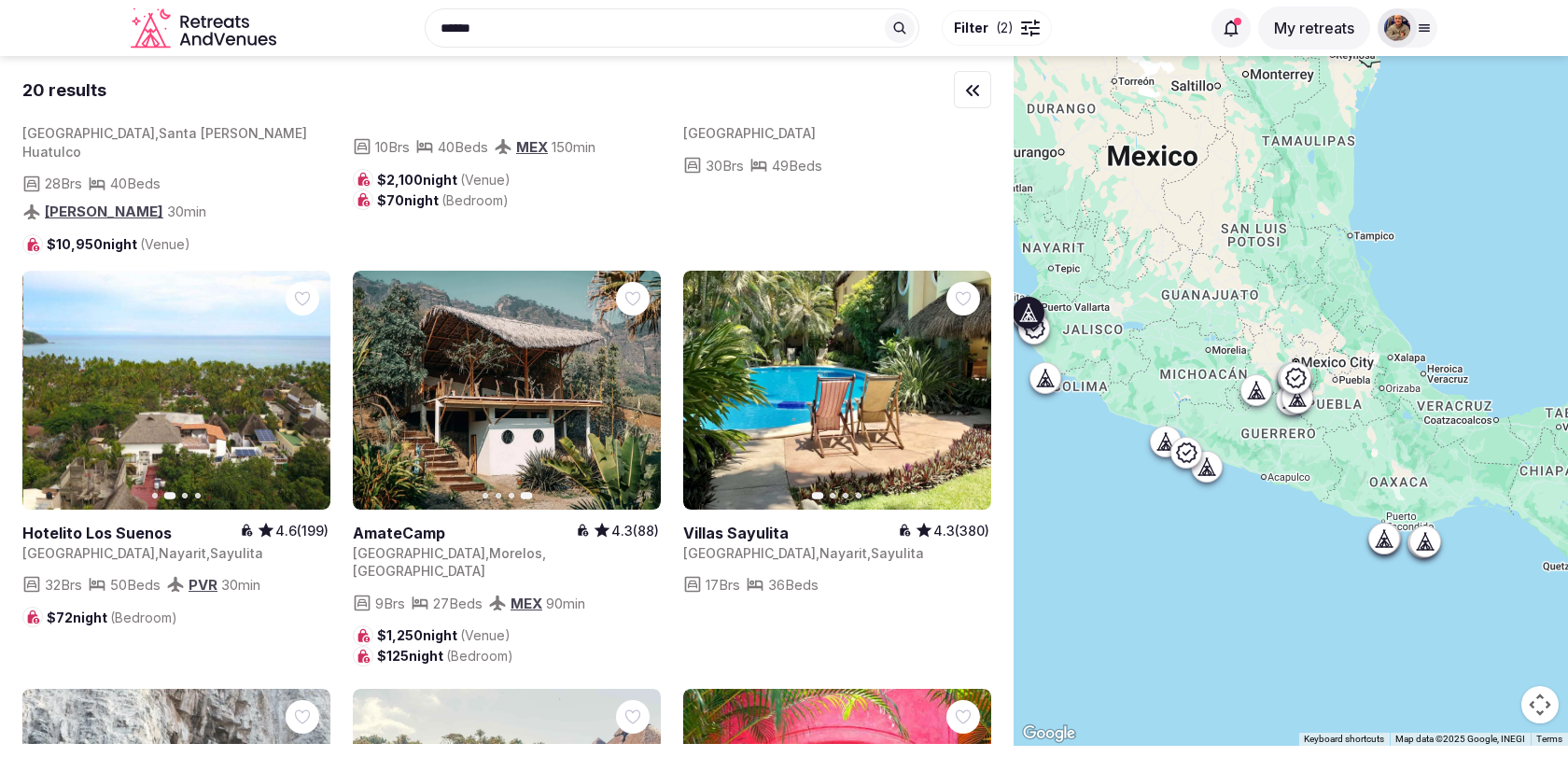
click at [313, 375] on button "Next slide" at bounding box center [304, 389] width 30 height 30
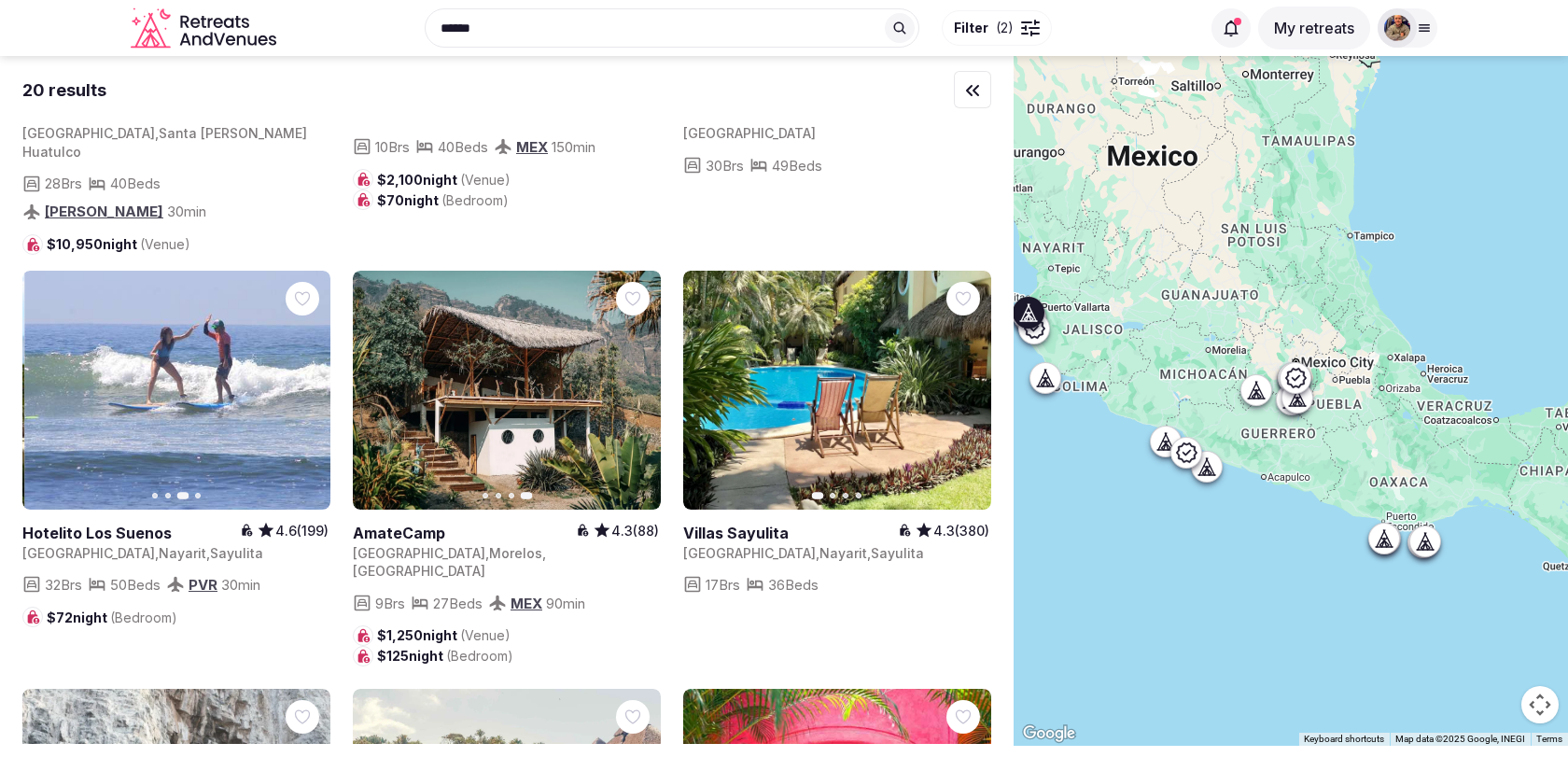
click at [313, 375] on button "Next slide" at bounding box center [304, 389] width 30 height 30
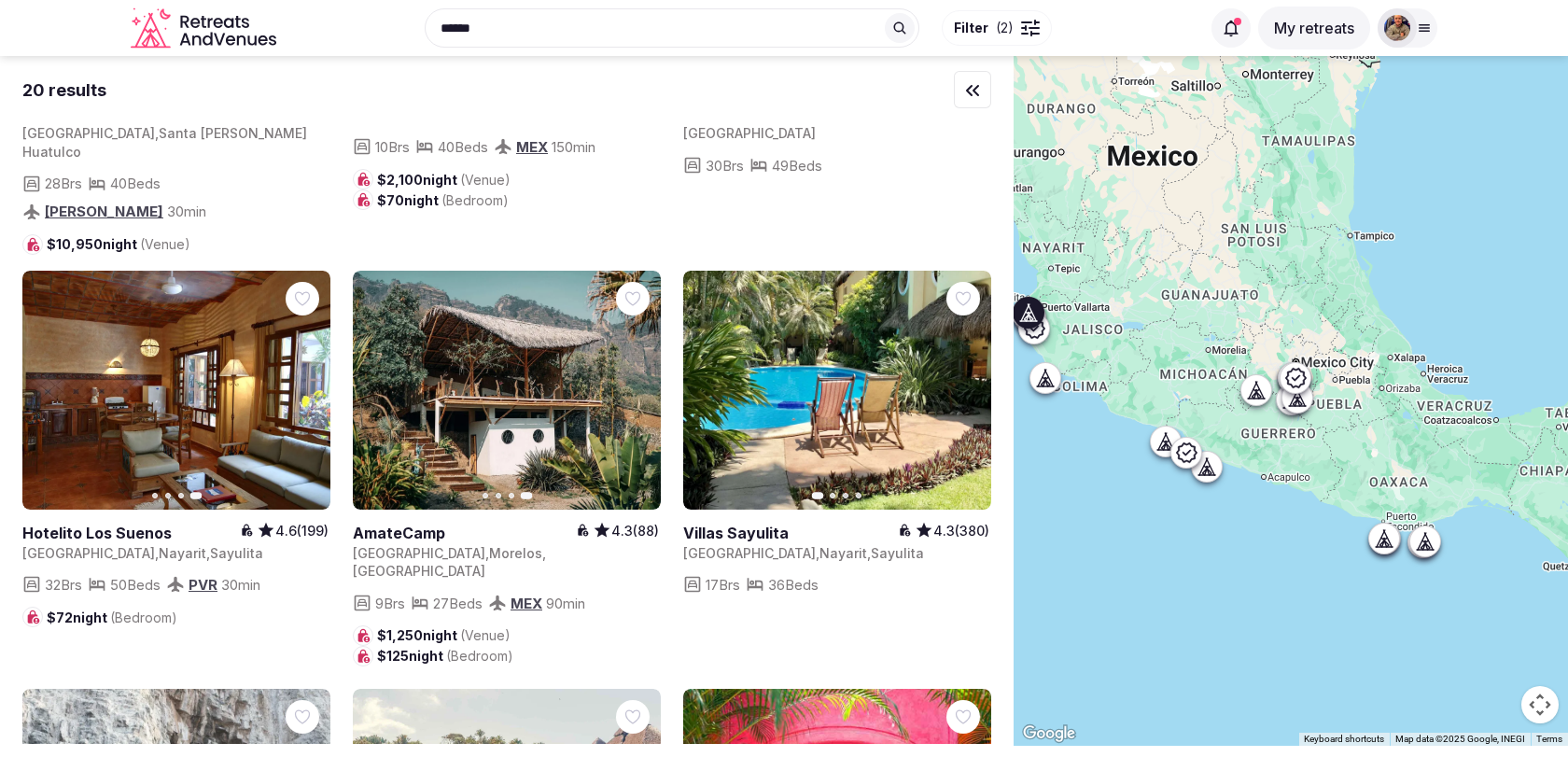
click at [970, 382] on icon "button" at bounding box center [965, 389] width 15 height 15
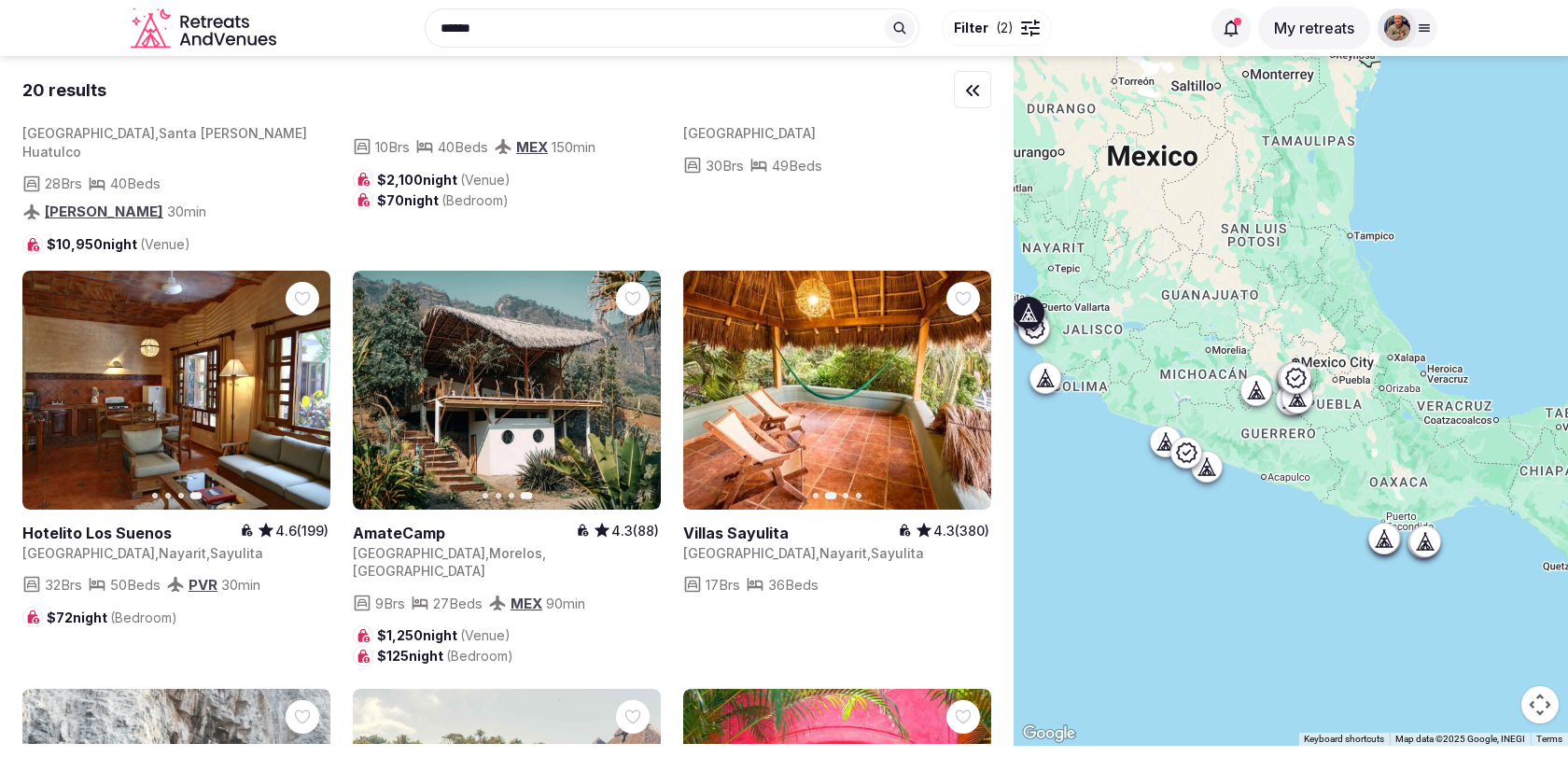
click at [970, 382] on icon "button" at bounding box center [965, 389] width 15 height 15
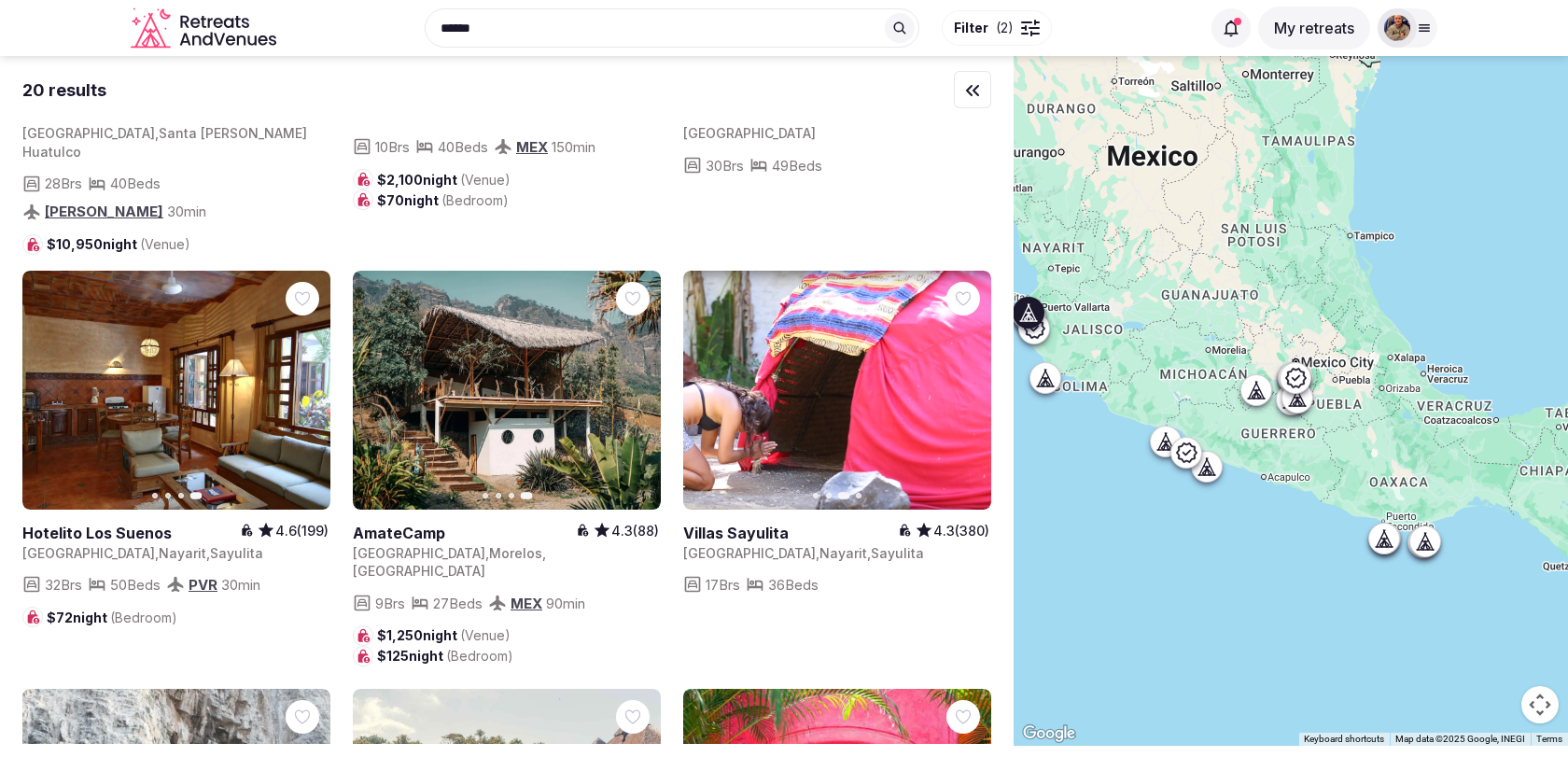
click at [967, 382] on icon "button" at bounding box center [965, 389] width 15 height 15
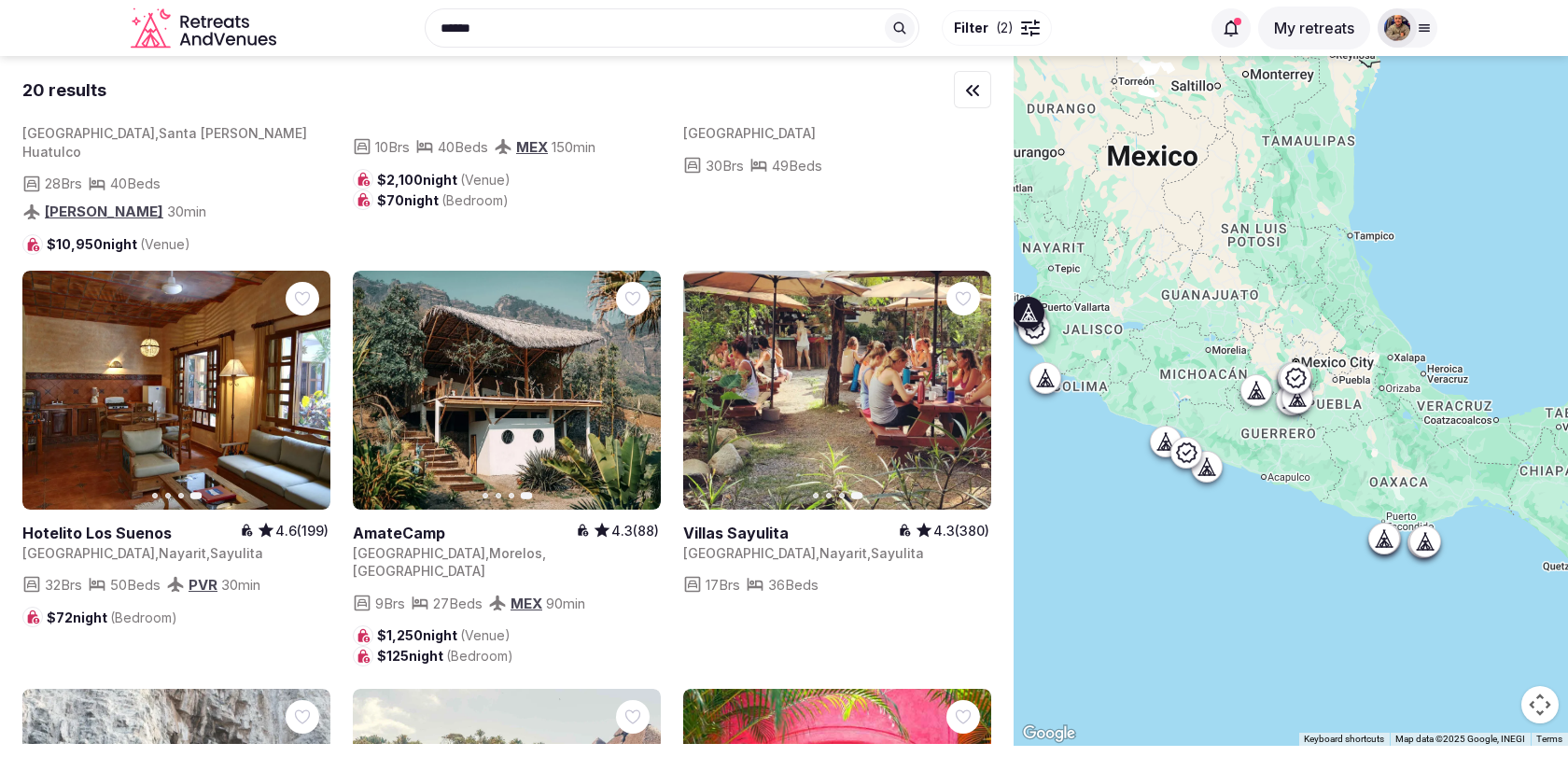
click at [778, 384] on link at bounding box center [837, 390] width 308 height 239
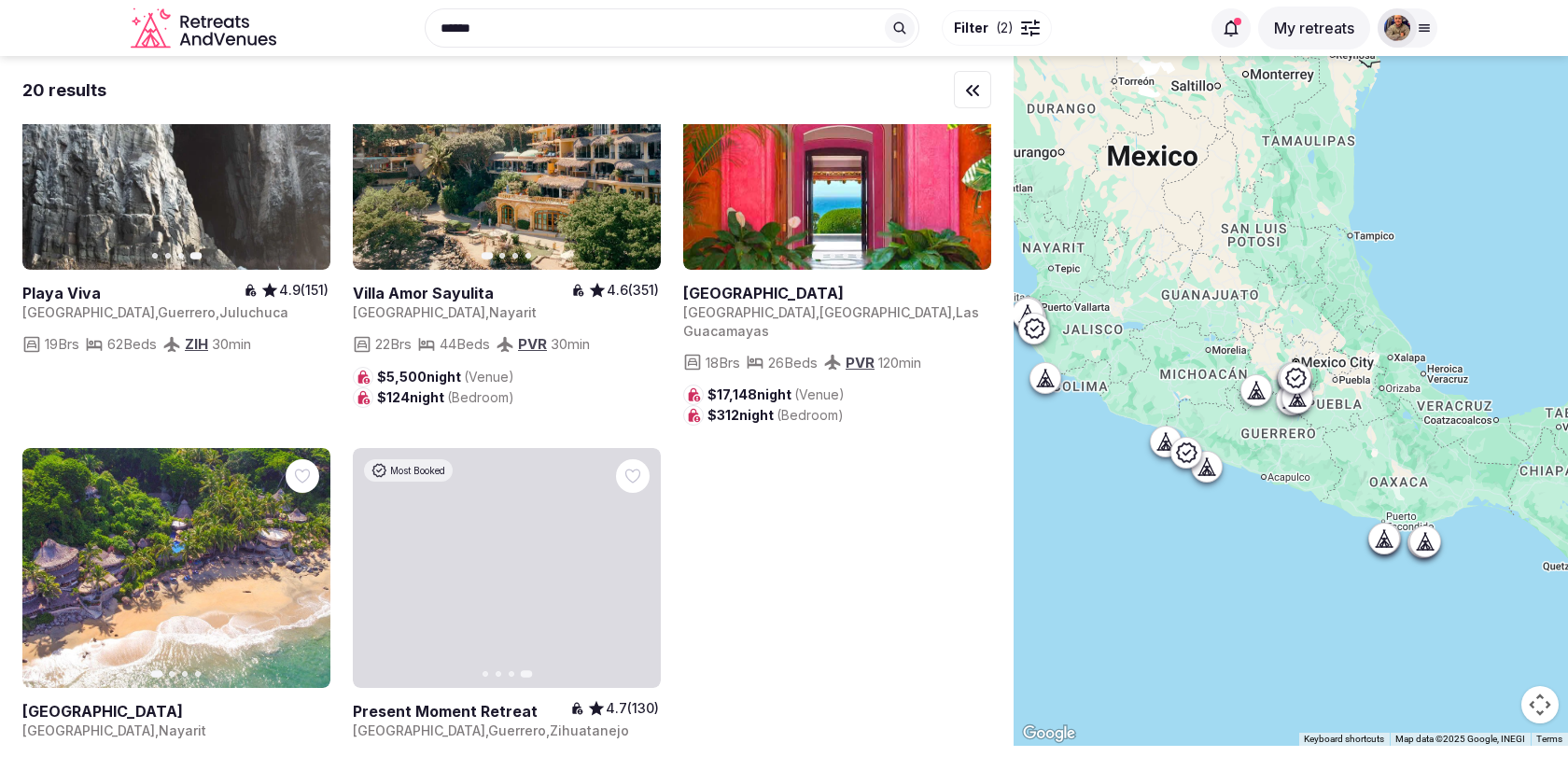
scroll to position [2270, 0]
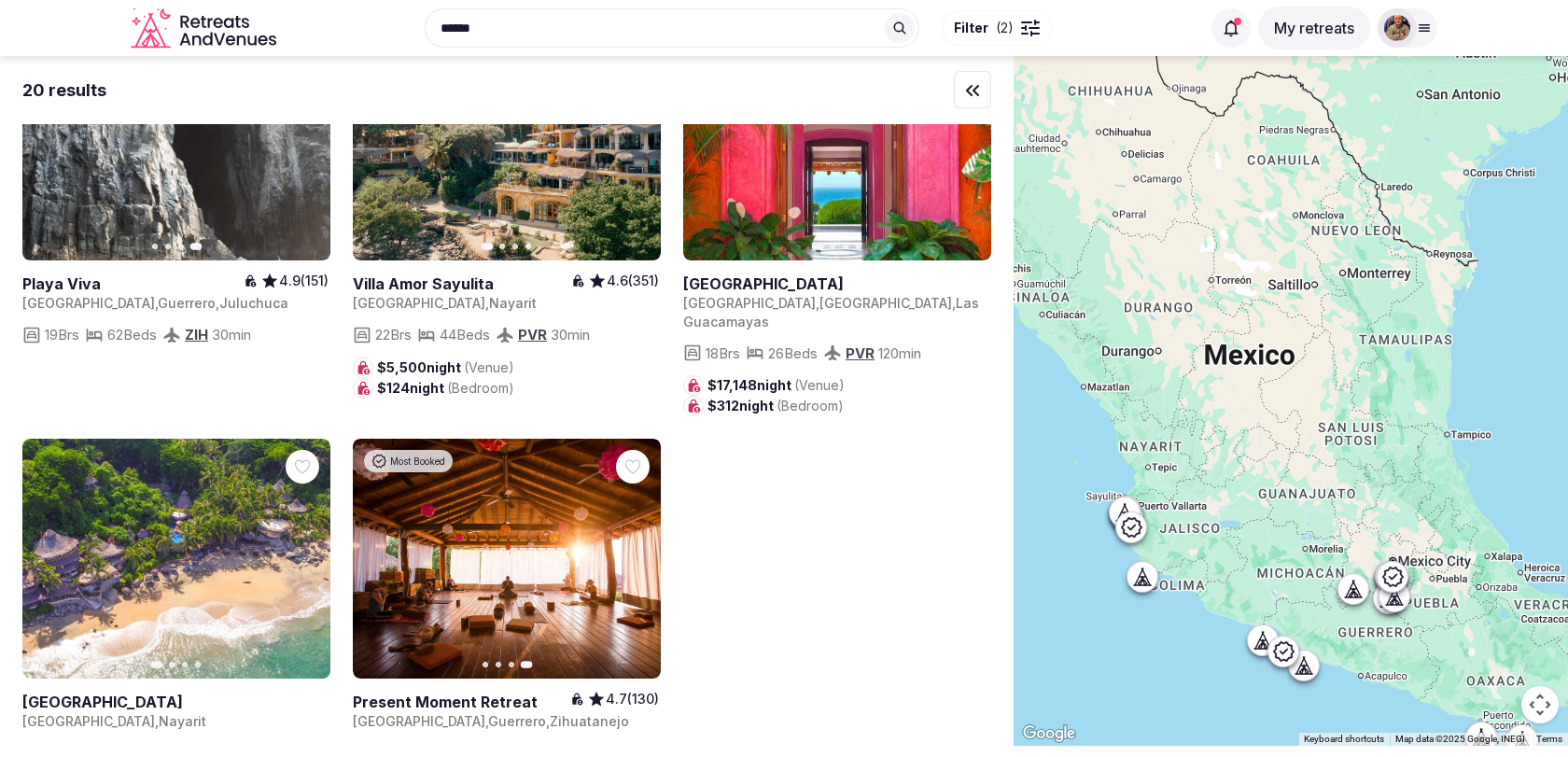
drag, startPoint x: 1173, startPoint y: 530, endPoint x: 1273, endPoint y: 732, distance: 225.4
click at [1273, 732] on div at bounding box center [1290, 401] width 554 height 690
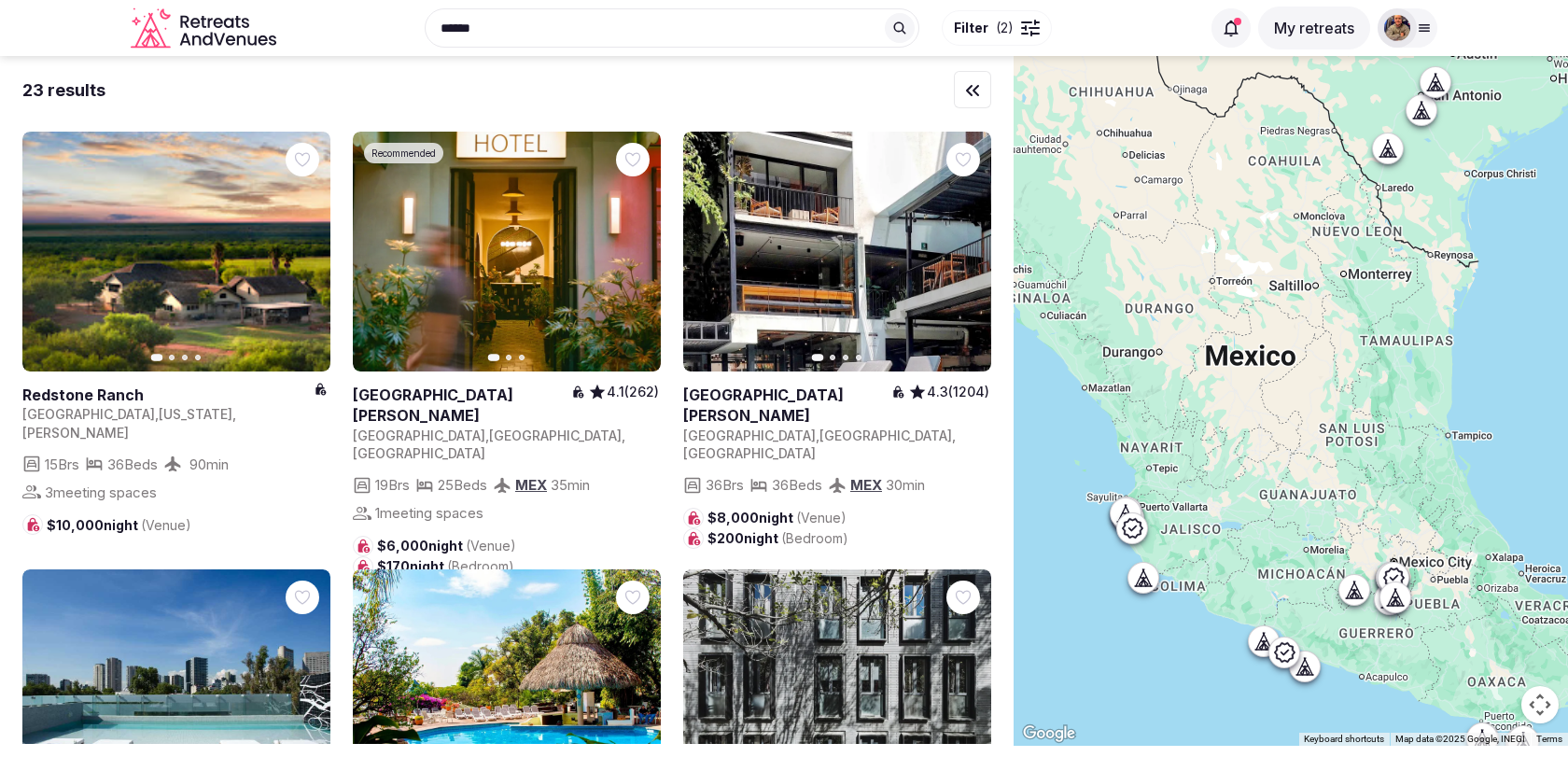
drag, startPoint x: 1172, startPoint y: 387, endPoint x: 1370, endPoint y: 396, distance: 198.2
click at [1370, 396] on div at bounding box center [1290, 401] width 554 height 690
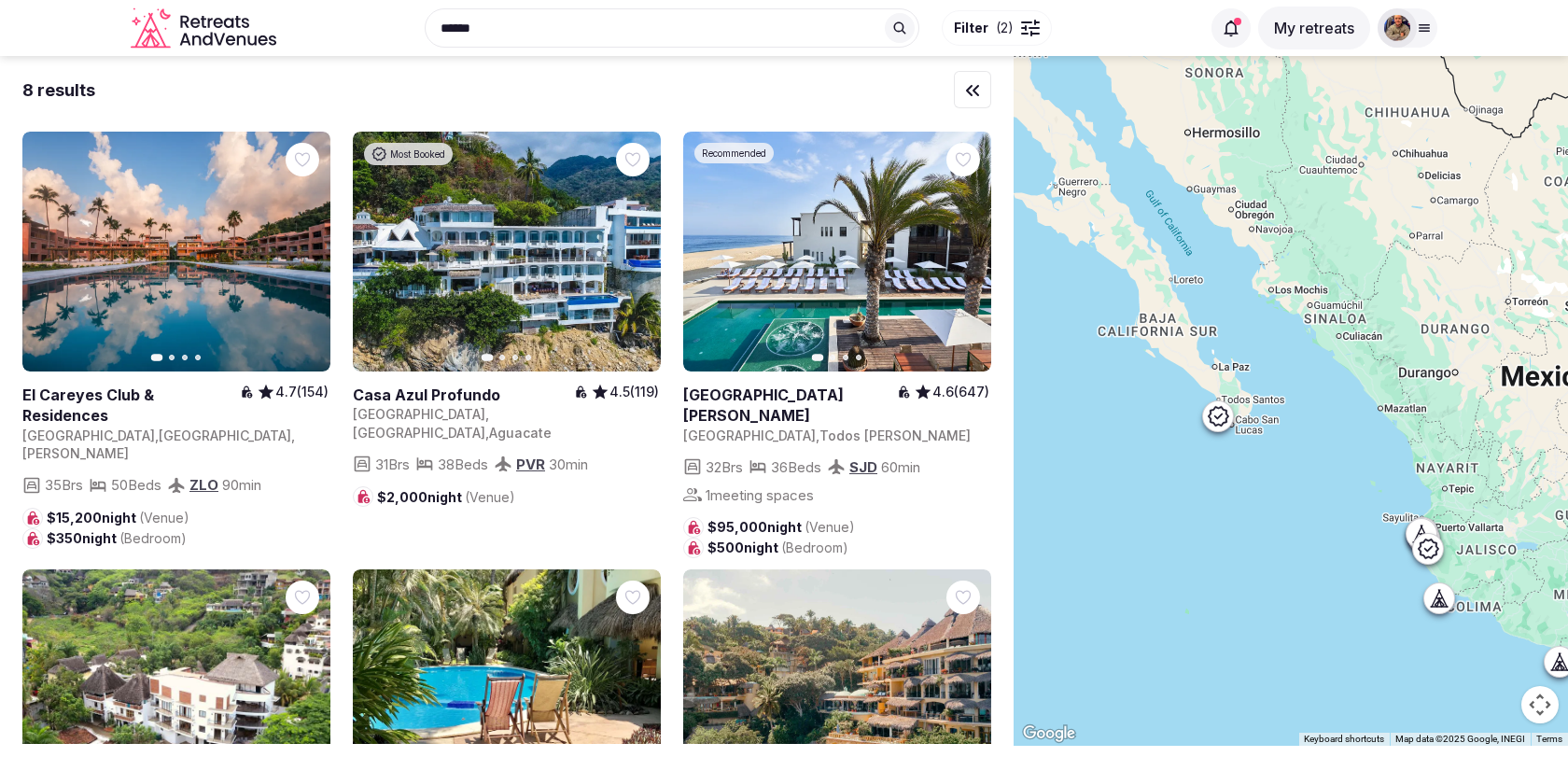
click at [1222, 415] on icon at bounding box center [1218, 415] width 22 height 22
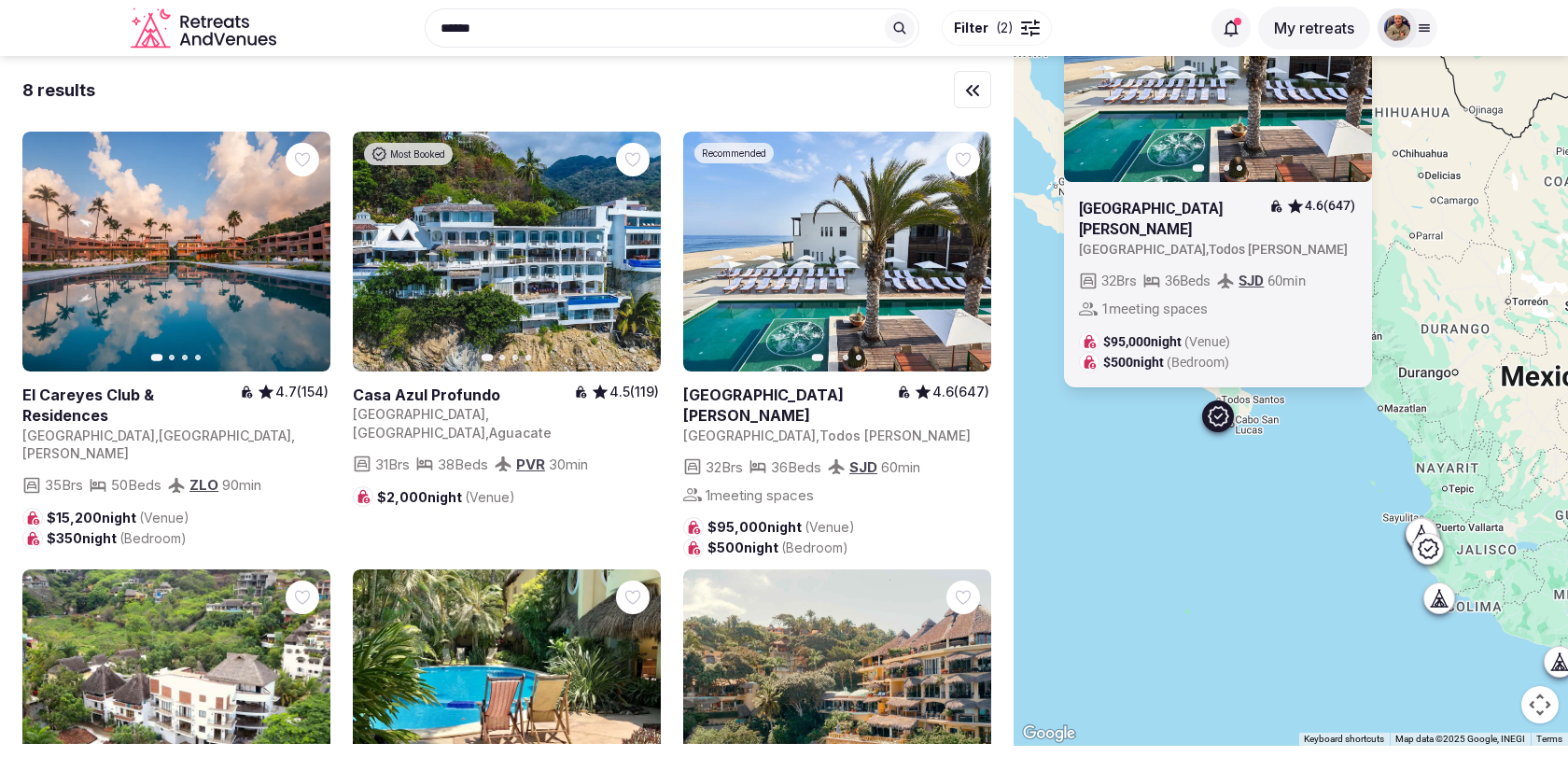
click at [1268, 452] on div "Recommended Previous slide Next slide Hotel San Cristobal 4.6 (647) Mexico , To…" at bounding box center [1290, 401] width 554 height 690
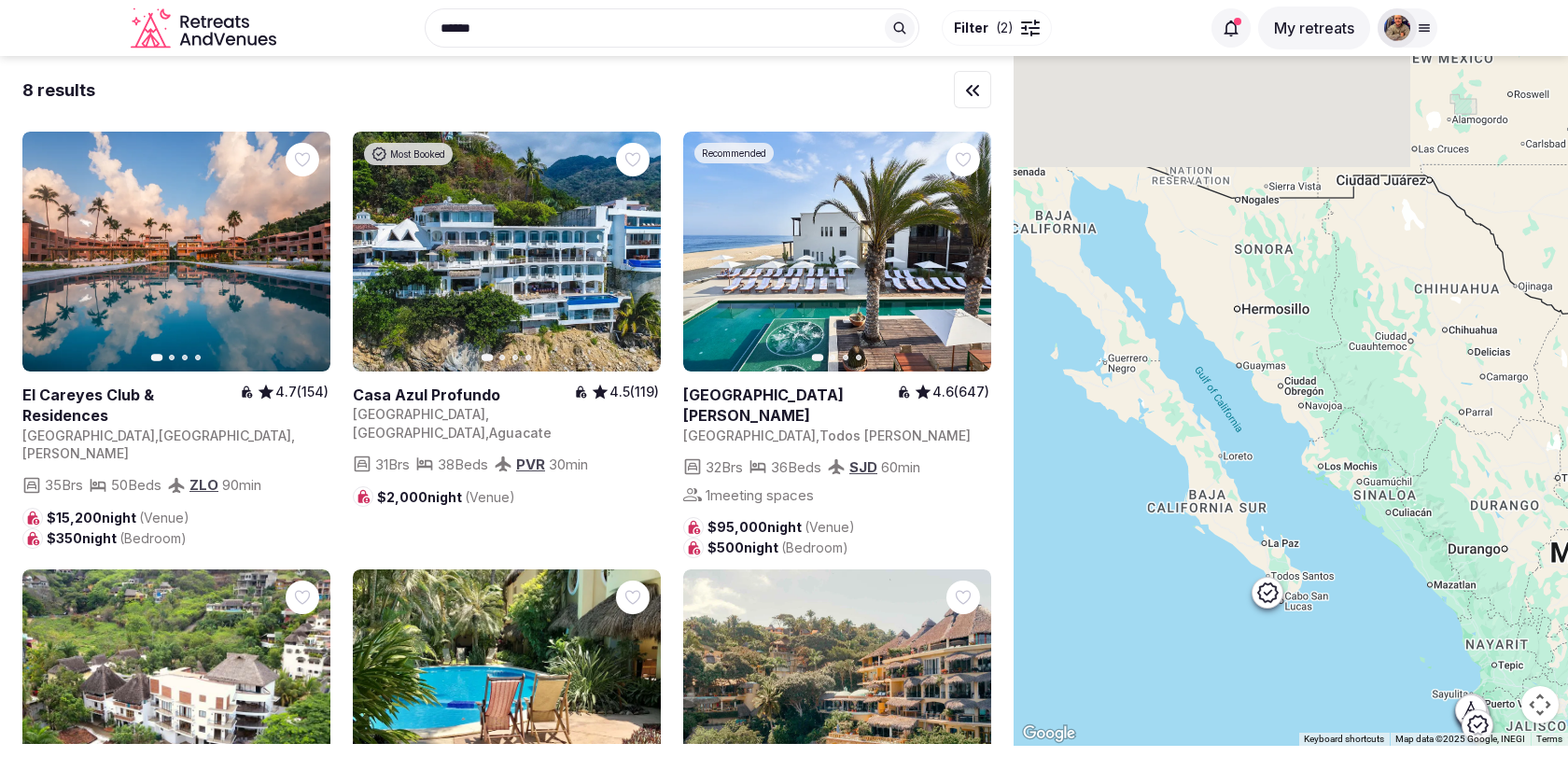
drag, startPoint x: 1360, startPoint y: 287, endPoint x: 1410, endPoint y: 468, distance: 187.8
click at [1410, 468] on div at bounding box center [1290, 401] width 554 height 690
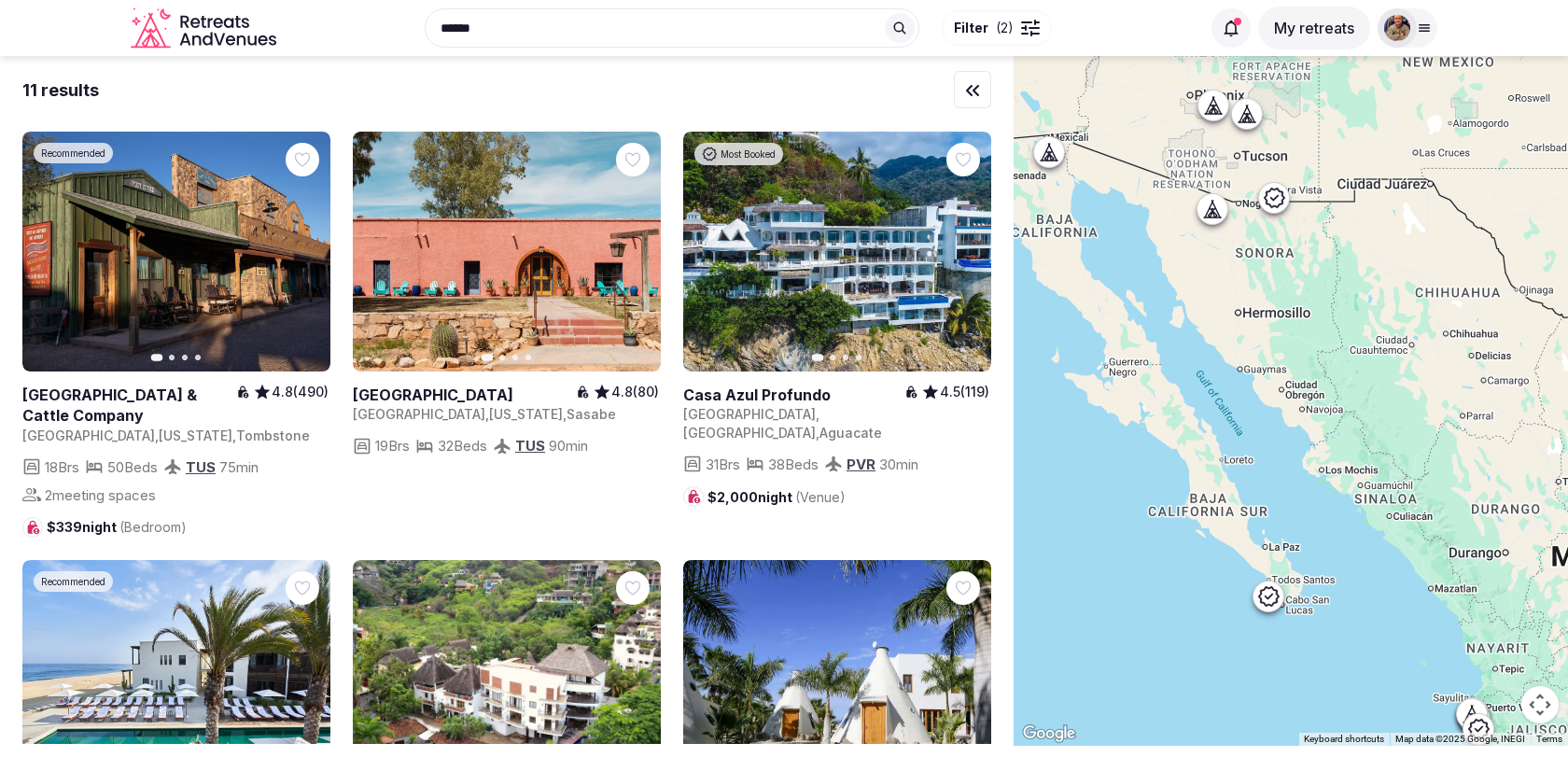
click at [1210, 219] on div at bounding box center [1212, 208] width 30 height 30
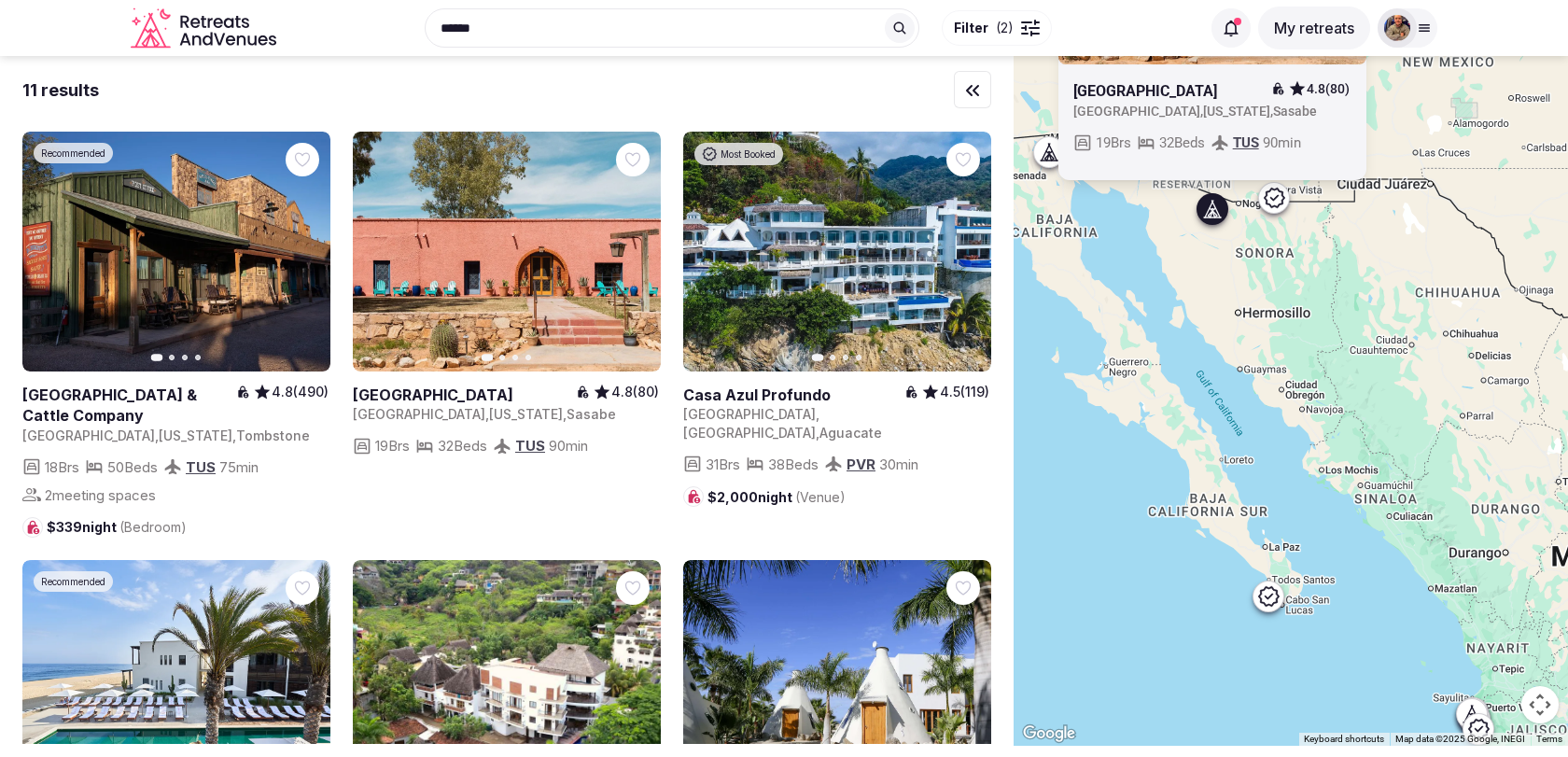
drag, startPoint x: 1219, startPoint y: 296, endPoint x: 1084, endPoint y: 172, distance: 183.3
click at [1087, 176] on div "Previous slide Next slide Rancho de la Osa Guest Ranch 4.8 (80) United States ,…" at bounding box center [1290, 401] width 554 height 690
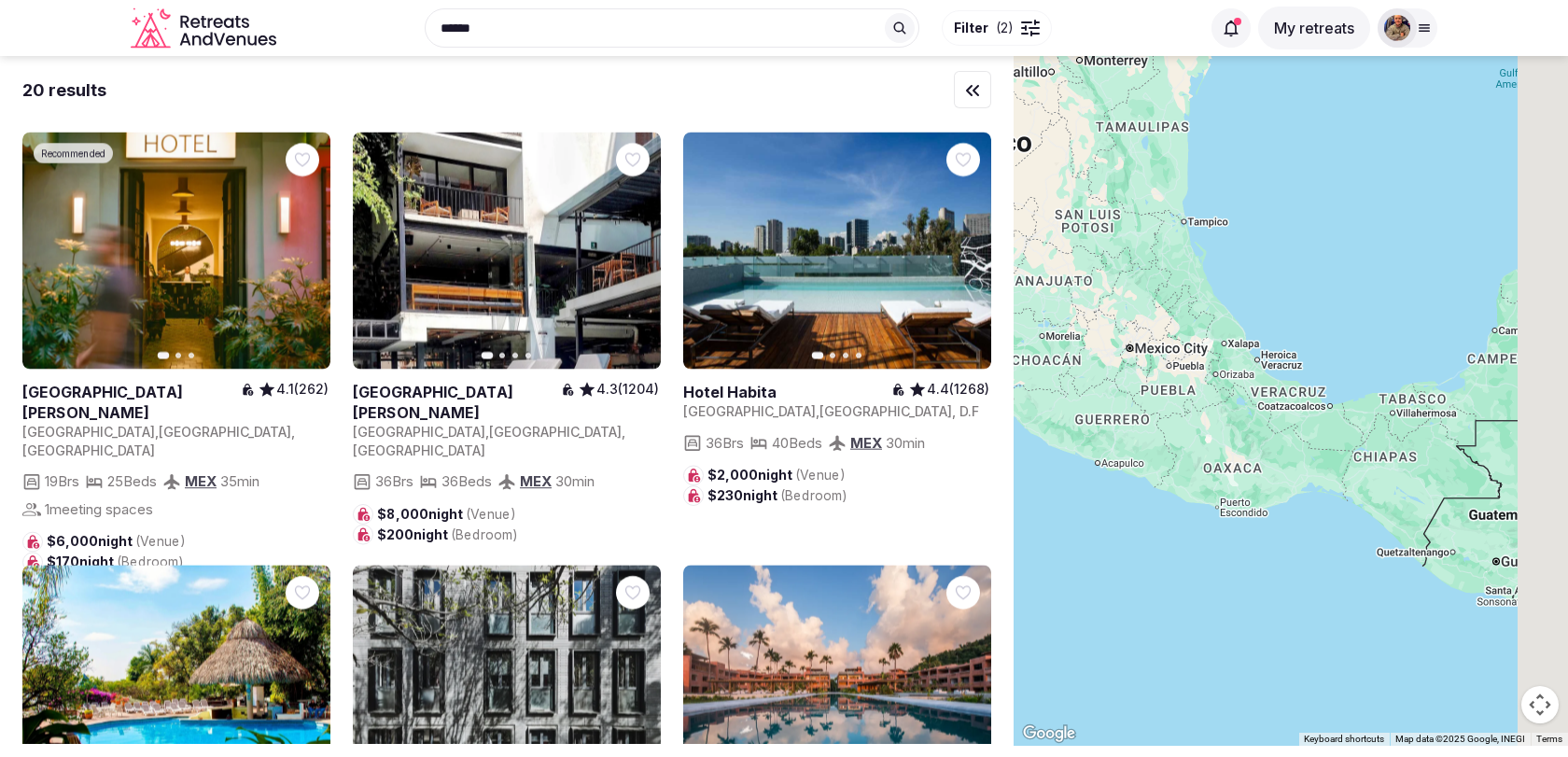
drag, startPoint x: 1473, startPoint y: 419, endPoint x: 1194, endPoint y: 341, distance: 289.7
click at [1194, 341] on div at bounding box center [1290, 401] width 554 height 690
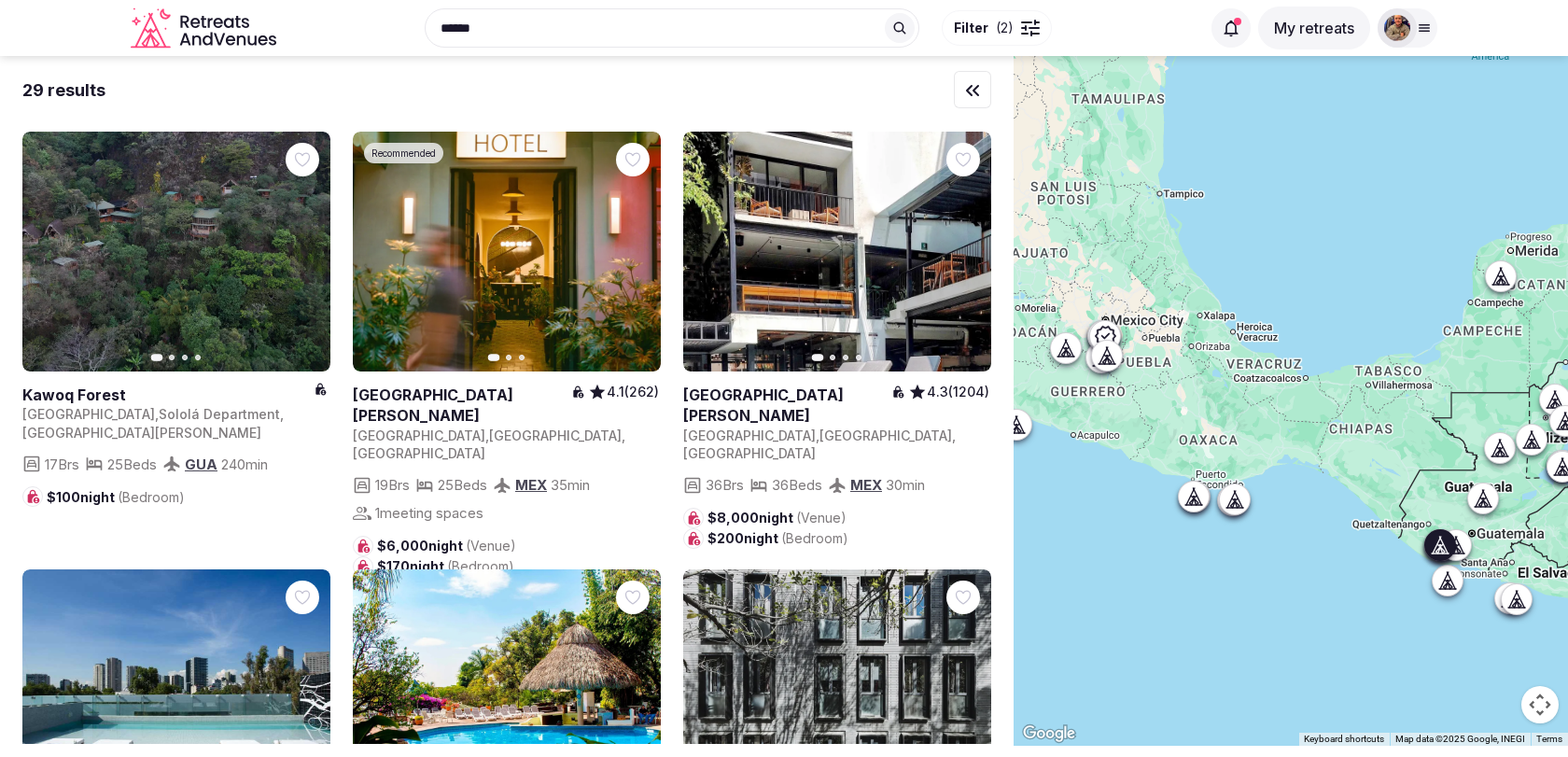
click at [306, 253] on icon "button" at bounding box center [306, 251] width 8 height 13
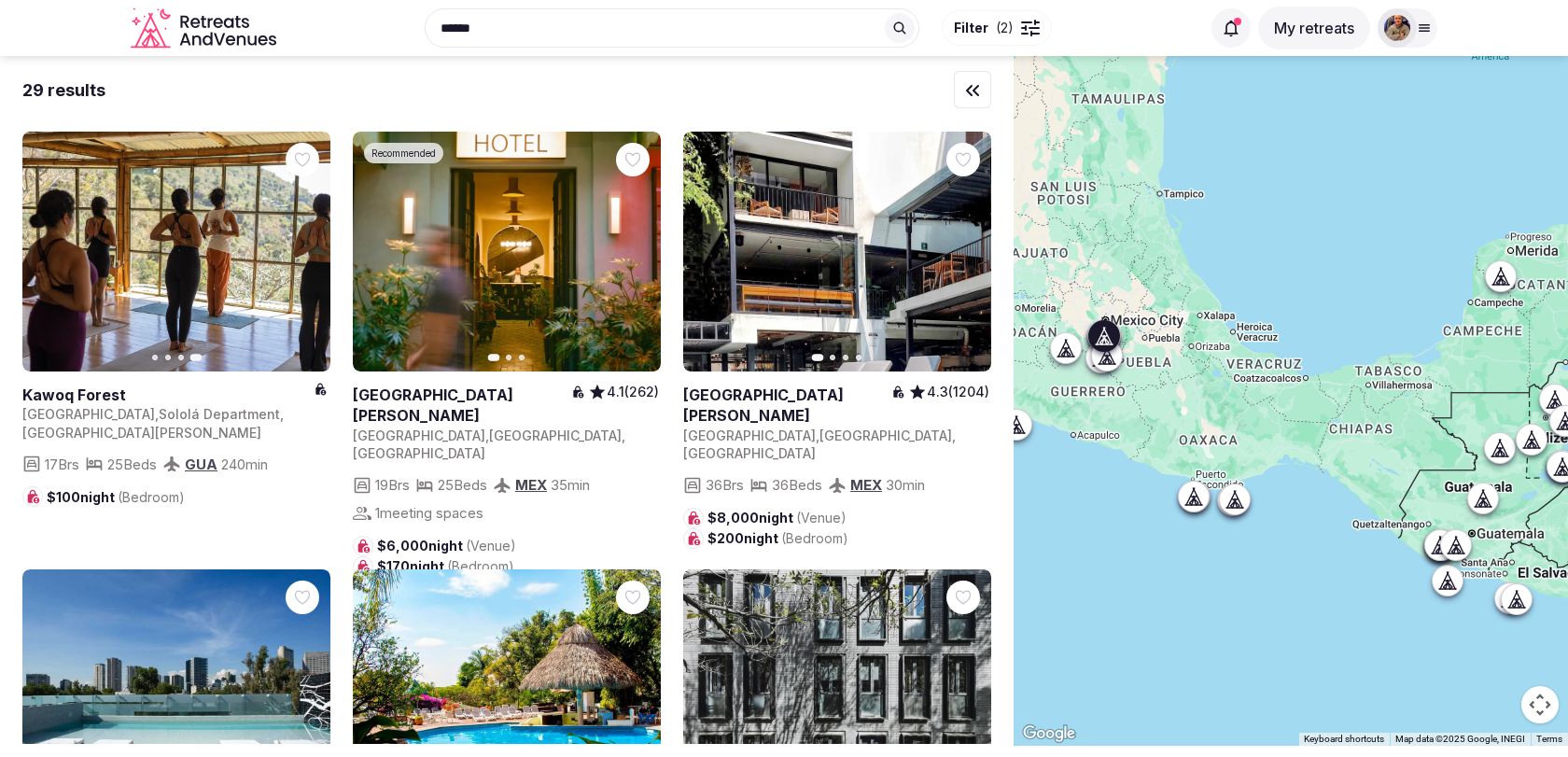
click at [966, 256] on icon "button" at bounding box center [965, 251] width 15 height 15
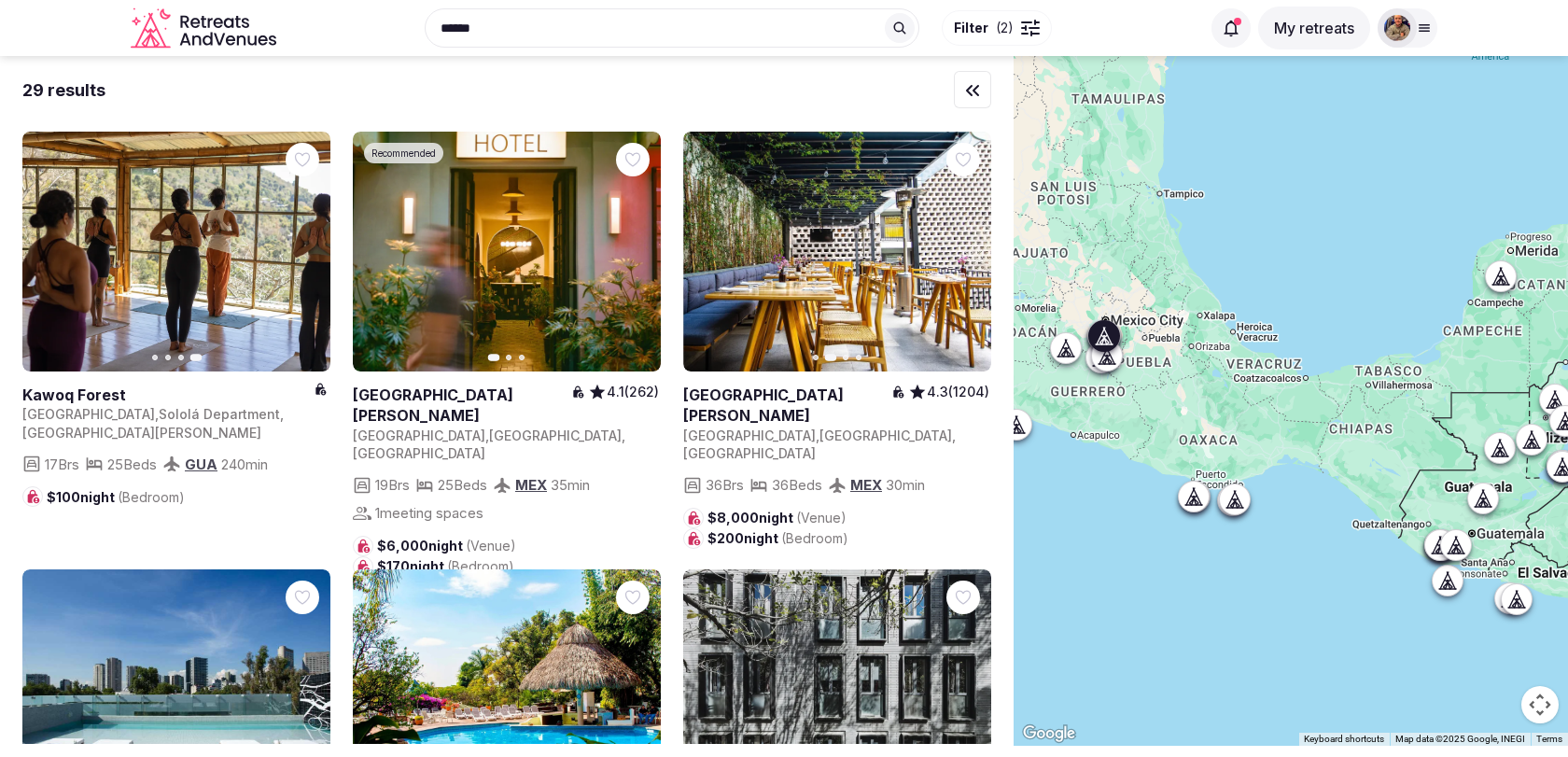
click at [966, 256] on icon "button" at bounding box center [965, 251] width 15 height 15
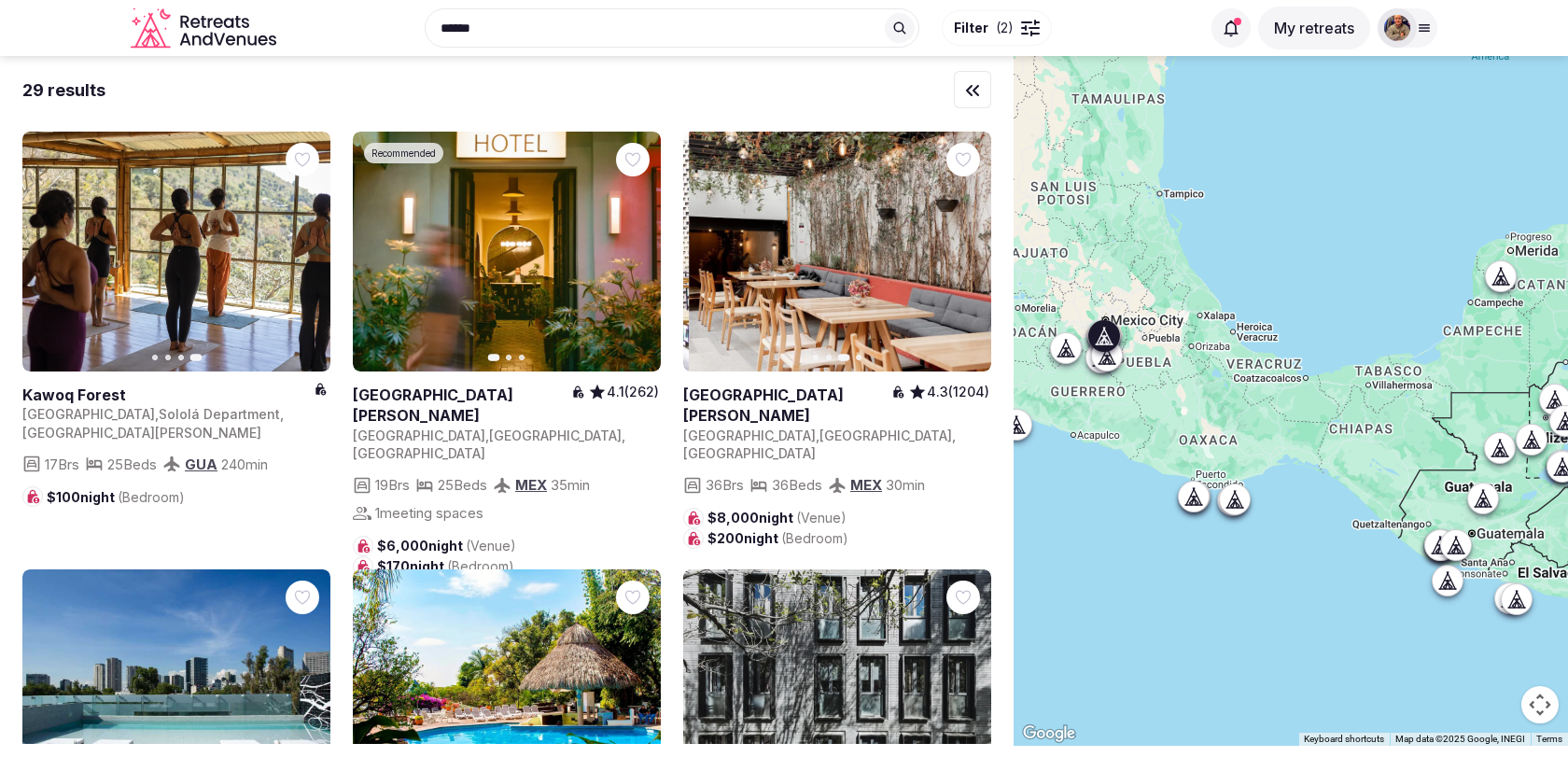
click at [966, 256] on icon "button" at bounding box center [965, 251] width 15 height 15
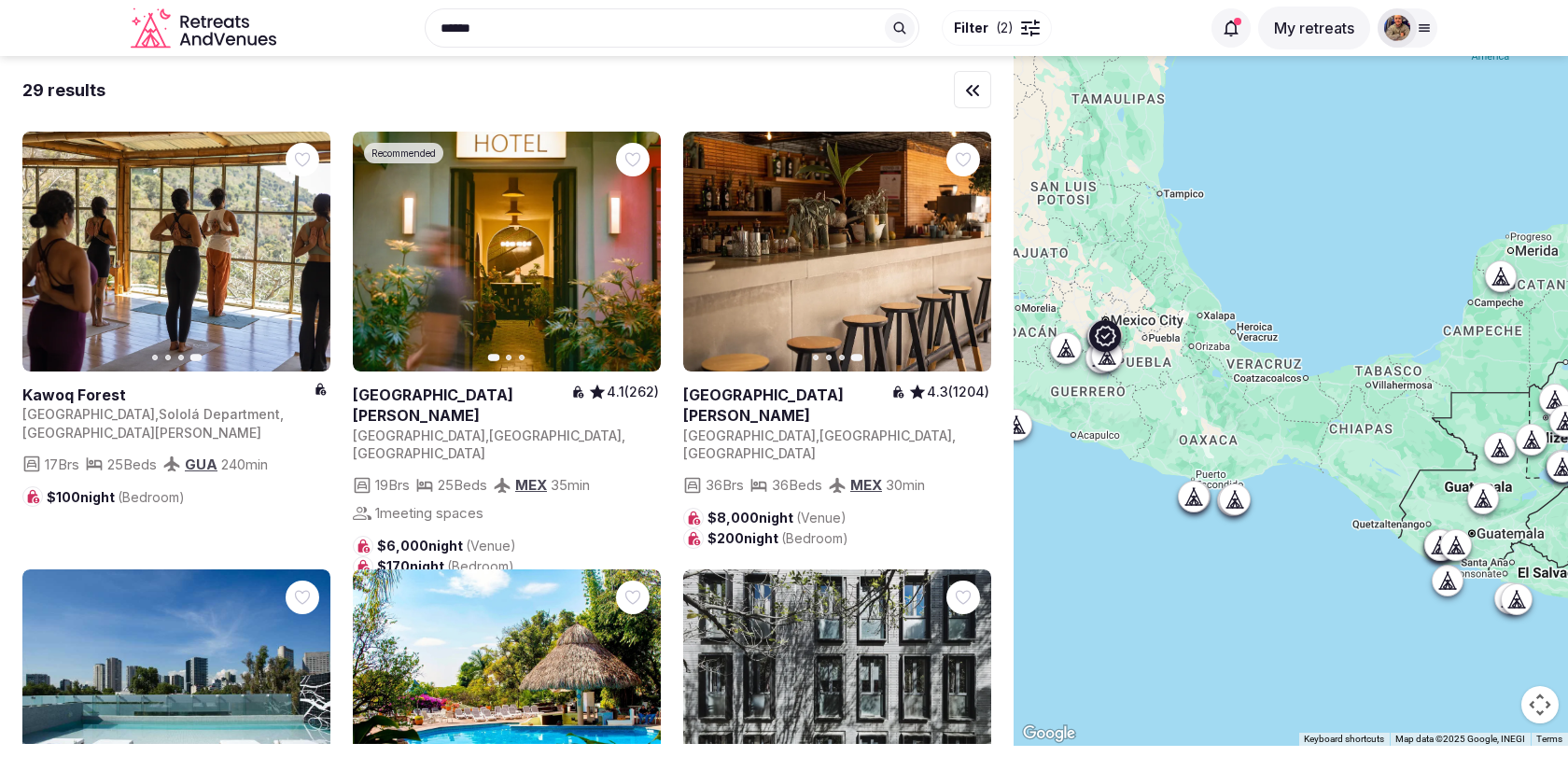
click at [637, 244] on icon "button" at bounding box center [634, 251] width 15 height 15
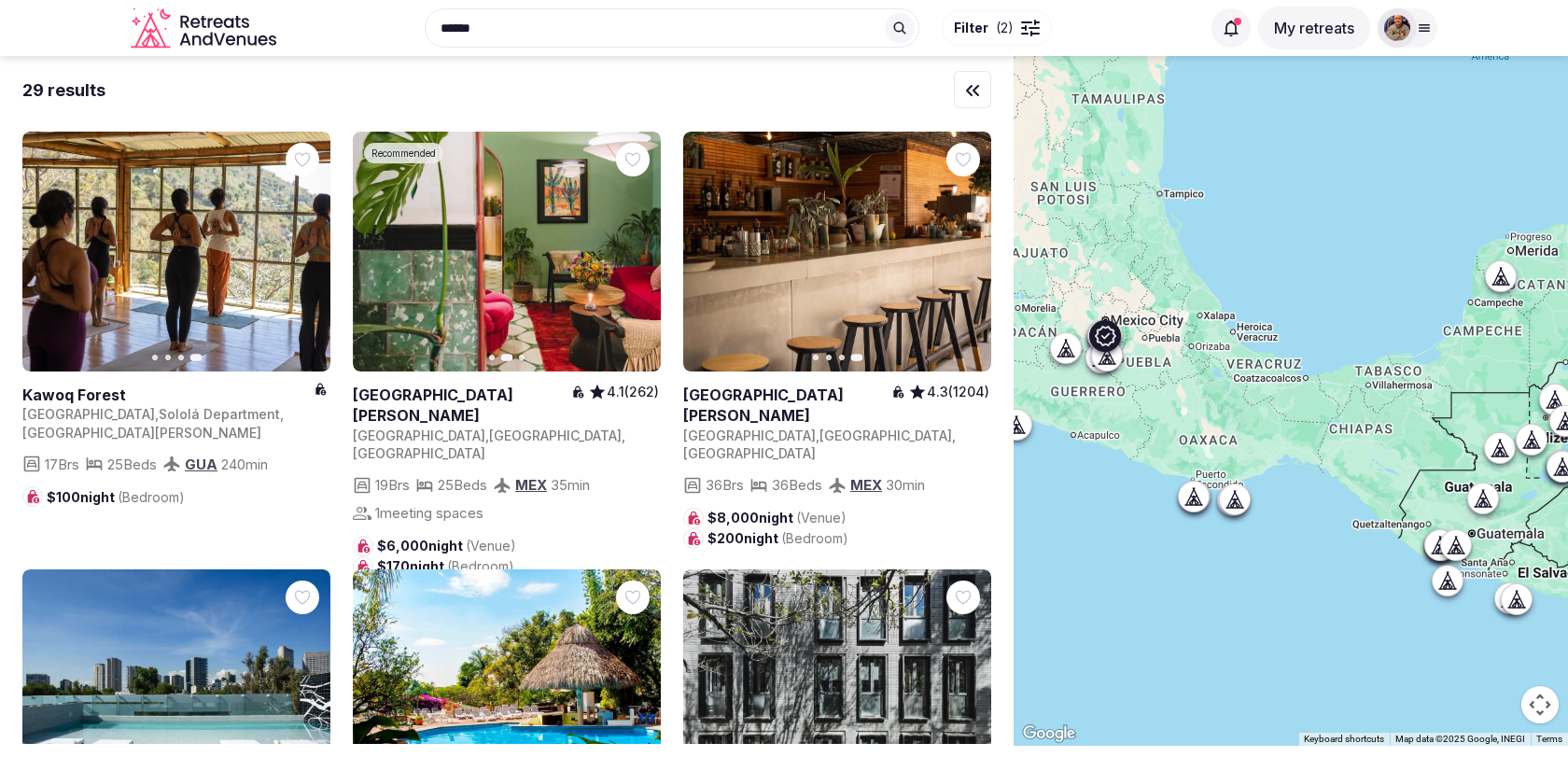
click at [637, 244] on icon "button" at bounding box center [634, 251] width 15 height 15
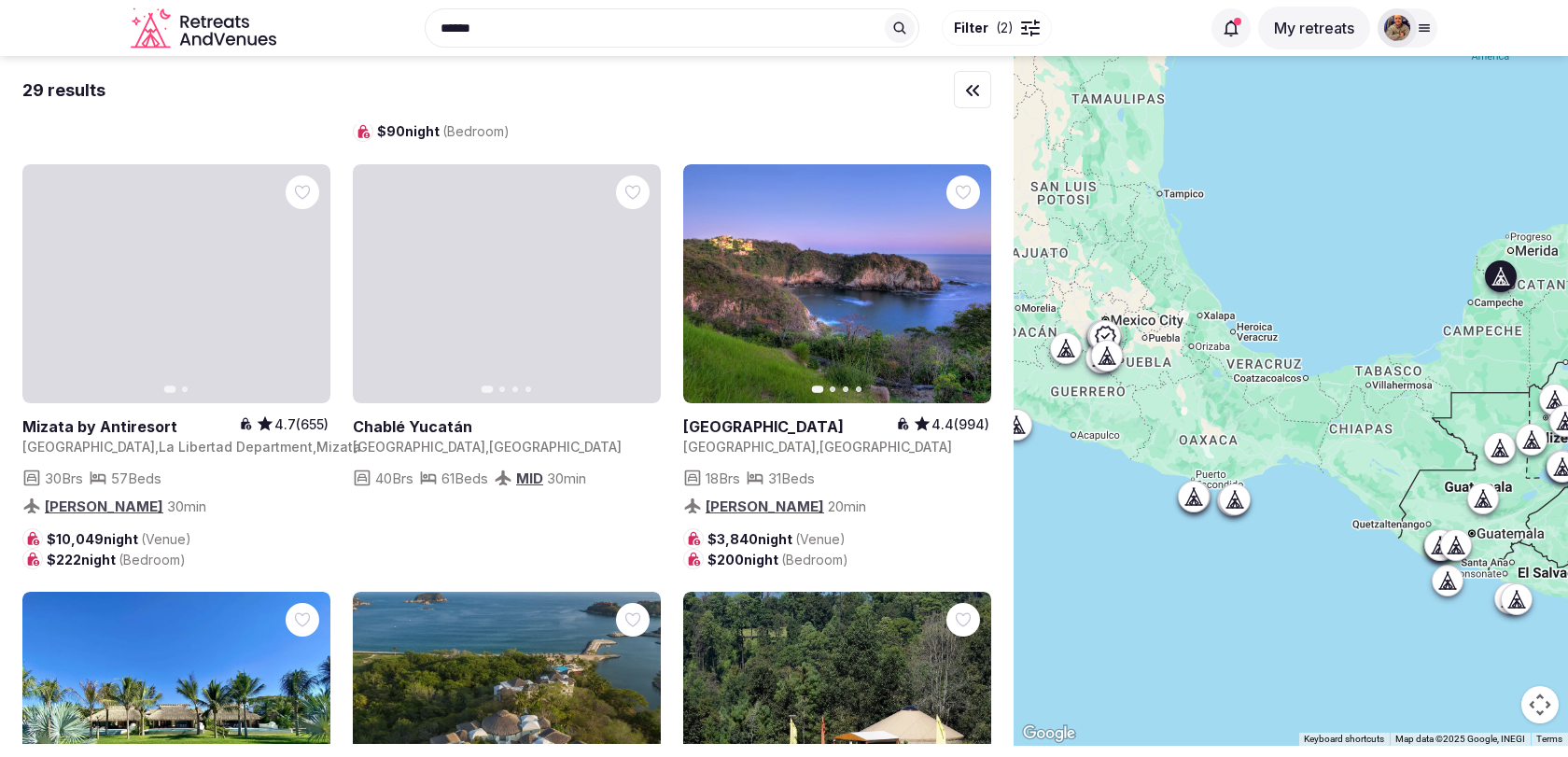
scroll to position [787, 0]
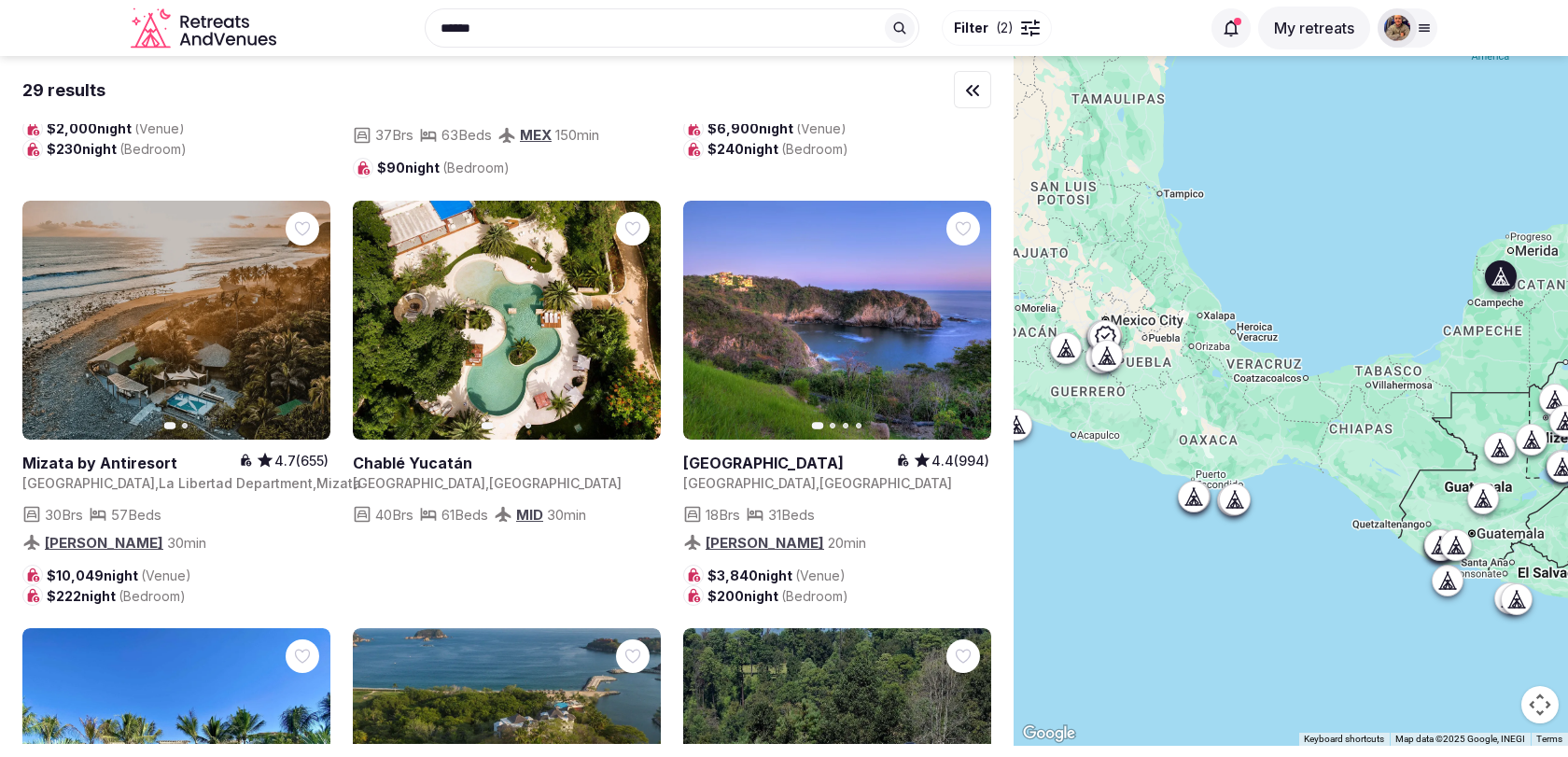
click at [636, 312] on icon "button" at bounding box center [634, 319] width 15 height 15
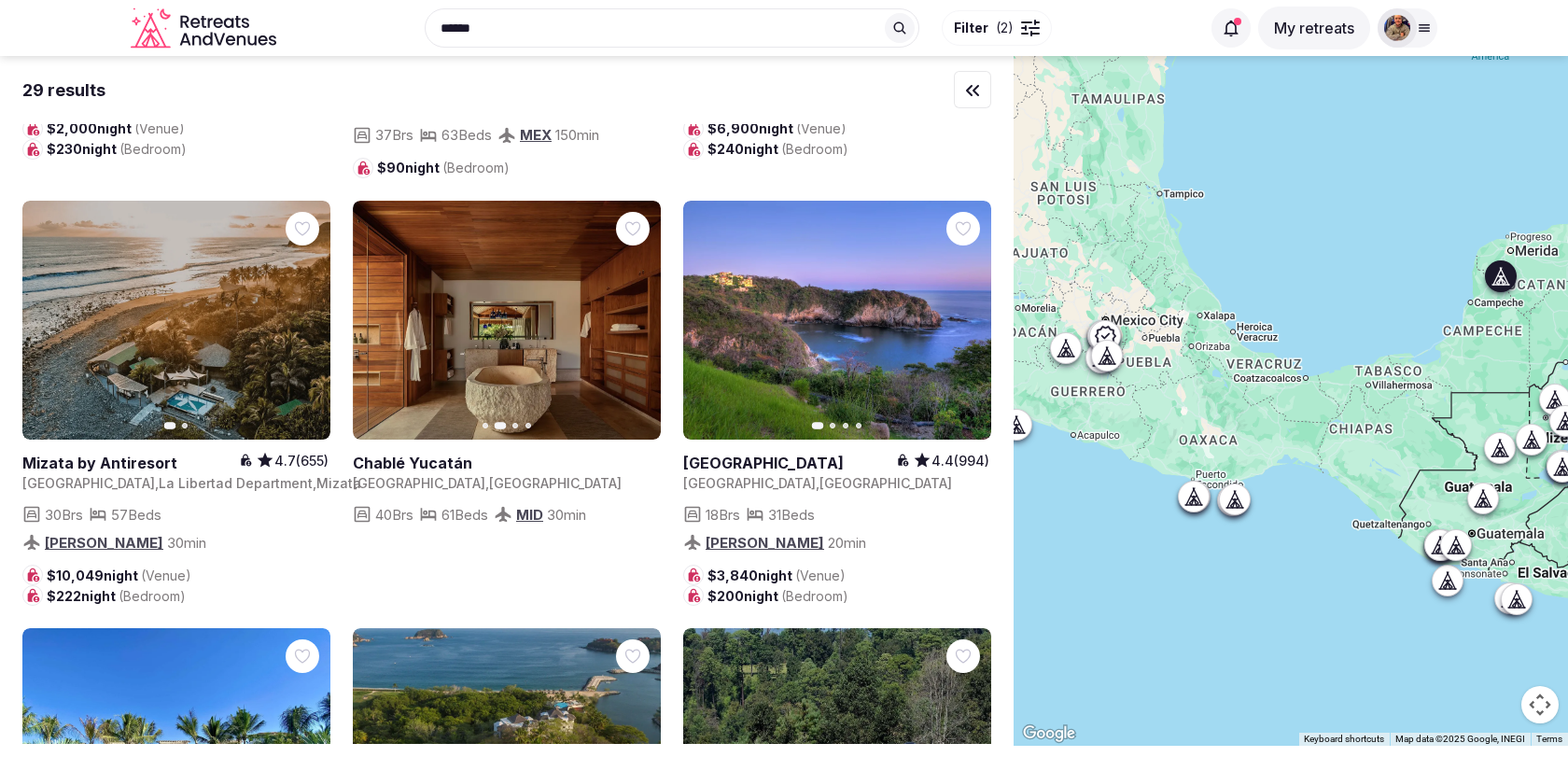
click at [636, 312] on icon "button" at bounding box center [634, 319] width 15 height 15
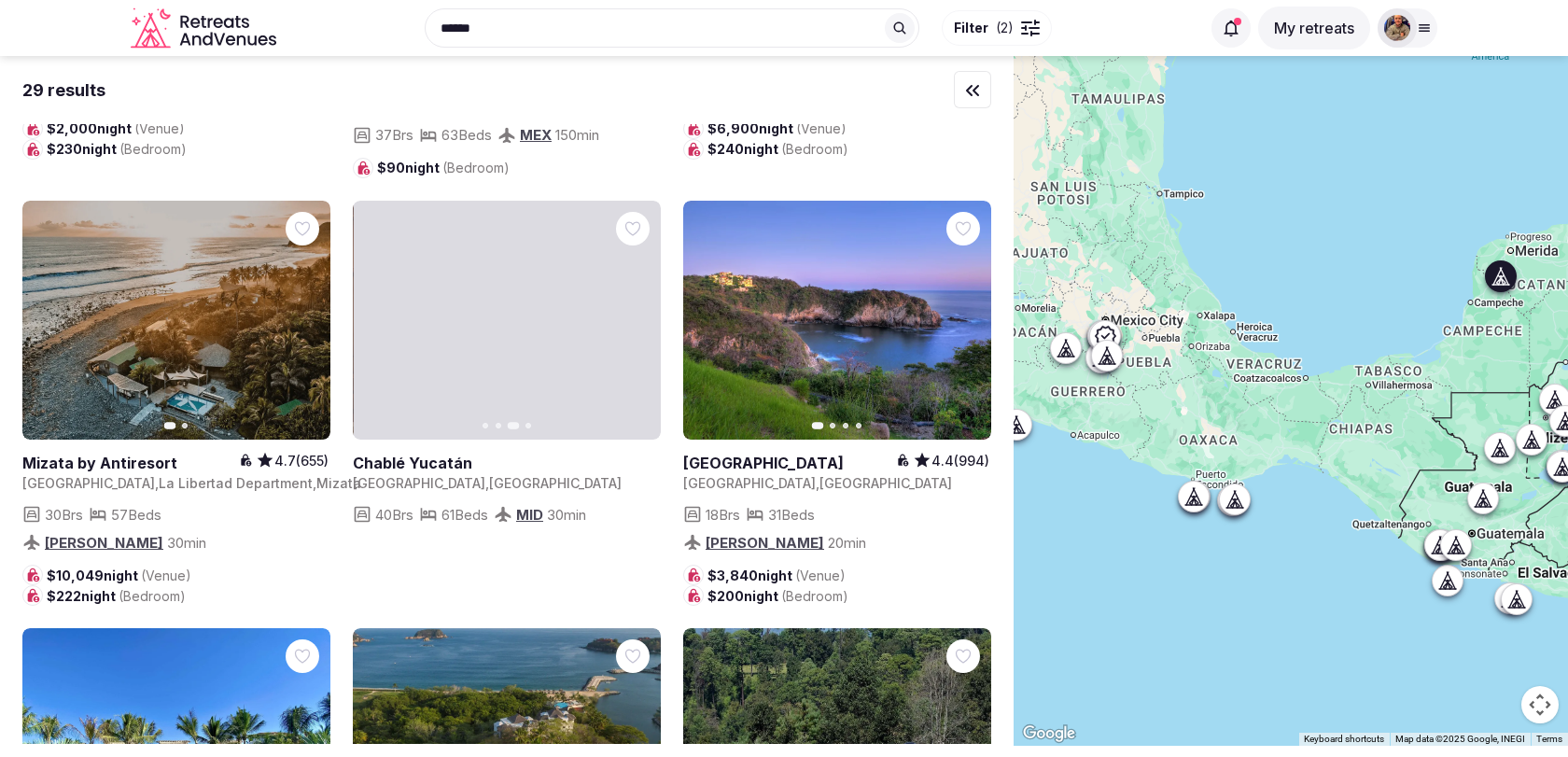
click at [636, 312] on icon "button" at bounding box center [634, 319] width 15 height 15
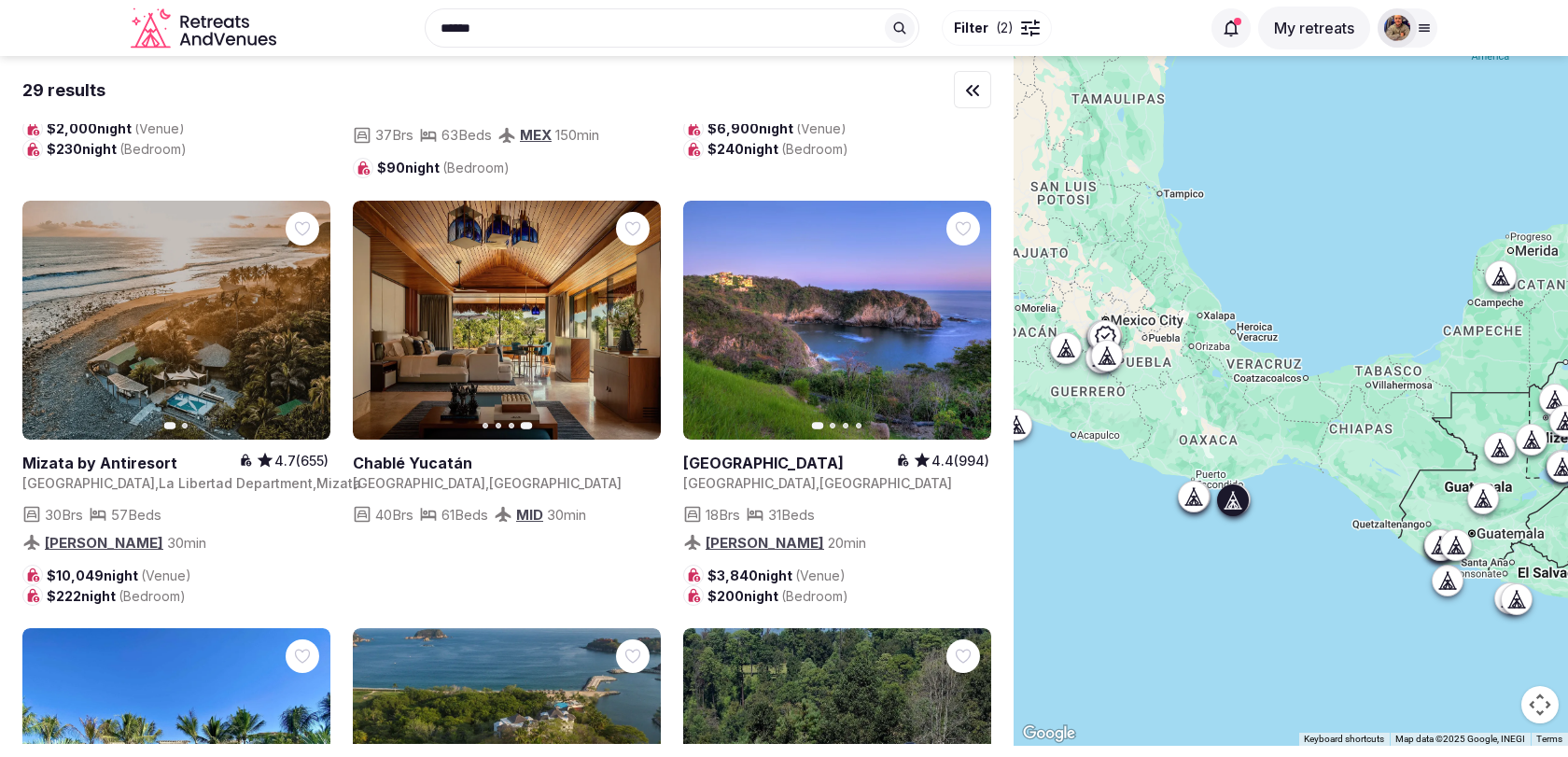
click at [964, 313] on icon "button" at bounding box center [966, 319] width 8 height 13
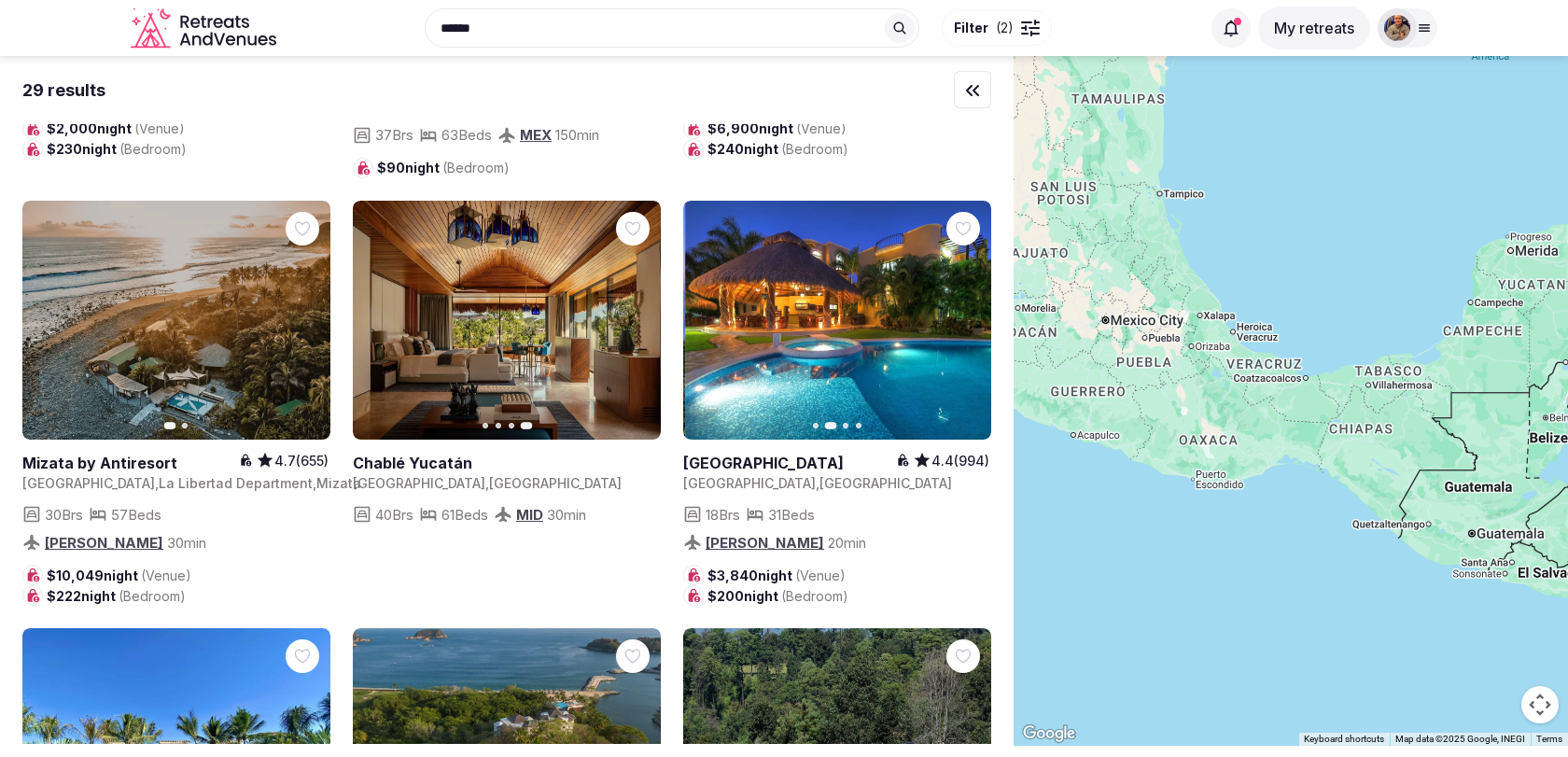
click at [964, 313] on icon "button" at bounding box center [966, 319] width 8 height 13
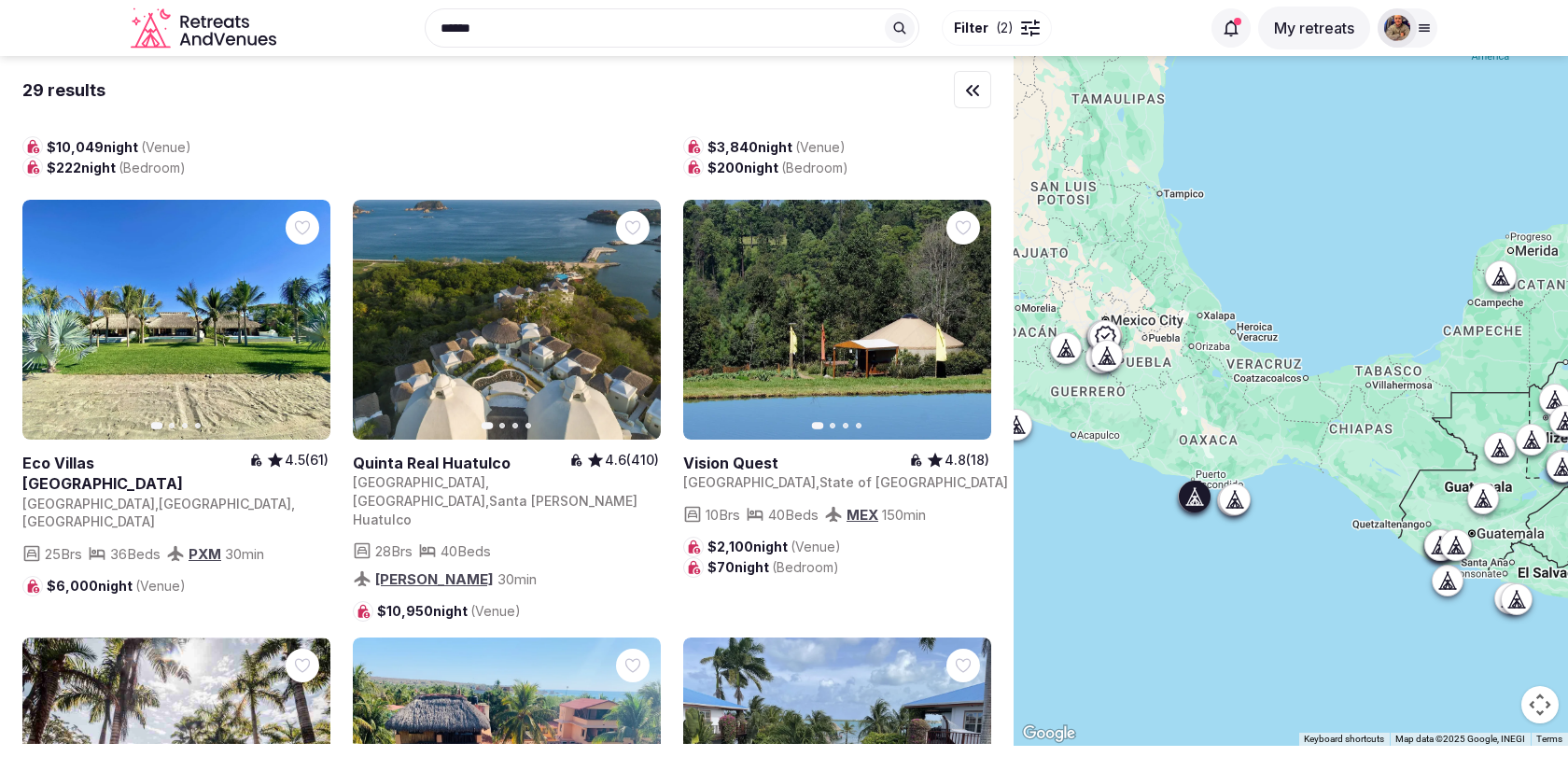
scroll to position [1217, 0]
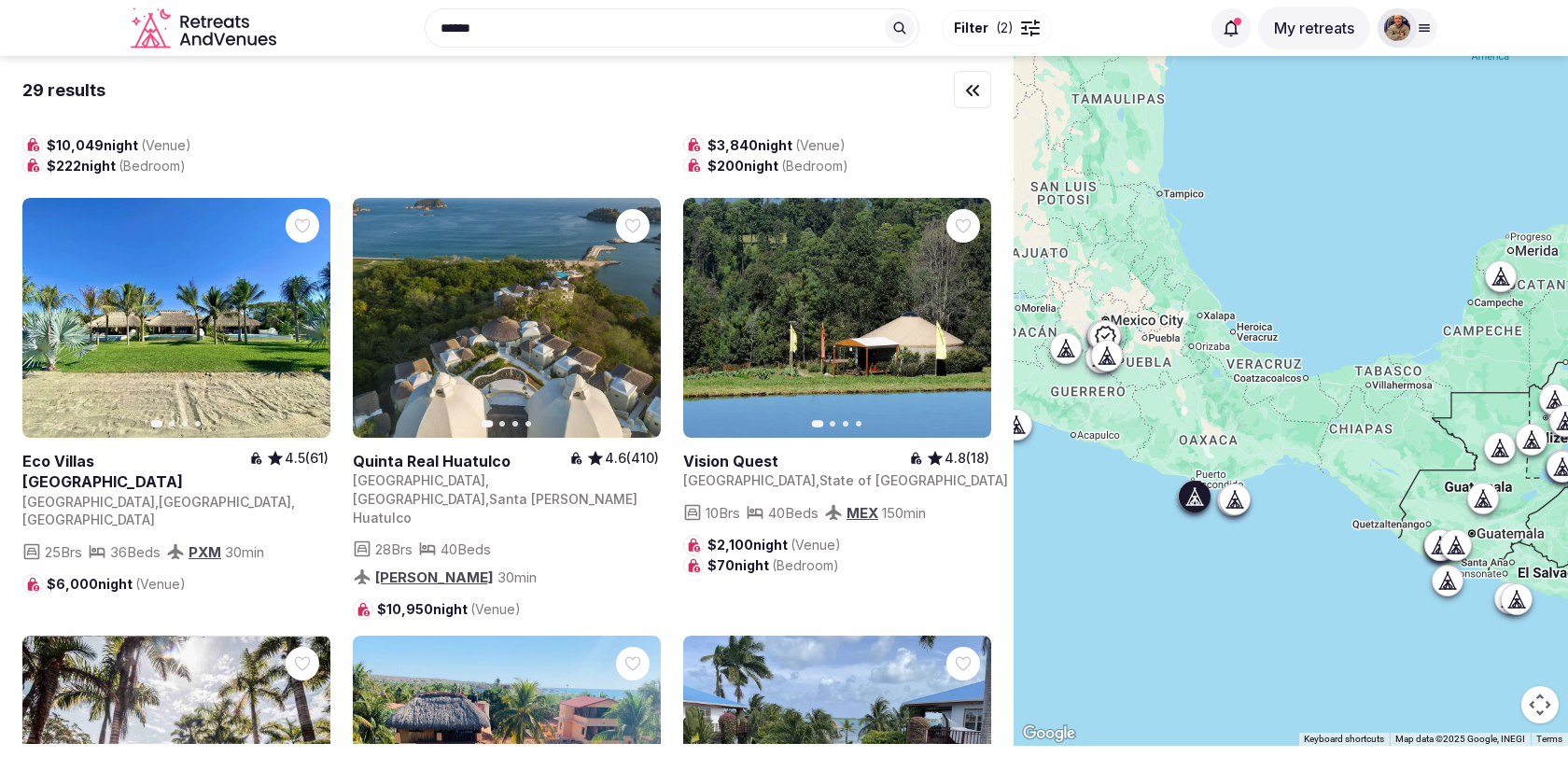
click at [307, 304] on button "Next slide" at bounding box center [304, 318] width 30 height 30
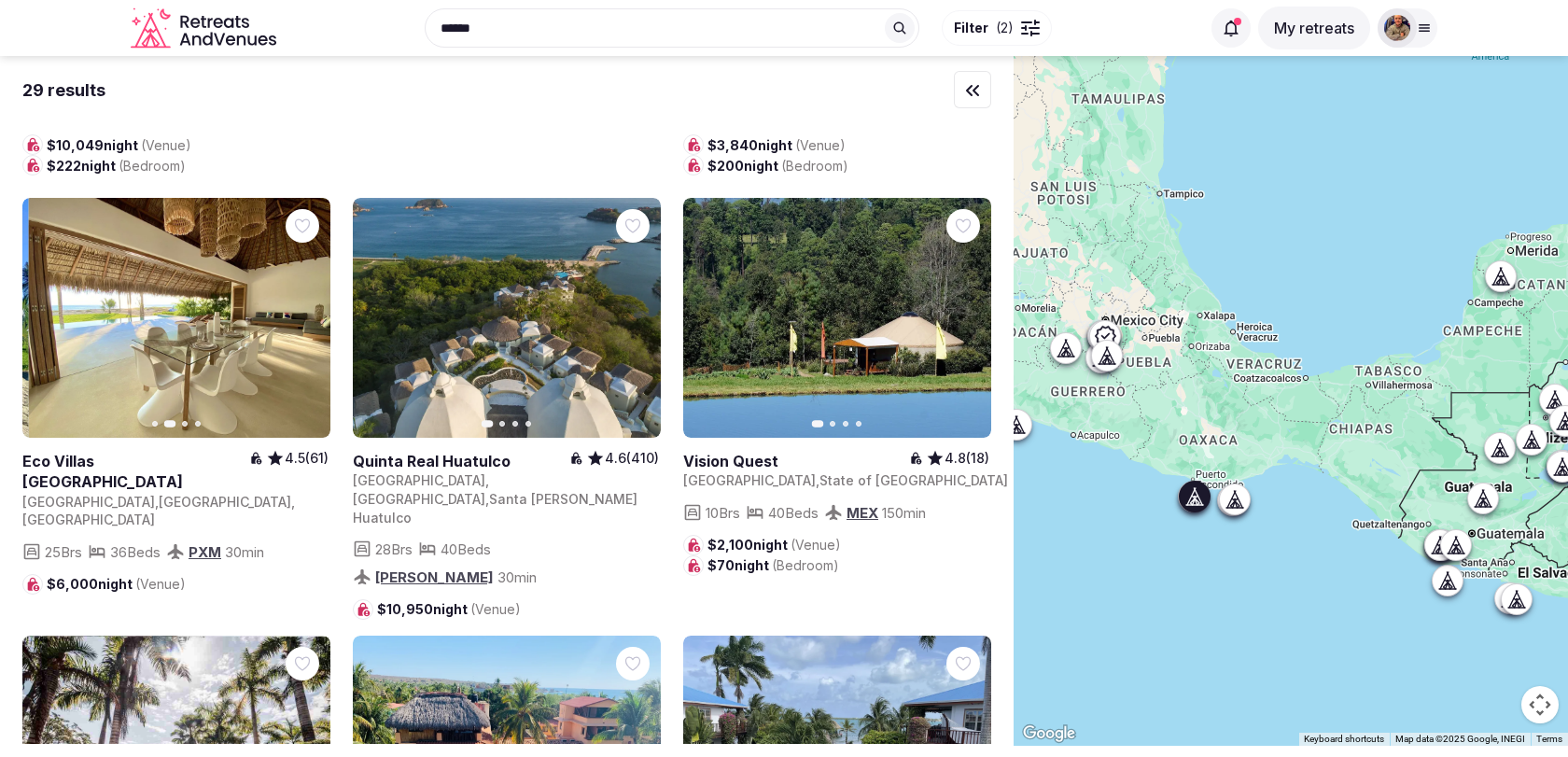
click at [307, 304] on button "Next slide" at bounding box center [304, 318] width 30 height 30
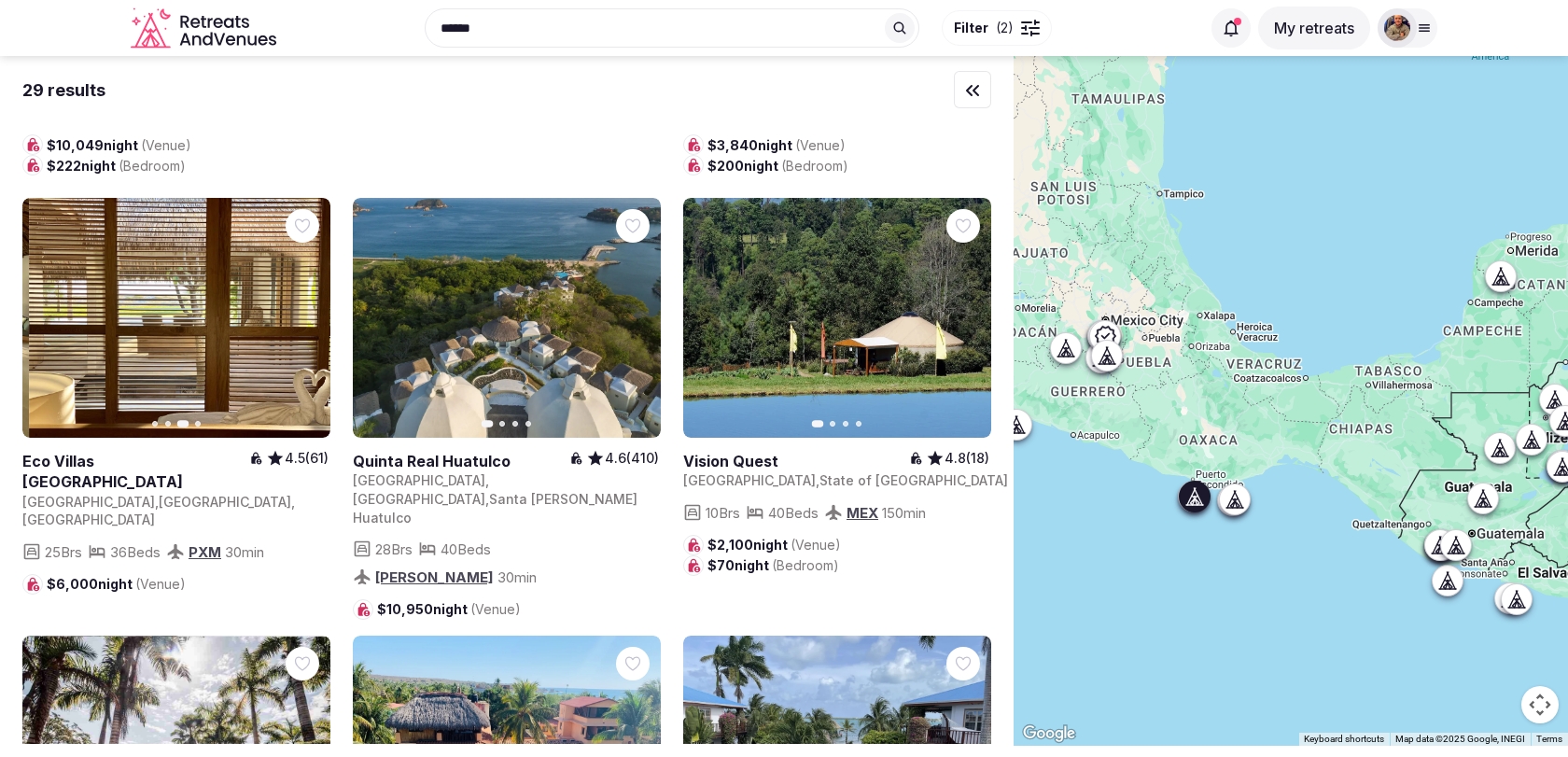
click at [307, 304] on button "Next slide" at bounding box center [304, 318] width 30 height 30
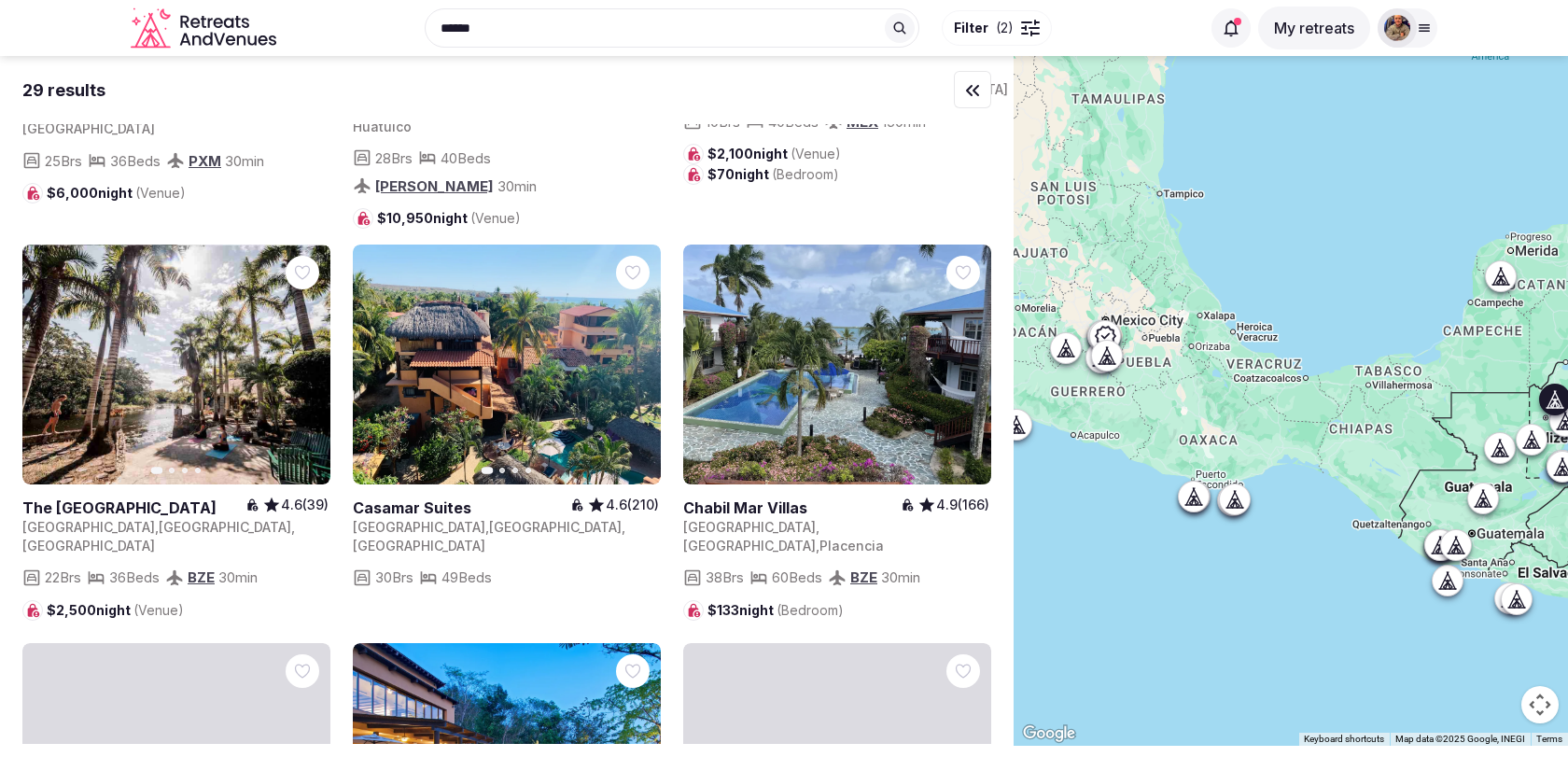
scroll to position [1604, 0]
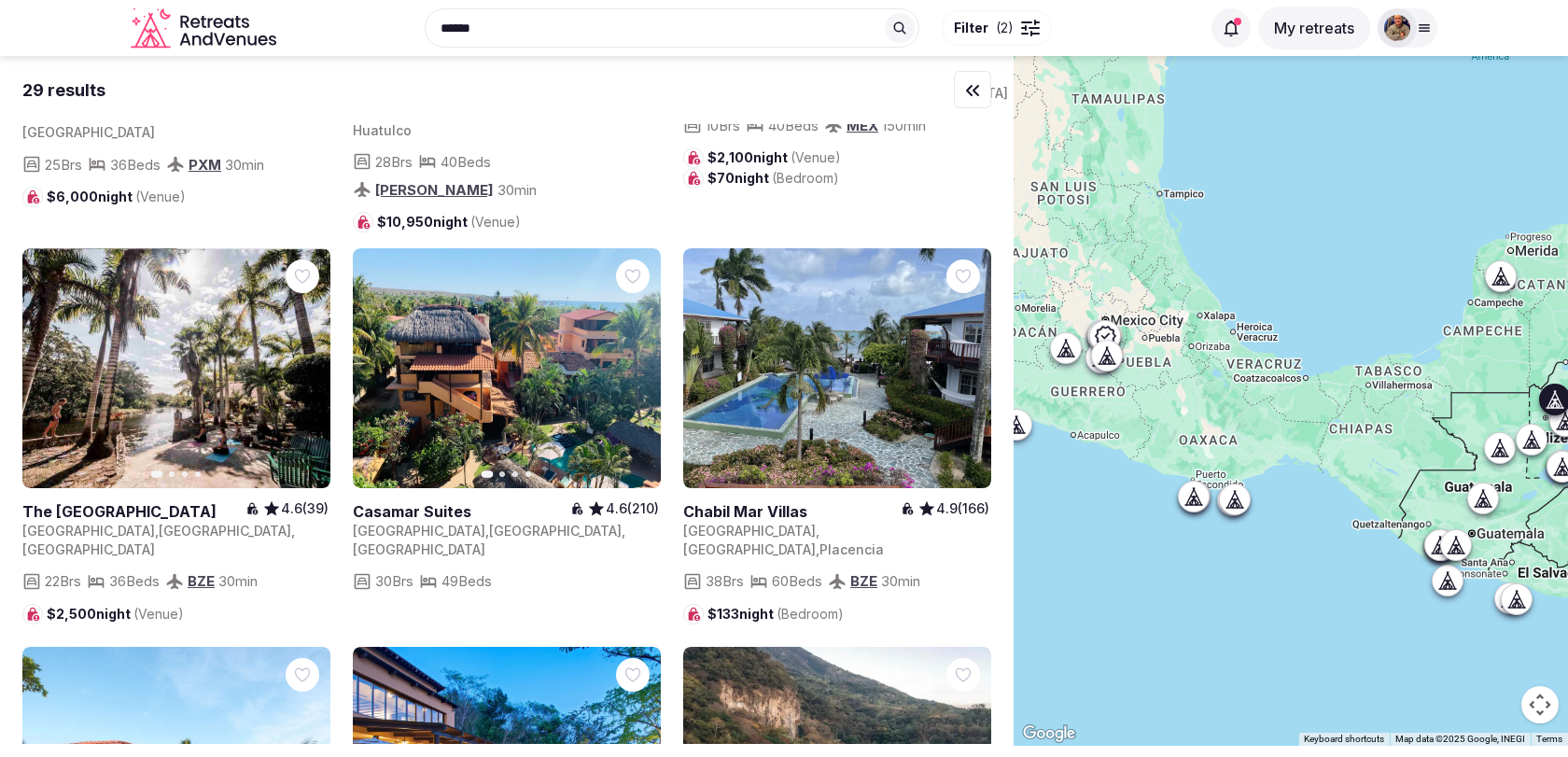
click at [310, 361] on icon "button" at bounding box center [304, 368] width 15 height 15
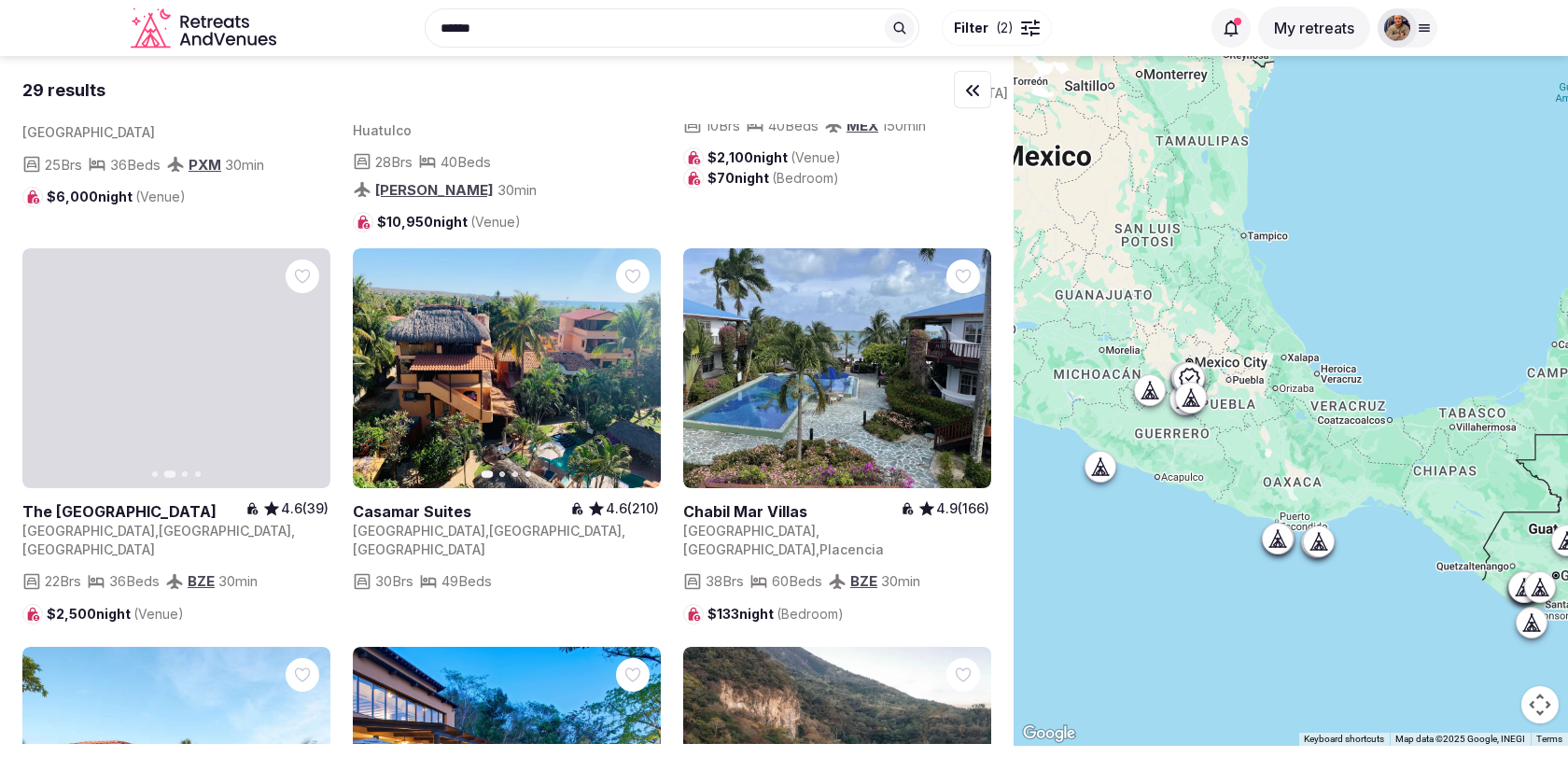
drag, startPoint x: 1100, startPoint y: 568, endPoint x: 1186, endPoint y: 610, distance: 95.7
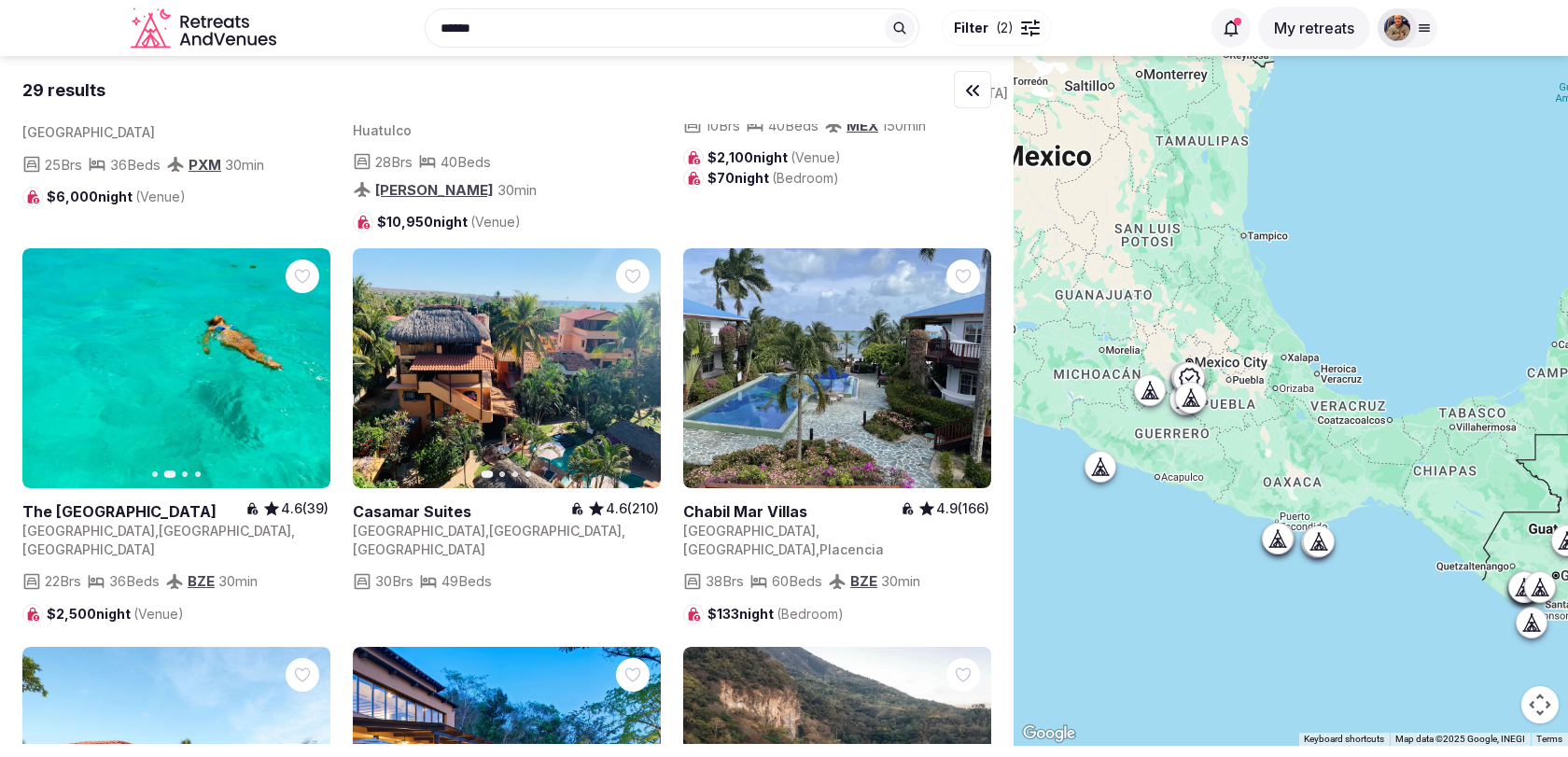
click at [1186, 611] on div at bounding box center [1290, 401] width 554 height 690
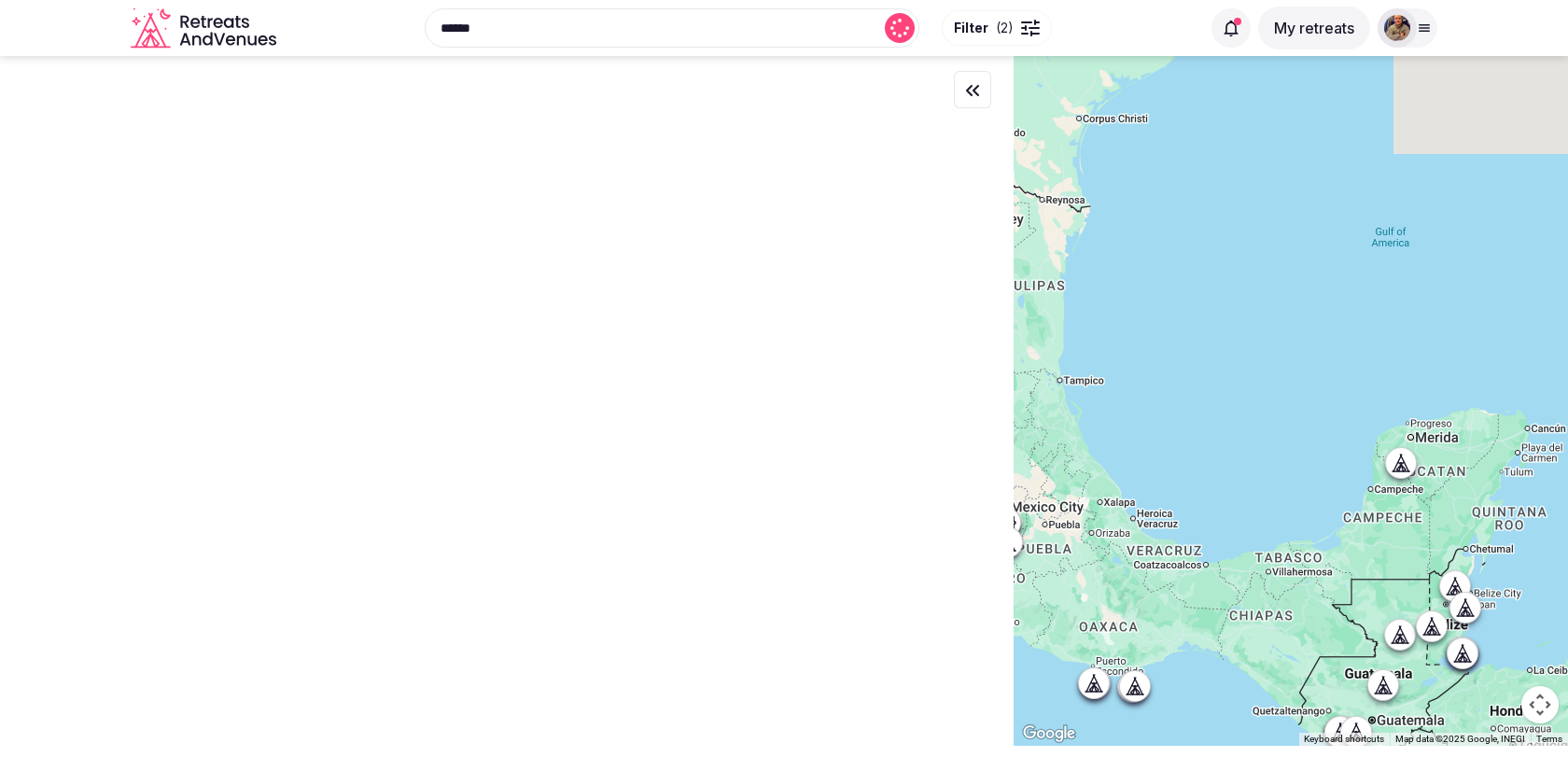
drag, startPoint x: 1307, startPoint y: 475, endPoint x: 1119, endPoint y: 624, distance: 239.9
click at [1119, 624] on div at bounding box center [1290, 401] width 554 height 690
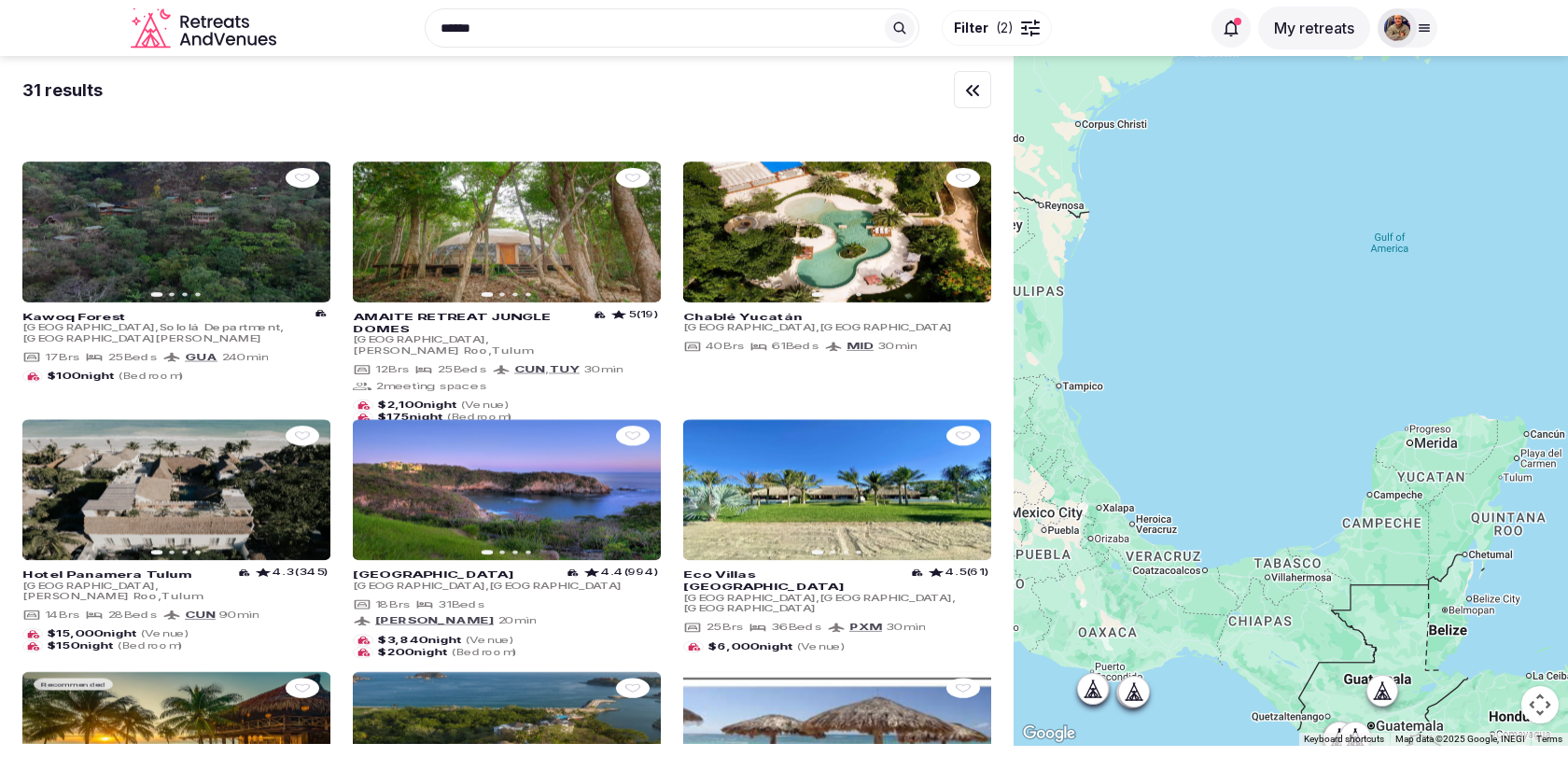
click at [1402, 472] on icon at bounding box center [1400, 469] width 12 height 12
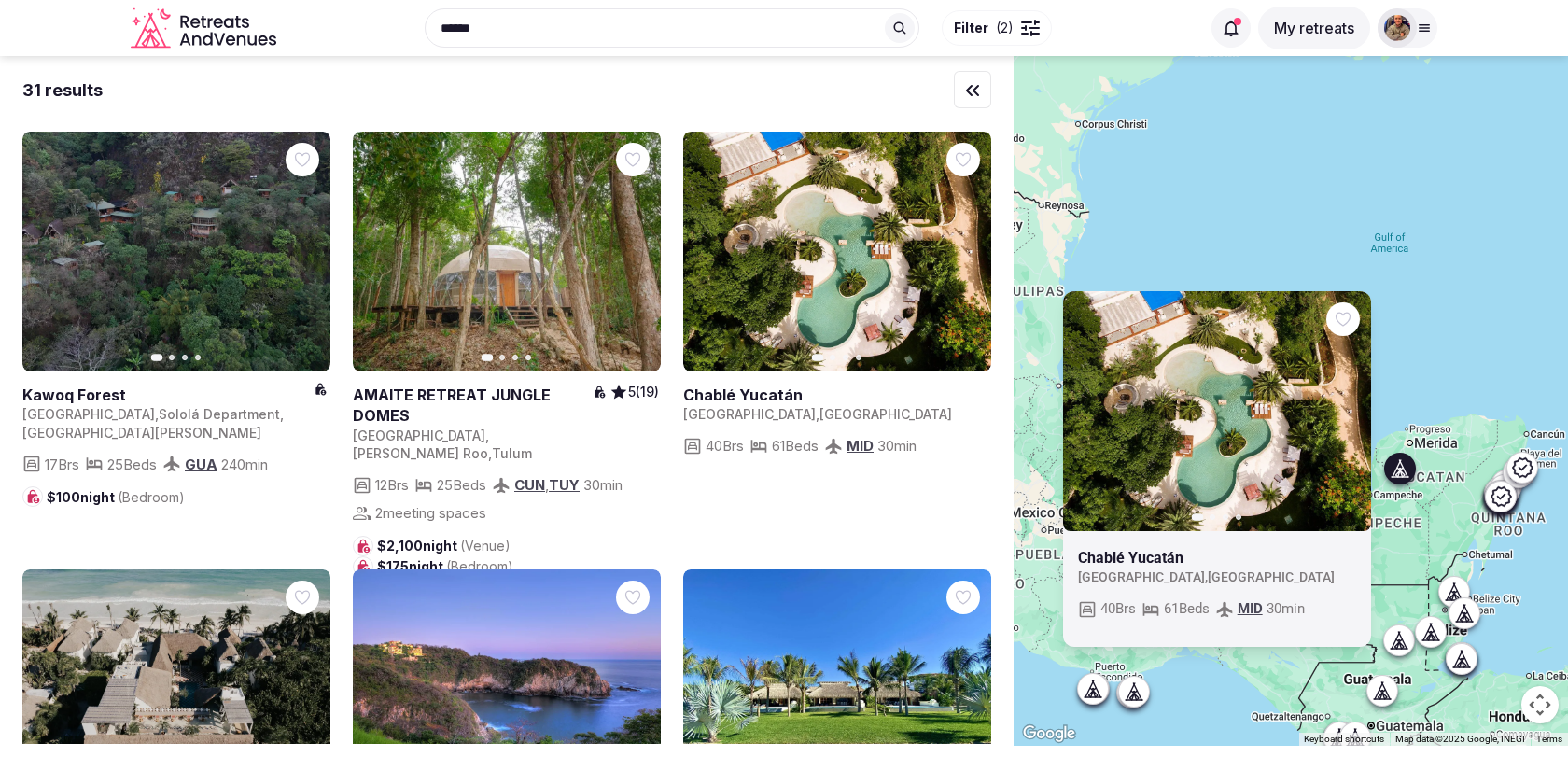
click at [1453, 19] on div "****** Filter ( 2 ) Explore destinations Filter ( 2 ) My retreats Logged in as …" at bounding box center [784, 28] width 1568 height 56
click at [1432, 20] on div at bounding box center [1424, 27] width 26 height 15
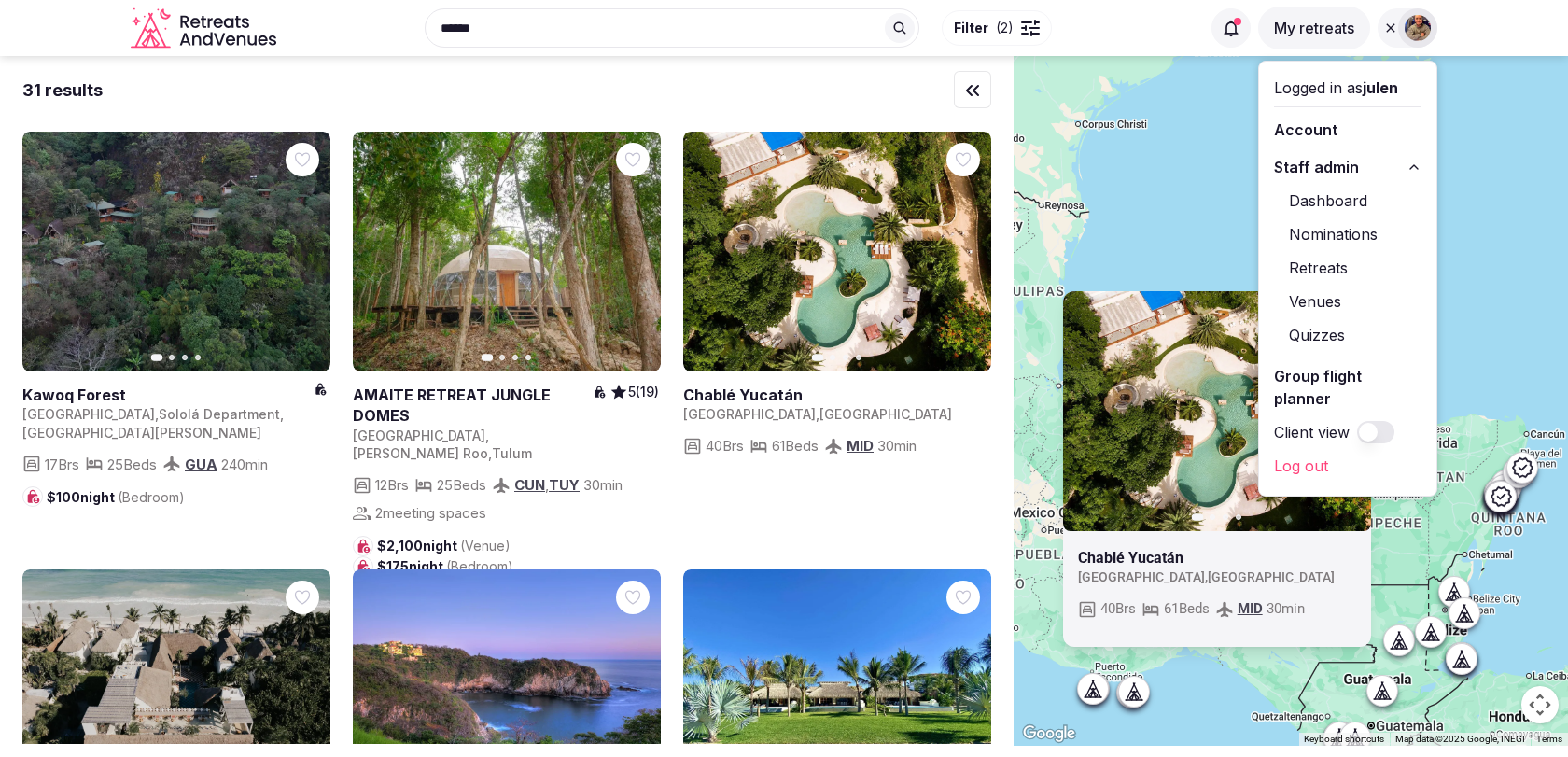
click at [1328, 303] on link "Venues" at bounding box center [1347, 301] width 147 height 30
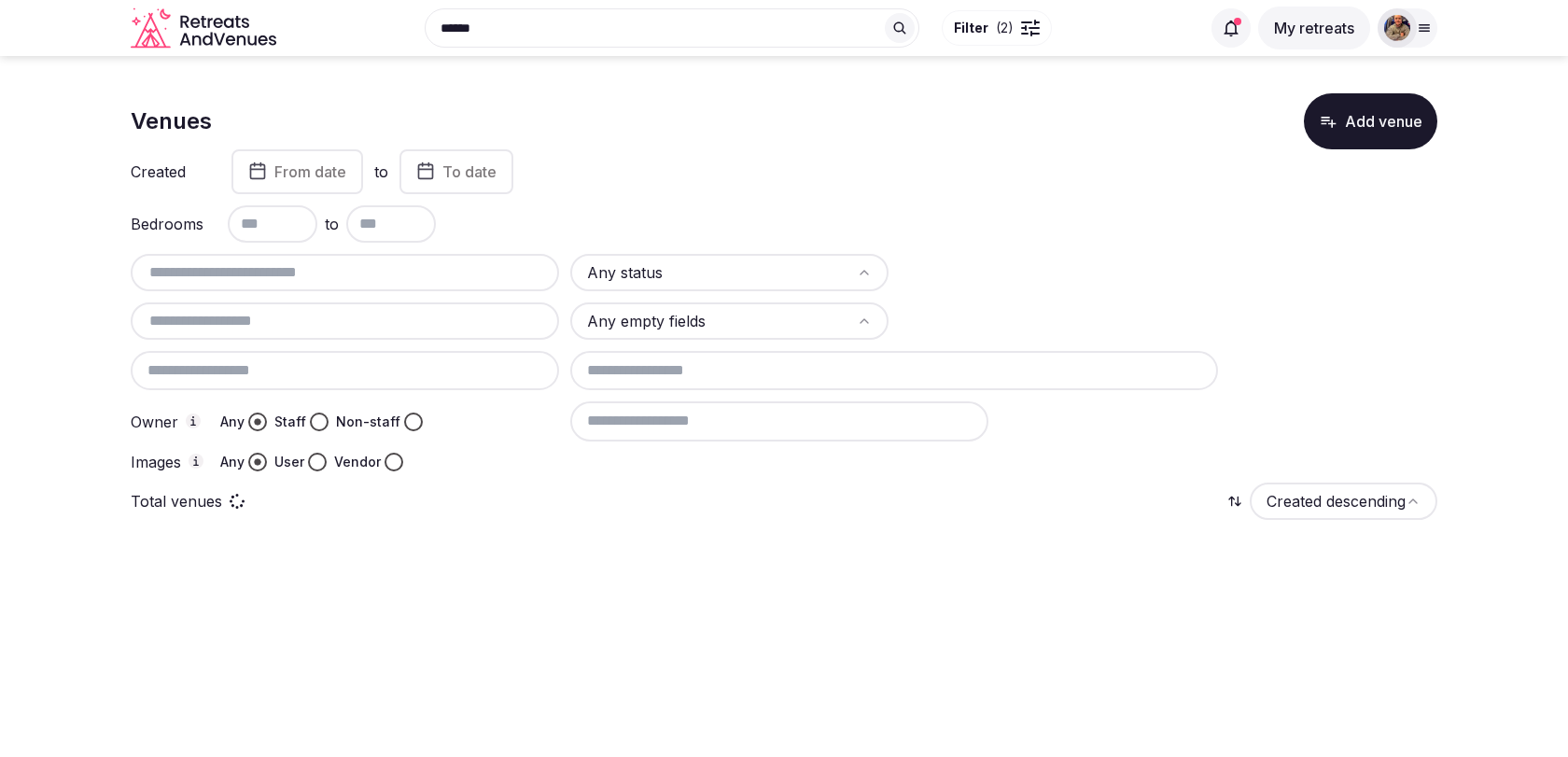
click at [475, 326] on input "text" at bounding box center [345, 320] width 414 height 22
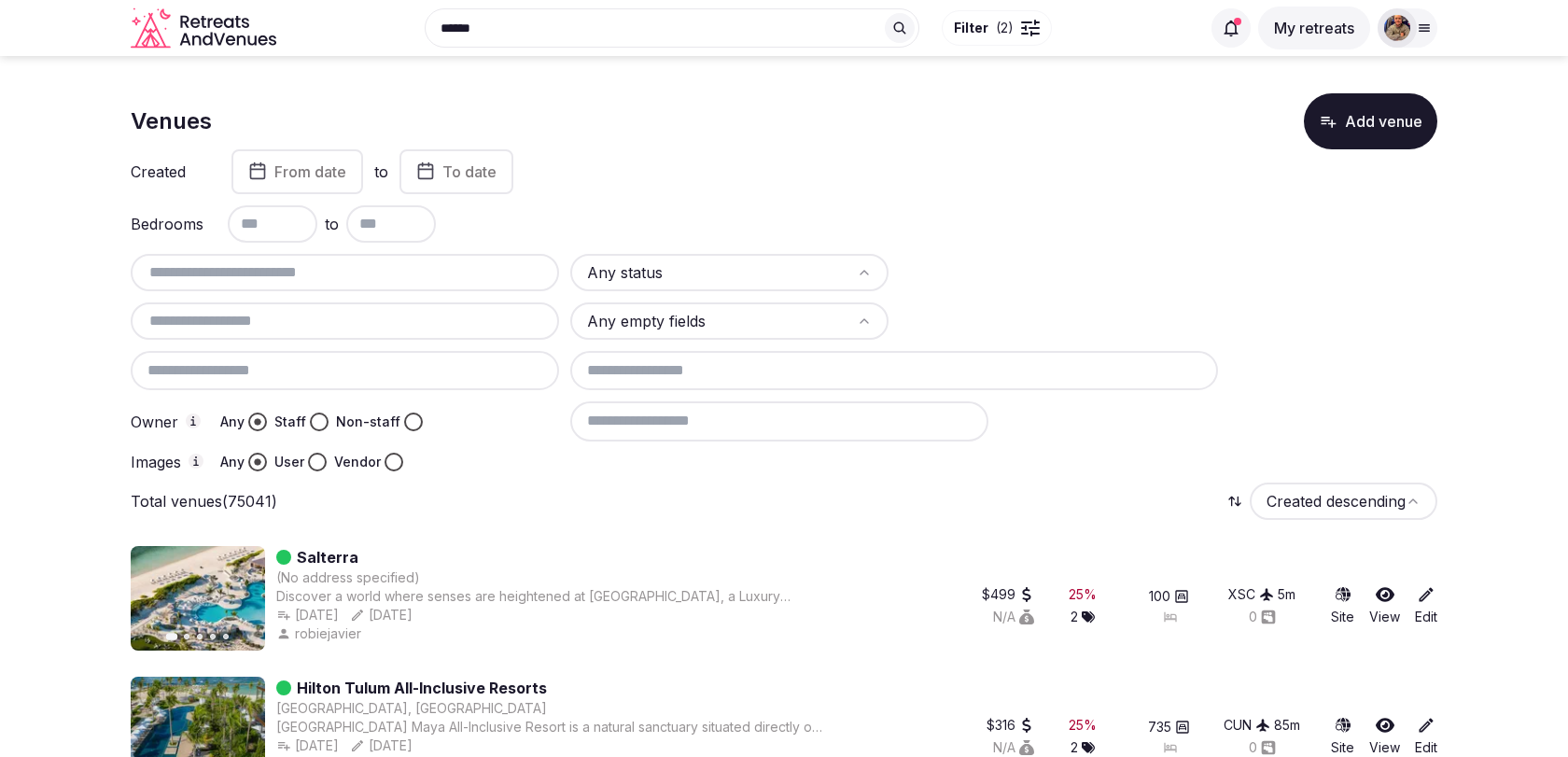
click at [464, 279] on input "text" at bounding box center [345, 271] width 414 height 22
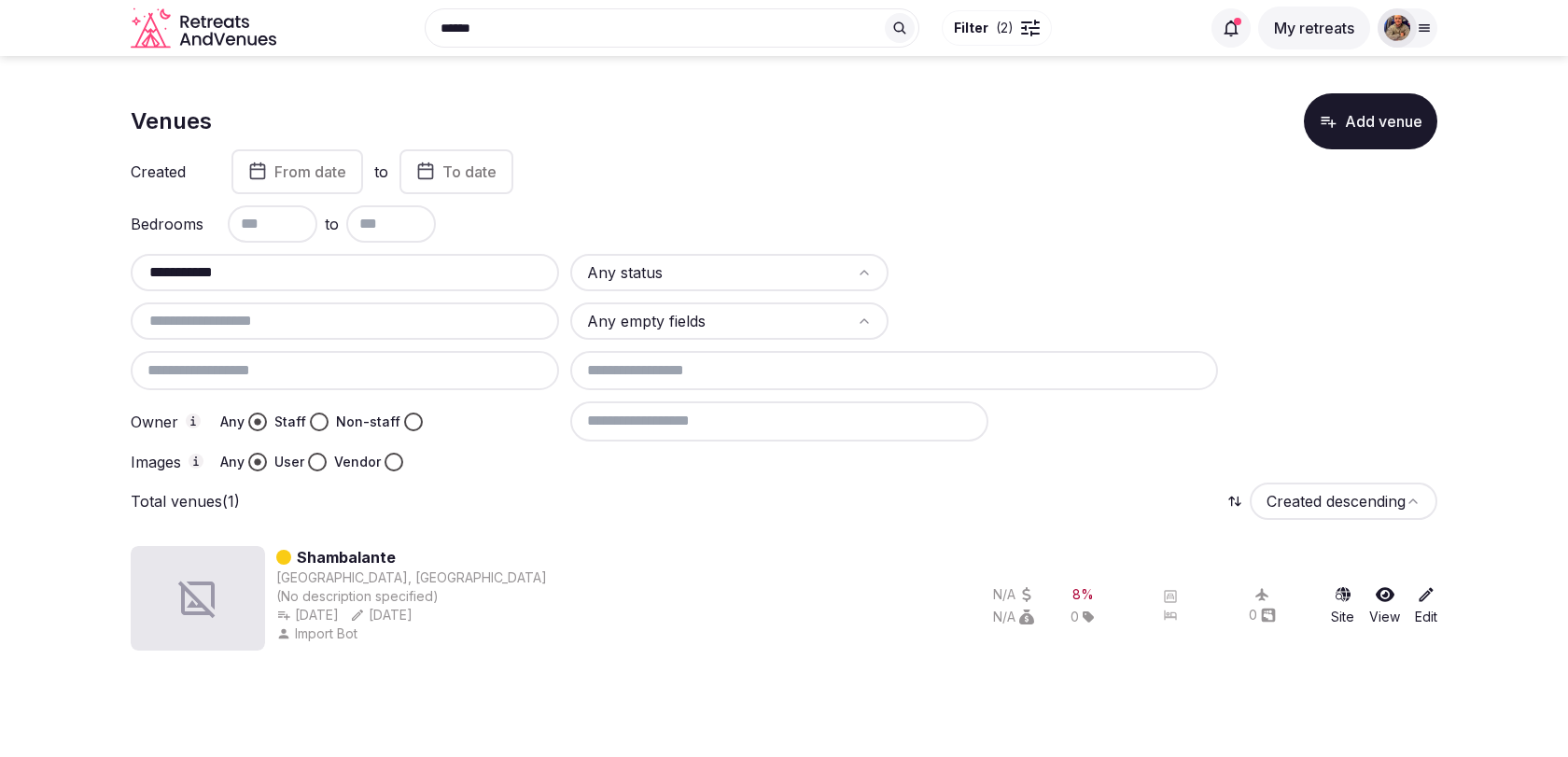
type input "**********"
click at [88, 327] on section "**********" at bounding box center [784, 368] width 1568 height 624
click at [369, 561] on link "Shambalante" at bounding box center [346, 557] width 99 height 22
click at [306, 270] on input "text" at bounding box center [345, 271] width 414 height 22
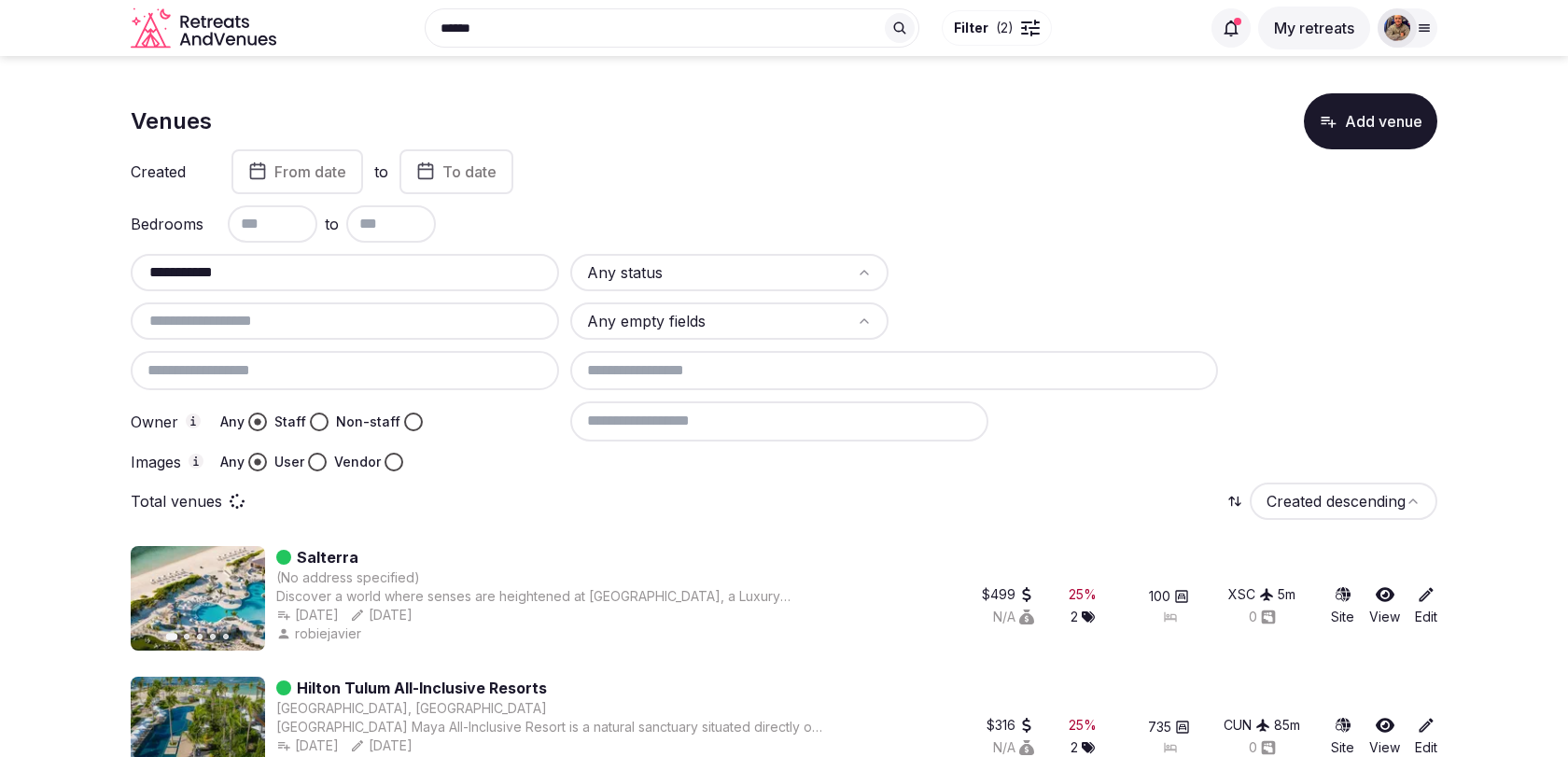
type input "**********"
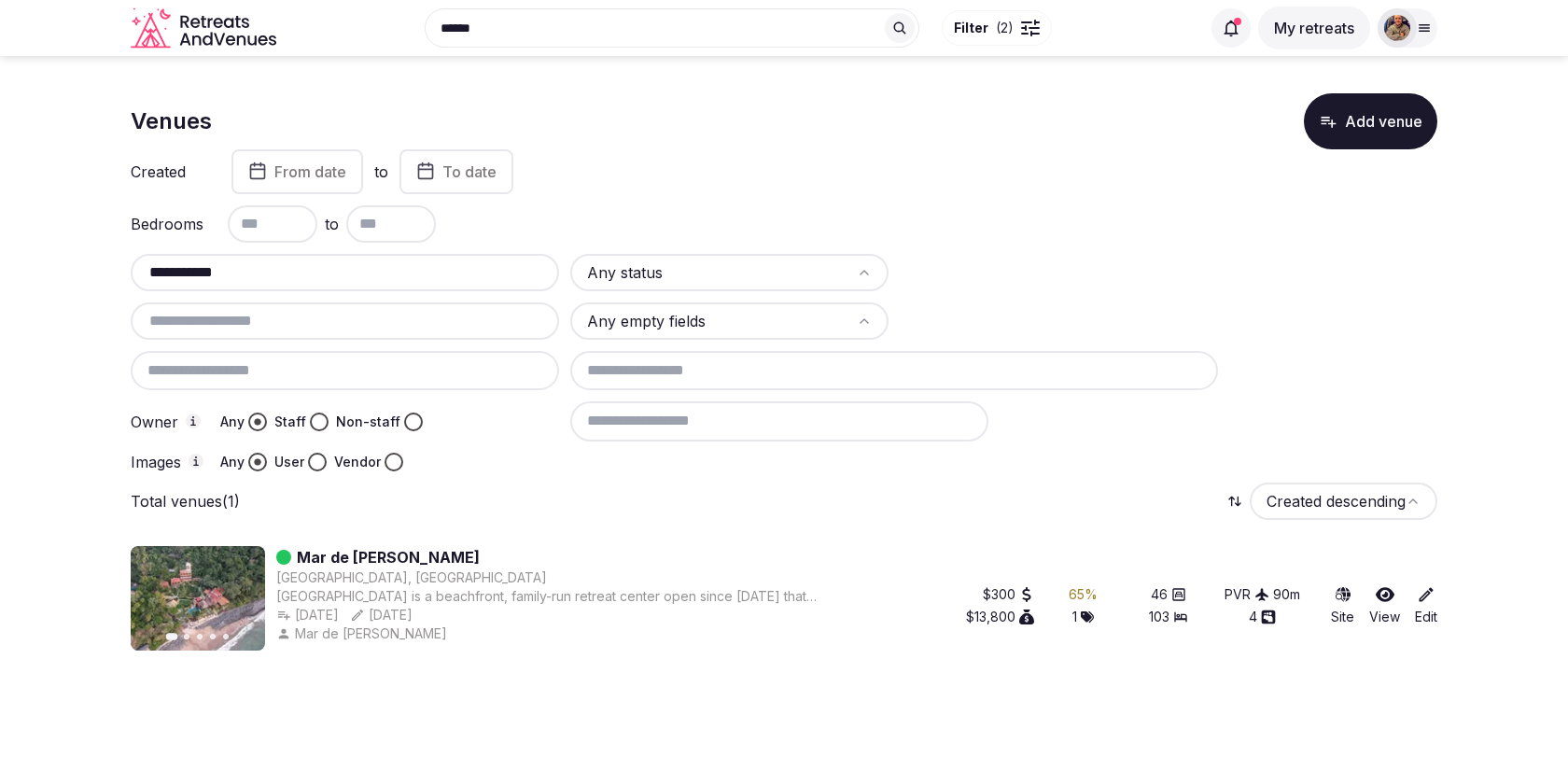
click at [370, 552] on link "Mar de Jade" at bounding box center [388, 557] width 183 height 22
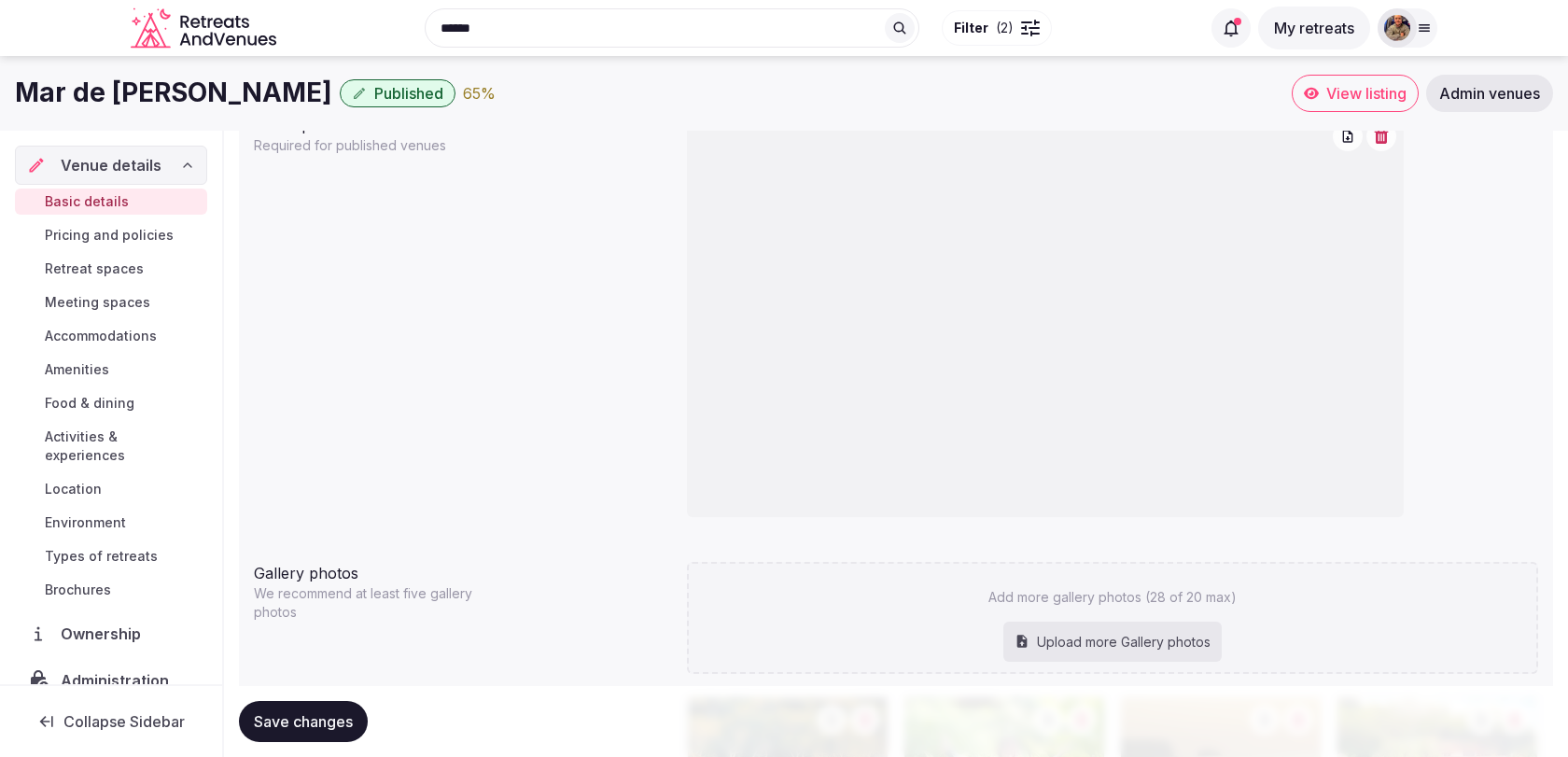
scroll to position [1283, 0]
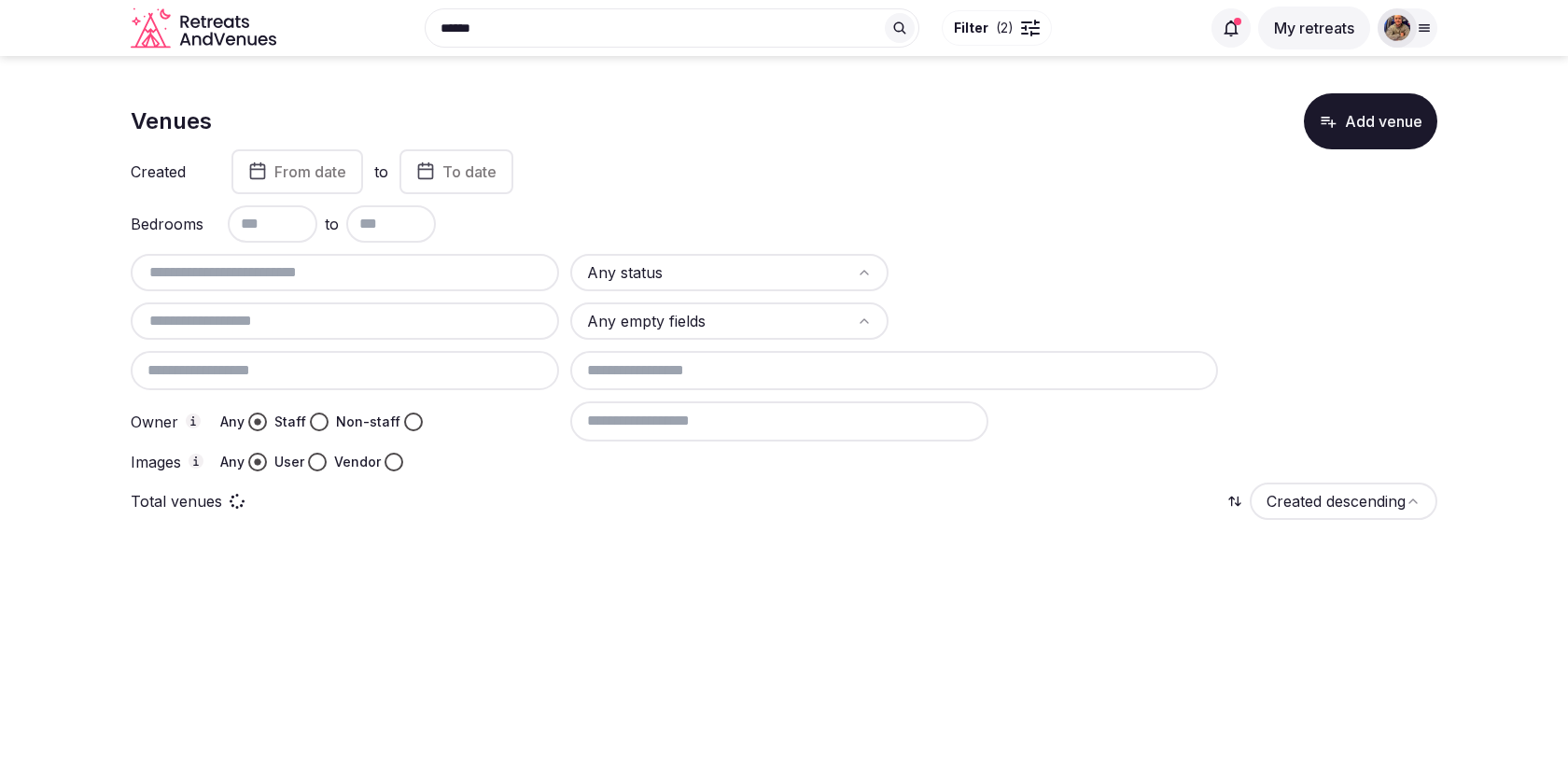
click at [263, 278] on input "text" at bounding box center [345, 271] width 414 height 22
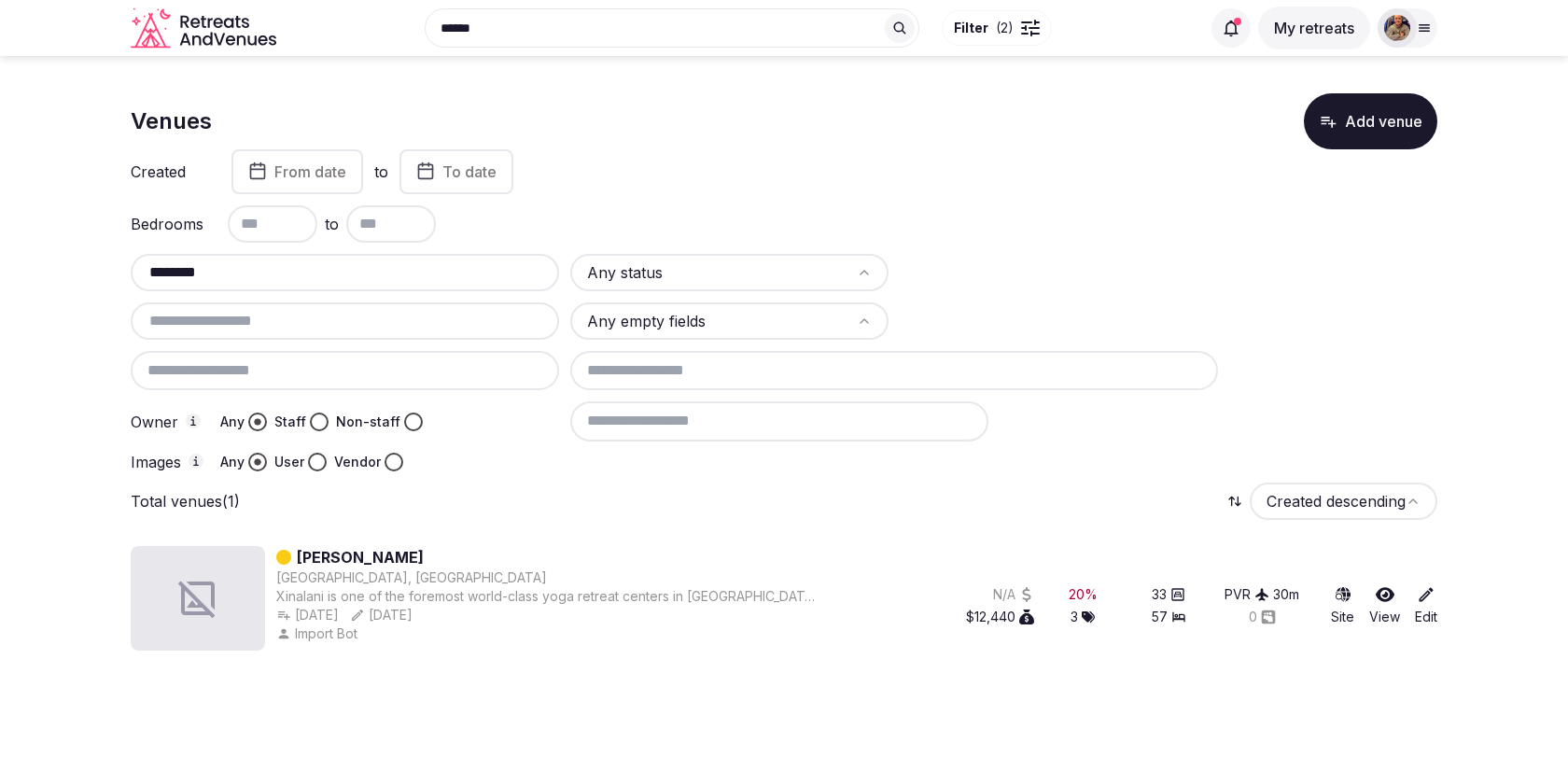
type input "********"
click at [391, 553] on link "Xinalani Retreat" at bounding box center [360, 557] width 127 height 22
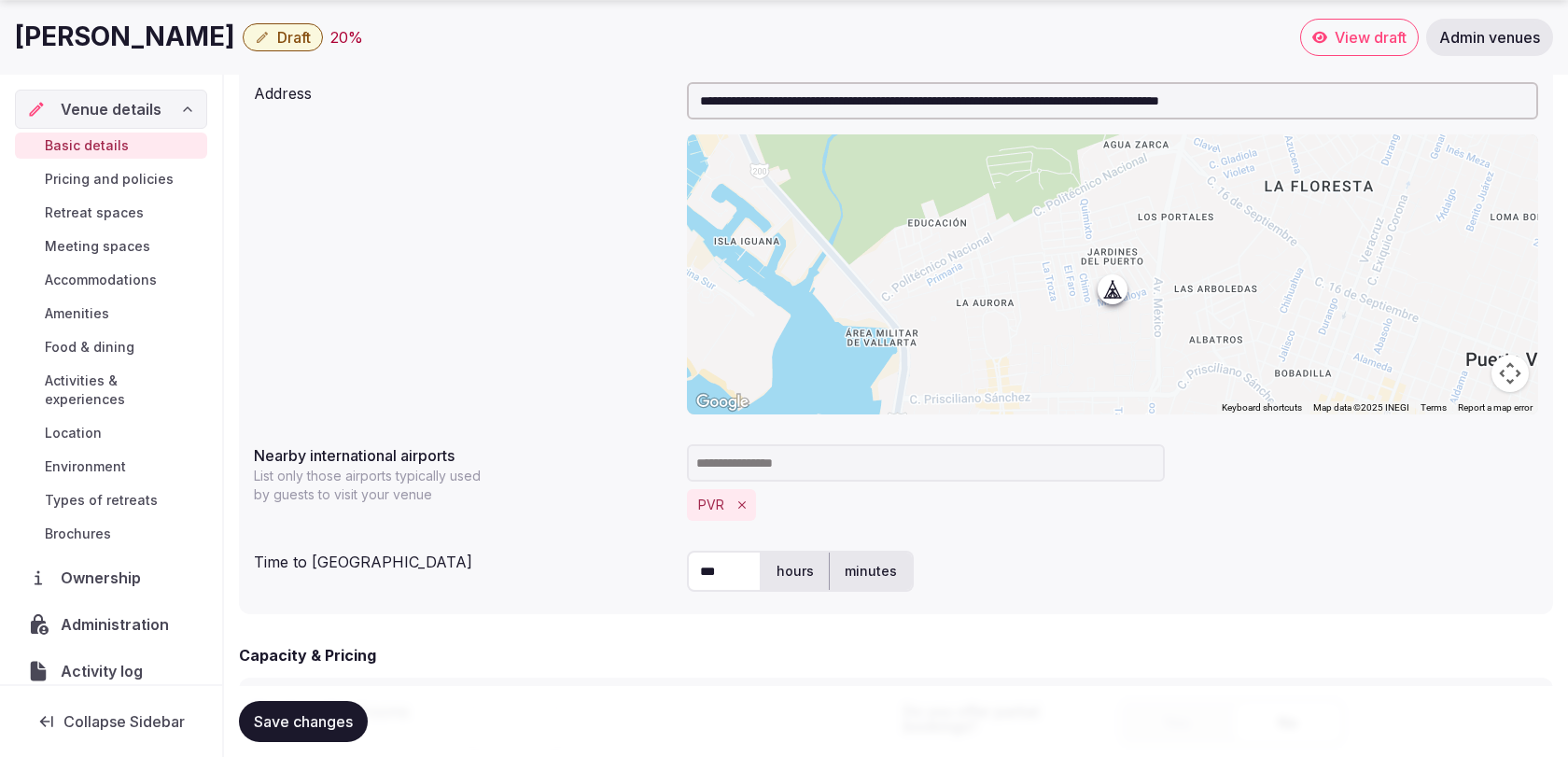
scroll to position [759, 0]
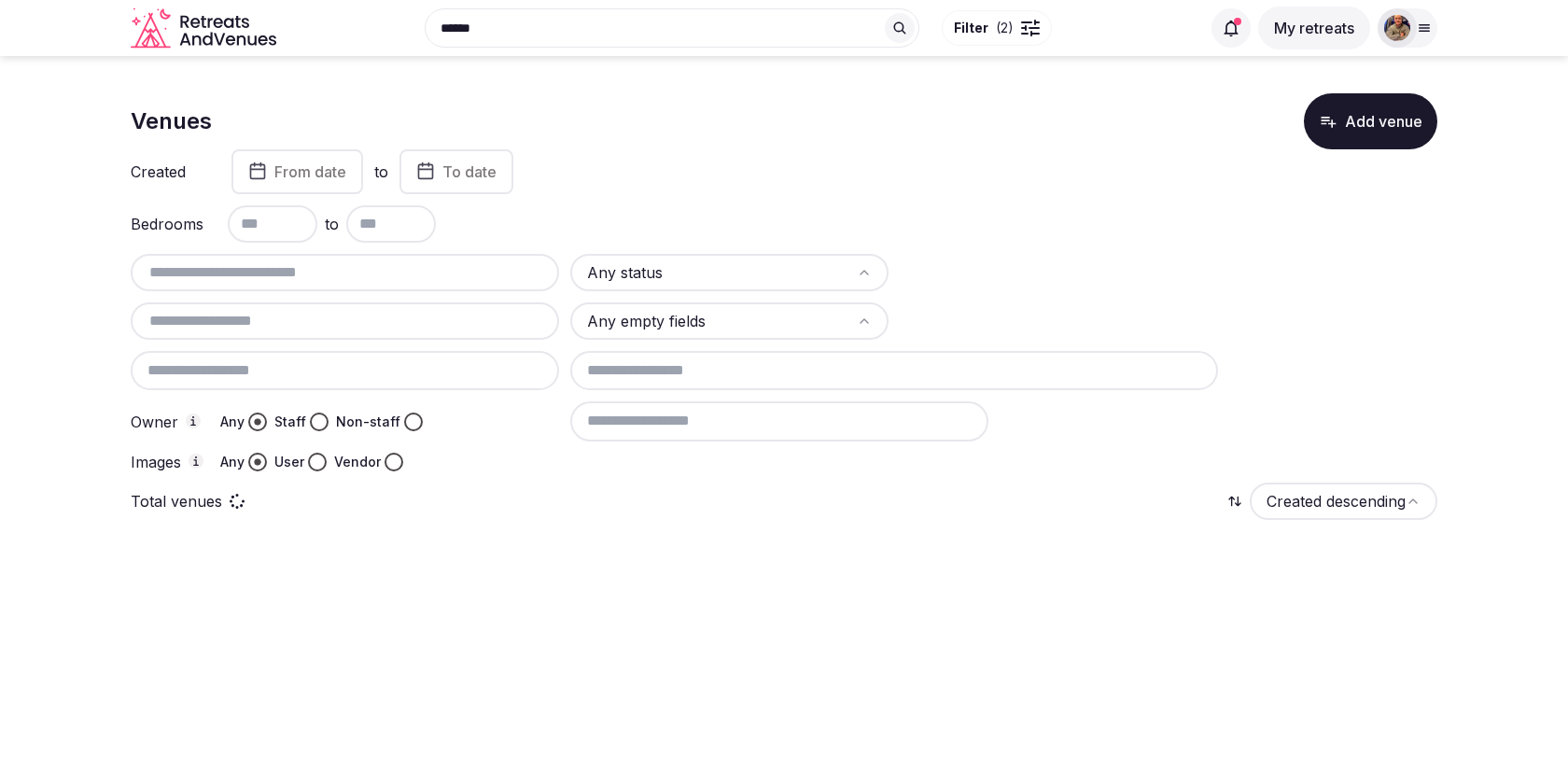
click at [288, 275] on input "text" at bounding box center [345, 271] width 414 height 22
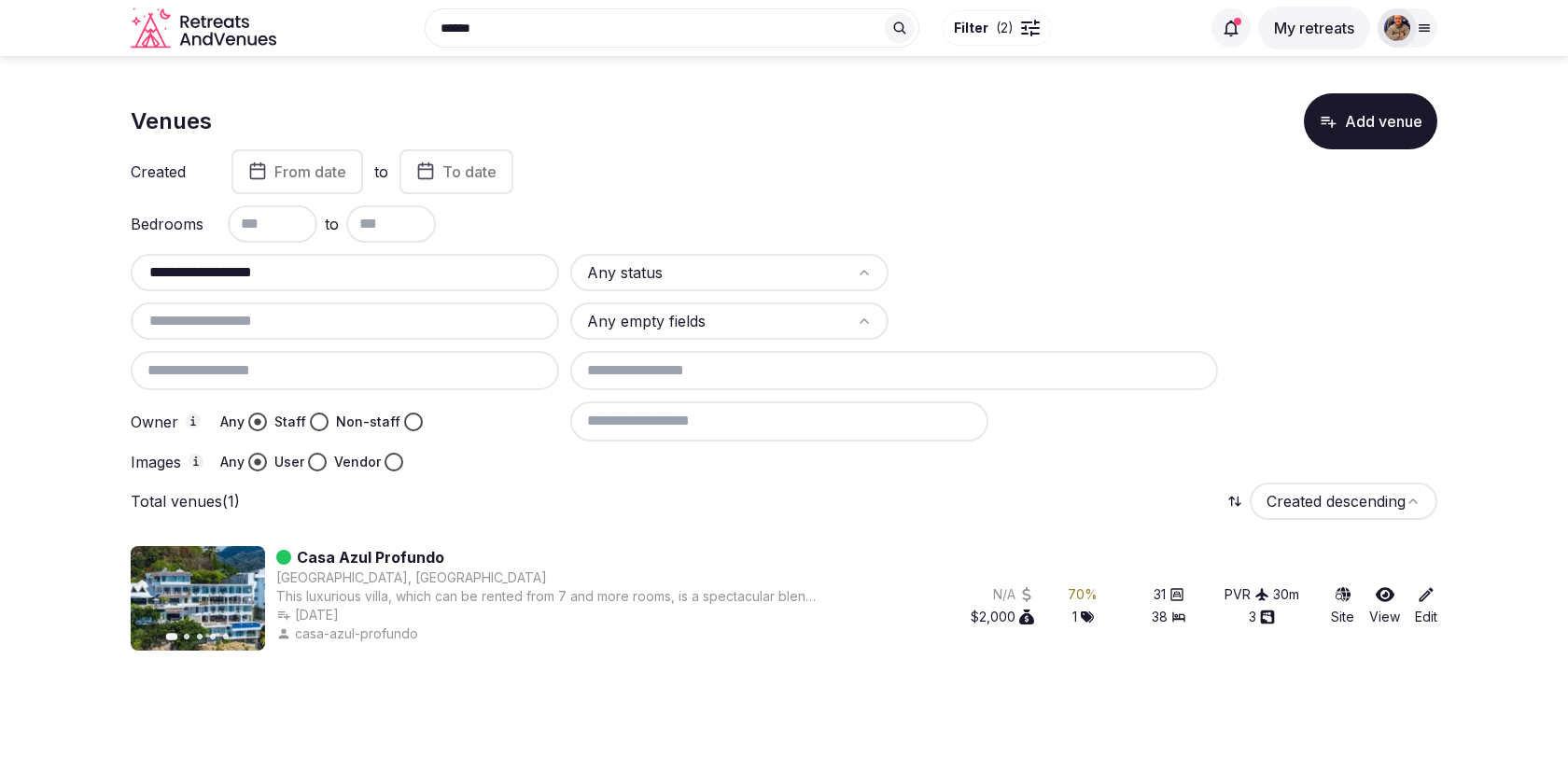
type input "**********"
click at [424, 559] on link "Casa Azul Profundo" at bounding box center [370, 557] width 147 height 22
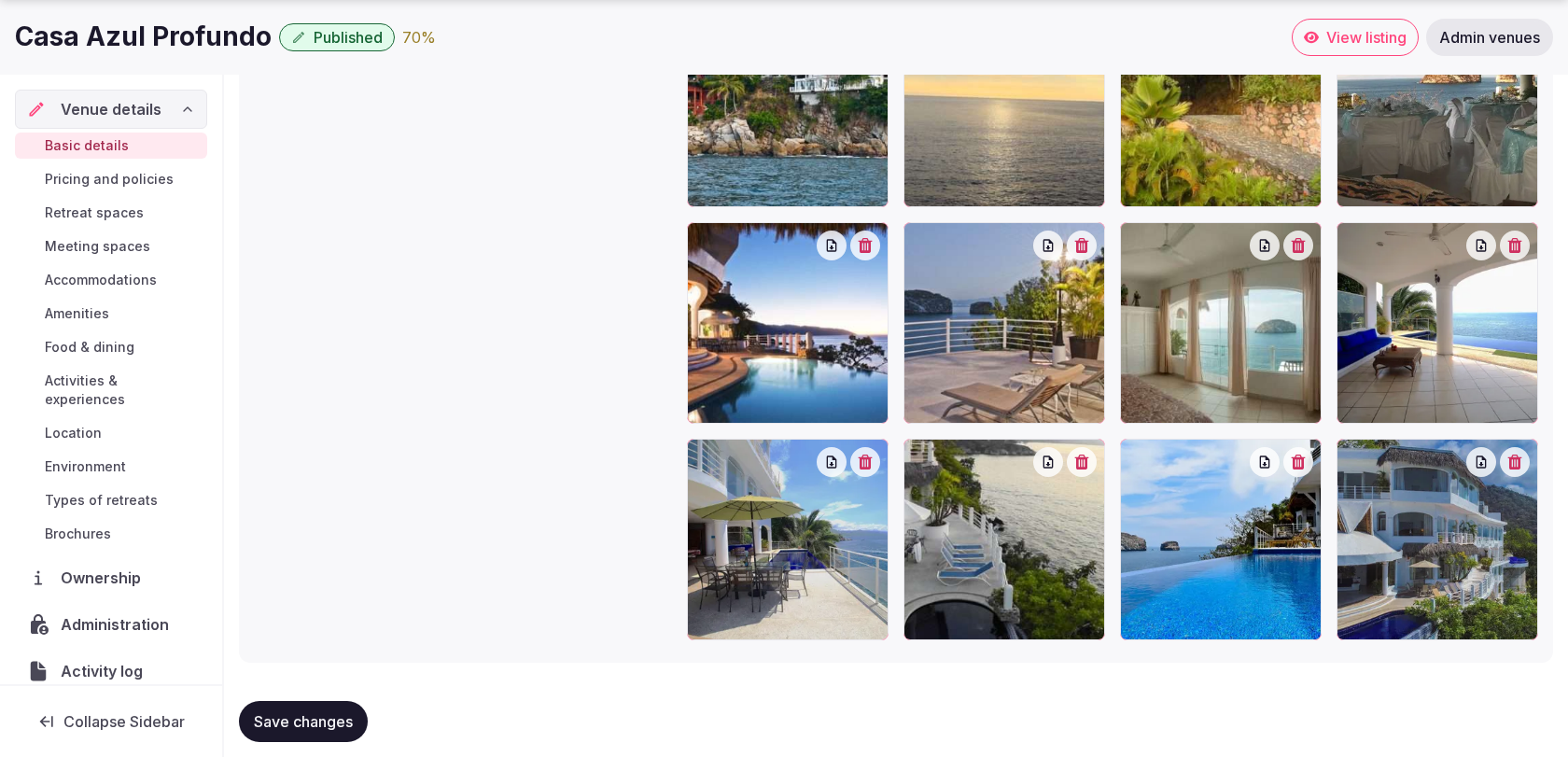
scroll to position [2385, 0]
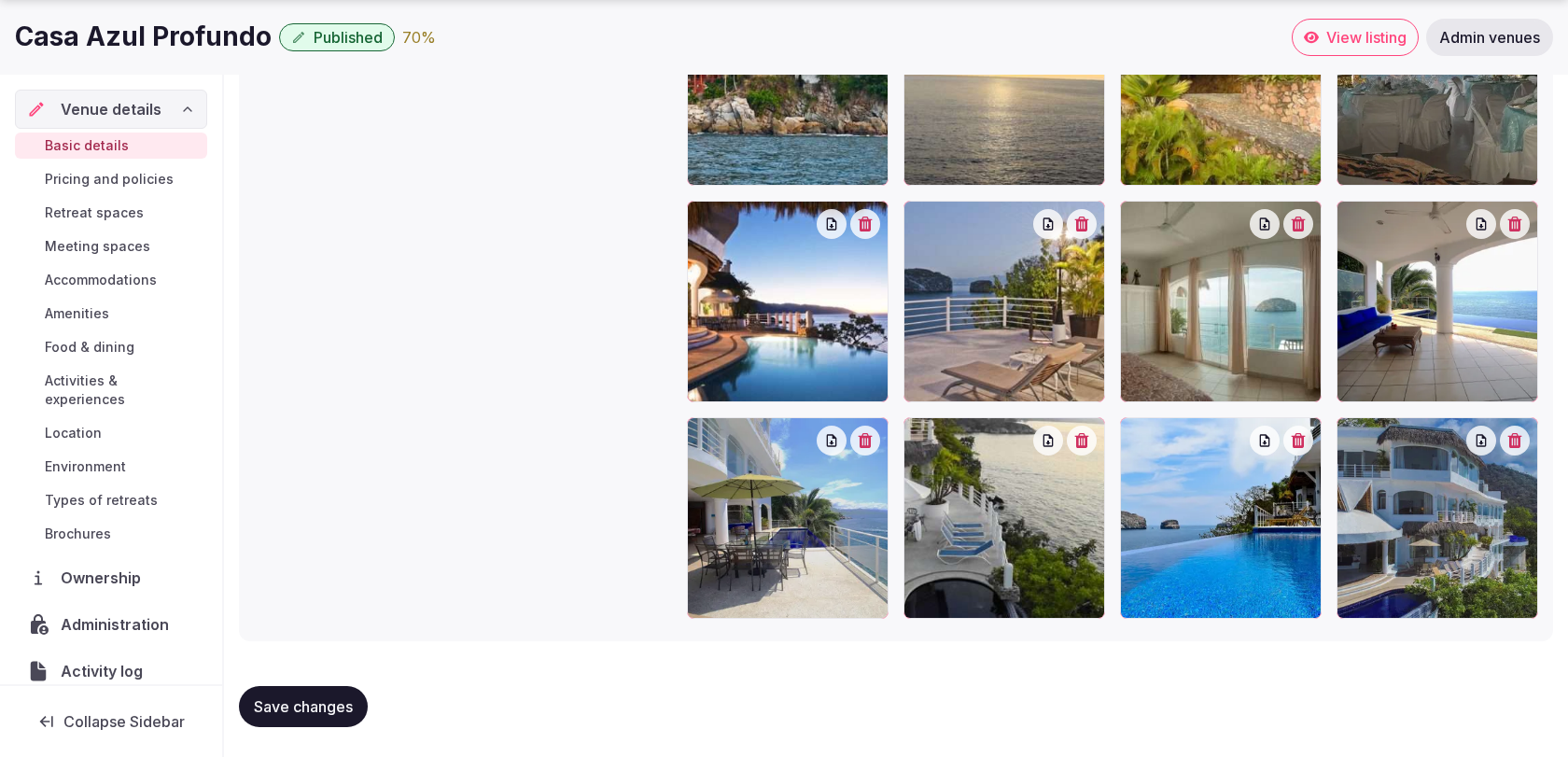
click at [126, 283] on span "Accommodations" at bounding box center [100, 279] width 112 height 18
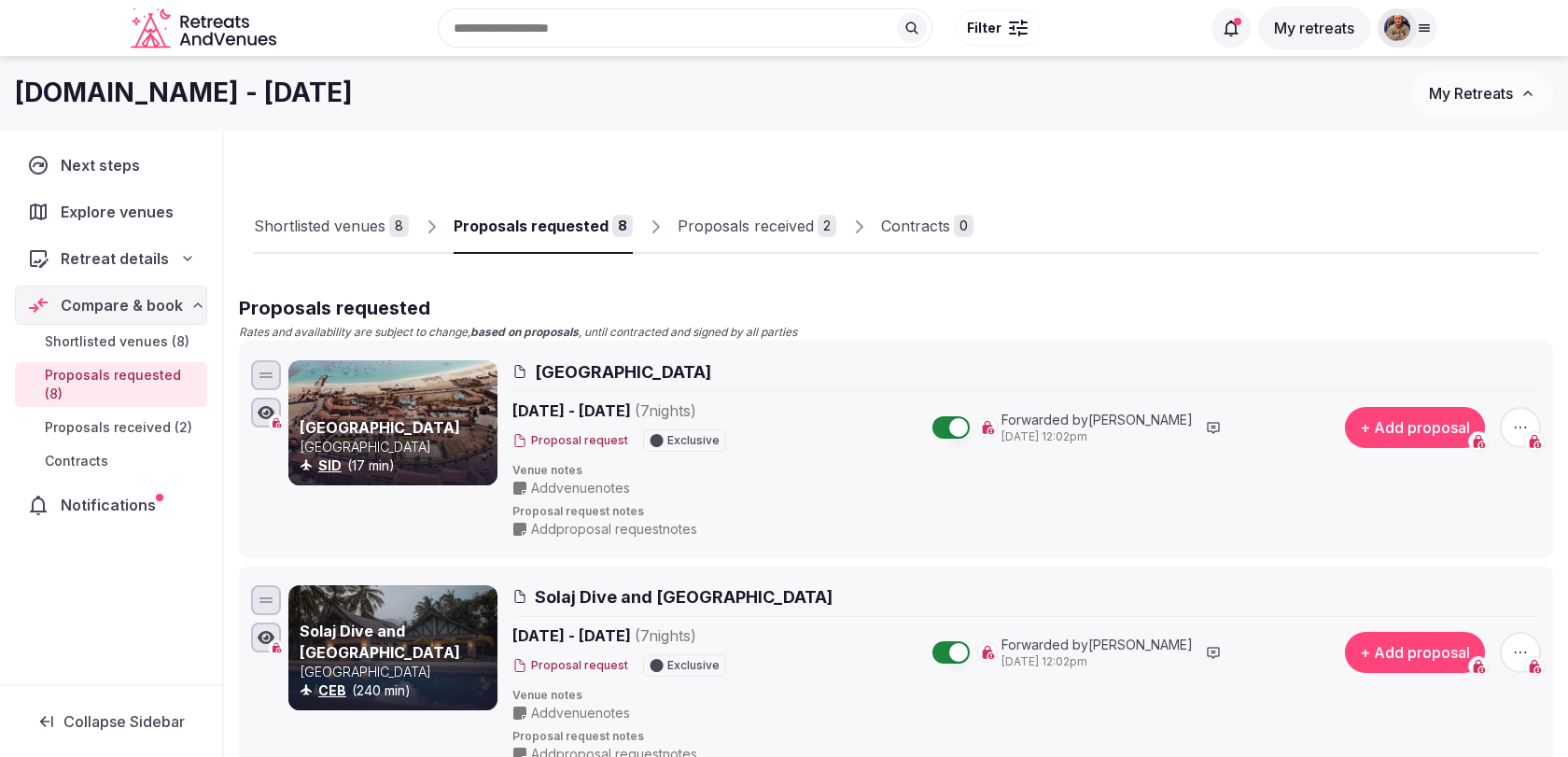
click at [372, 227] on div "Shortlisted venues" at bounding box center [319, 226] width 131 height 22
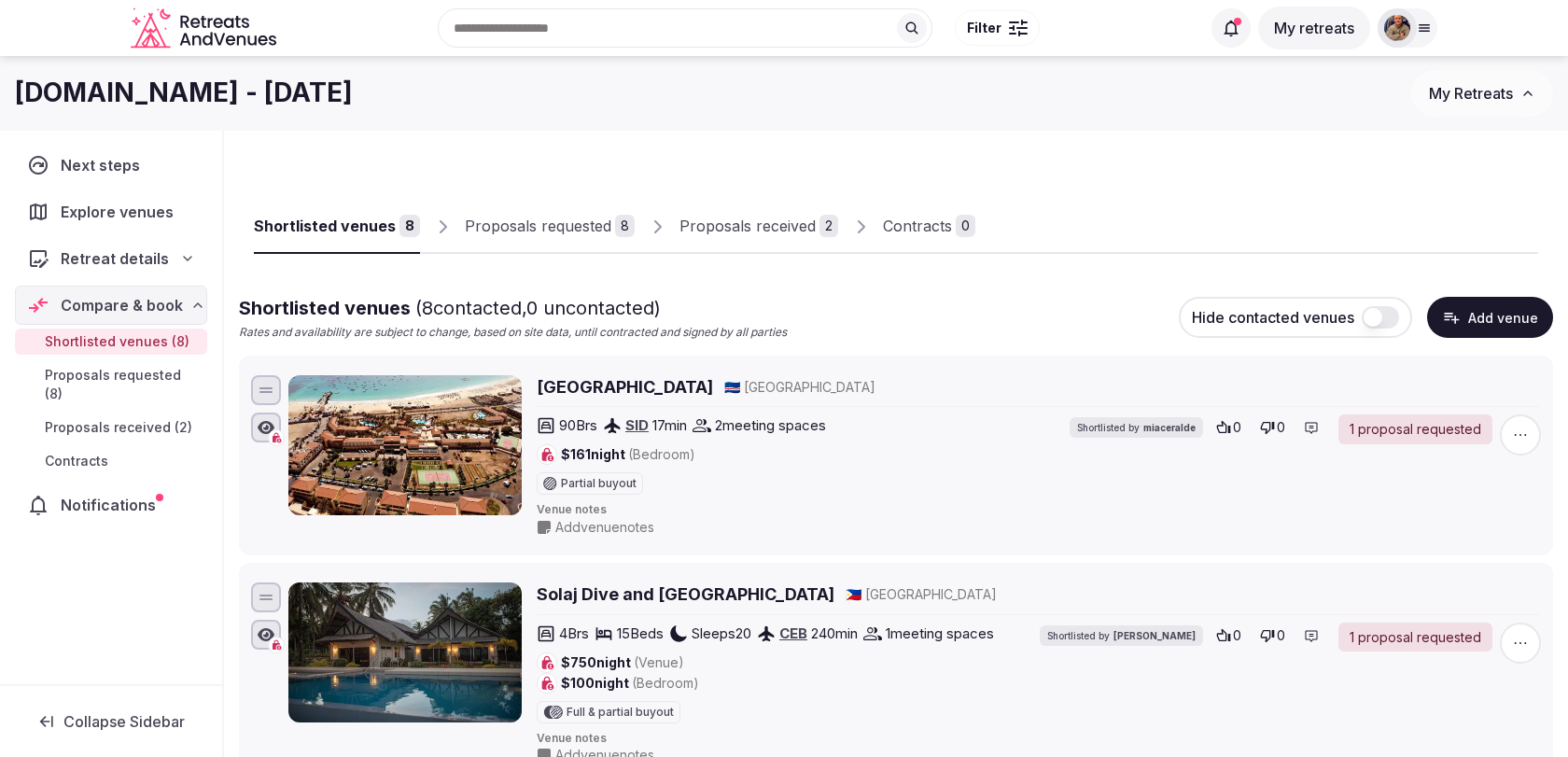
click at [1478, 323] on button "Add venue" at bounding box center [1489, 317] width 126 height 41
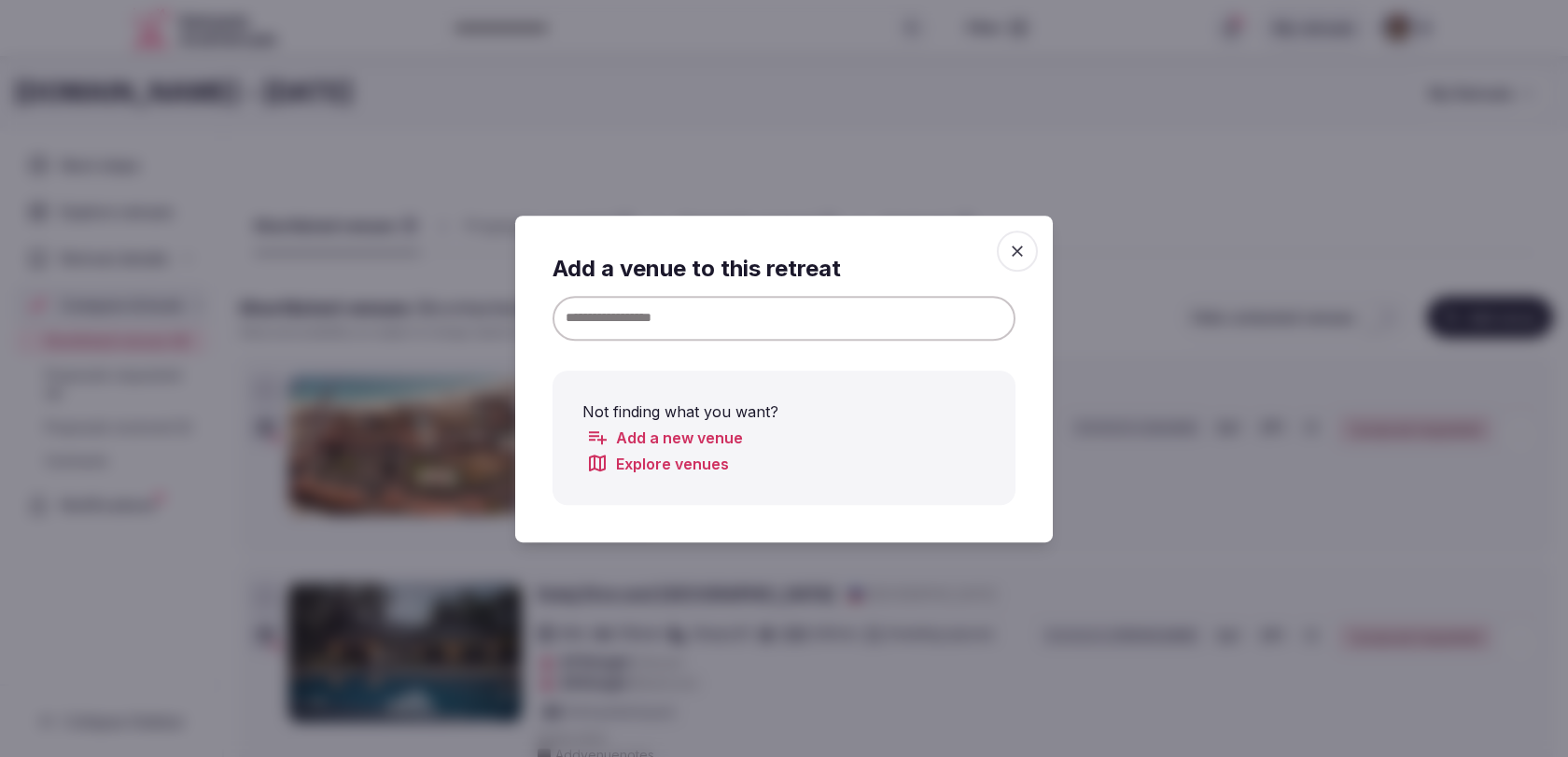
click at [921, 318] on input at bounding box center [784, 317] width 463 height 45
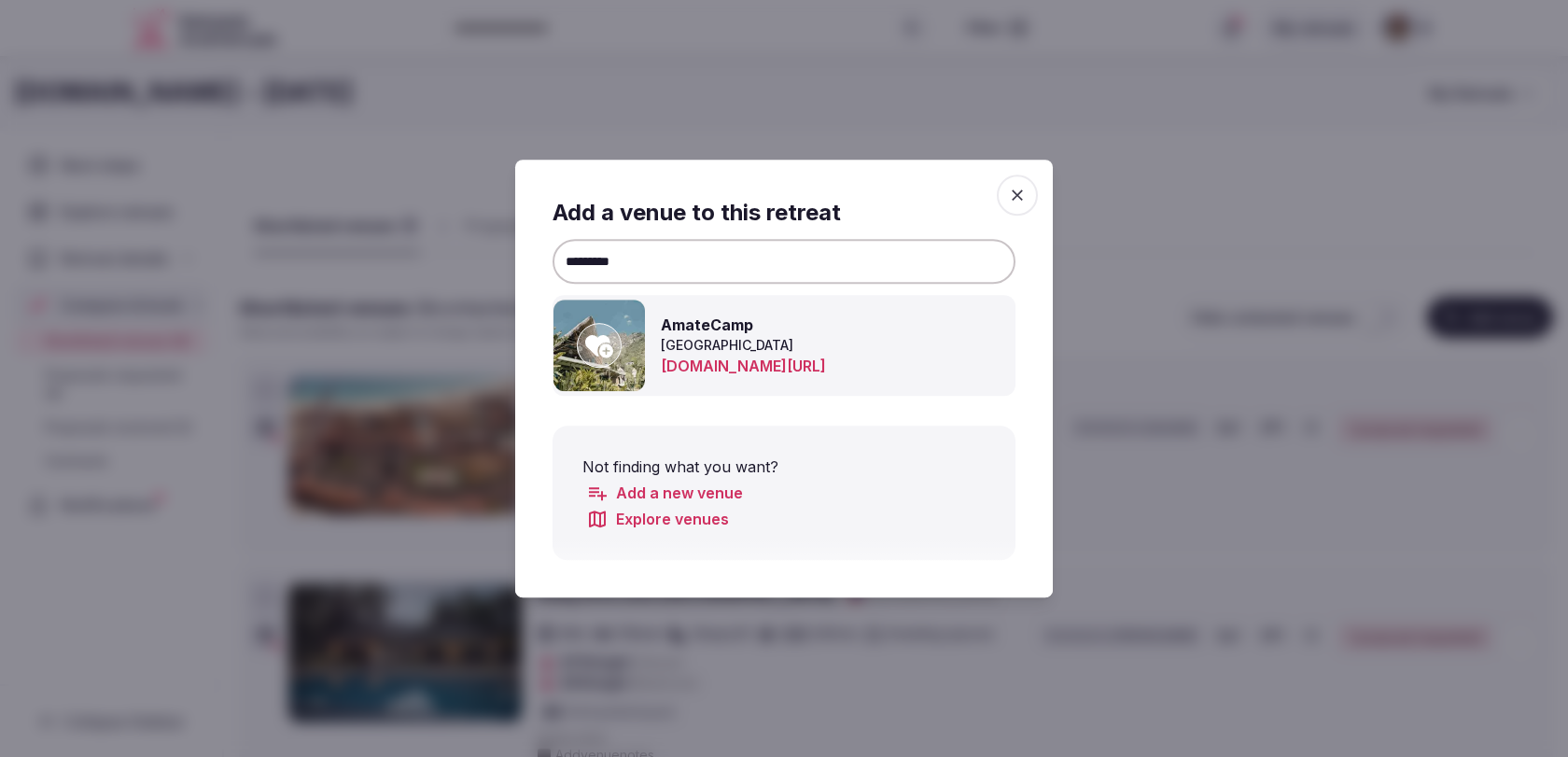
click at [602, 346] on icon at bounding box center [599, 345] width 28 height 22
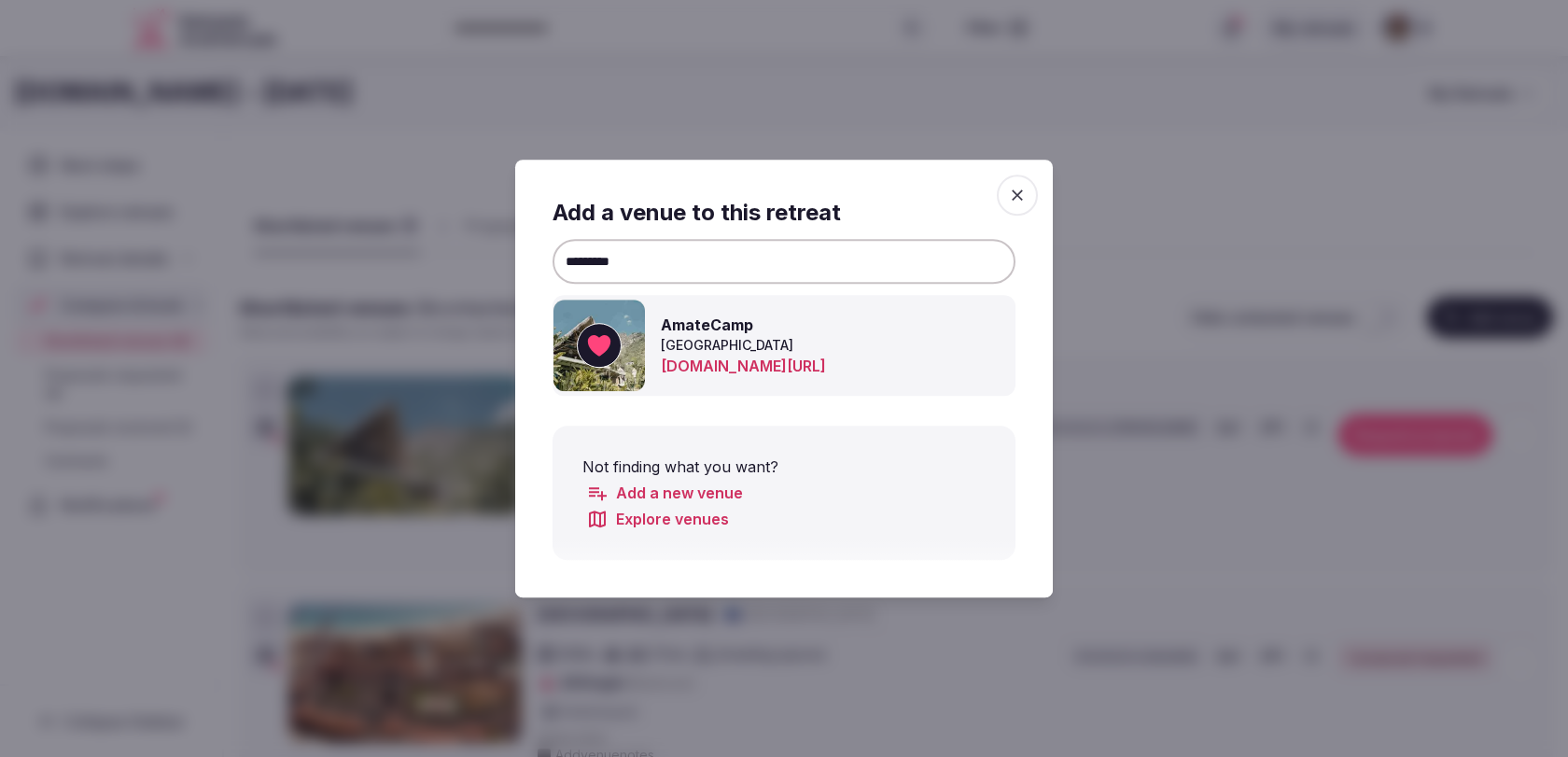
click at [626, 257] on input "*********" at bounding box center [784, 261] width 463 height 45
type input "********"
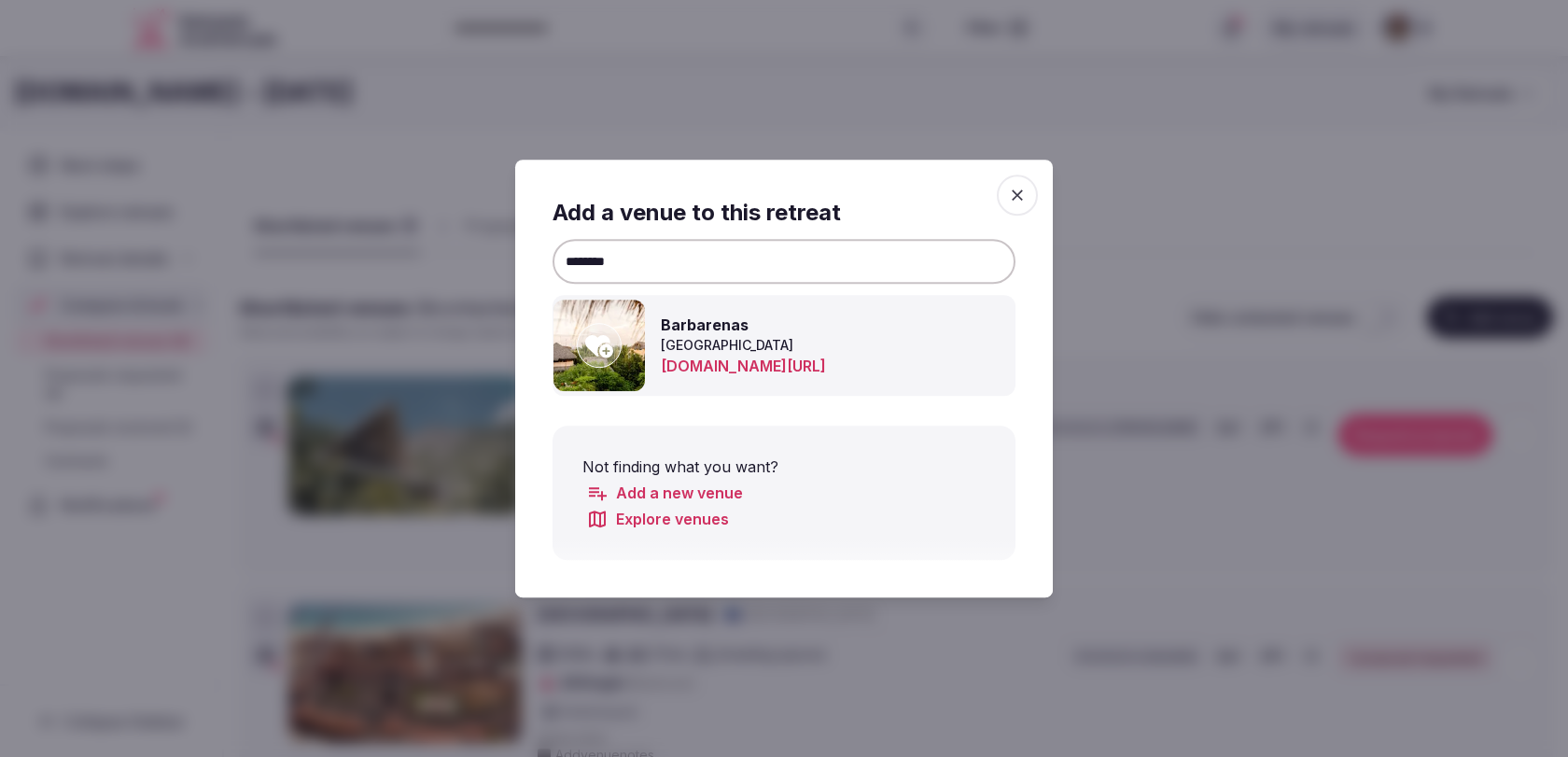
click at [595, 354] on icon at bounding box center [599, 345] width 28 height 37
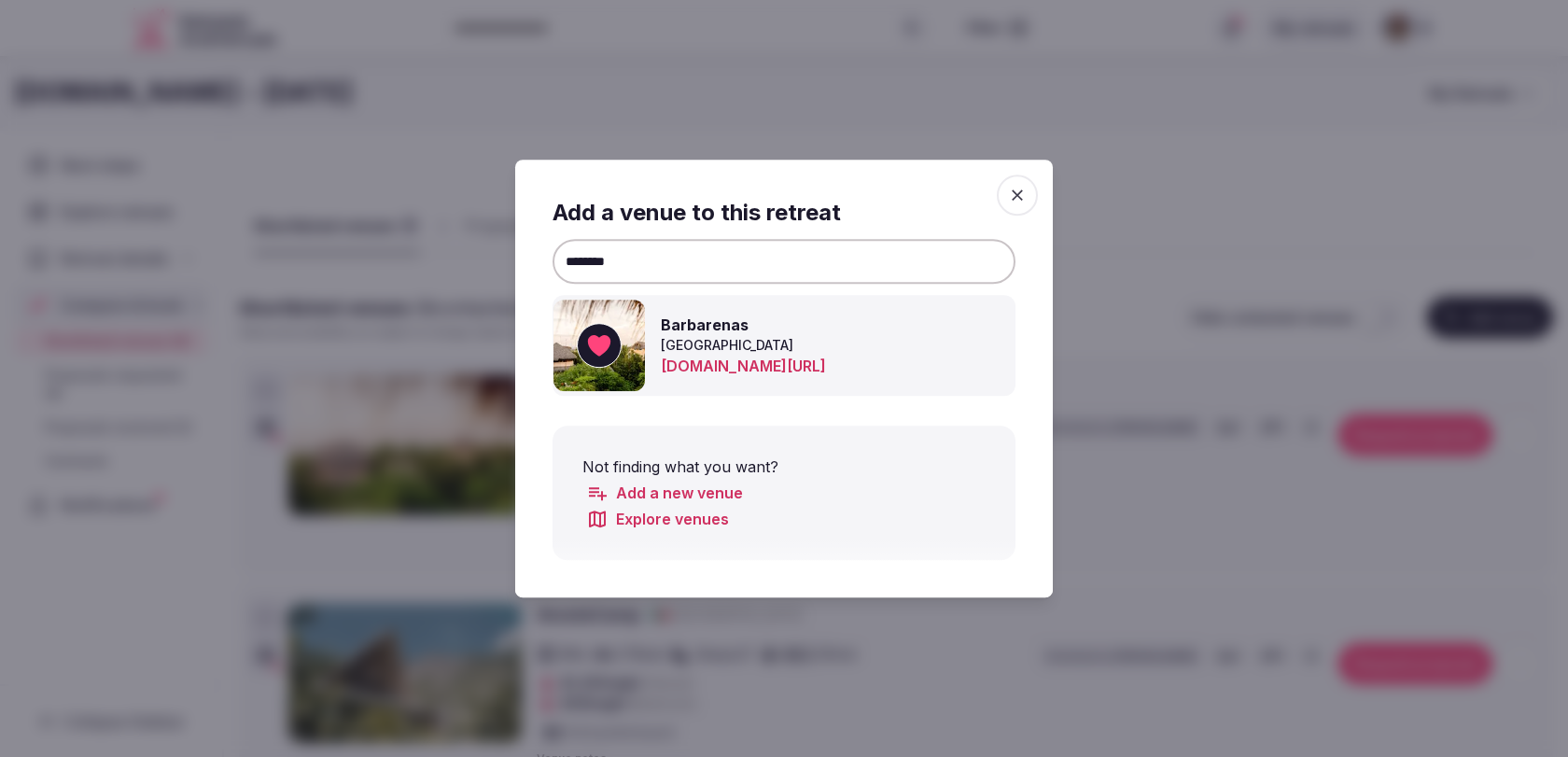
click at [1030, 207] on span "button" at bounding box center [1017, 195] width 41 height 41
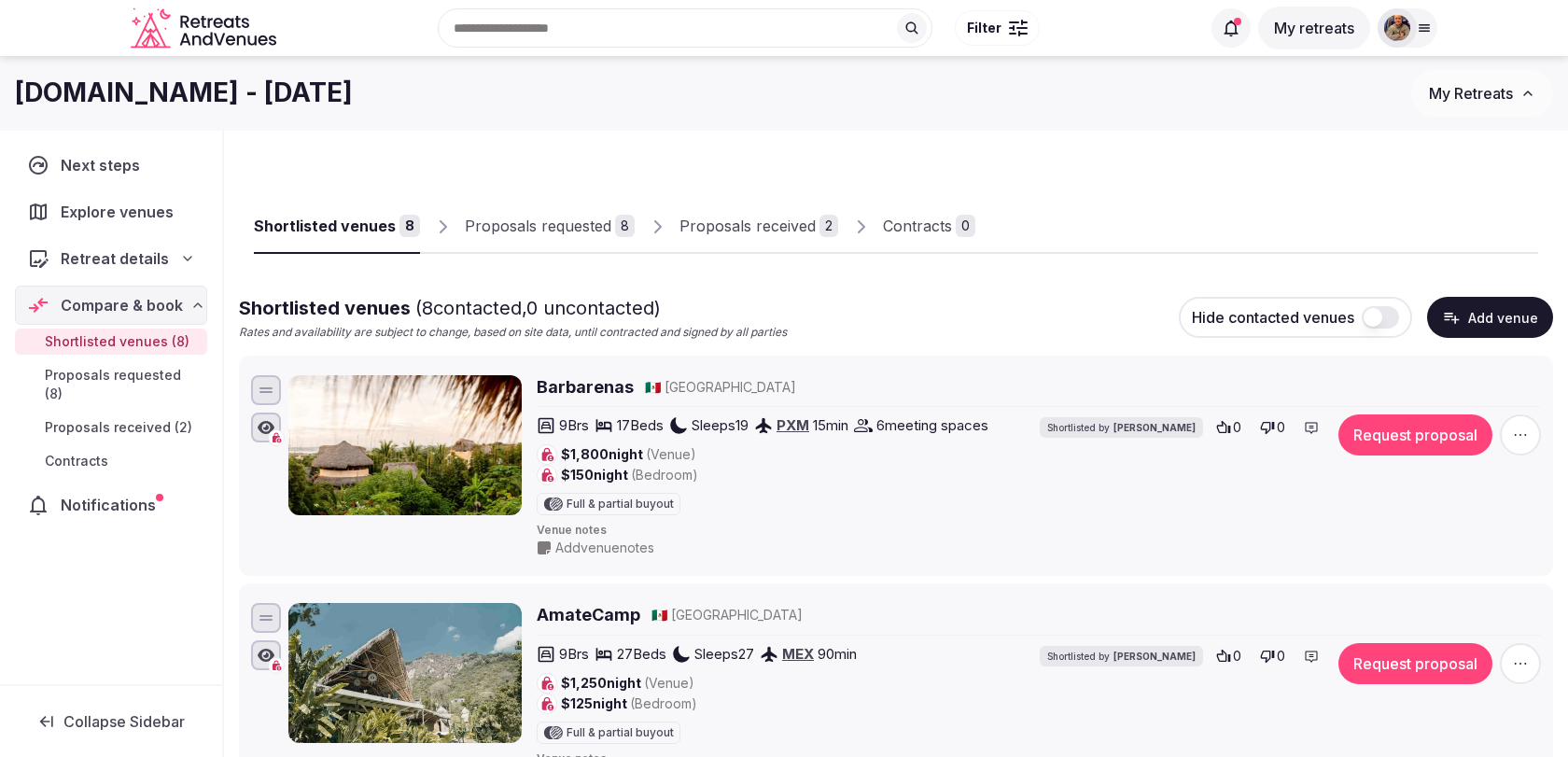
click at [1097, 229] on div at bounding box center [1257, 237] width 563 height 32
click at [1484, 308] on button "Add venue" at bounding box center [1489, 317] width 126 height 41
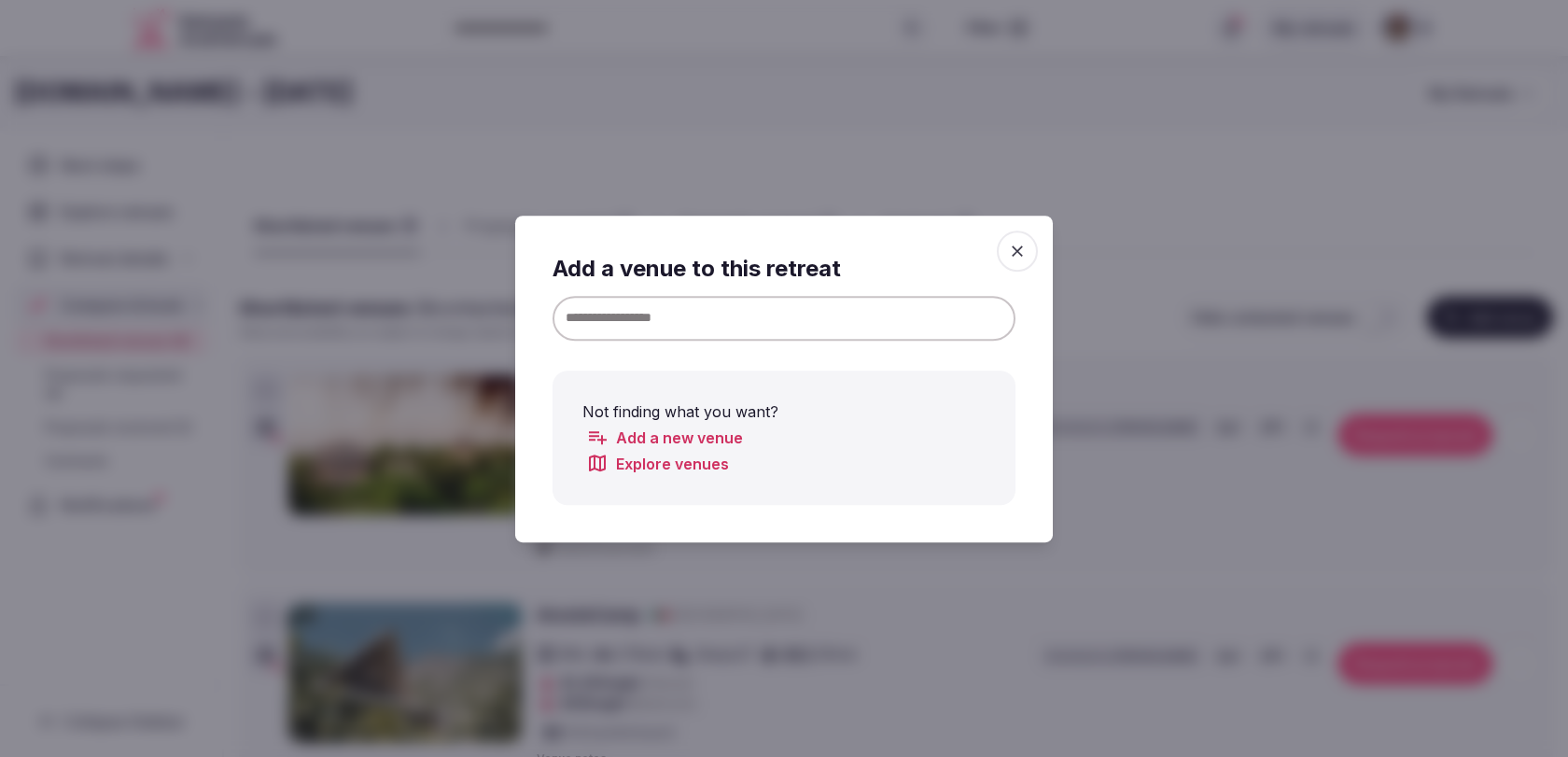
click at [893, 306] on input at bounding box center [784, 317] width 463 height 45
type input "*"
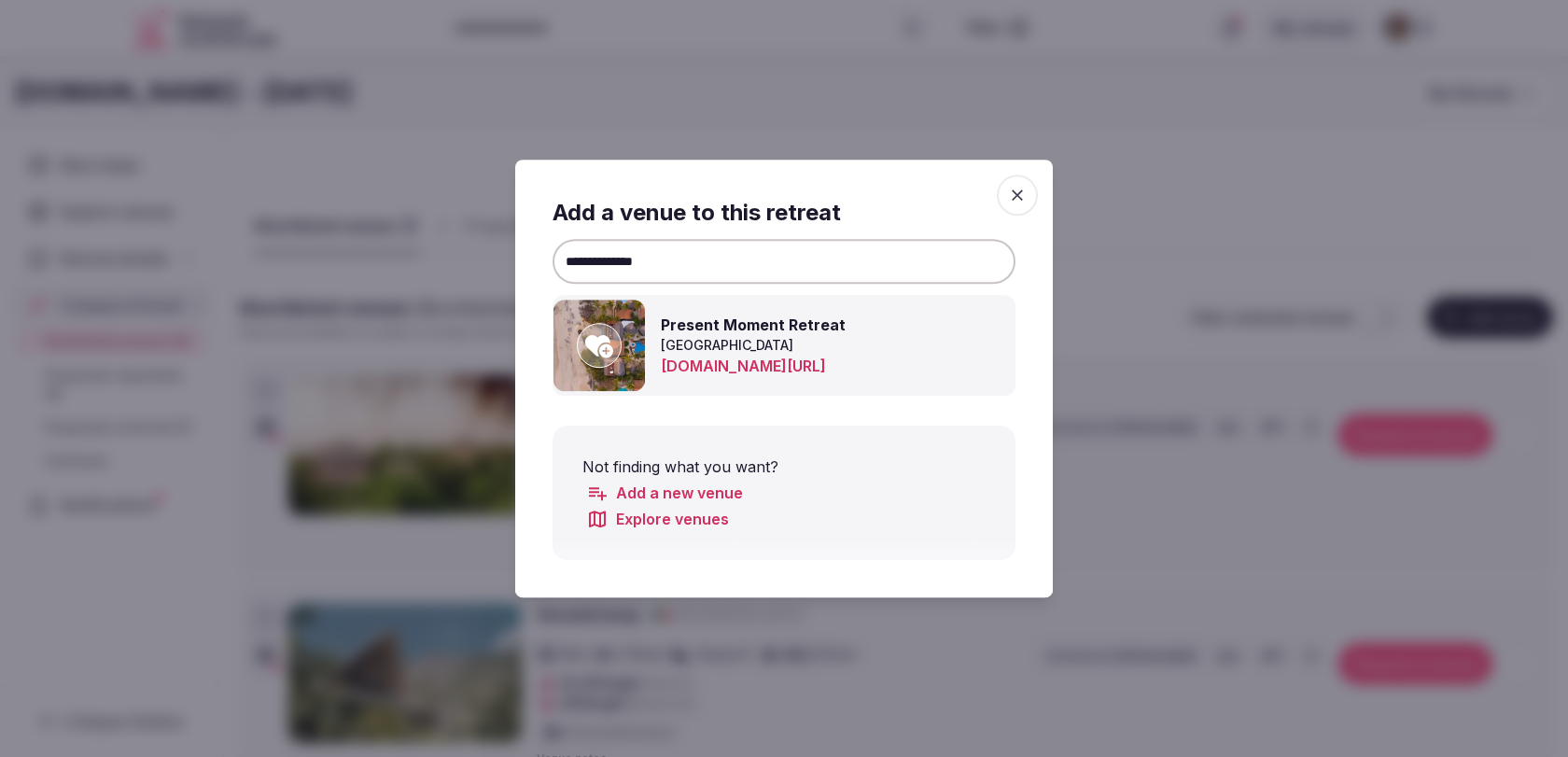
type input "**********"
click at [593, 352] on icon at bounding box center [599, 345] width 28 height 22
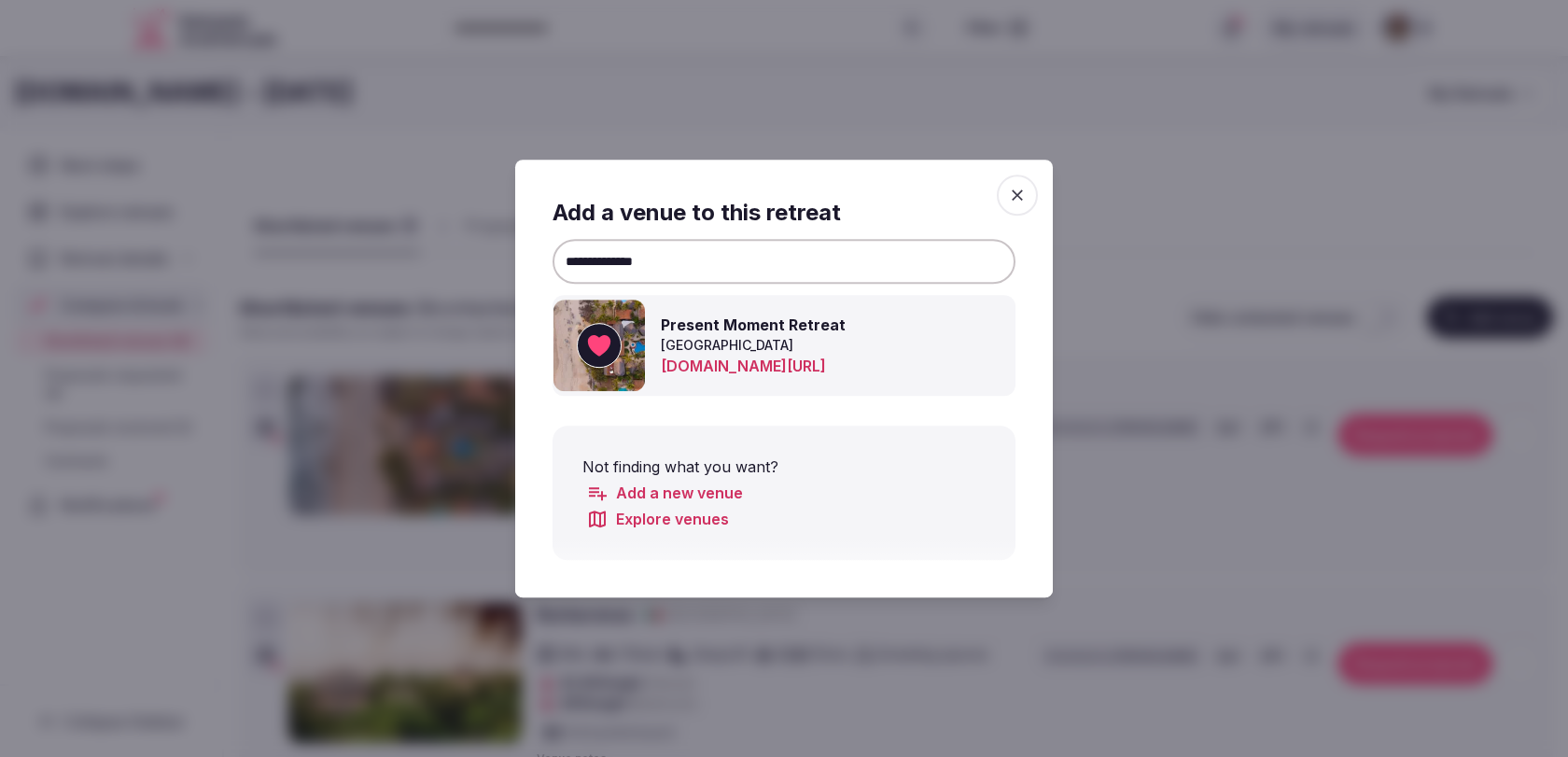
click at [1015, 192] on icon "button" at bounding box center [1017, 196] width 12 height 12
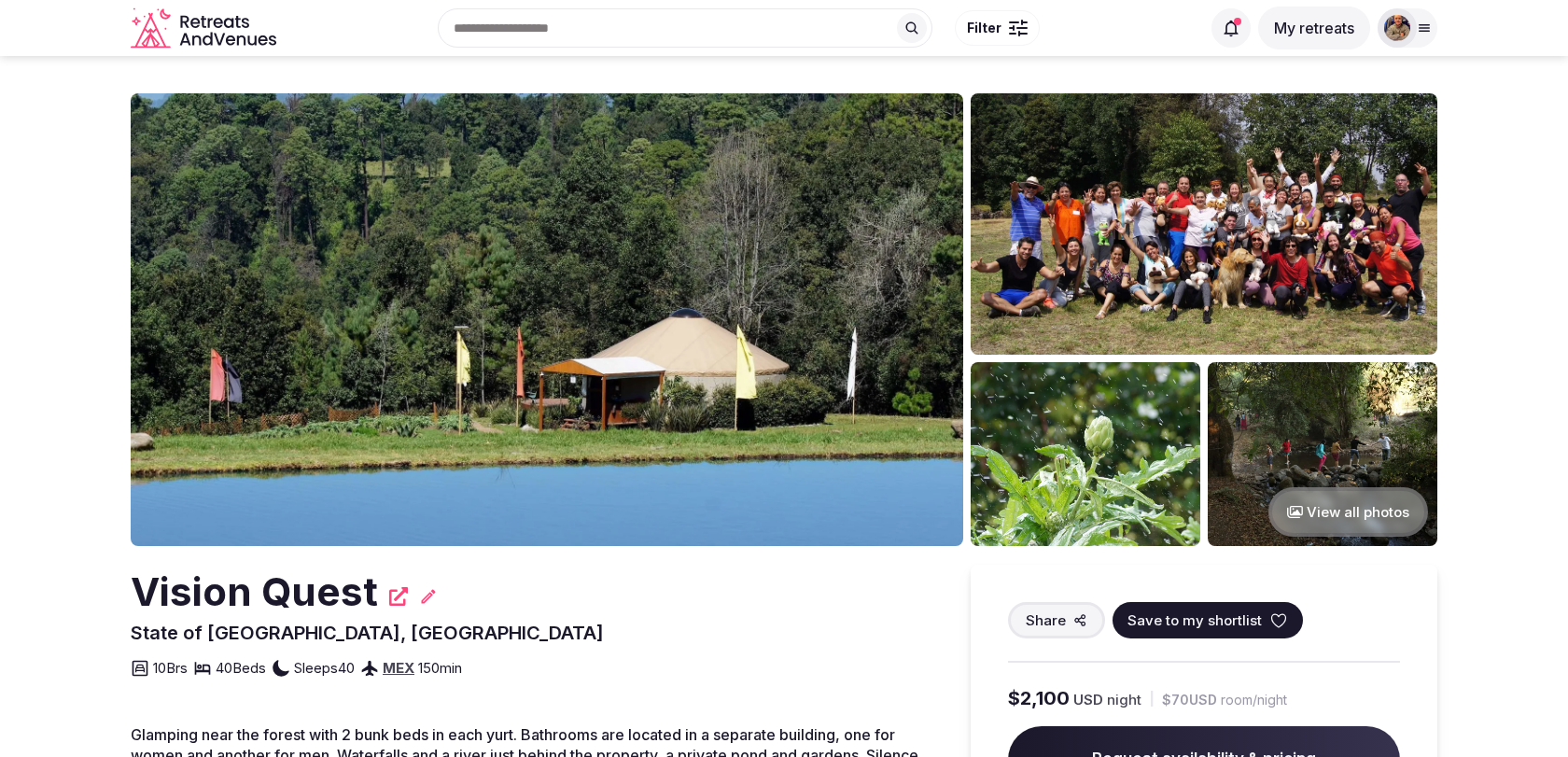
scroll to position [53, 0]
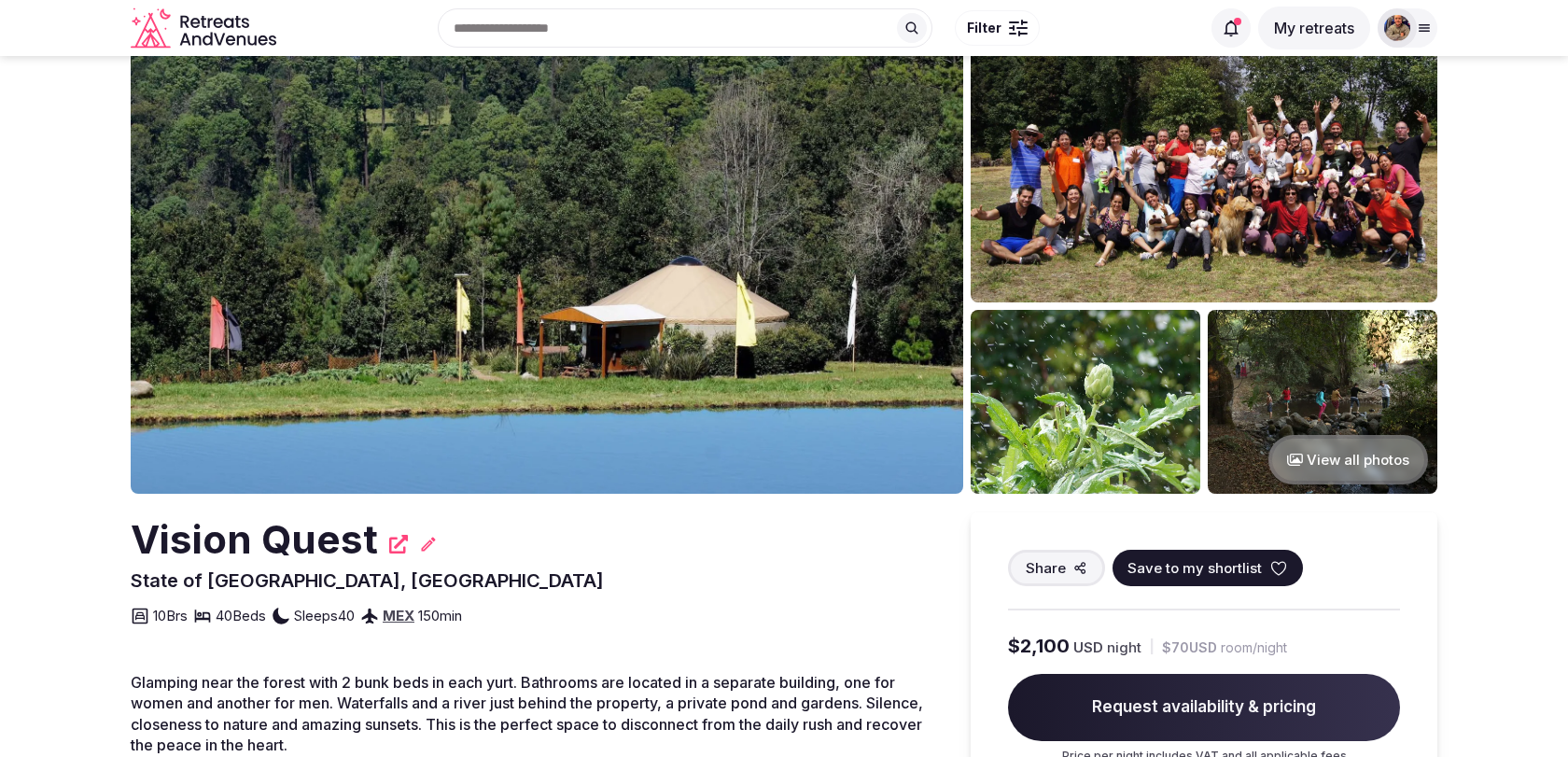
click at [309, 540] on h2 "Vision Quest" at bounding box center [254, 539] width 247 height 55
click at [398, 553] on icon at bounding box center [398, 543] width 18 height 18
